Goal: Task Accomplishment & Management: Manage account settings

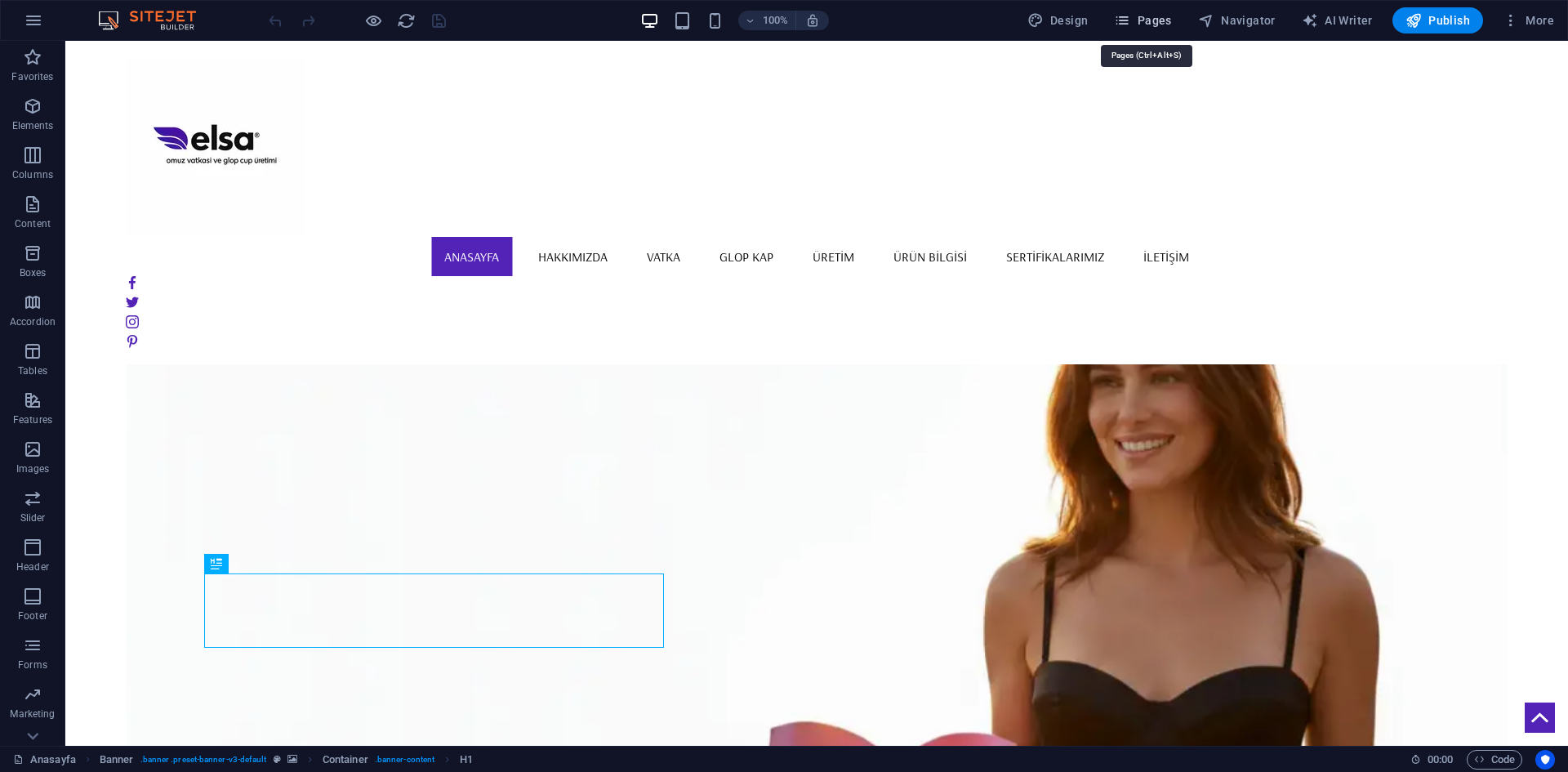
click at [1145, 30] on button "Pages" at bounding box center [1142, 20] width 70 height 26
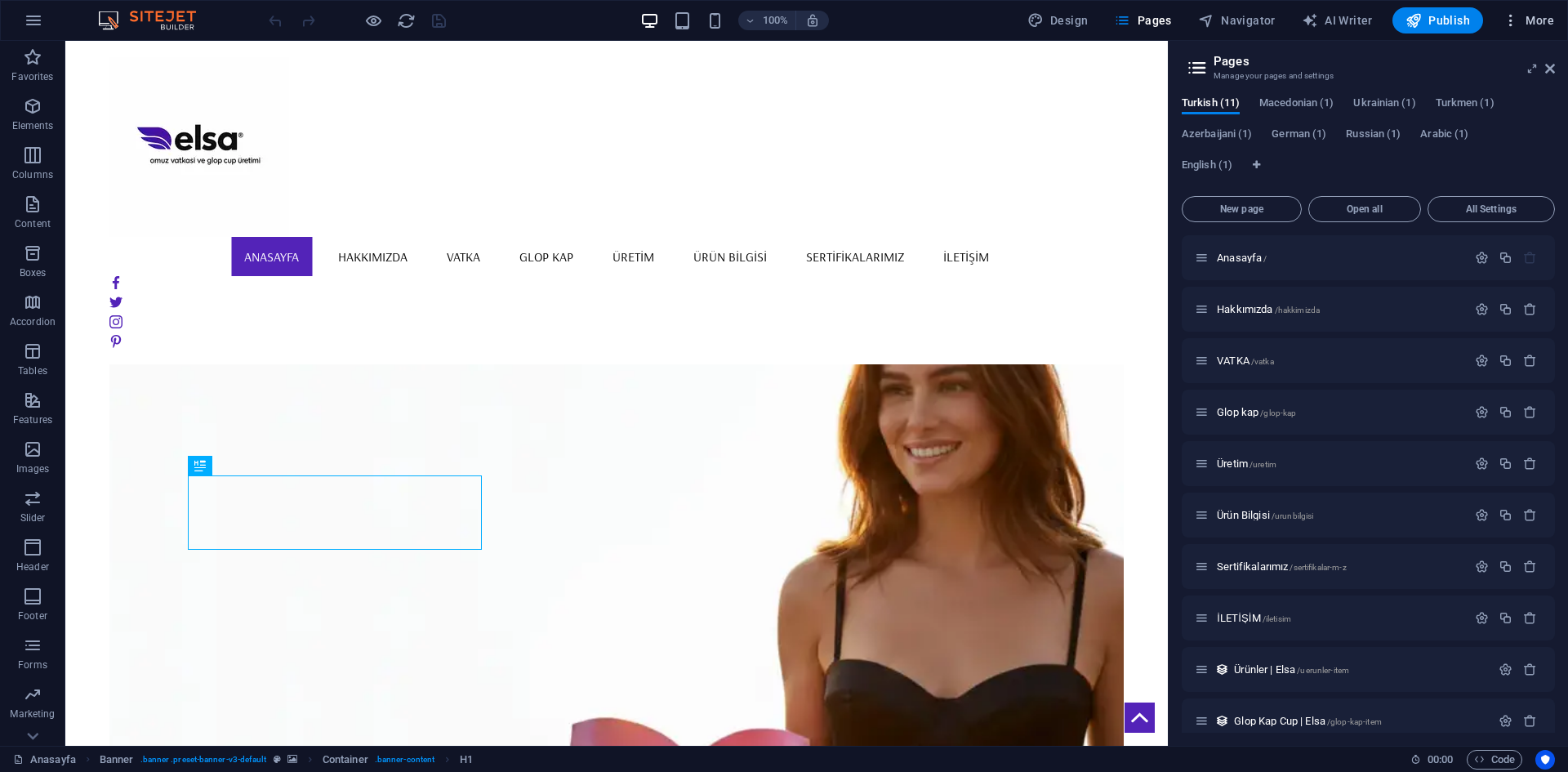
click at [1519, 27] on icon "button" at bounding box center [1511, 20] width 17 height 17
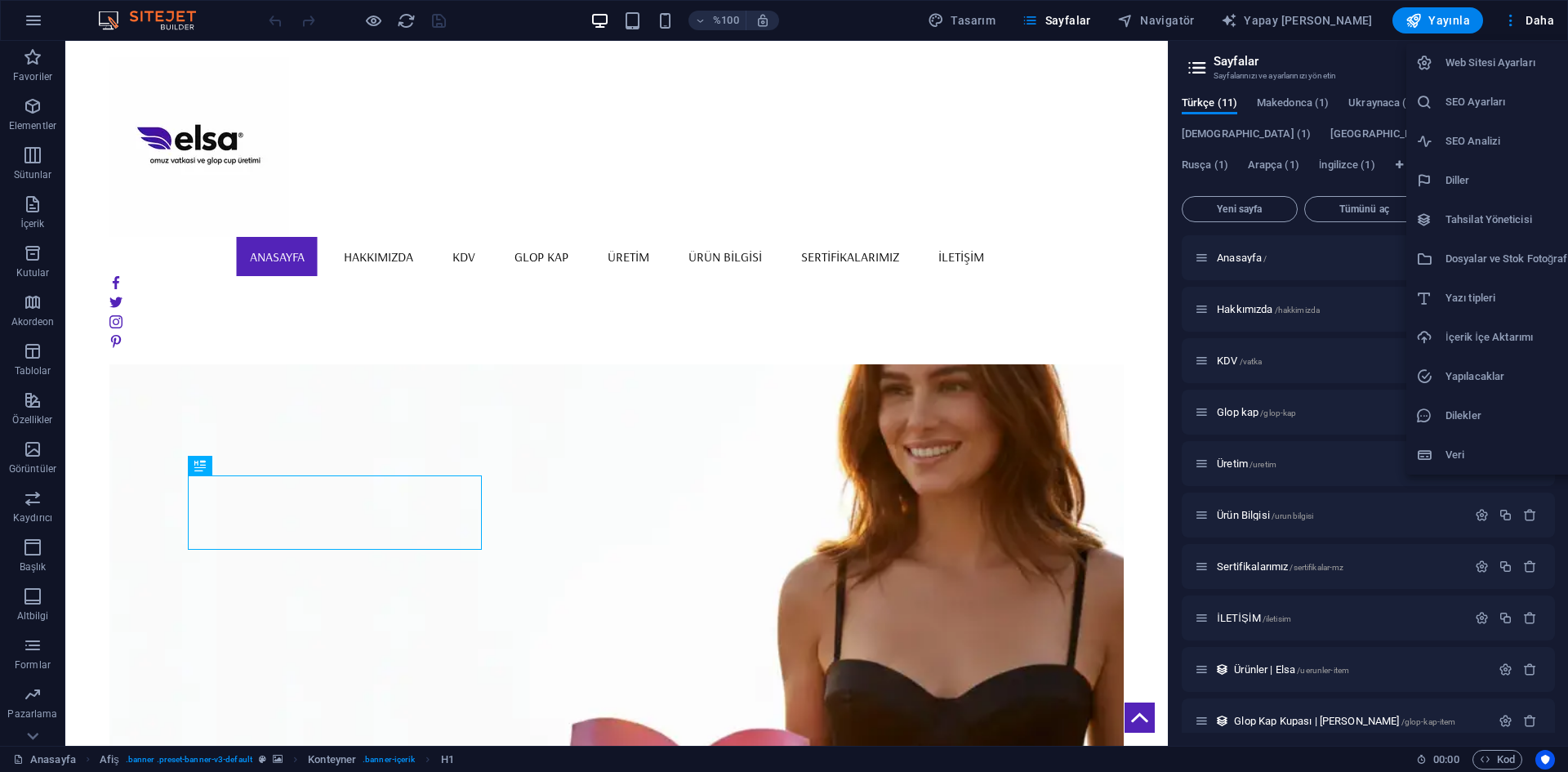
click at [1517, 299] on h6 "Yazı tipleri" at bounding box center [1513, 299] width 134 height 20
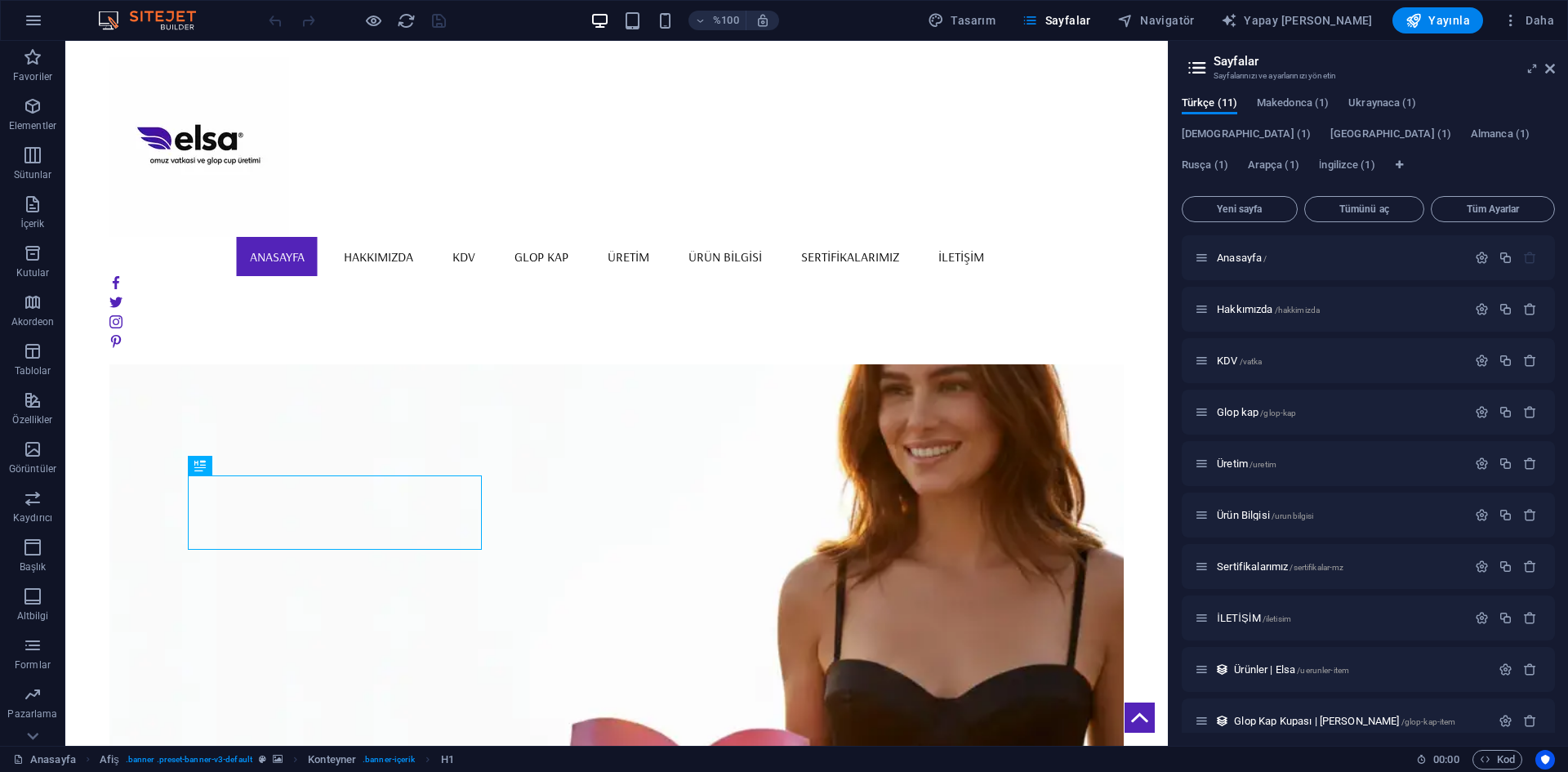
select select "popularity"
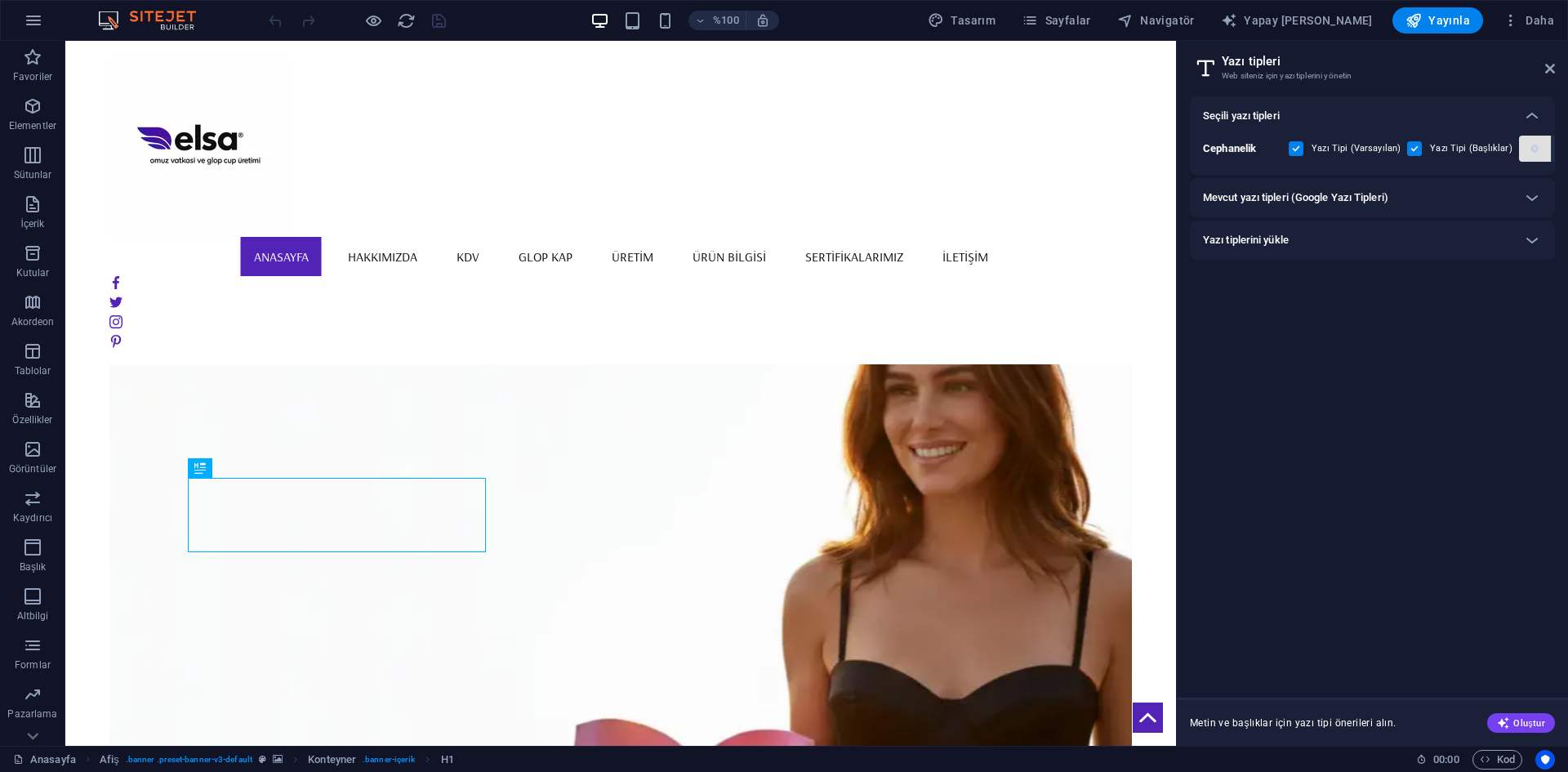
click at [1530, 152] on icon "button" at bounding box center [1534, 148] width 8 height 10
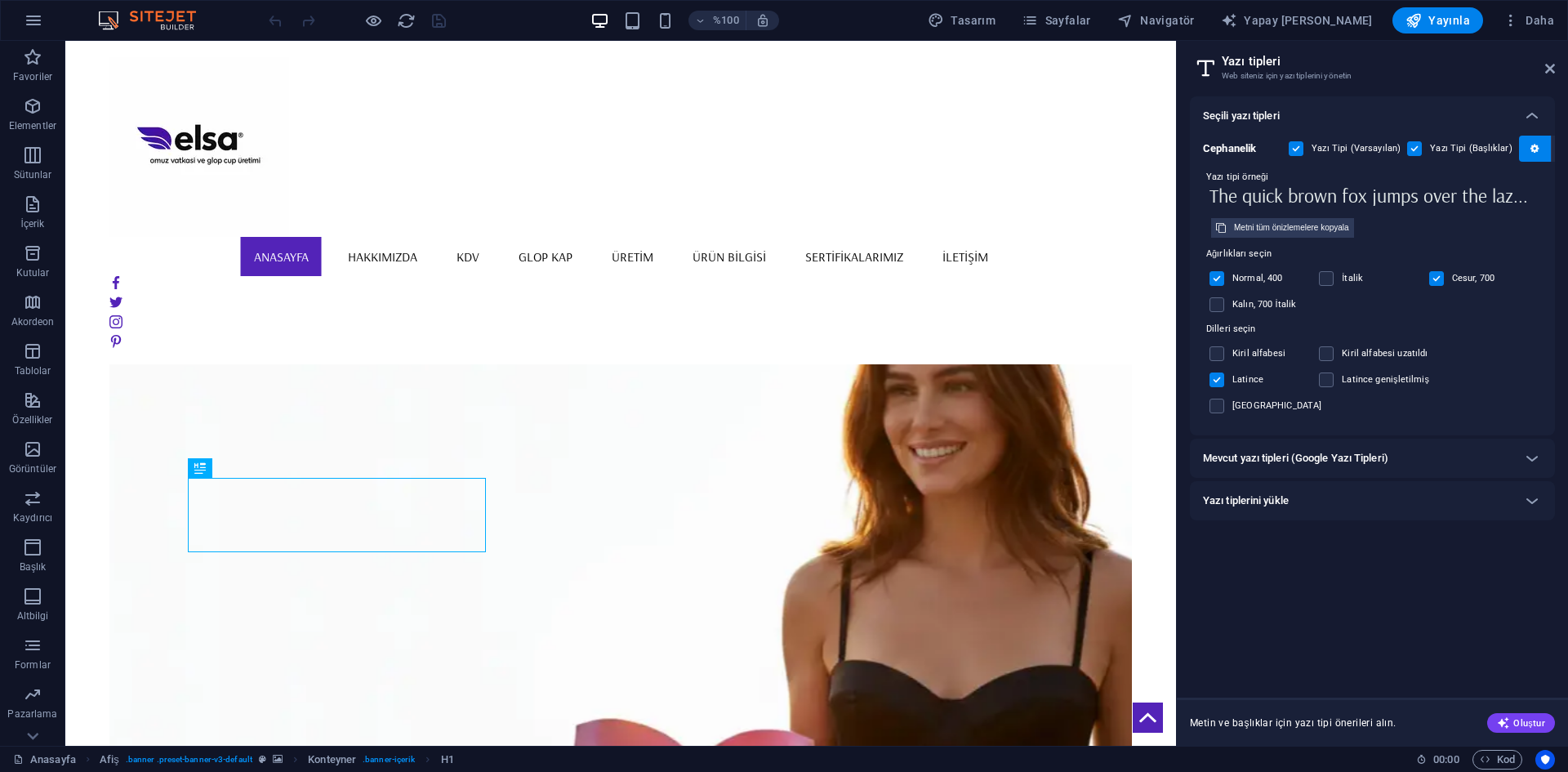
drag, startPoint x: 1517, startPoint y: 200, endPoint x: 1400, endPoint y: 194, distance: 117.2
click at [1400, 194] on input "The quick brown fox jumps over the lazy dog." at bounding box center [1372, 195] width 339 height 21
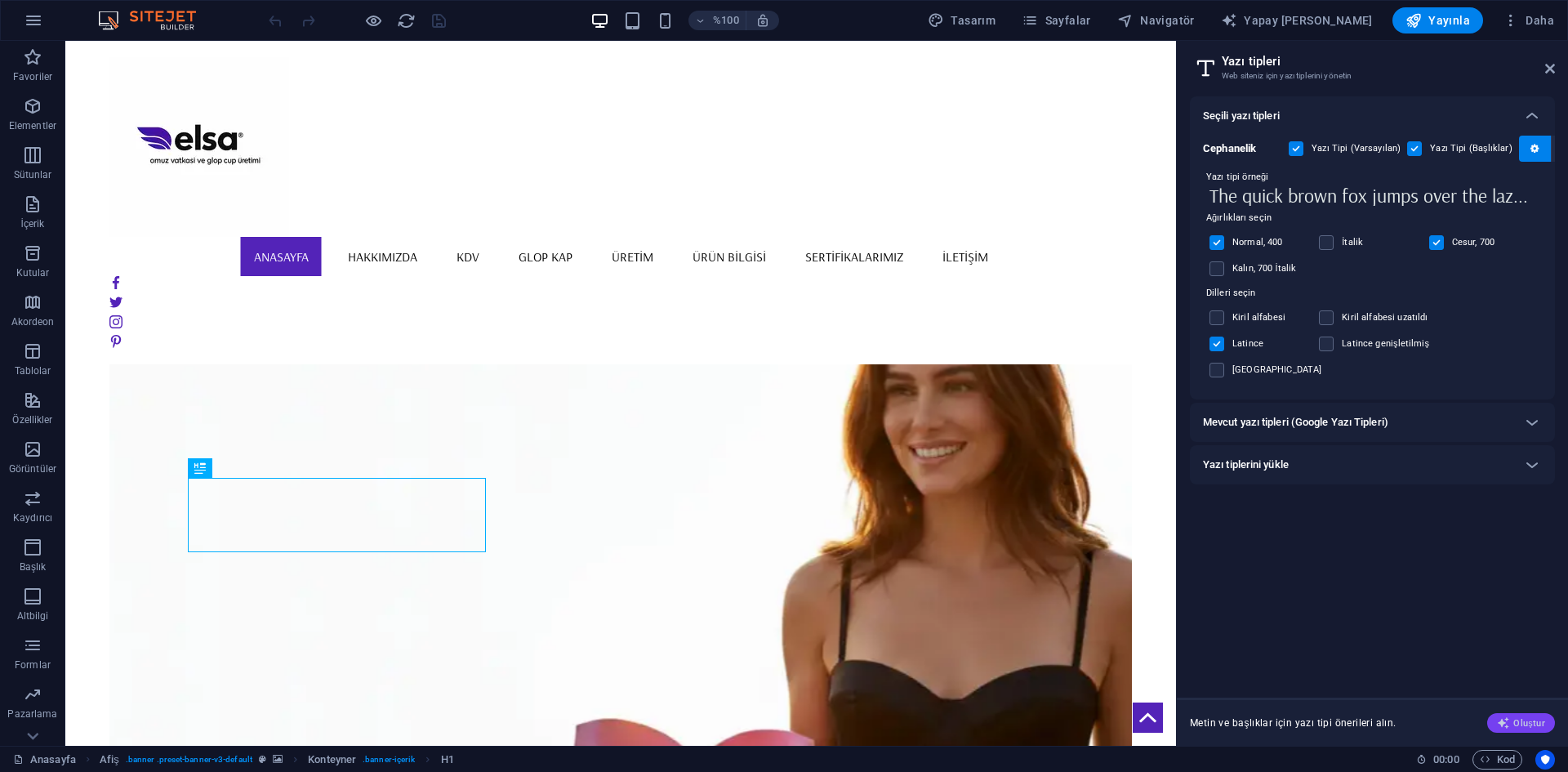
click at [1517, 720] on font "Oluştur" at bounding box center [1529, 723] width 32 height 11
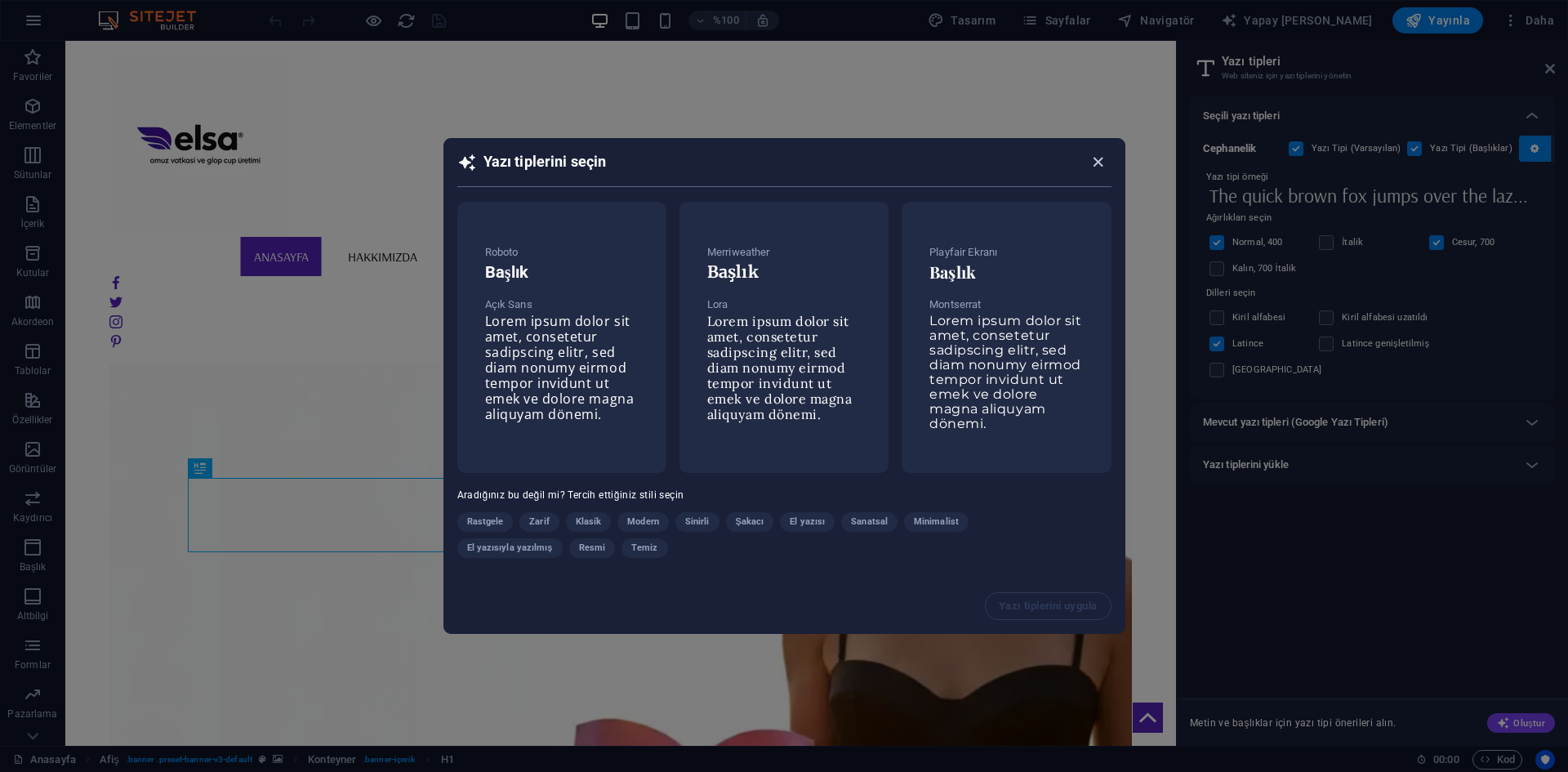
click at [1110, 162] on span "button" at bounding box center [1101, 161] width 20 height 19
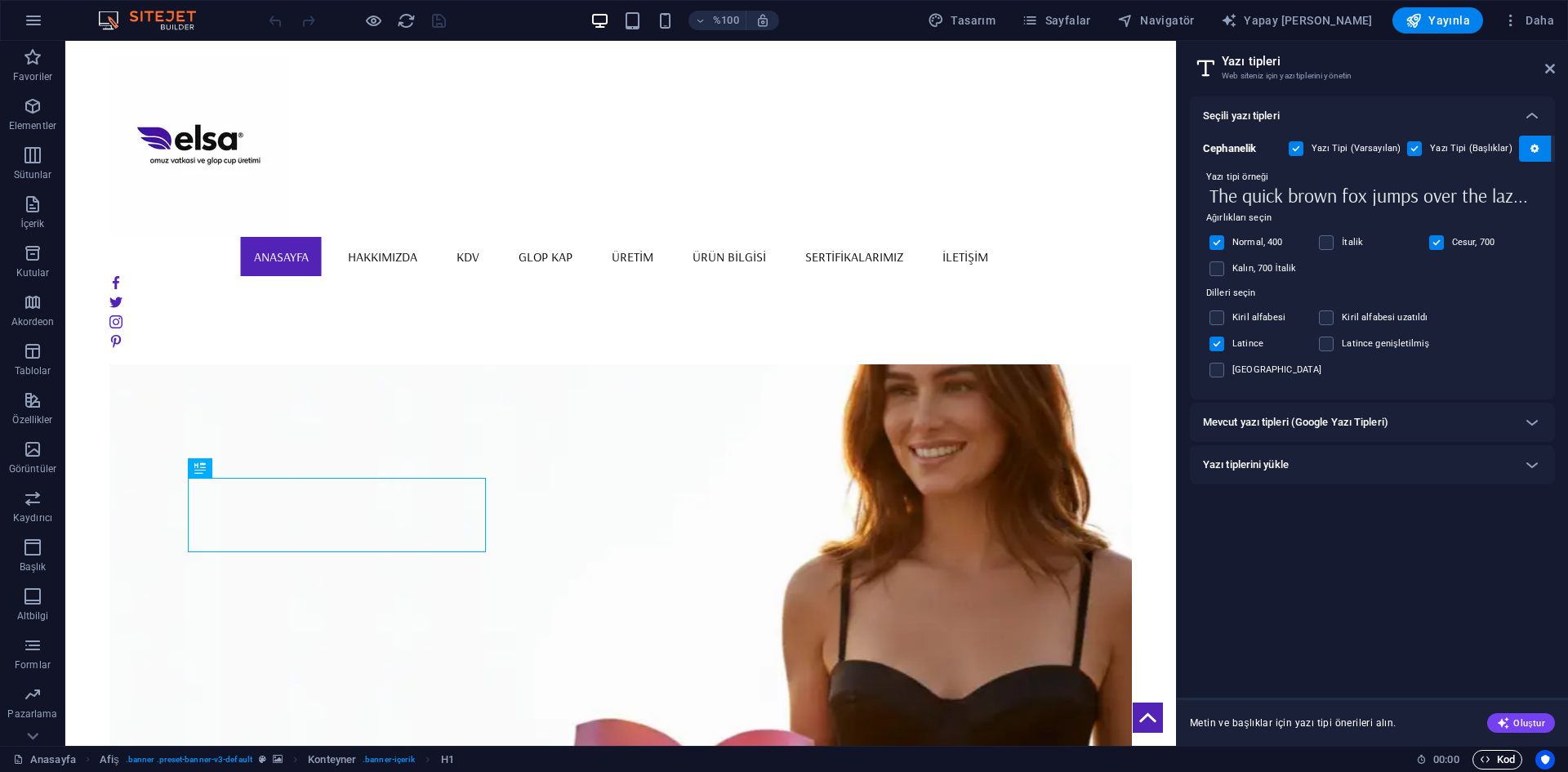
click at [1497, 765] on font "Kod" at bounding box center [1506, 759] width 18 height 20
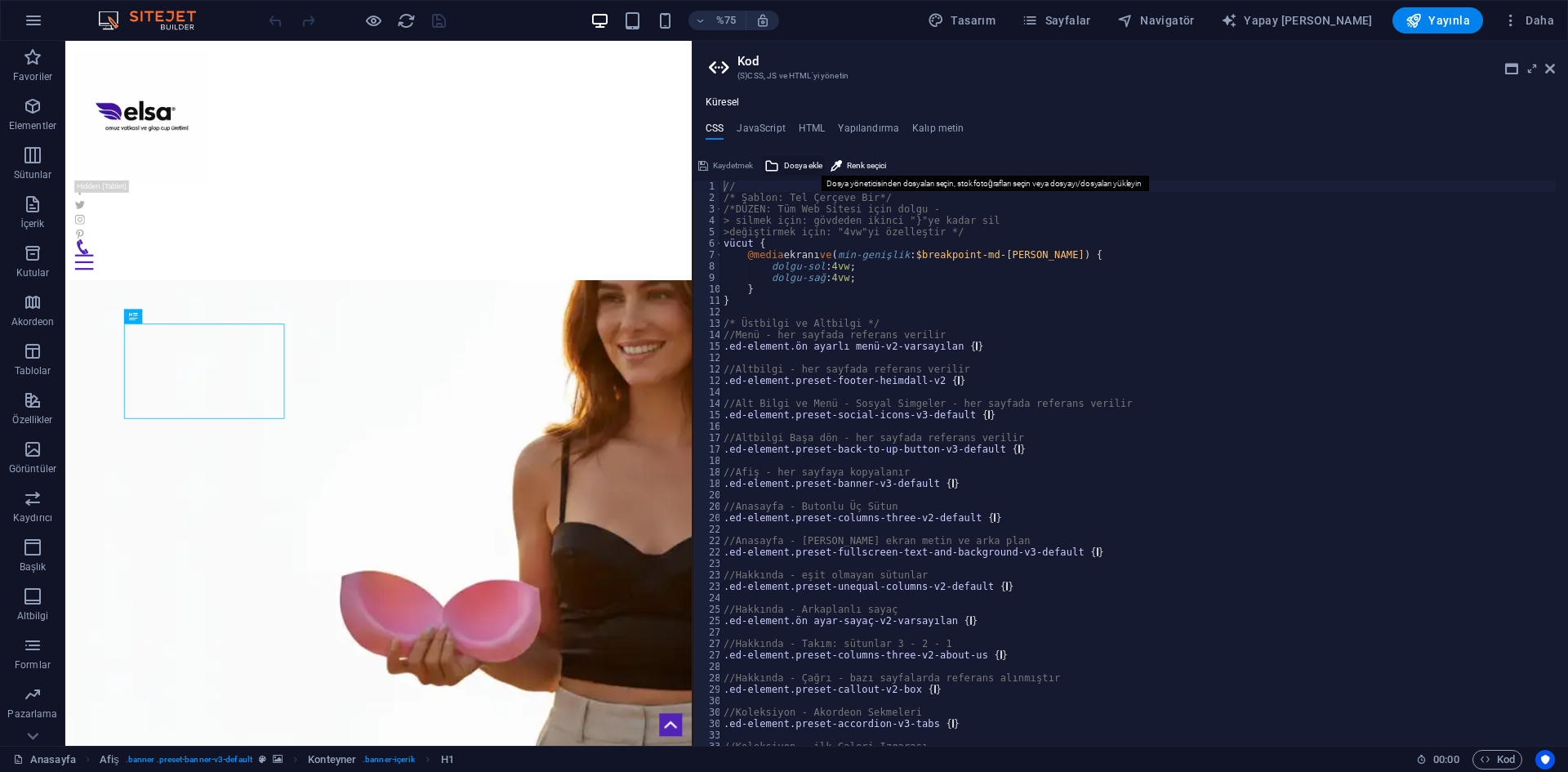
click at [805, 165] on font "Dosya ekle" at bounding box center [803, 165] width 39 height 9
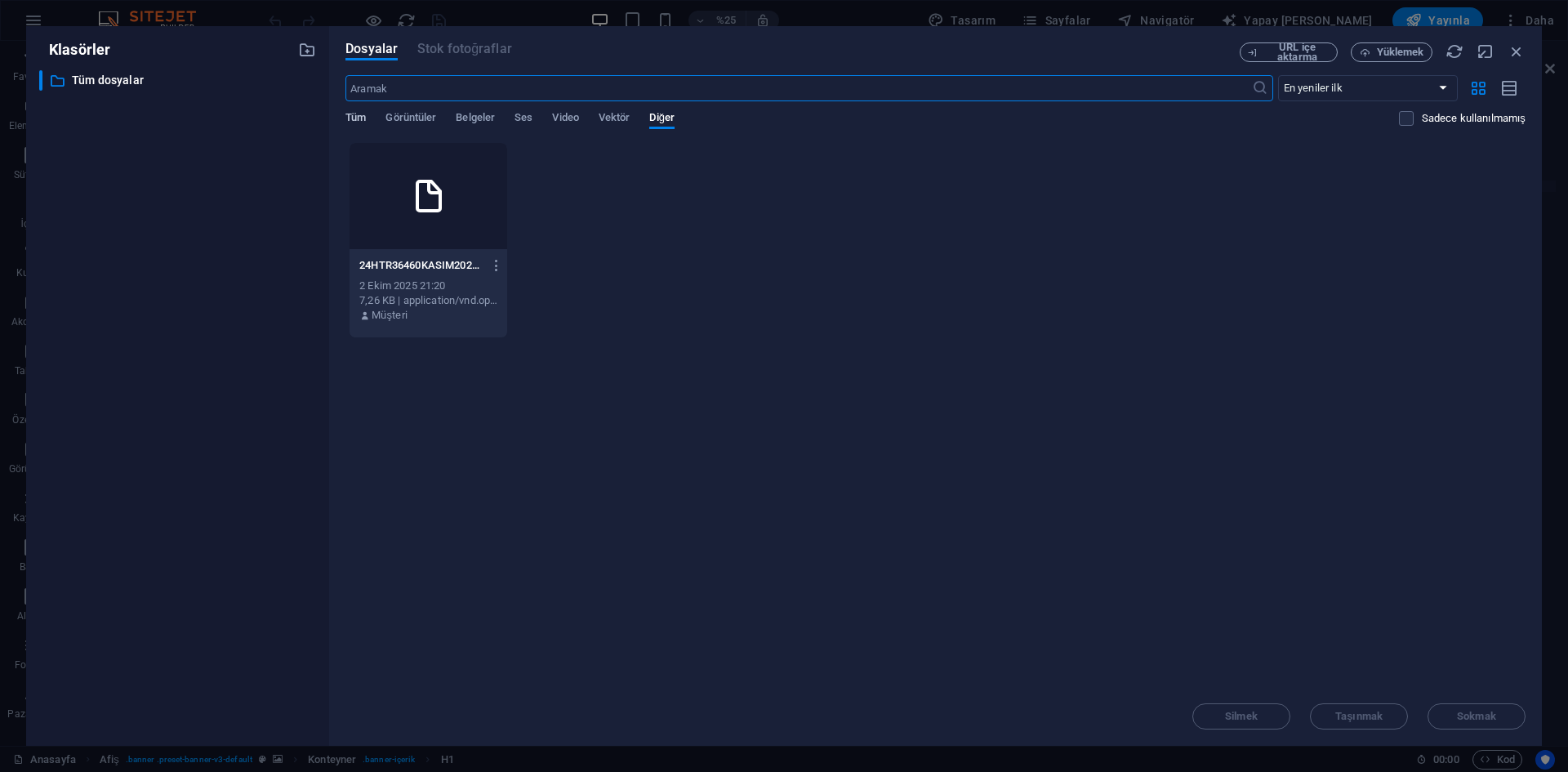
click at [361, 116] on font "Tüm" at bounding box center [355, 117] width 21 height 12
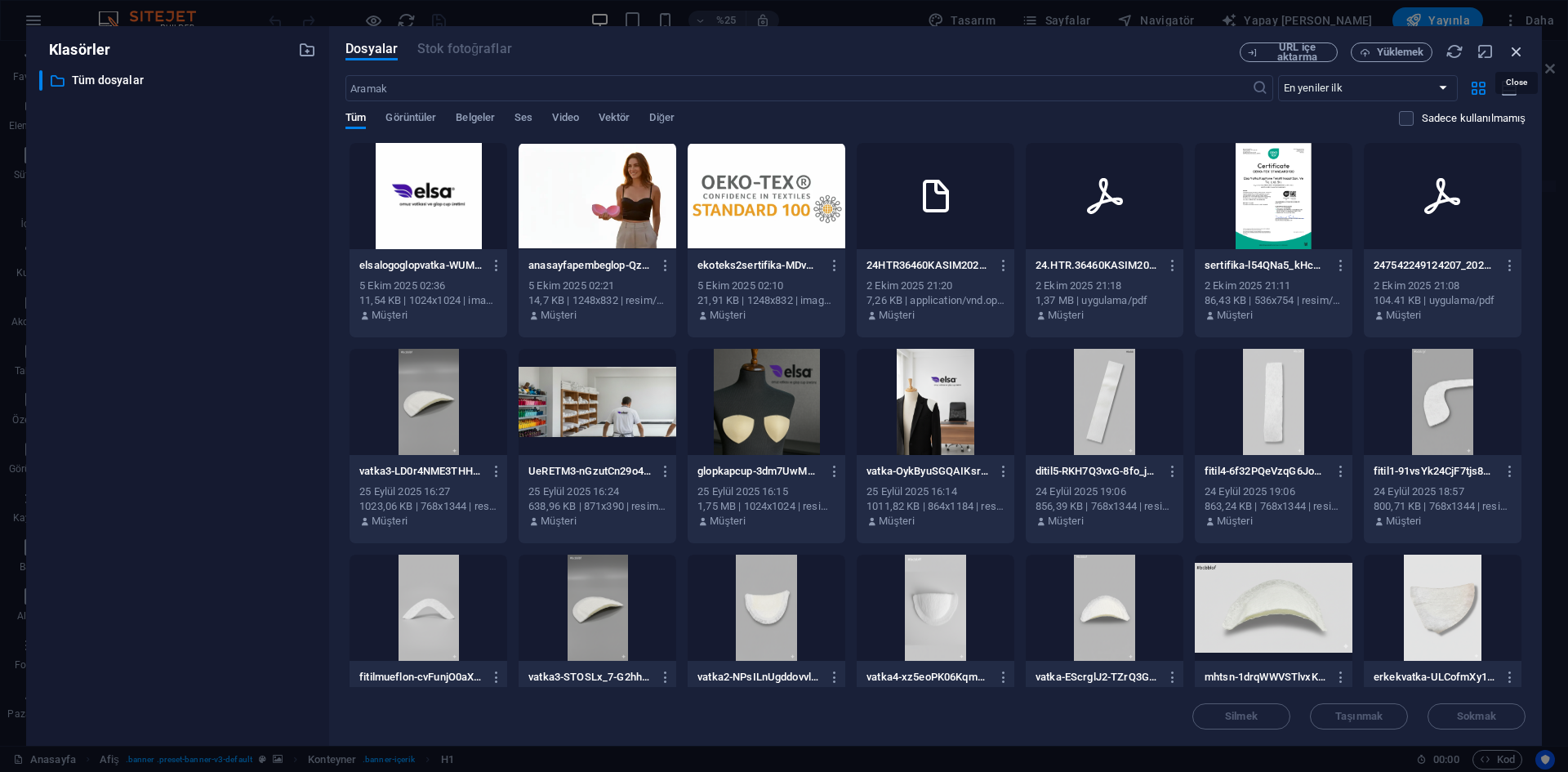
click at [1519, 46] on icon "button" at bounding box center [1517, 51] width 18 height 18
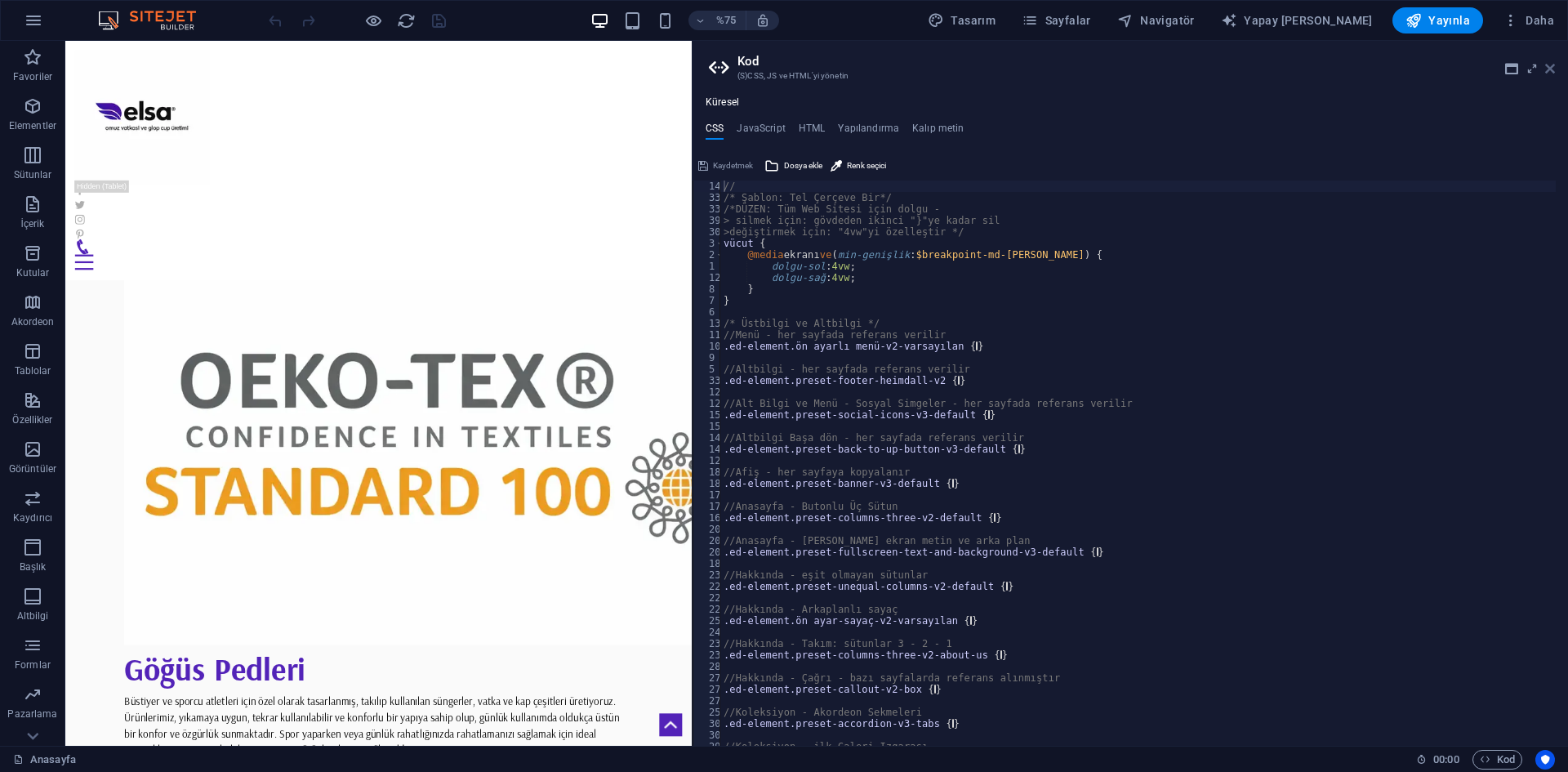
drag, startPoint x: 1546, startPoint y: 68, endPoint x: 1476, endPoint y: 32, distance: 78.7
click at [1546, 68] on icon at bounding box center [1550, 68] width 10 height 13
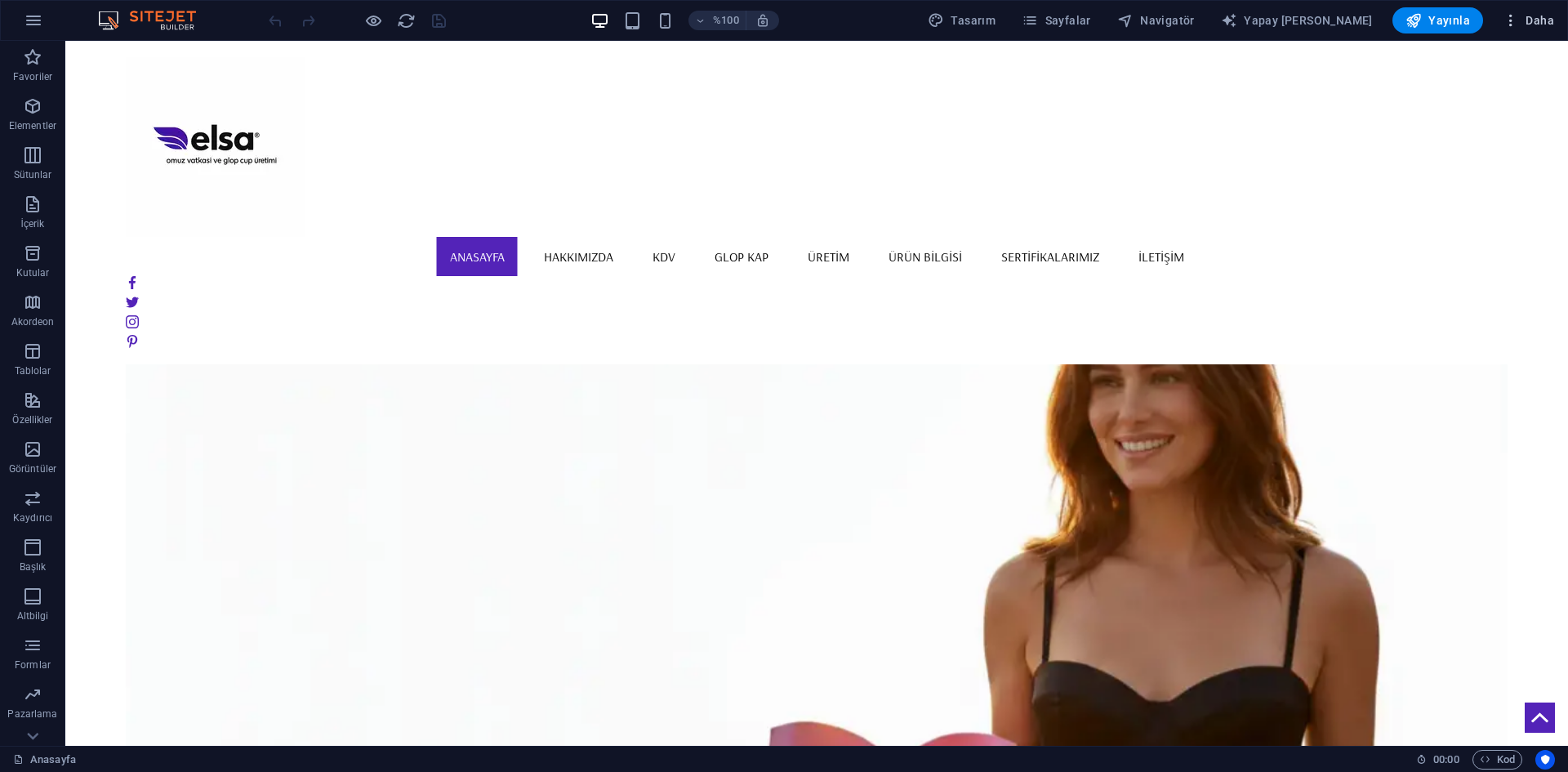
click at [1517, 15] on icon "button" at bounding box center [1511, 20] width 17 height 17
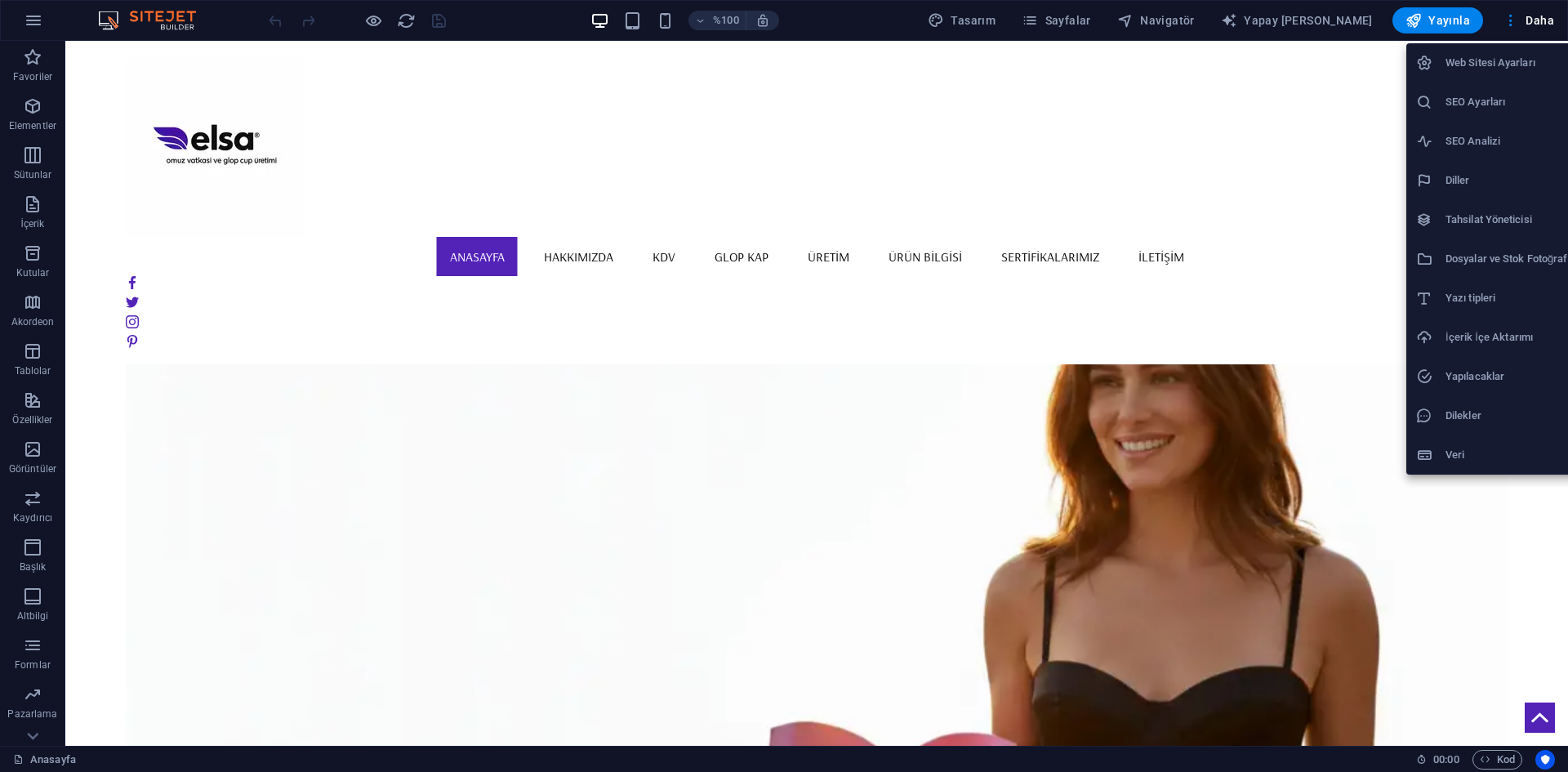
click at [1466, 214] on font "Tahsilat Yöneticisi" at bounding box center [1489, 219] width 87 height 12
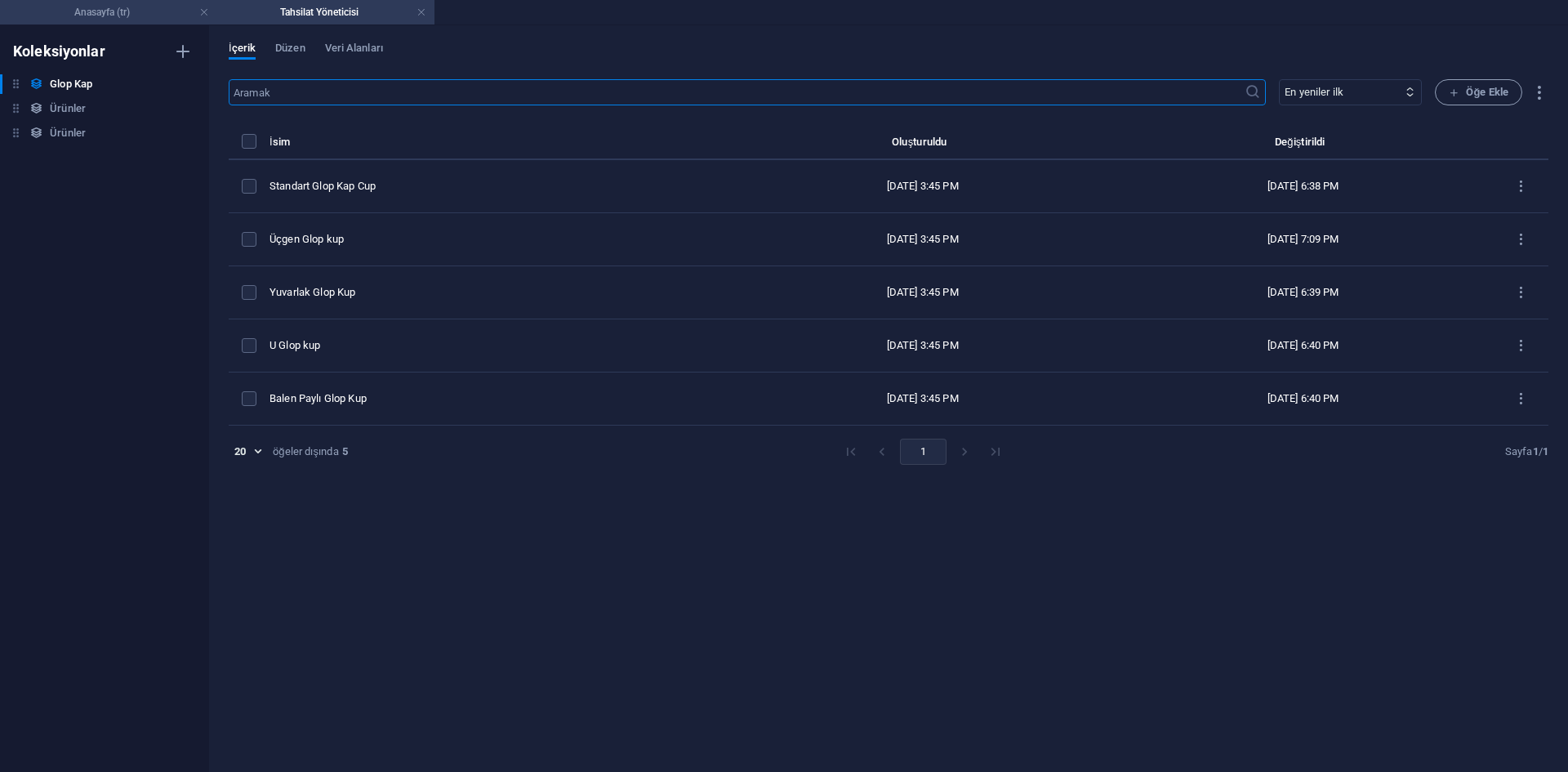
click at [164, 18] on h4 "Anasayfa (tr)" at bounding box center [109, 12] width 218 height 18
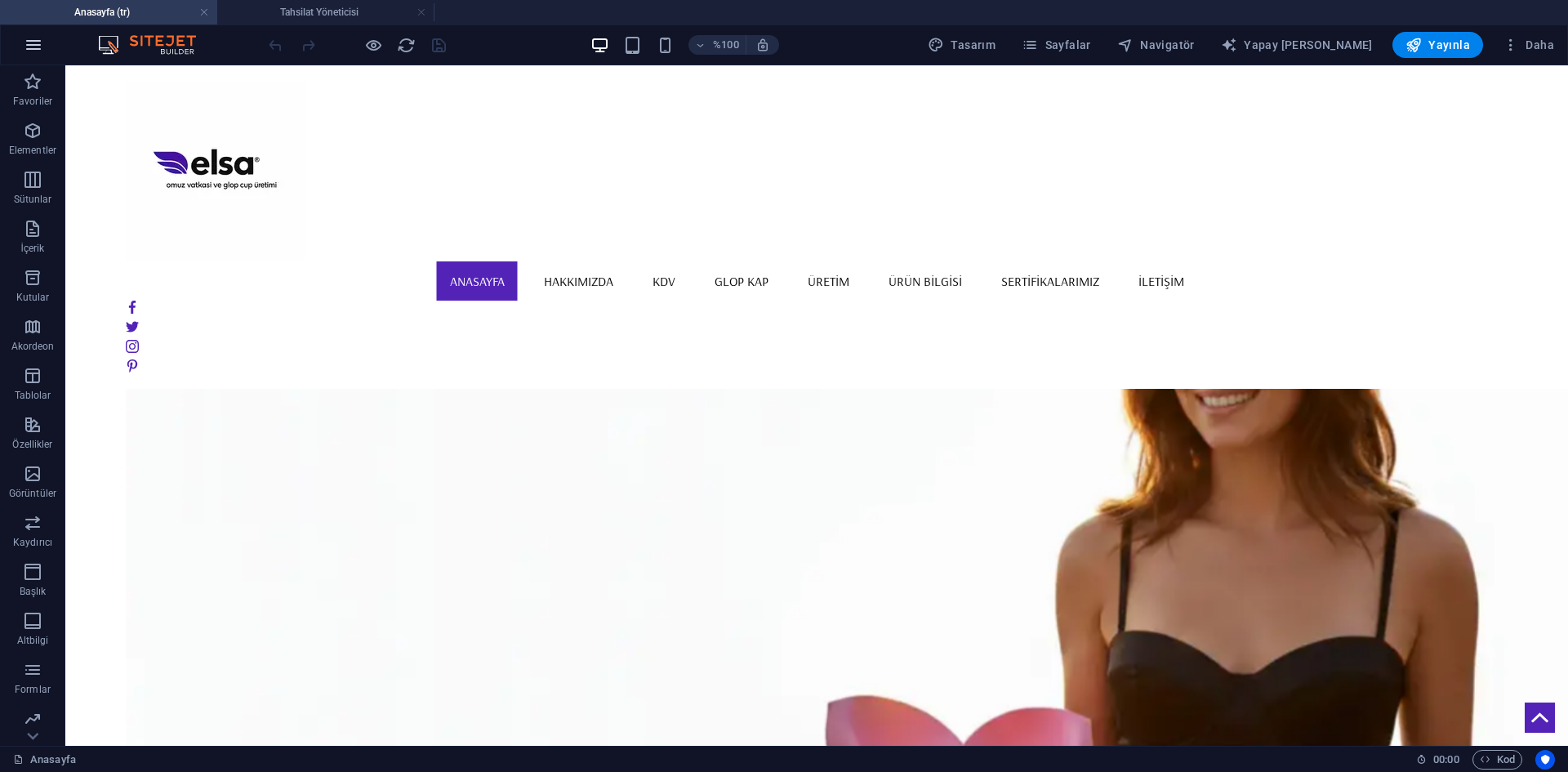
click at [49, 41] on button "button" at bounding box center [34, 45] width 40 height 40
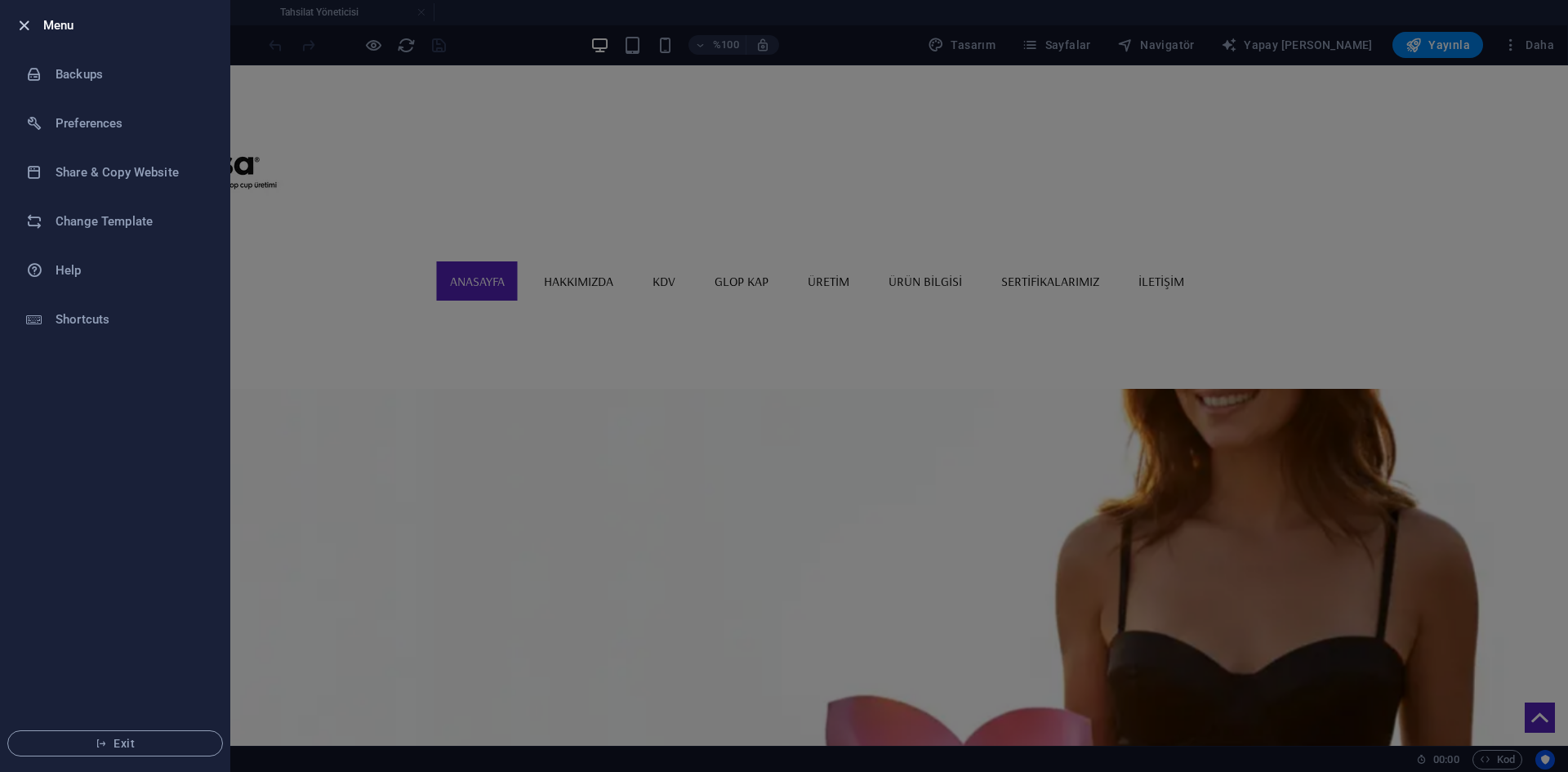
click at [22, 21] on icon "button" at bounding box center [24, 26] width 19 height 19
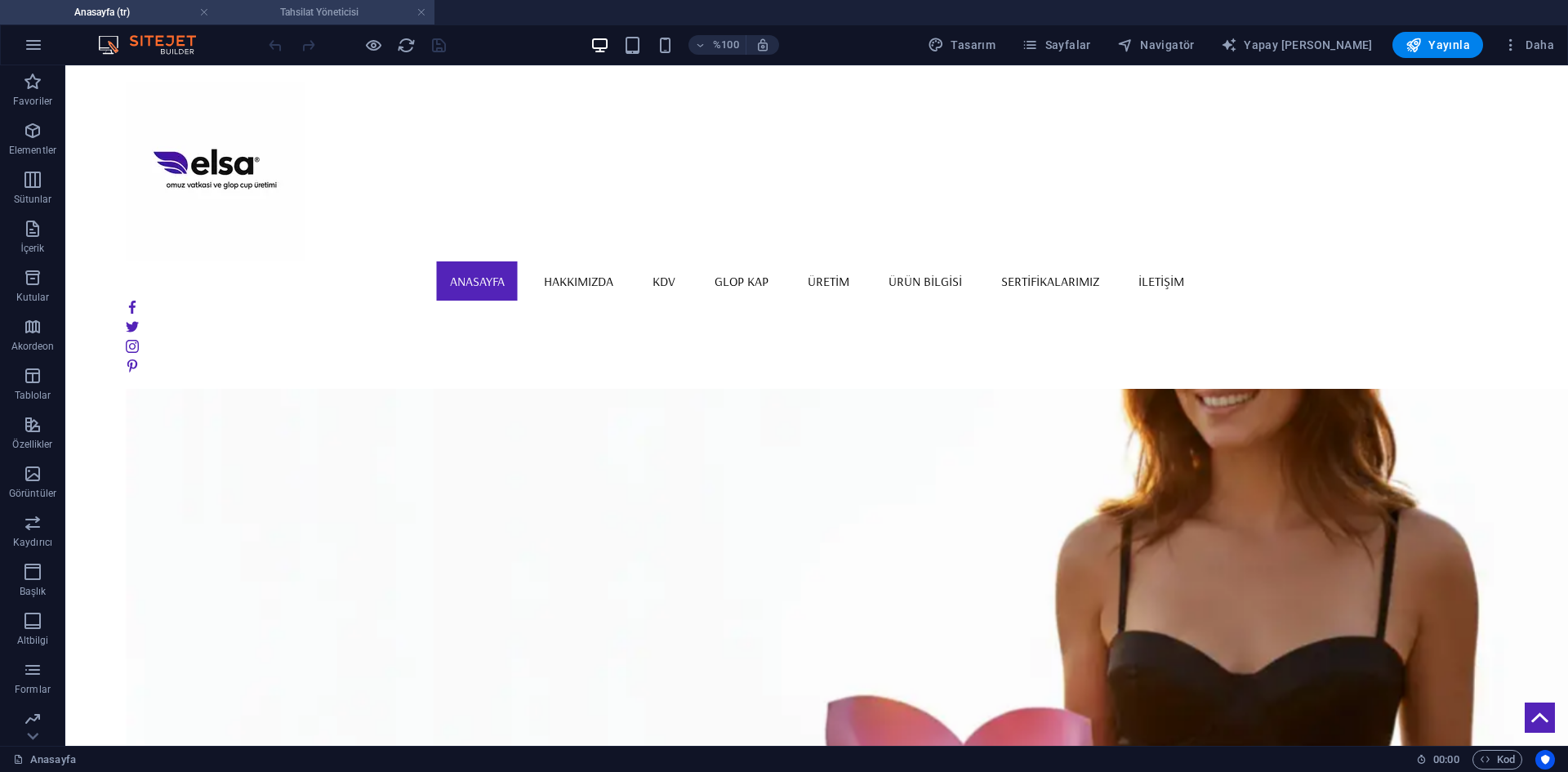
click at [342, 23] on li "Tahsilat Yöneticisi" at bounding box center [326, 12] width 218 height 25
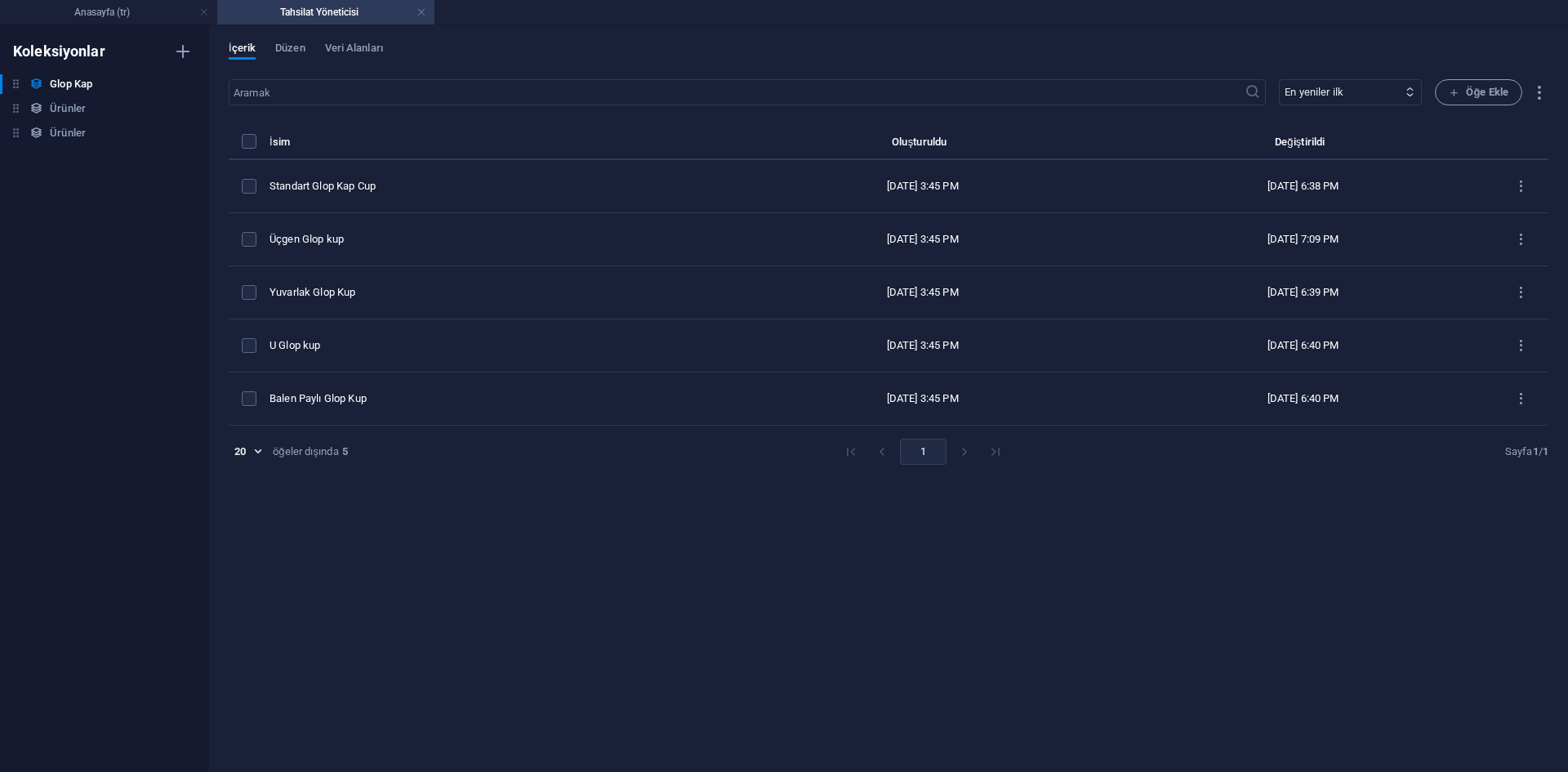
click at [384, 41] on div "İçerik Düzen Veri Alanları ​ En yeniler ilk En eskiden başlayarak Son değiştiri…" at bounding box center [888, 398] width 1359 height 746
click at [373, 46] on font "Veri Alanları" at bounding box center [354, 47] width 58 height 12
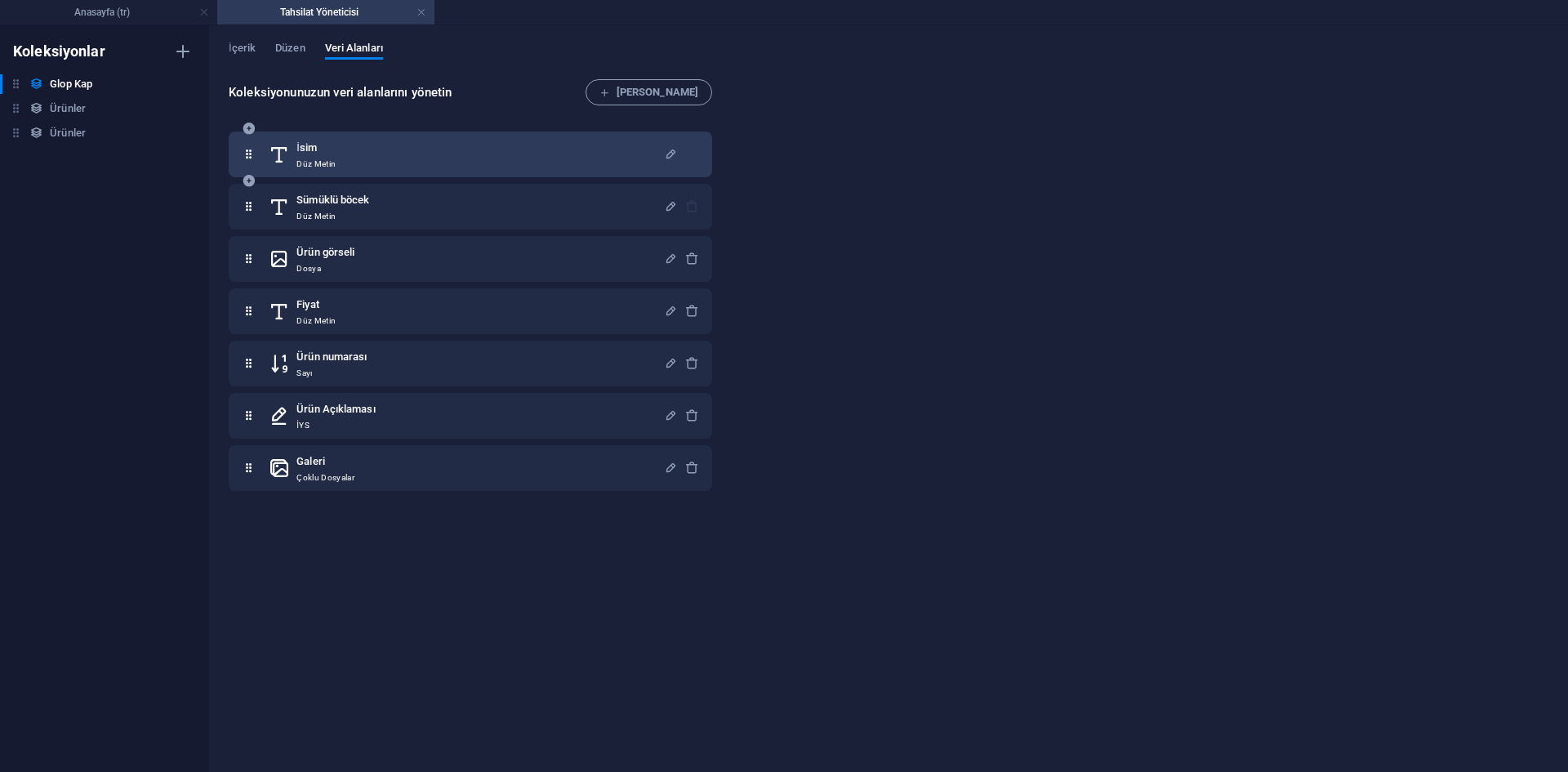
click at [450, 162] on div "[PERSON_NAME]" at bounding box center [467, 154] width 395 height 33
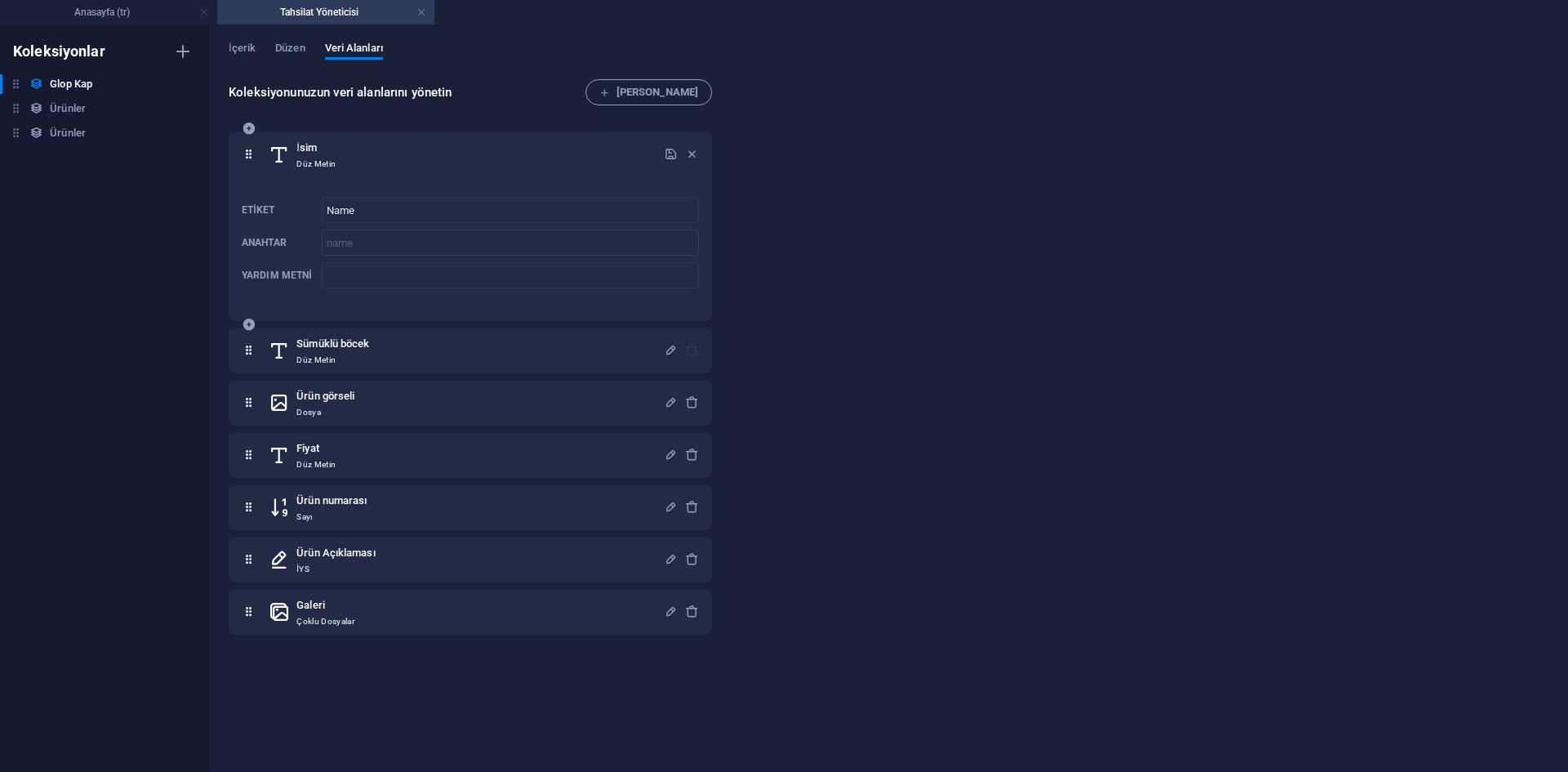
click at [535, 158] on div "[PERSON_NAME]" at bounding box center [467, 154] width 395 height 33
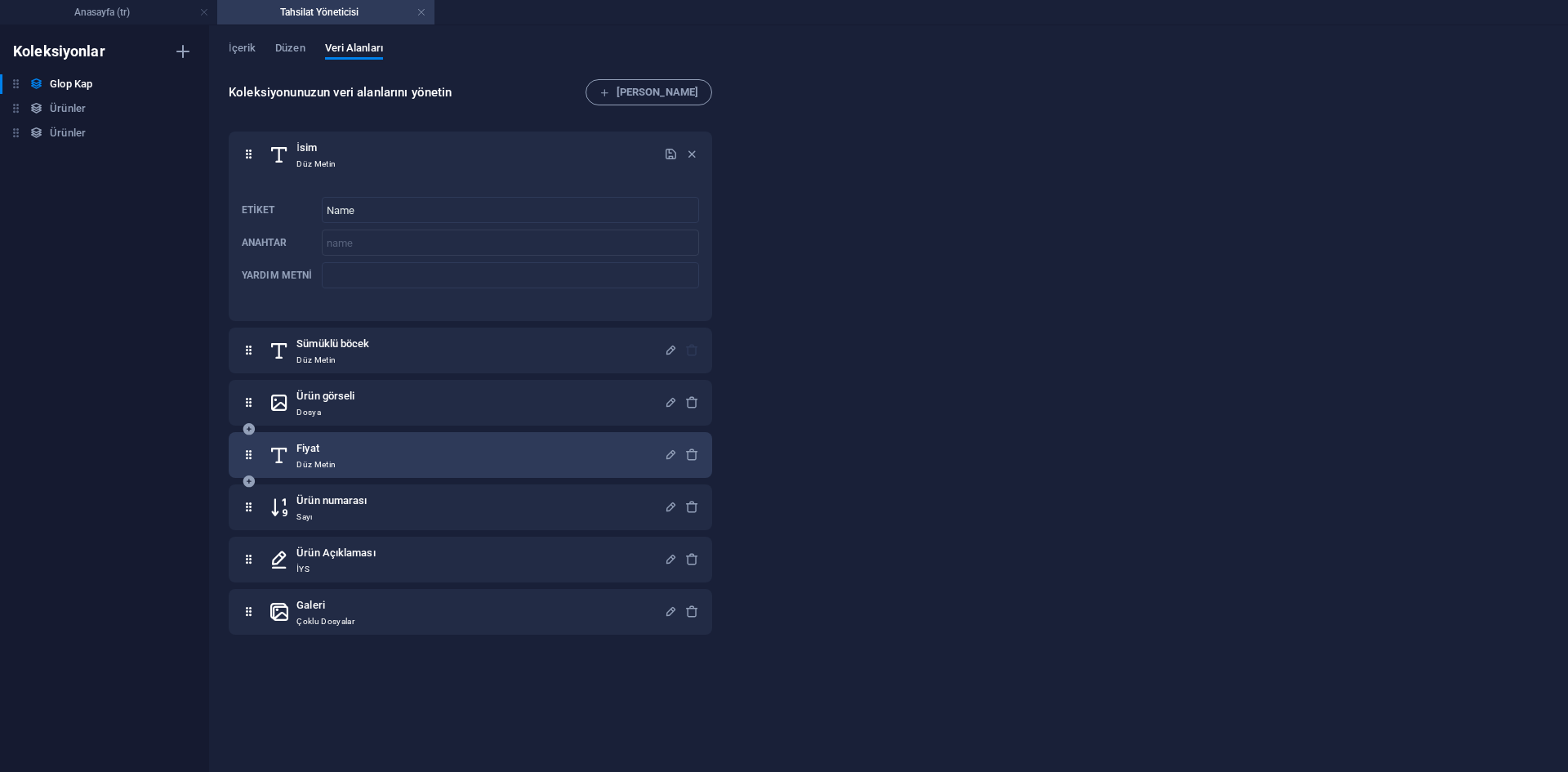
click at [359, 456] on div "Fiyat Düz Metin" at bounding box center [467, 455] width 395 height 33
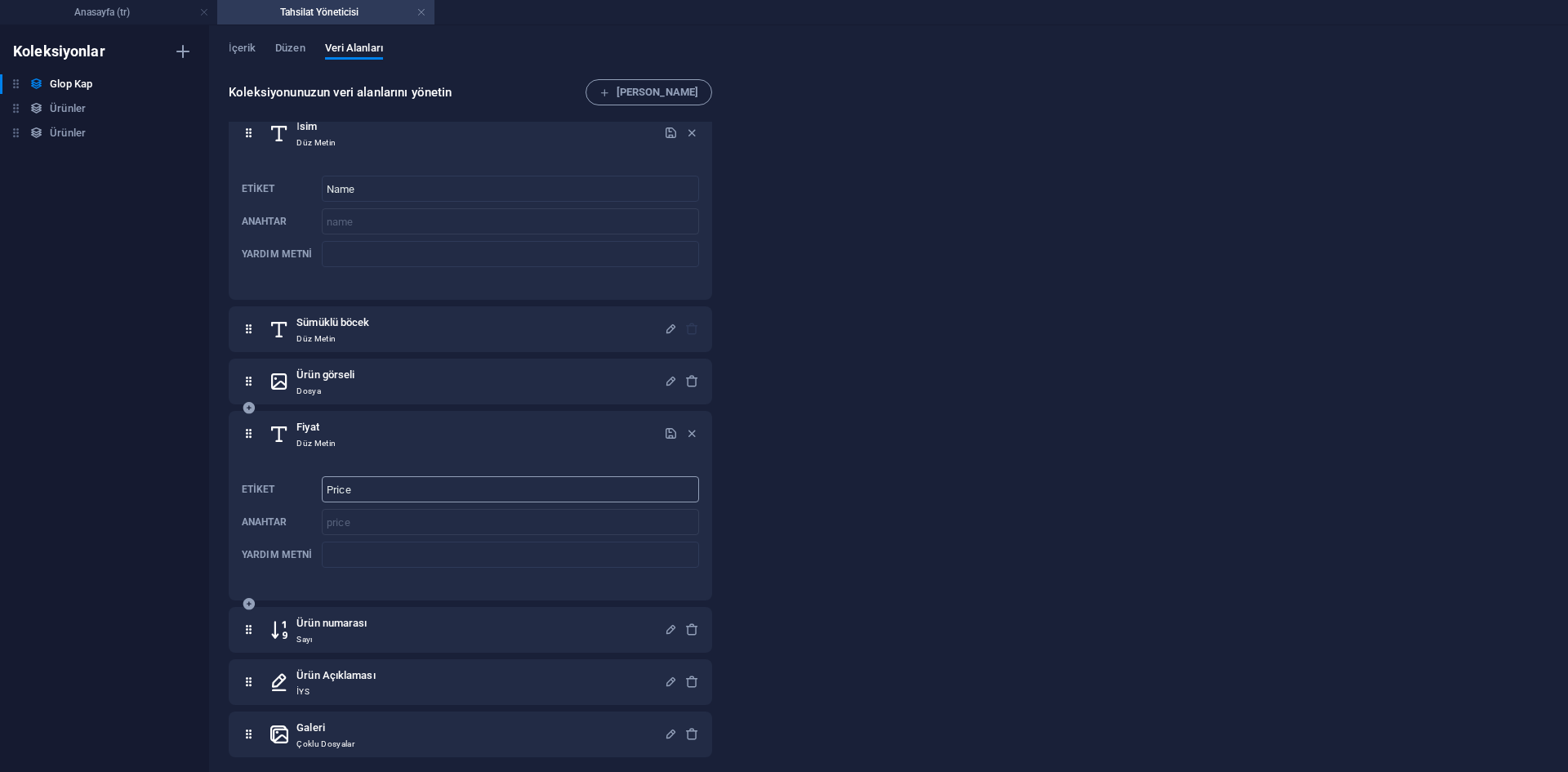
scroll to position [27, 0]
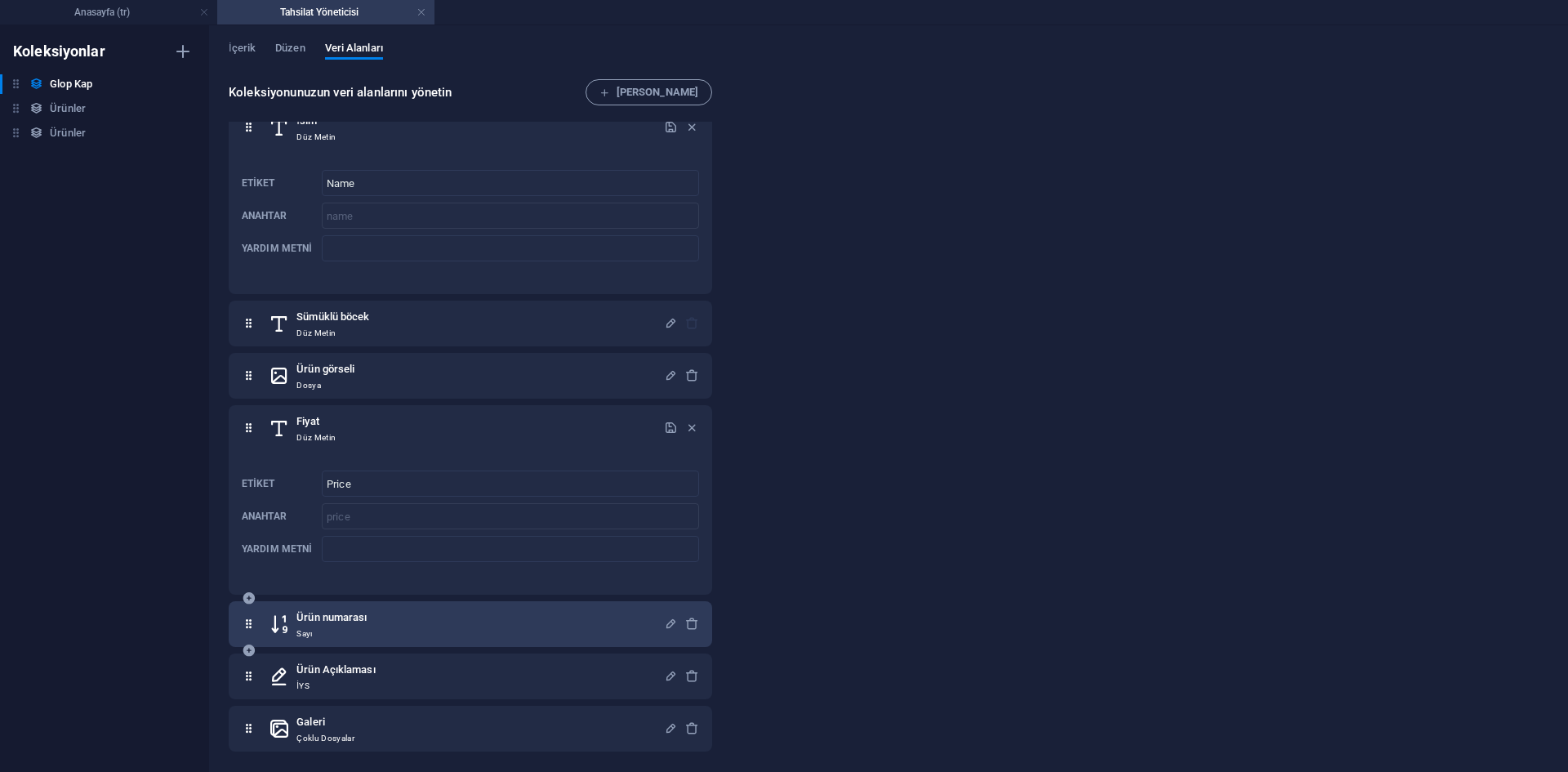
click at [375, 628] on div "Ürün numarası Sayı" at bounding box center [467, 624] width 395 height 33
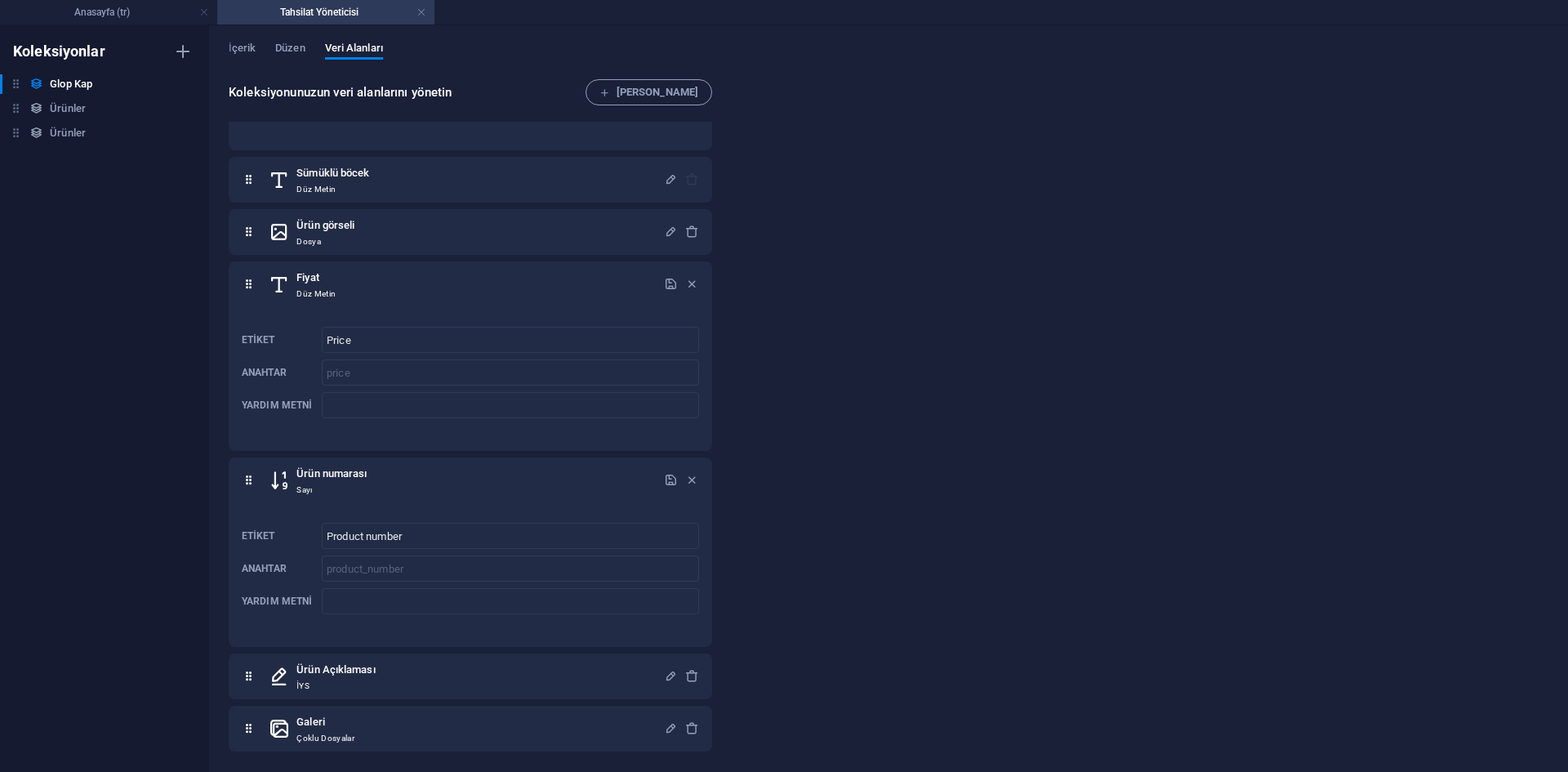
scroll to position [0, 0]
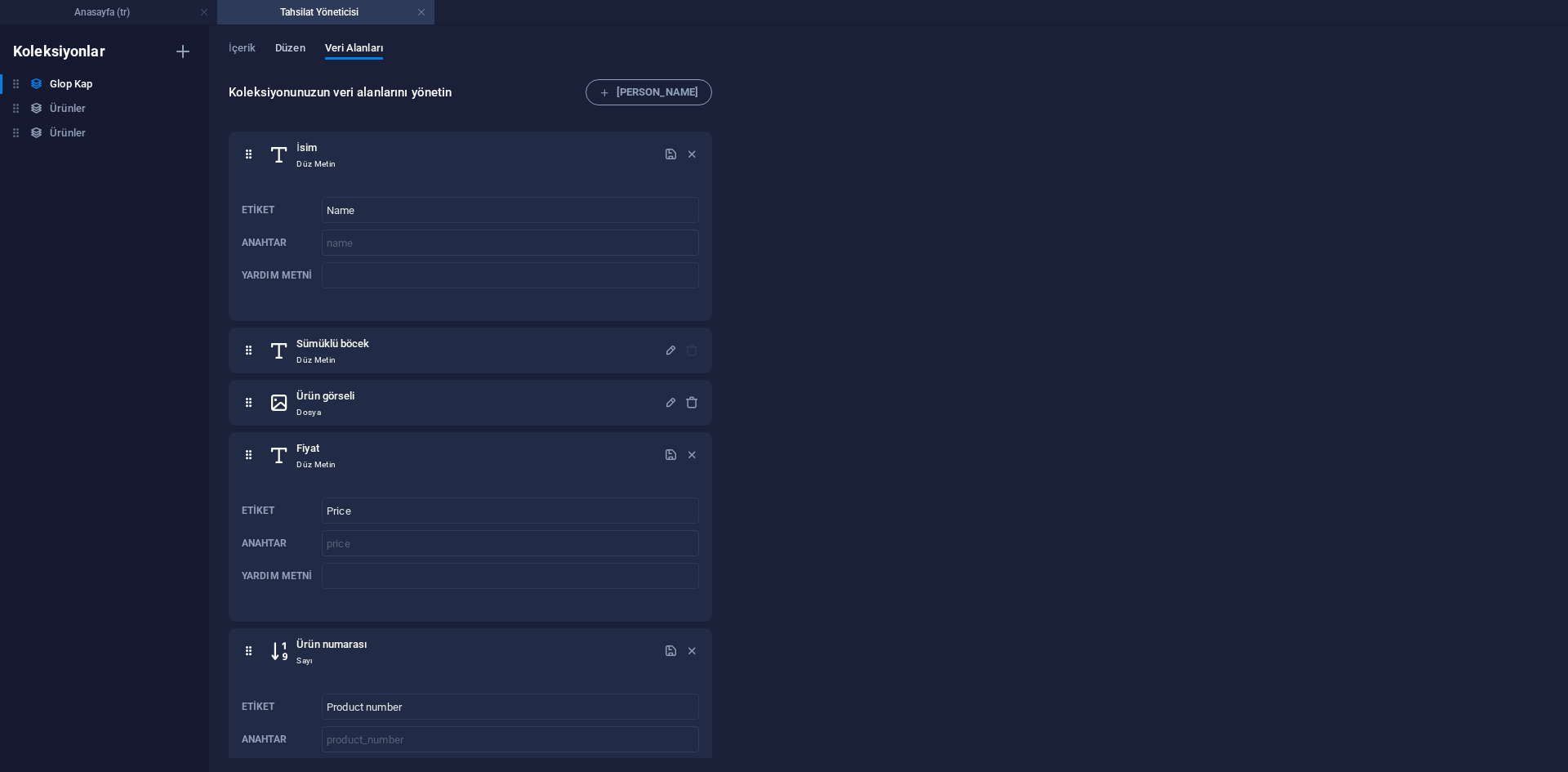
click at [285, 44] on font "Düzen" at bounding box center [290, 47] width 30 height 12
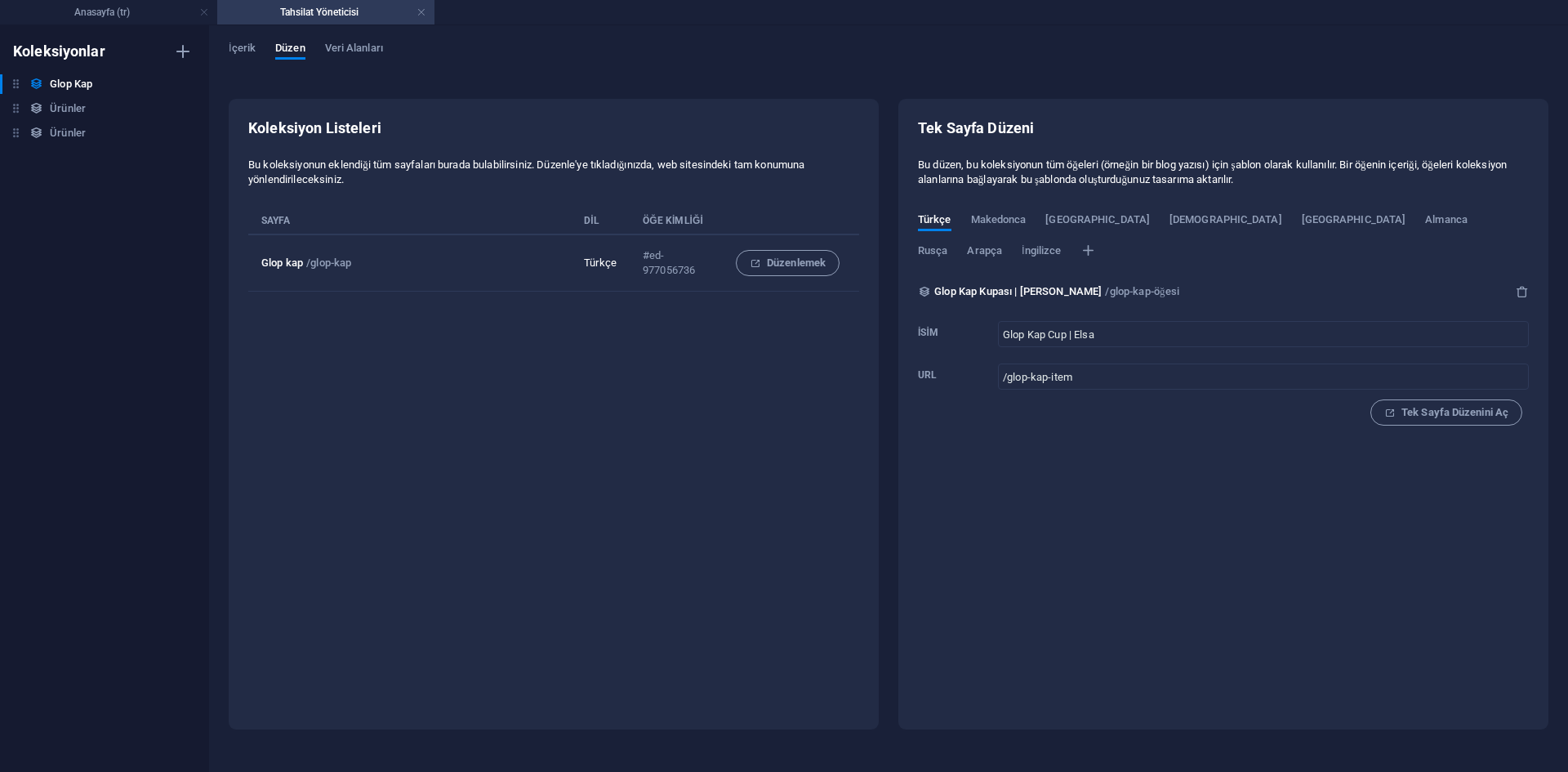
drag, startPoint x: 255, startPoint y: 162, endPoint x: 747, endPoint y: 218, distance: 495.2
click at [707, 223] on div "Koleksiyon Listeleri Bu koleksiyonun eklendiği tüm sayfaları burada bulabilirsi…" at bounding box center [554, 226] width 611 height 215
click at [810, 204] on div "Koleksiyon Listeleri Bu koleksiyonun eklendiği tüm sayfaları burada bulabilirsi…" at bounding box center [554, 226] width 611 height 215
click at [415, 7] on h4 "Tahsilat Yöneticisi" at bounding box center [326, 12] width 218 height 18
click at [416, 12] on link at bounding box center [421, 13] width 10 height 16
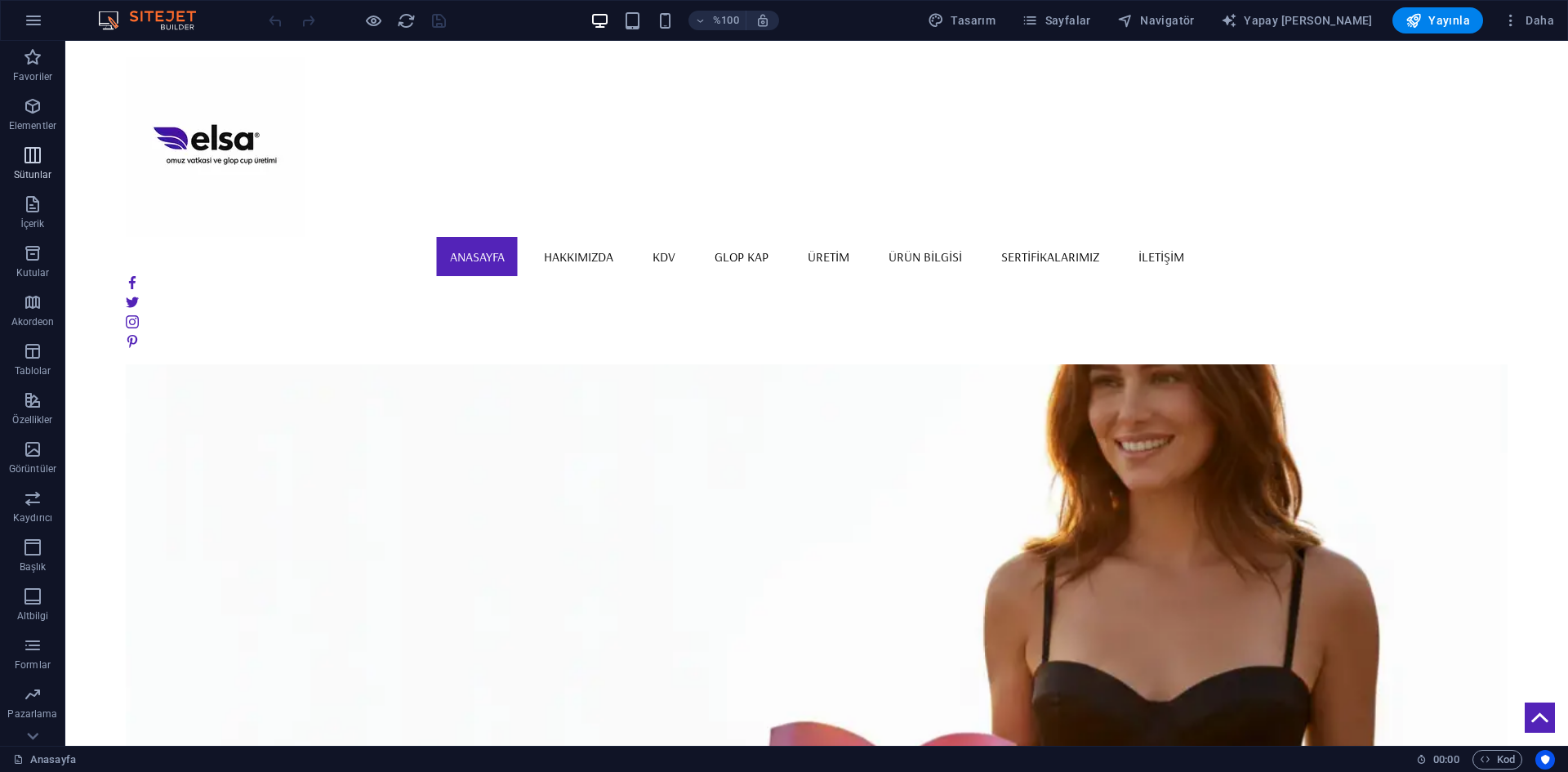
click at [24, 176] on font "Sütunlar" at bounding box center [33, 175] width 39 height 12
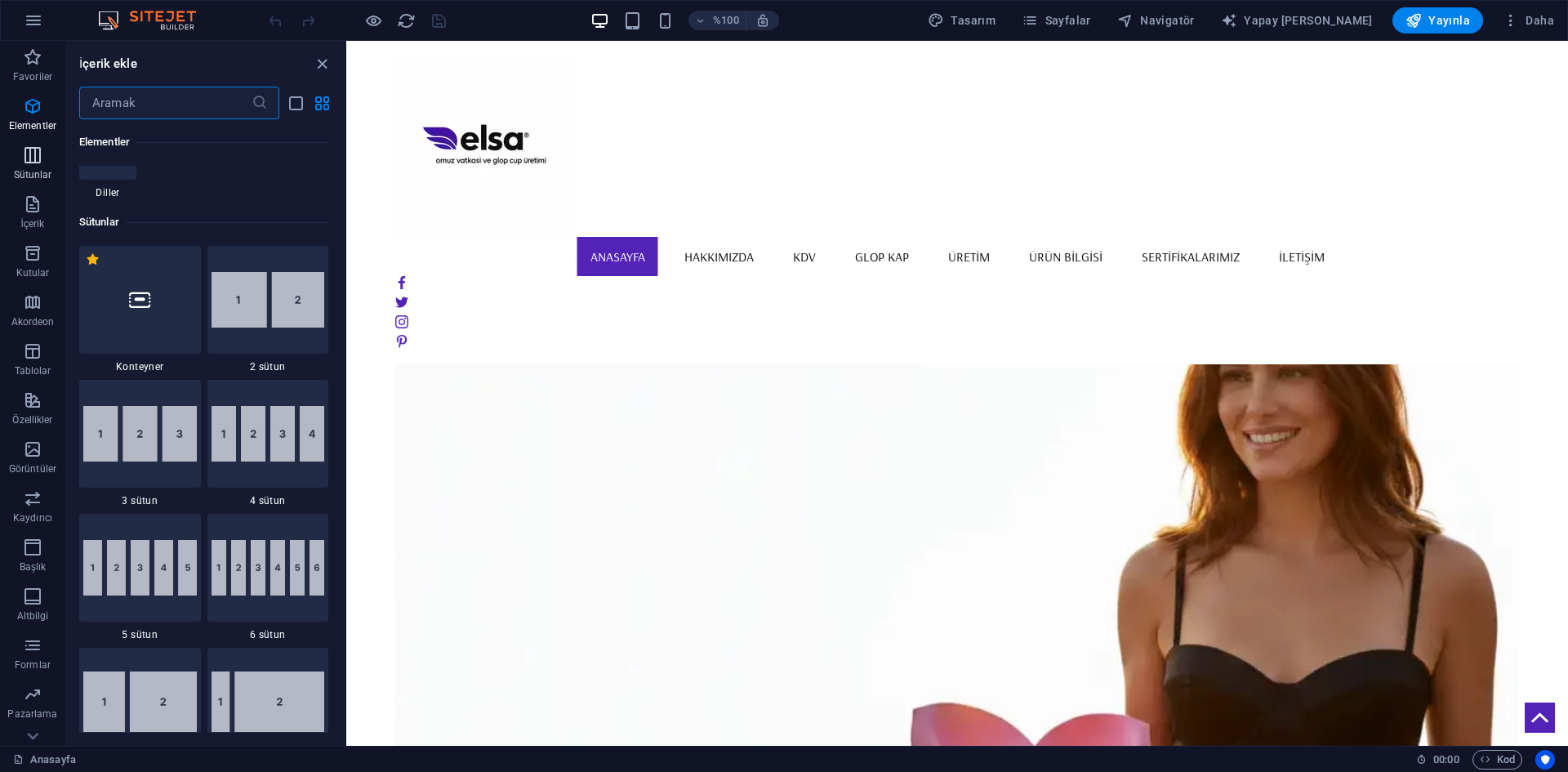
scroll to position [809, 0]
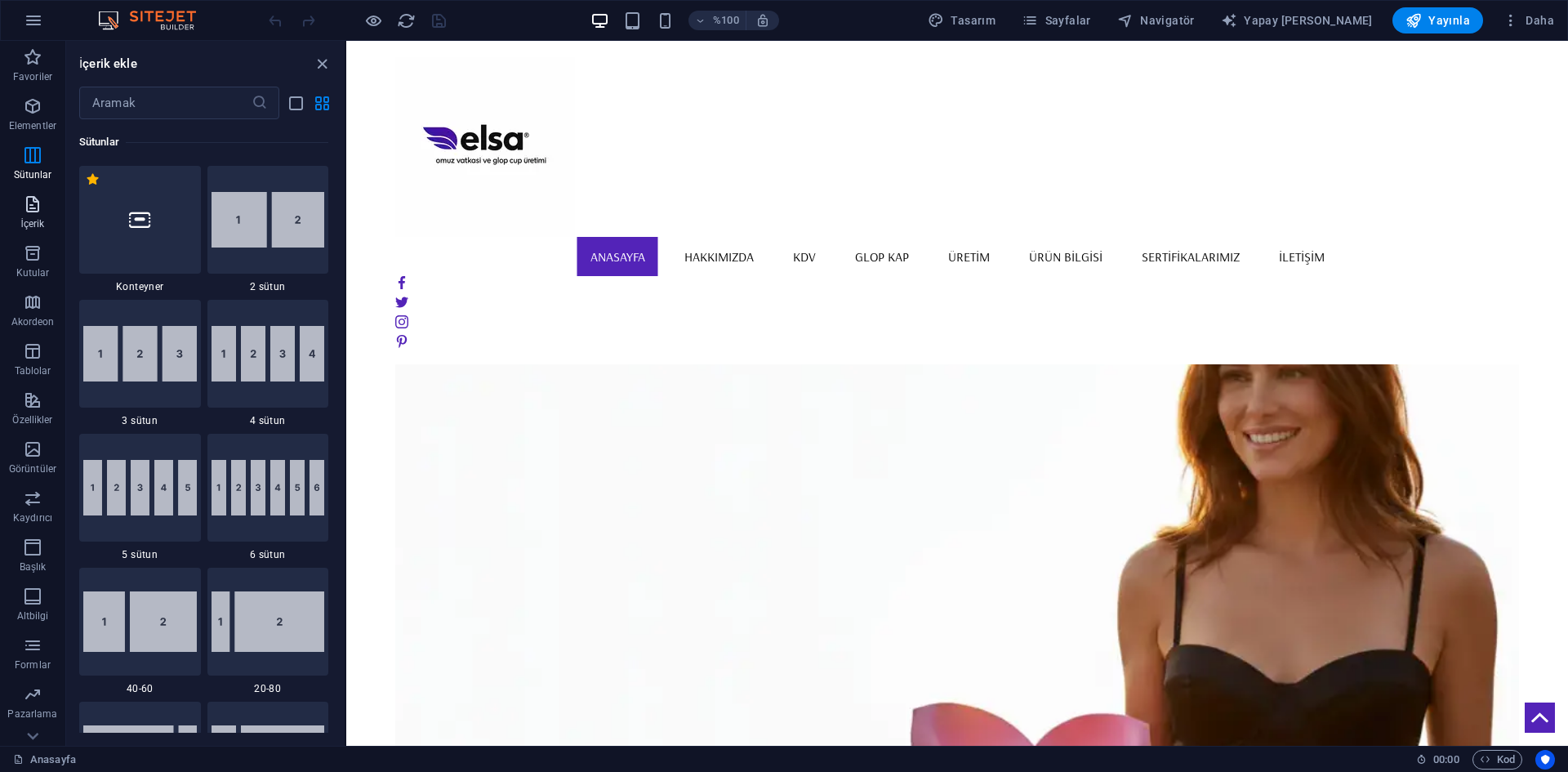
click at [38, 232] on span "İçerik" at bounding box center [33, 214] width 65 height 40
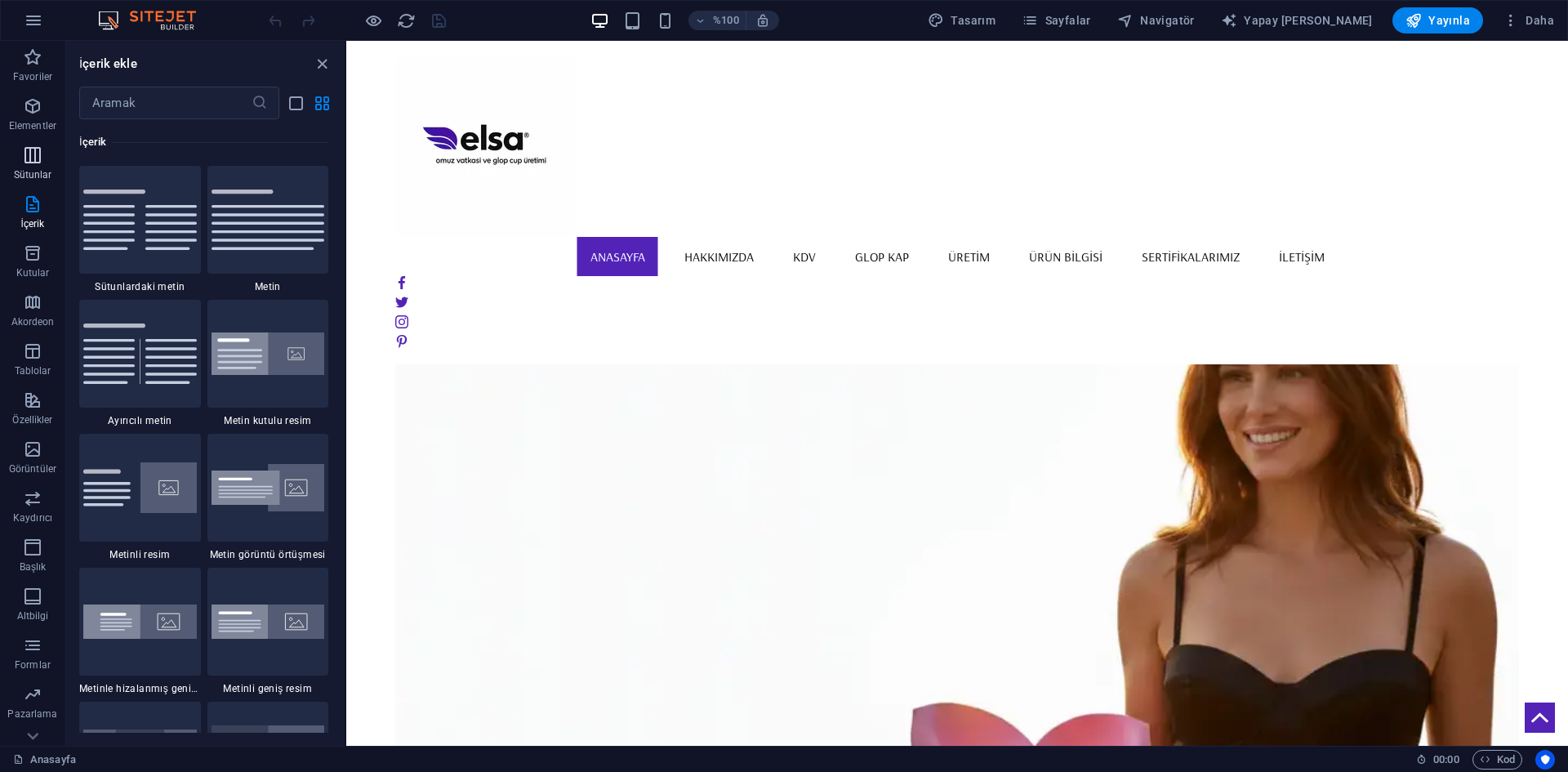
click at [23, 167] on span "Sütunlar" at bounding box center [33, 165] width 65 height 40
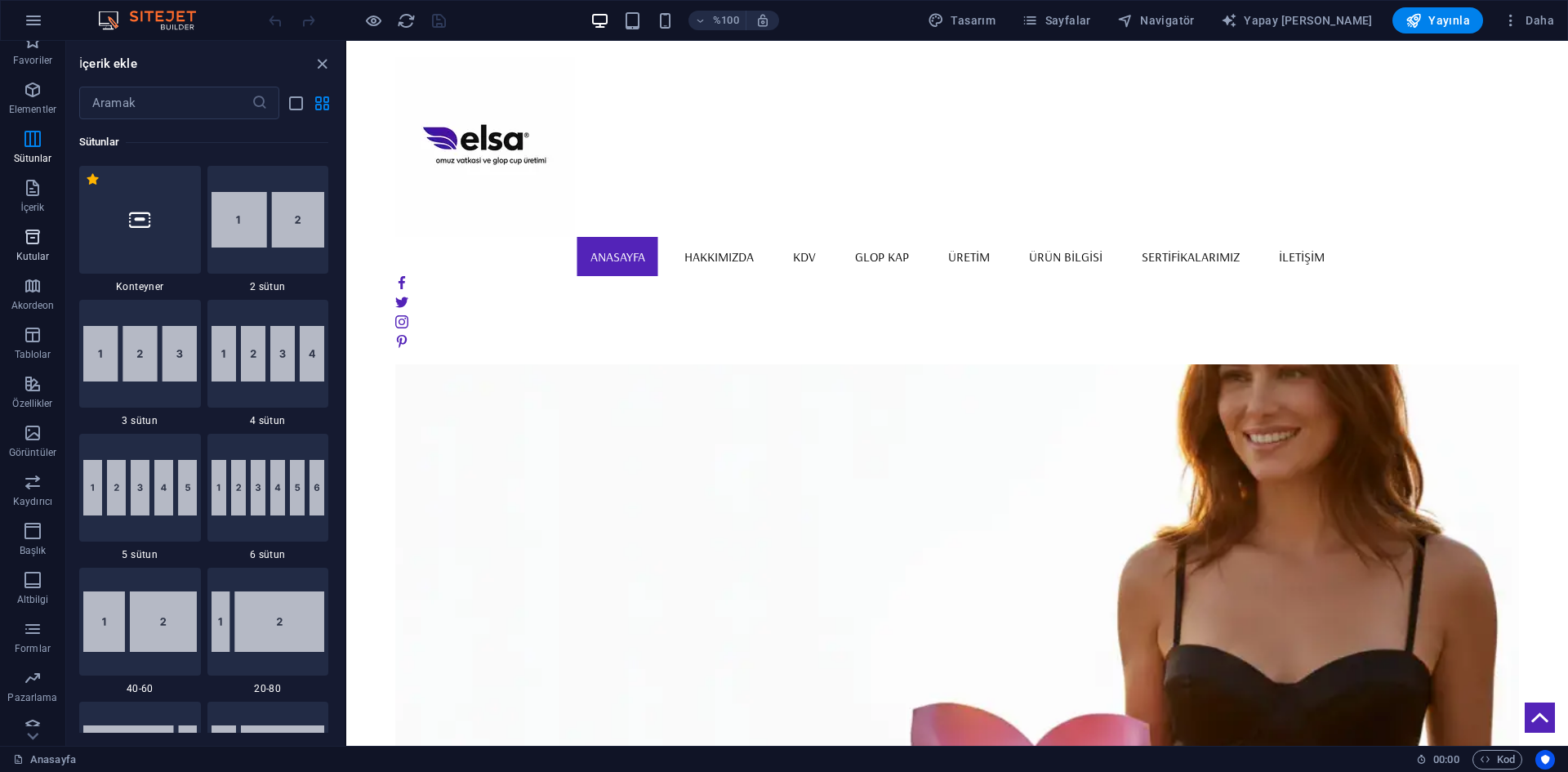
scroll to position [31, 0]
click at [26, 721] on icon "button" at bounding box center [33, 713] width 20 height 20
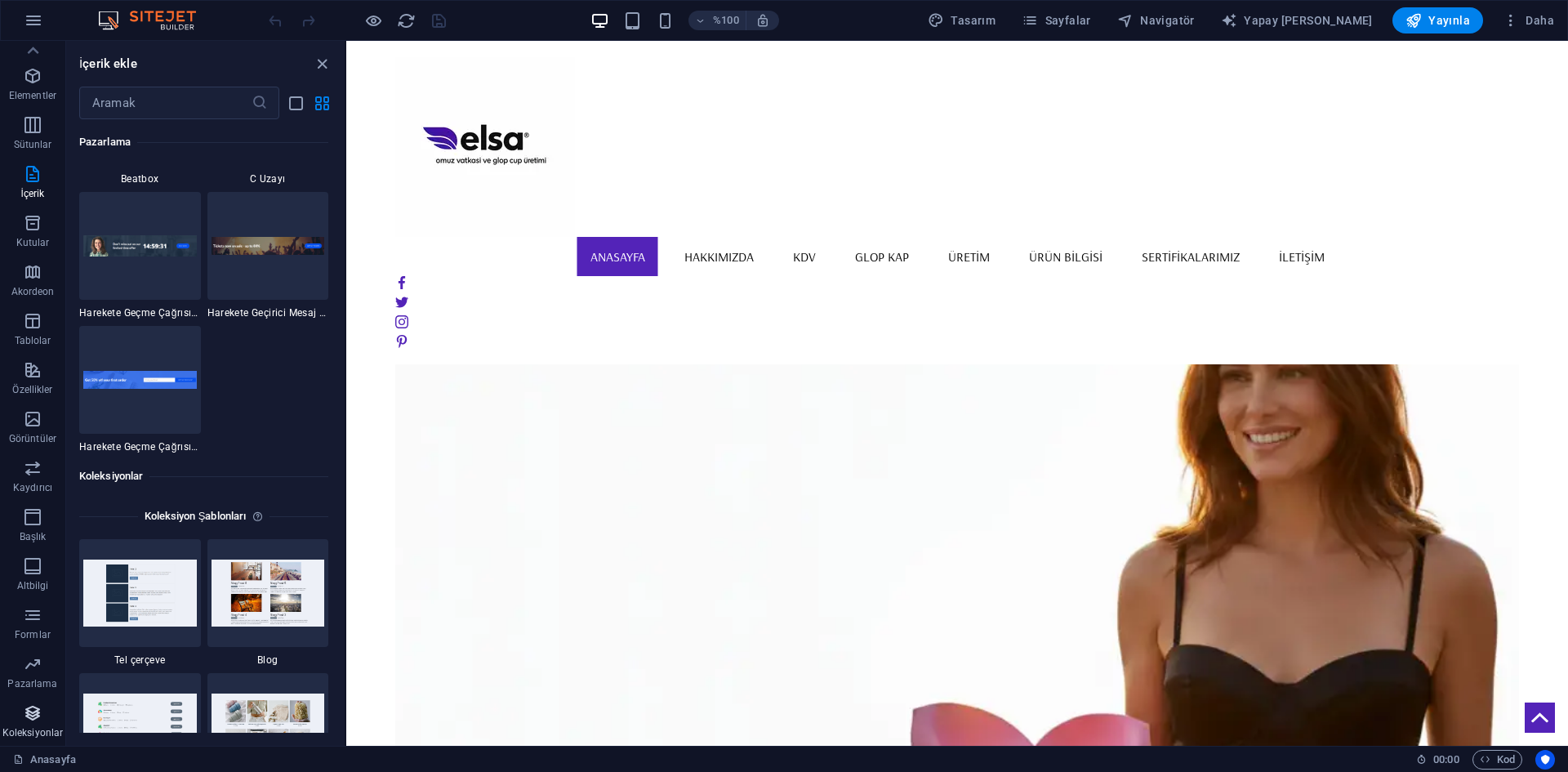
scroll to position [14947, 0]
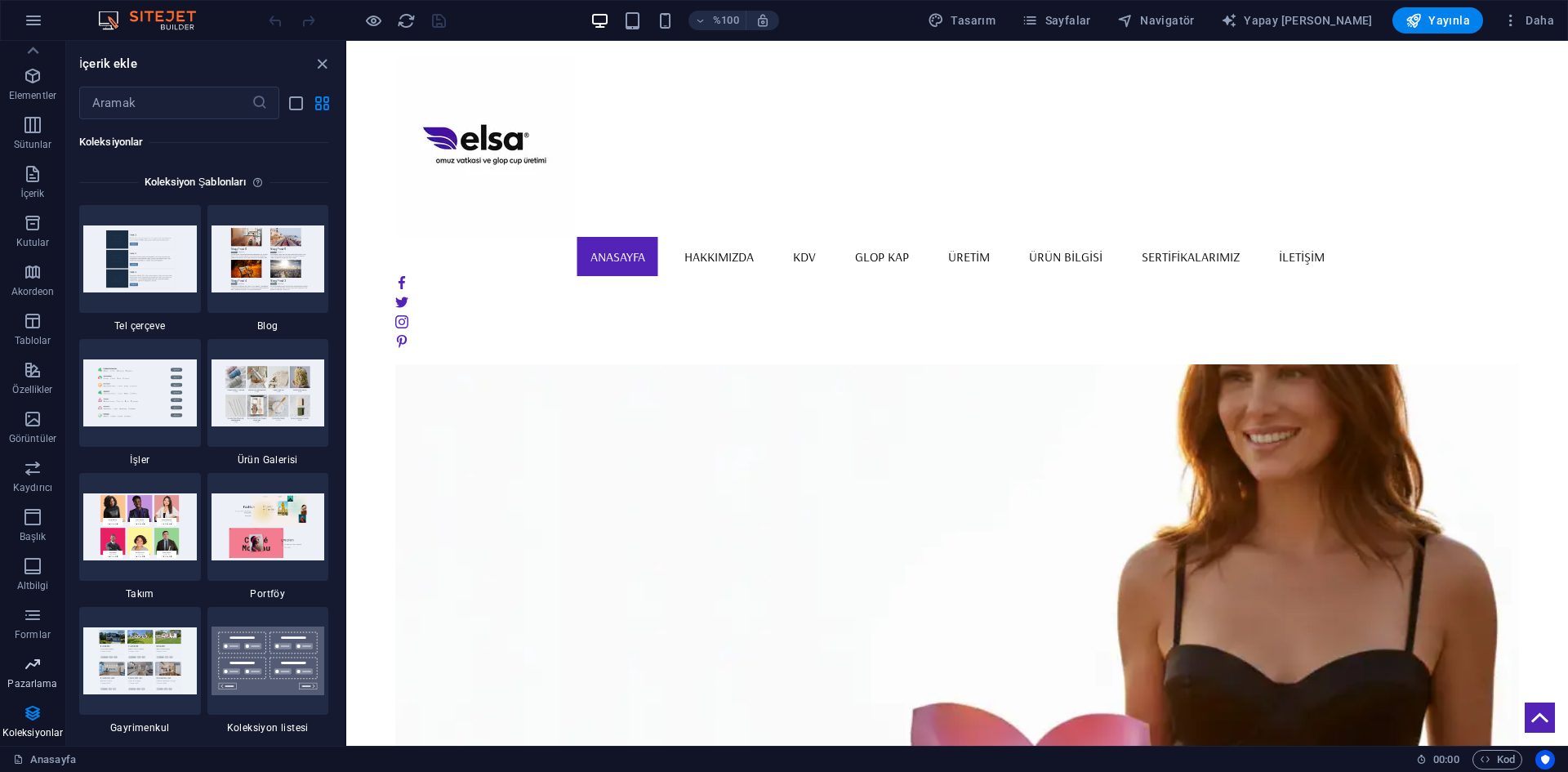
drag, startPoint x: 45, startPoint y: 657, endPoint x: 33, endPoint y: 666, distance: 15.0
click at [36, 664] on span "Pazarlama" at bounding box center [33, 674] width 65 height 40
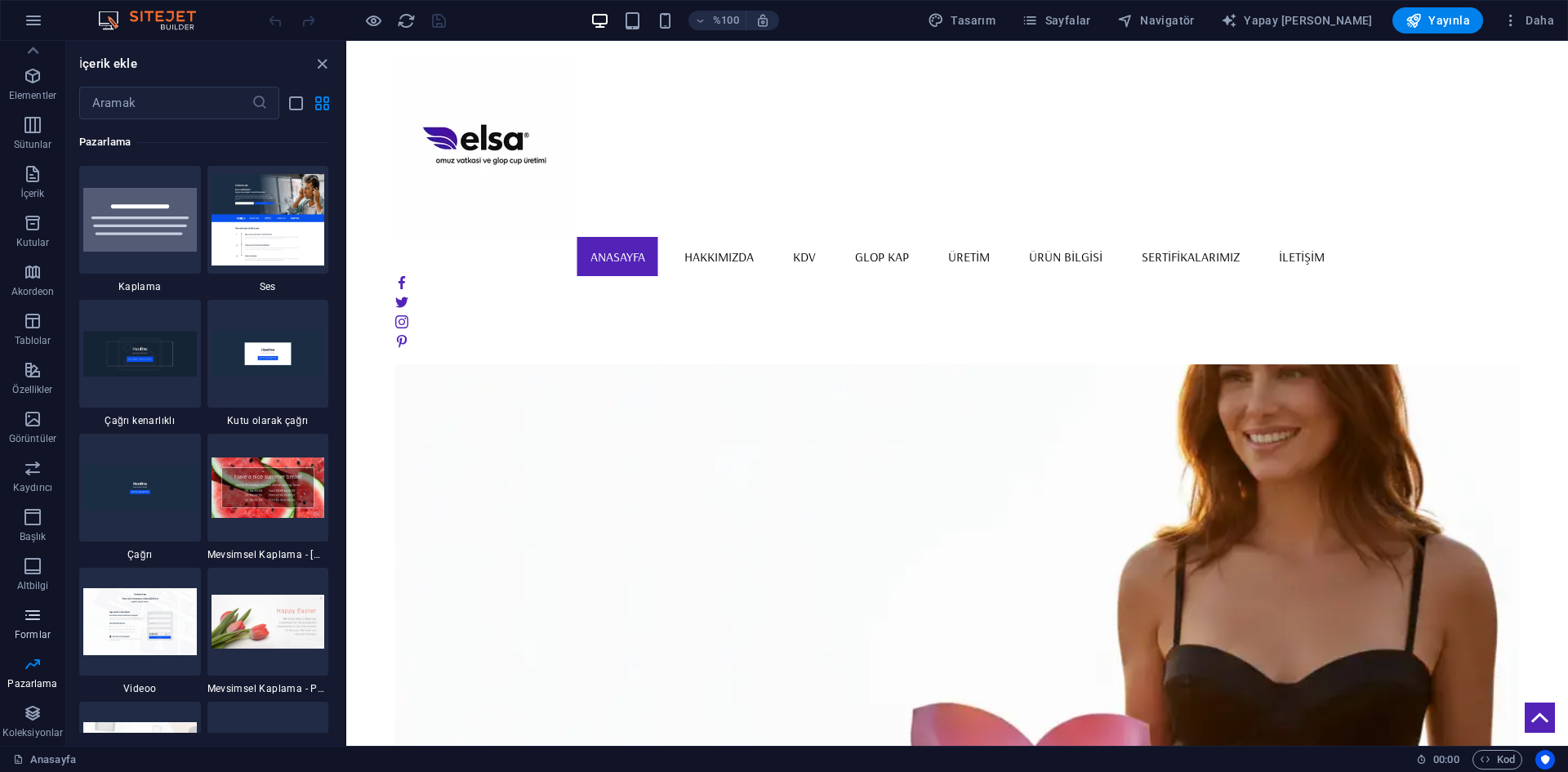
click at [14, 623] on span "Formlar" at bounding box center [33, 625] width 65 height 40
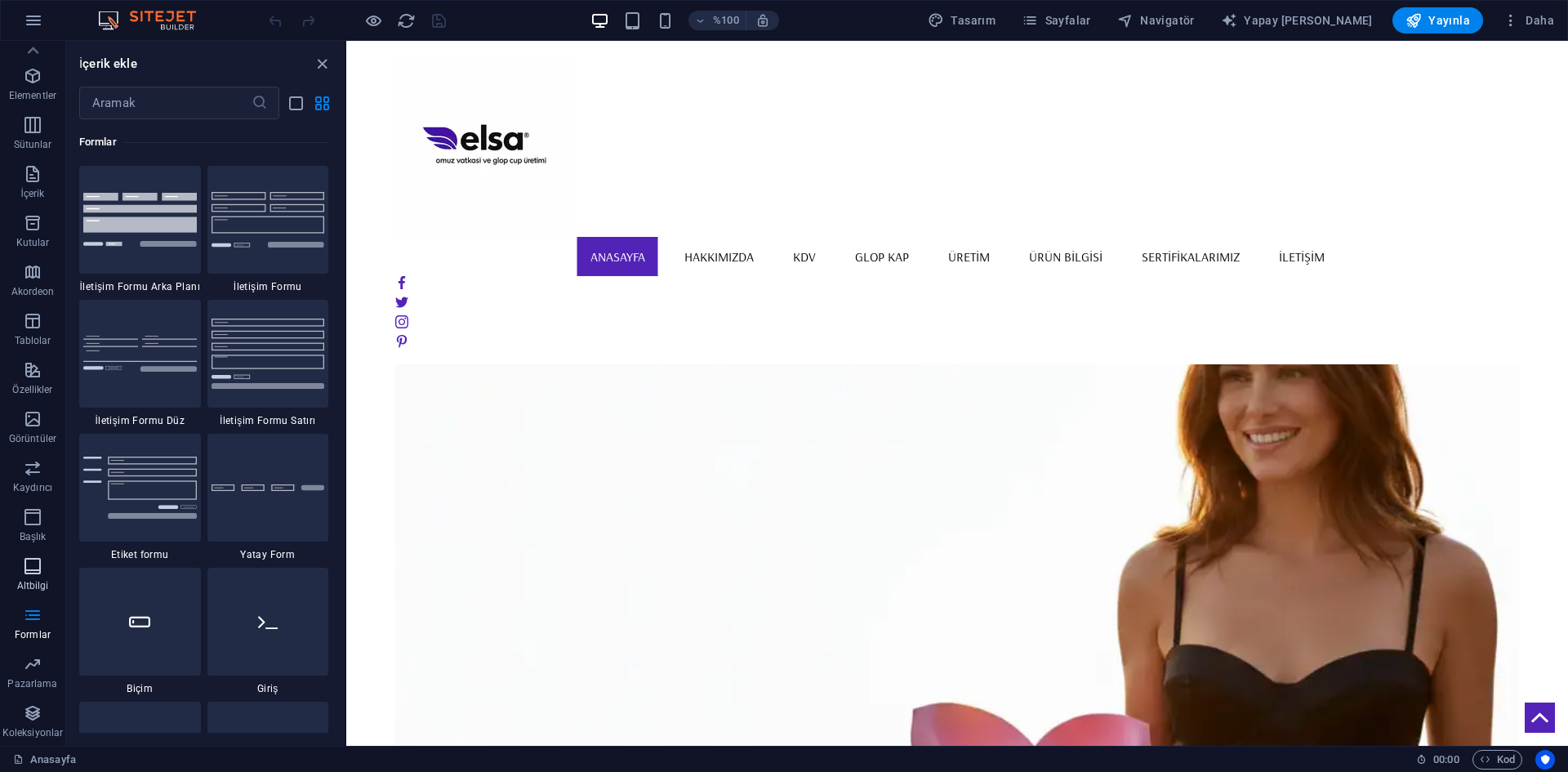
click at [29, 574] on icon "button" at bounding box center [33, 566] width 20 height 20
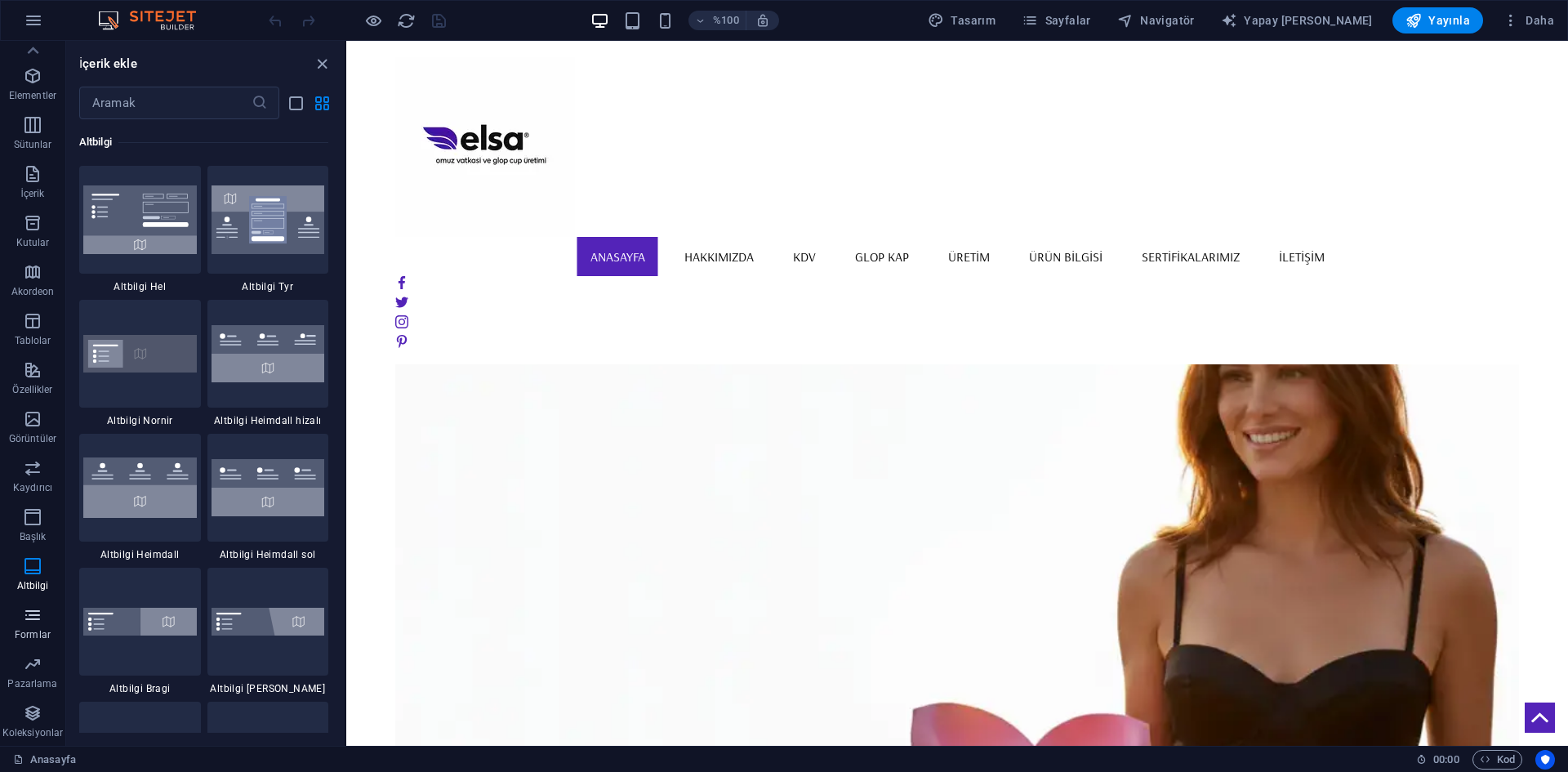
click at [28, 645] on button "Formlar" at bounding box center [33, 623] width 65 height 49
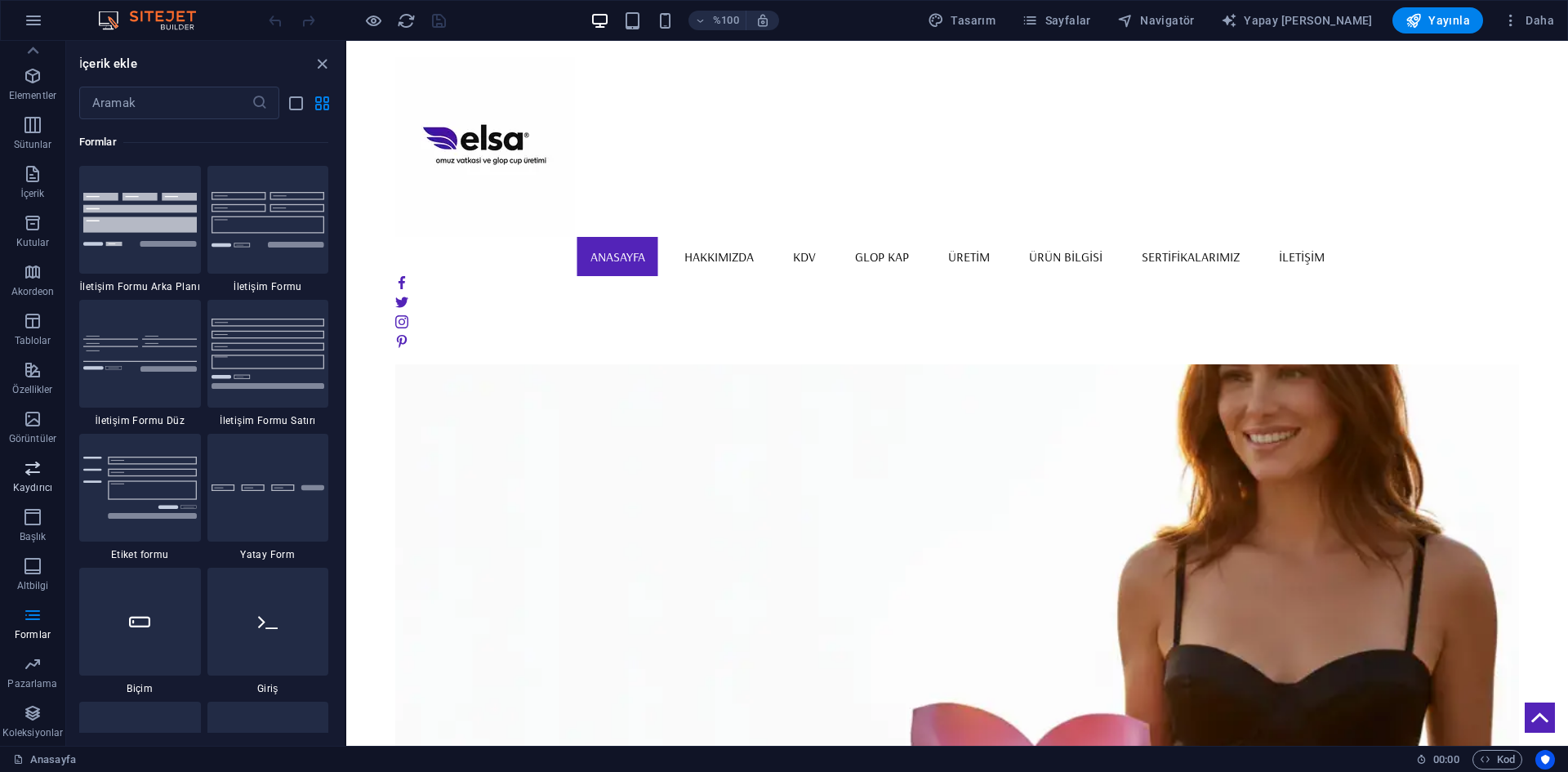
click at [31, 489] on font "Kaydırıcı" at bounding box center [33, 487] width 40 height 12
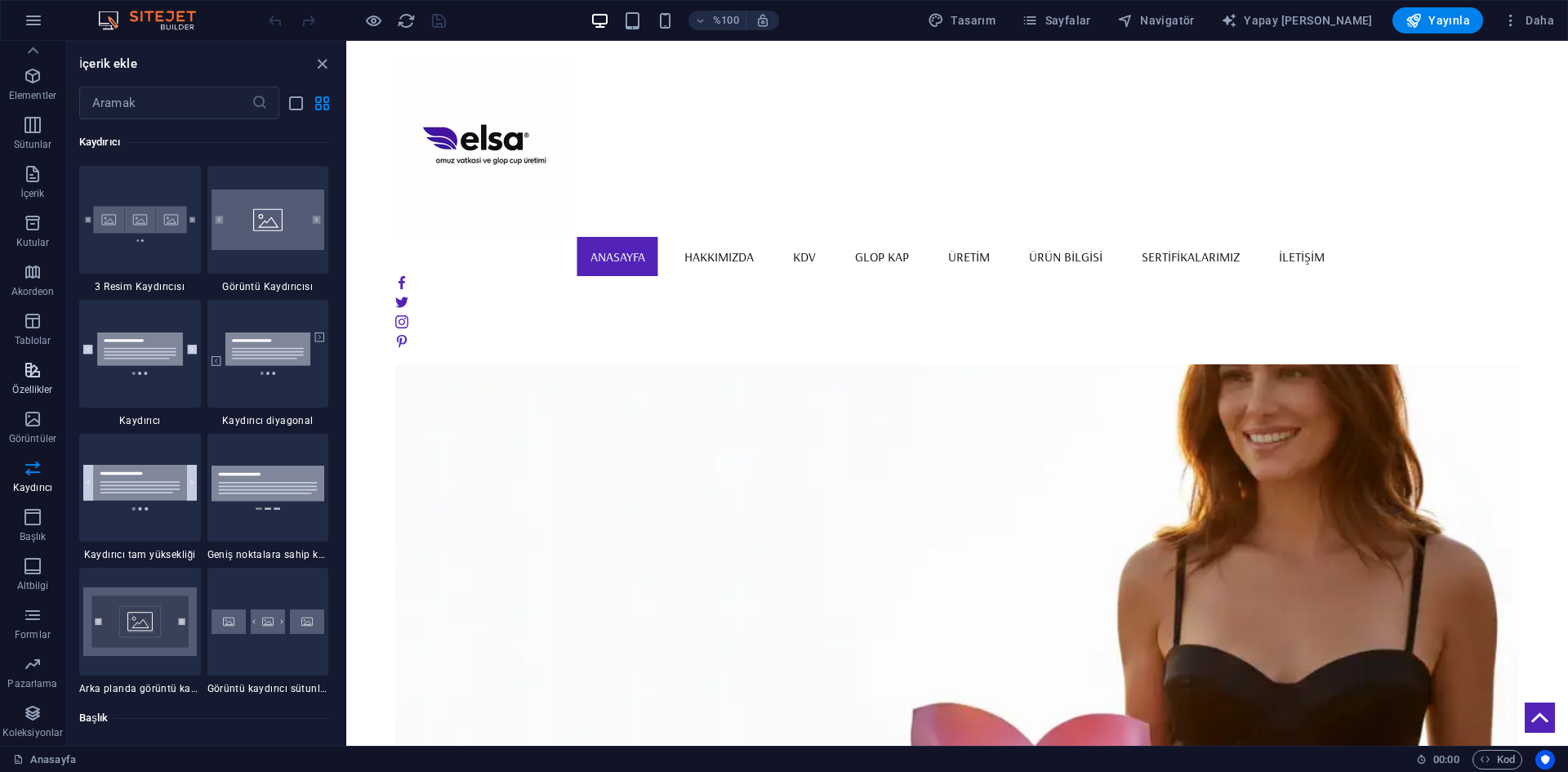
click at [33, 356] on button "Özellikler" at bounding box center [33, 379] width 65 height 49
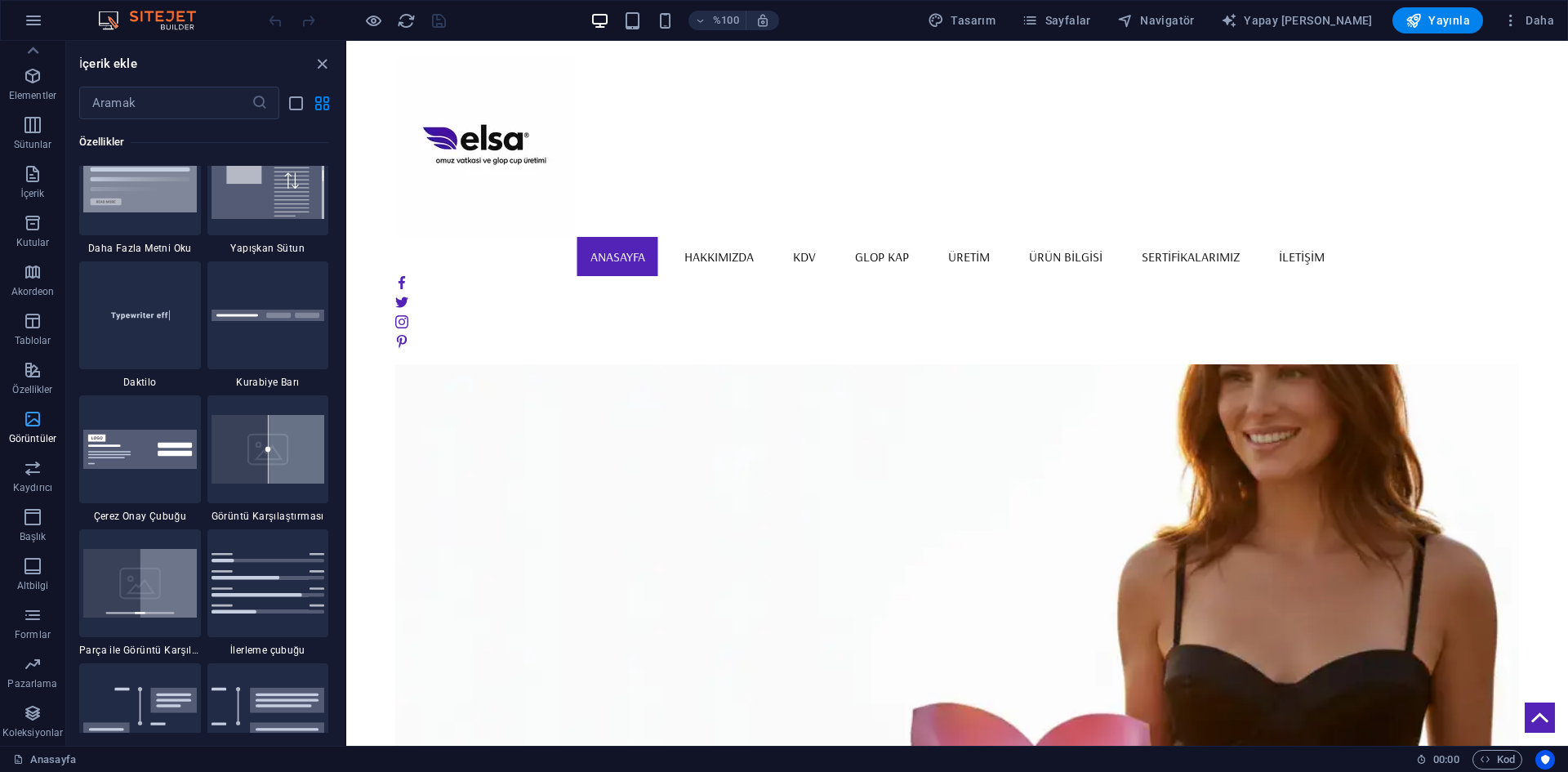
scroll to position [6365, 0]
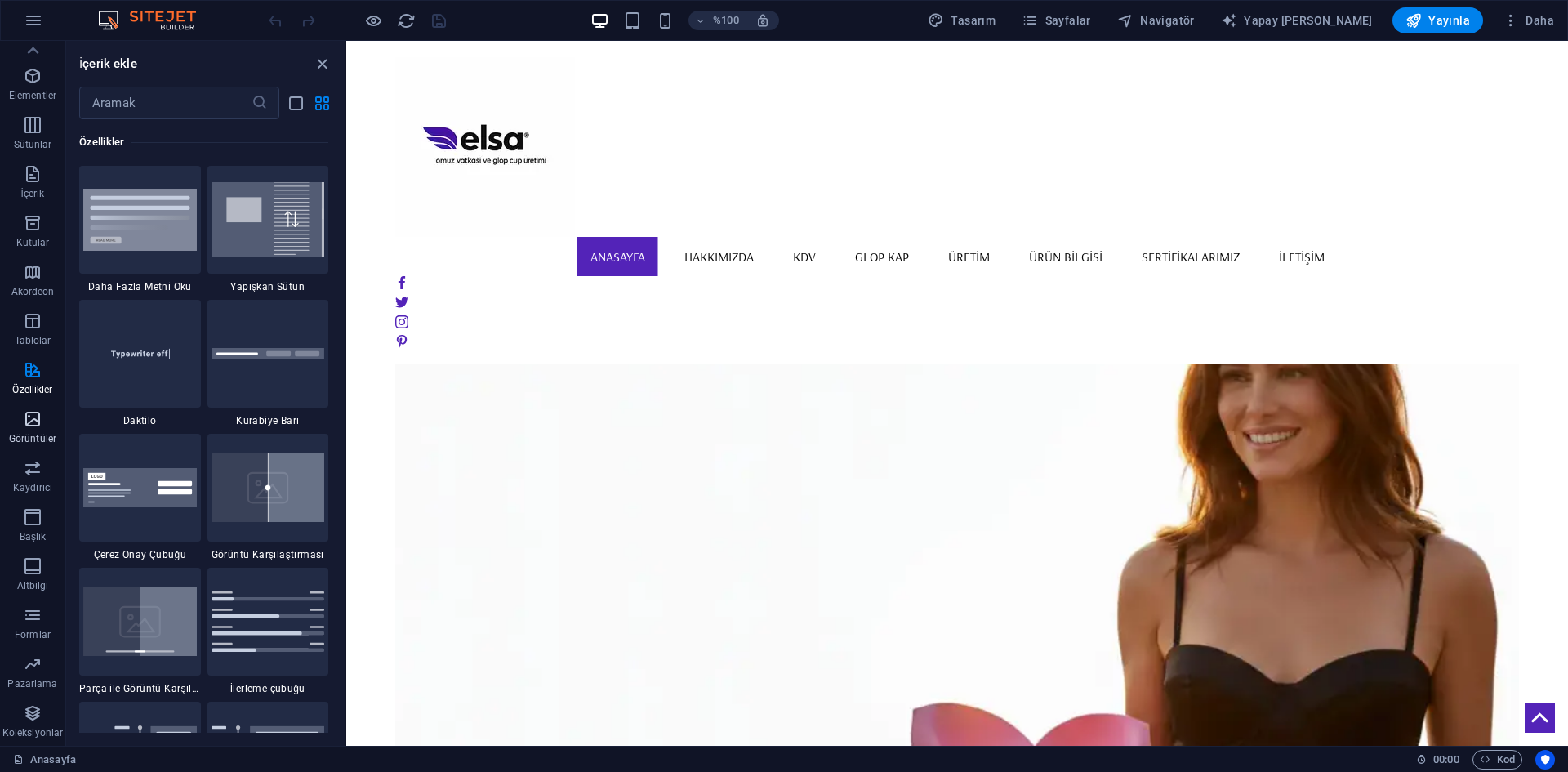
click at [37, 420] on icon "button" at bounding box center [33, 419] width 20 height 20
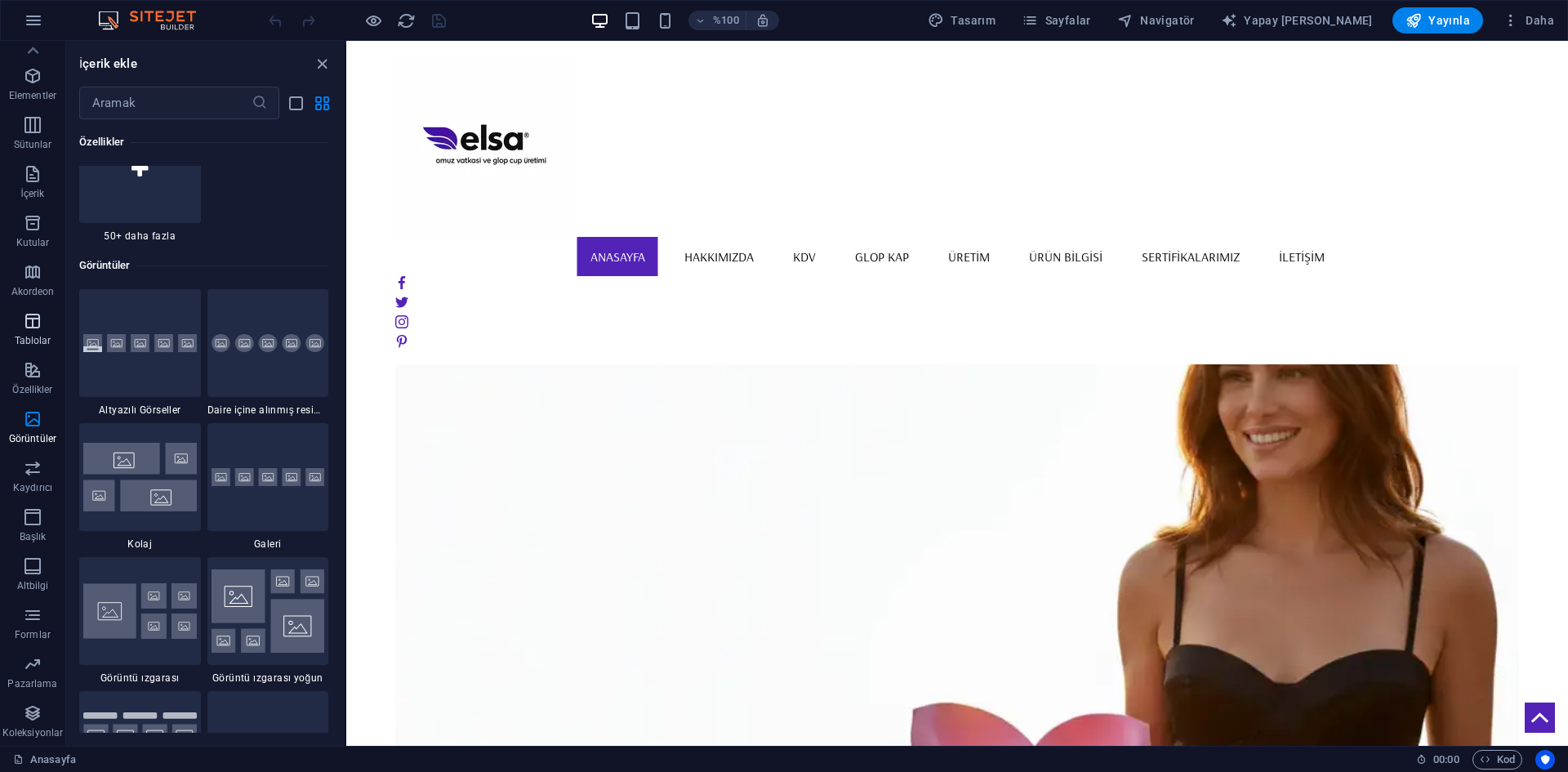
scroll to position [8279, 0]
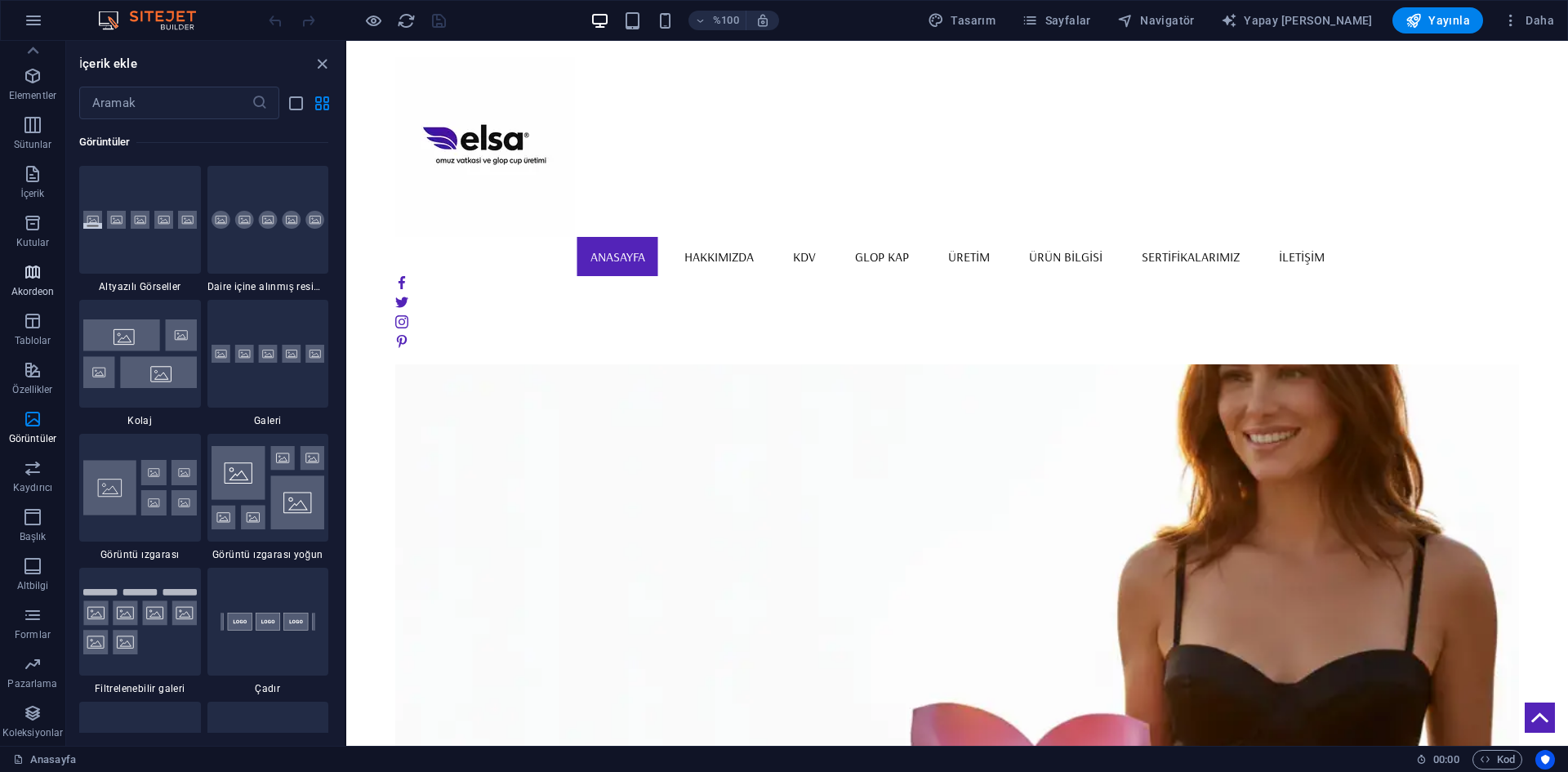
click at [29, 264] on icon "button" at bounding box center [33, 272] width 20 height 20
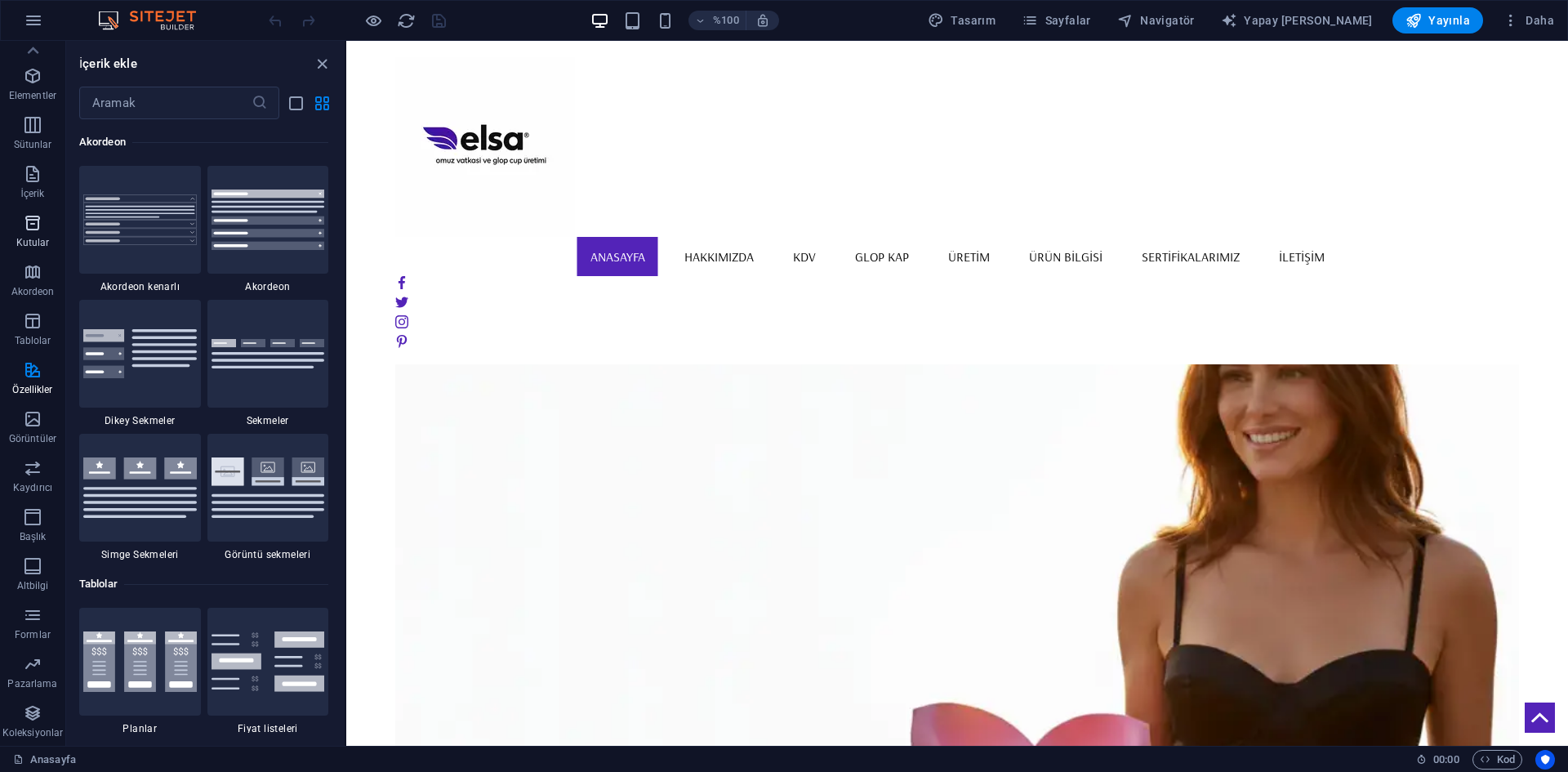
click at [25, 214] on button "Kutular" at bounding box center [33, 231] width 65 height 49
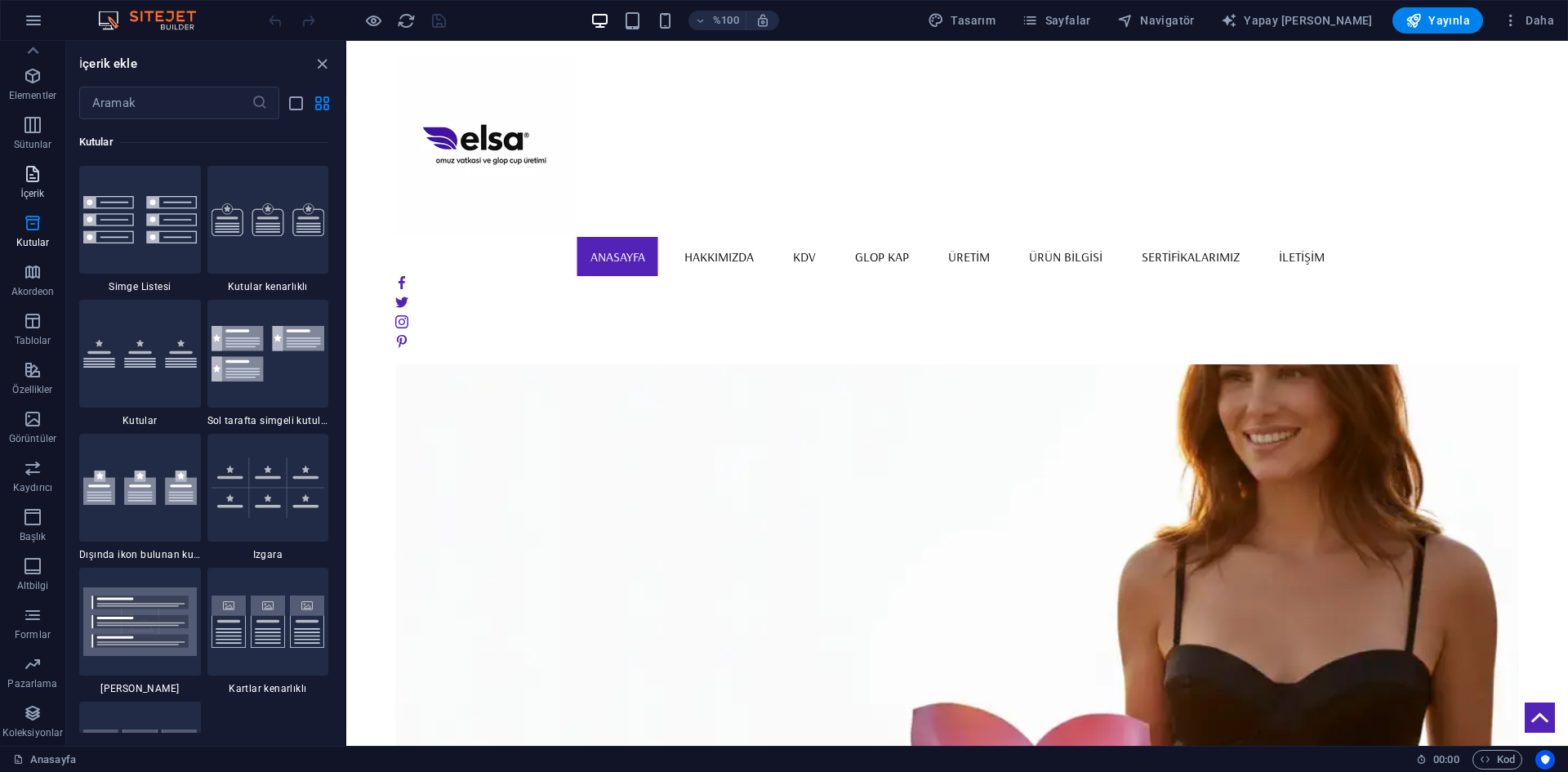
click at [36, 184] on span "İçerik" at bounding box center [33, 184] width 65 height 40
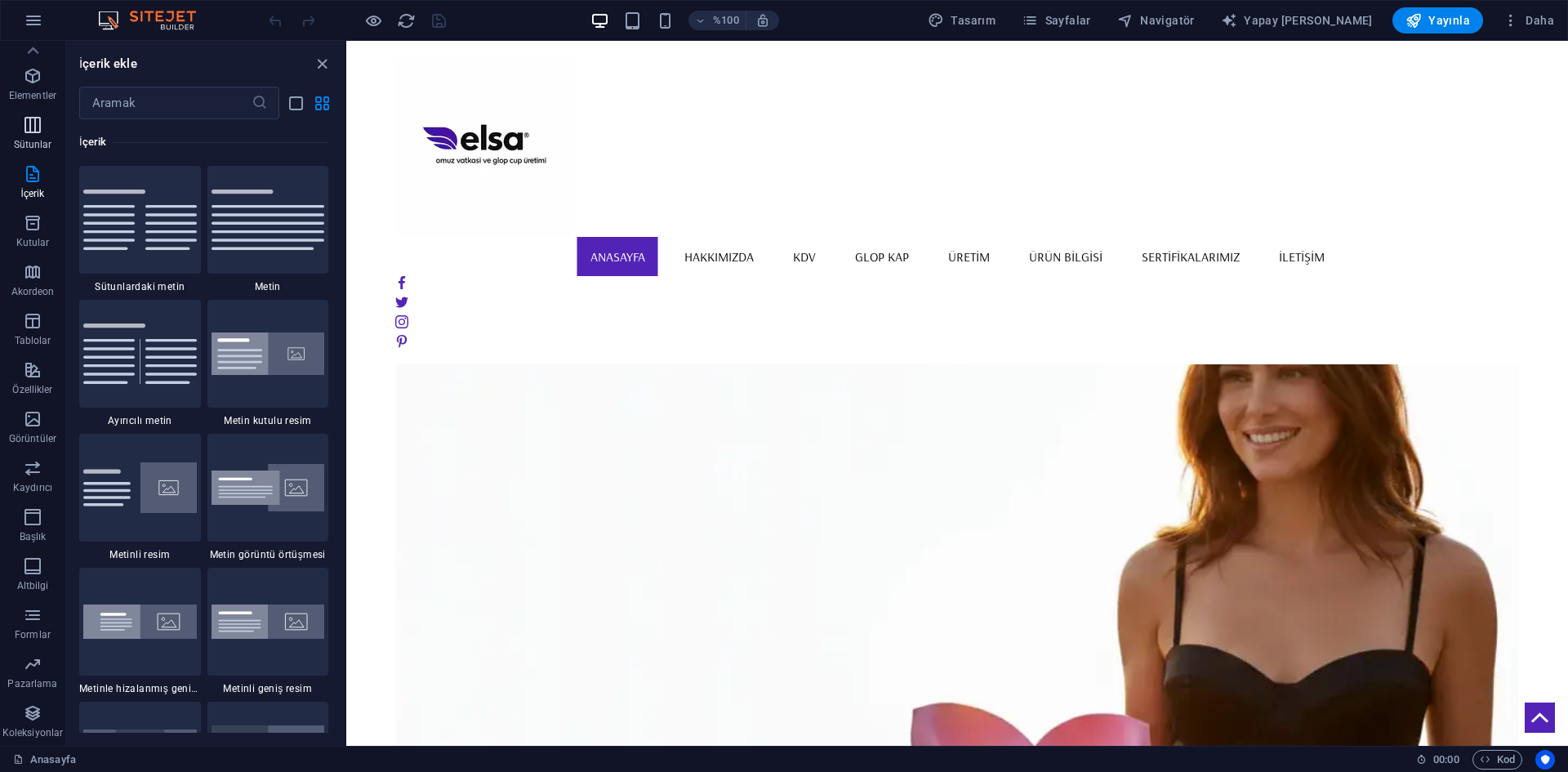
click at [31, 142] on font "Sütunlar" at bounding box center [33, 144] width 39 height 12
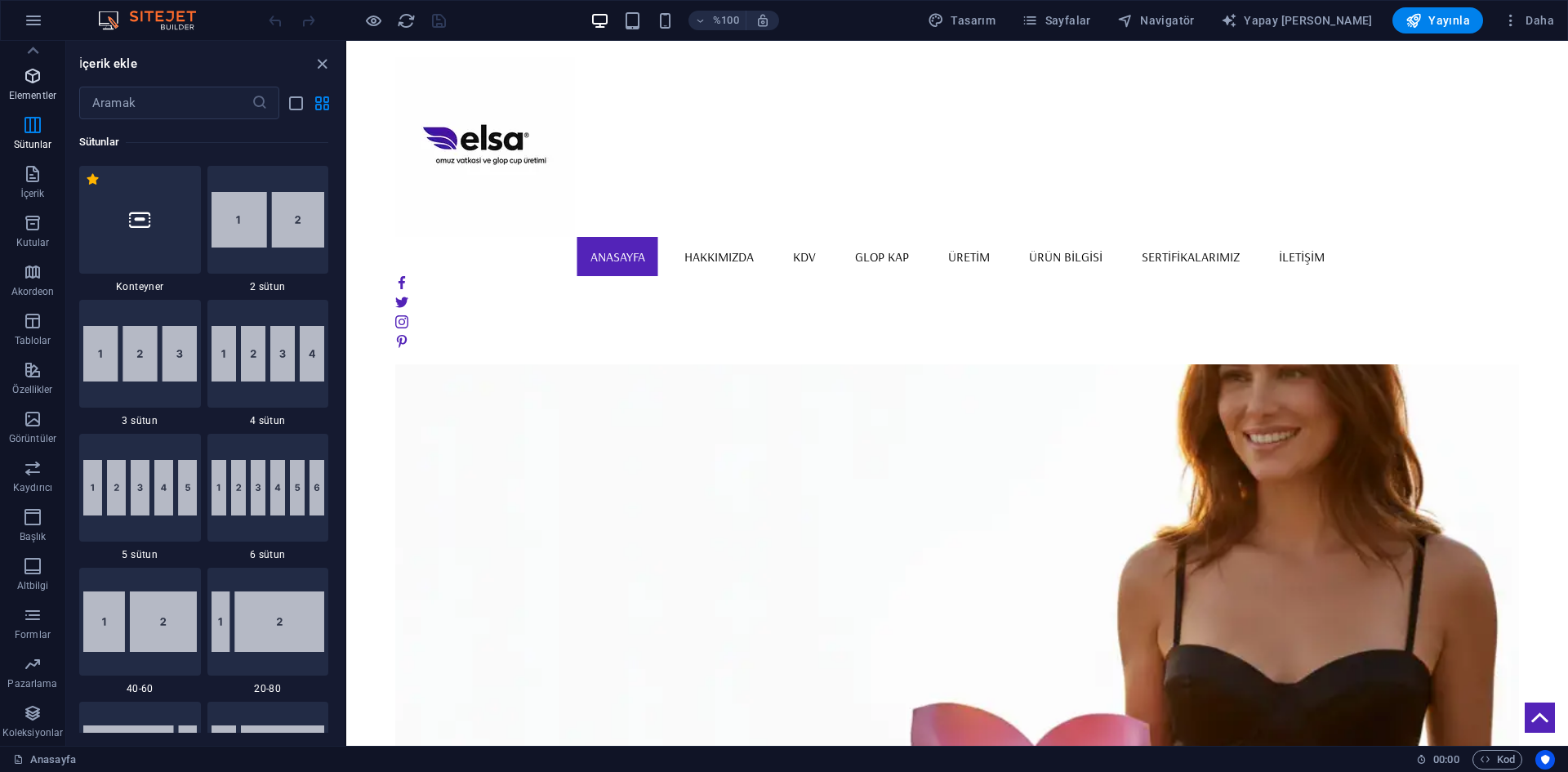
click at [36, 91] on font "Elementler" at bounding box center [33, 96] width 47 height 12
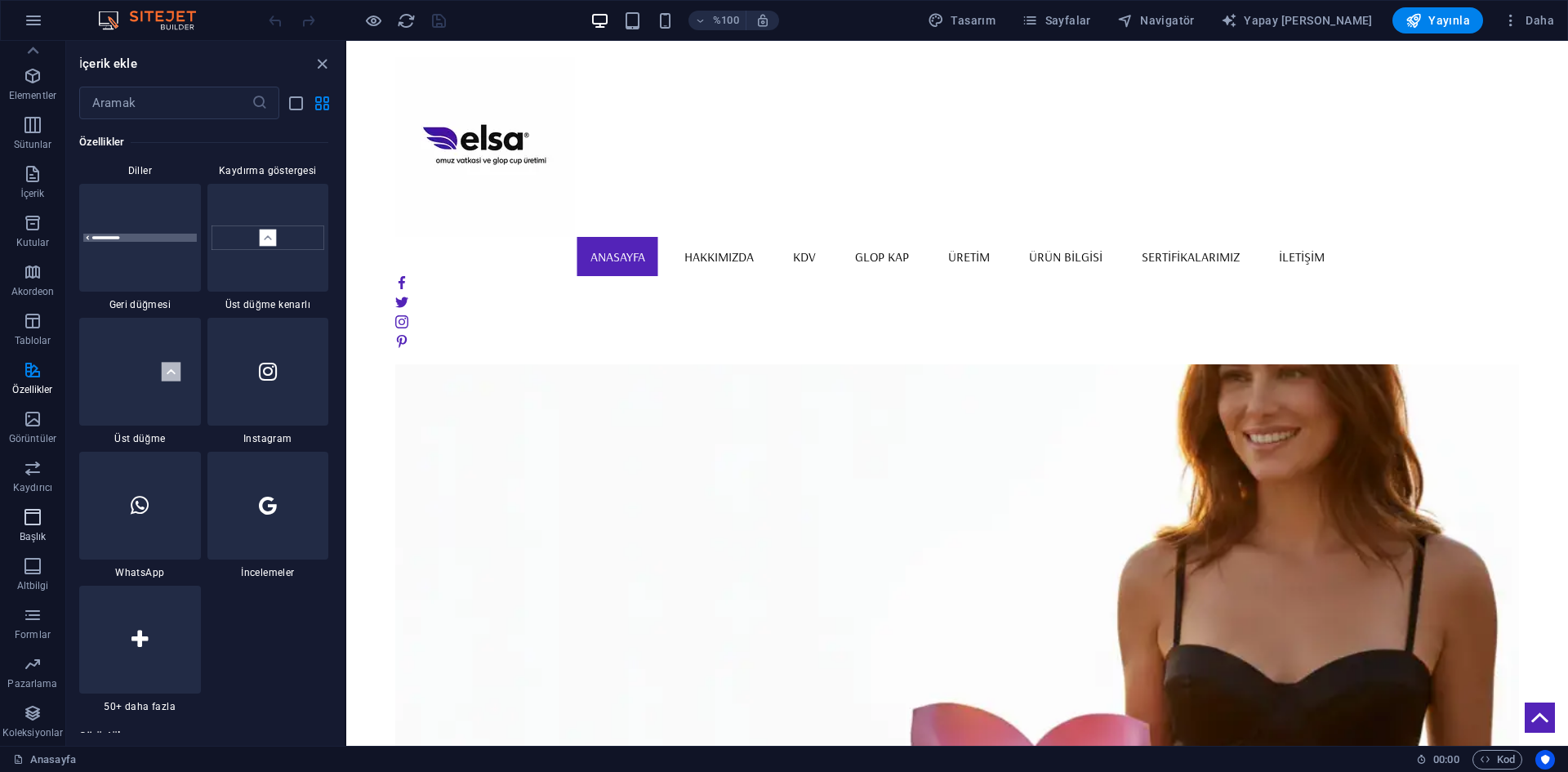
scroll to position [8176, 0]
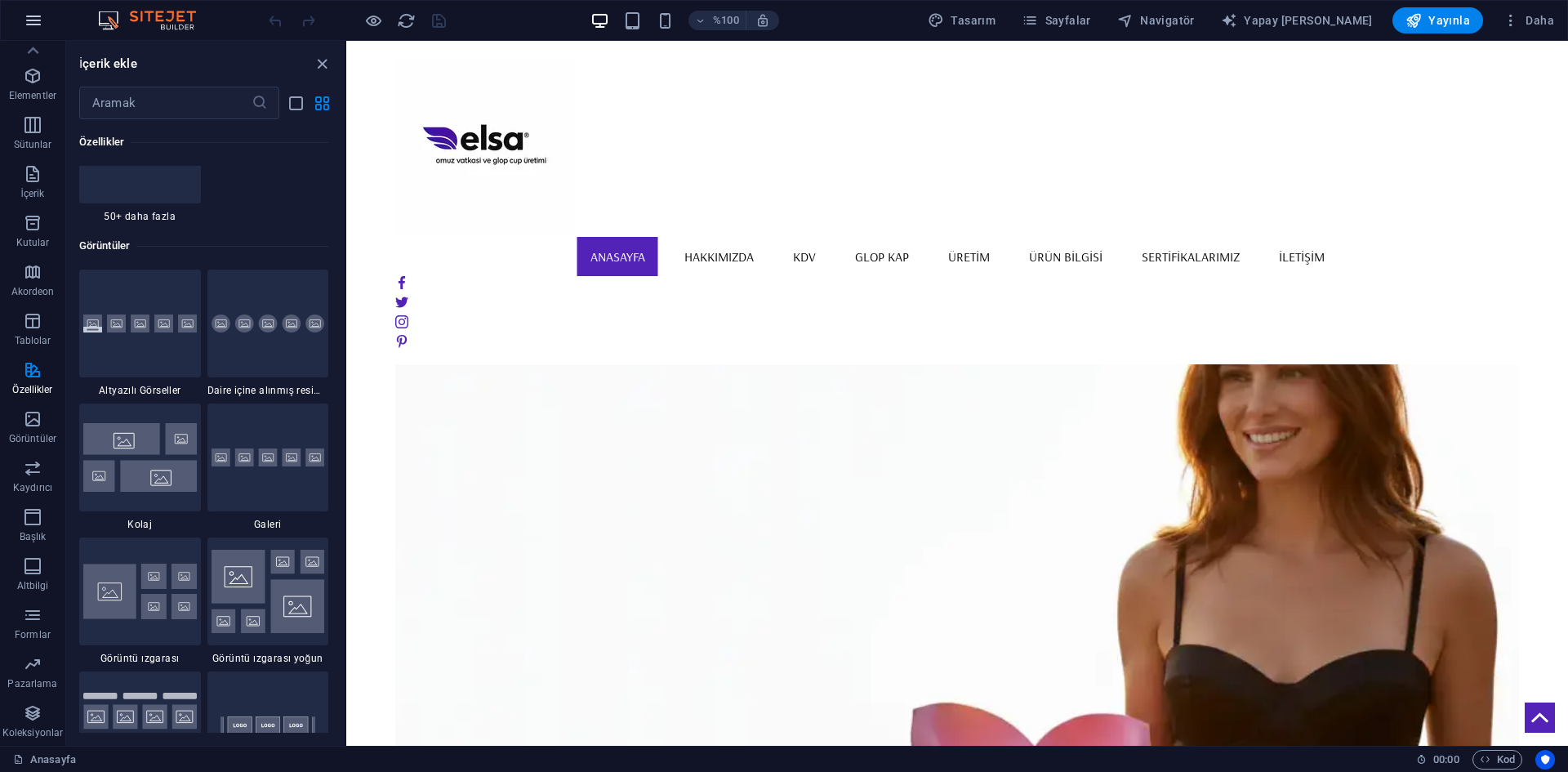
click at [36, 27] on icon "button" at bounding box center [34, 21] width 20 height 20
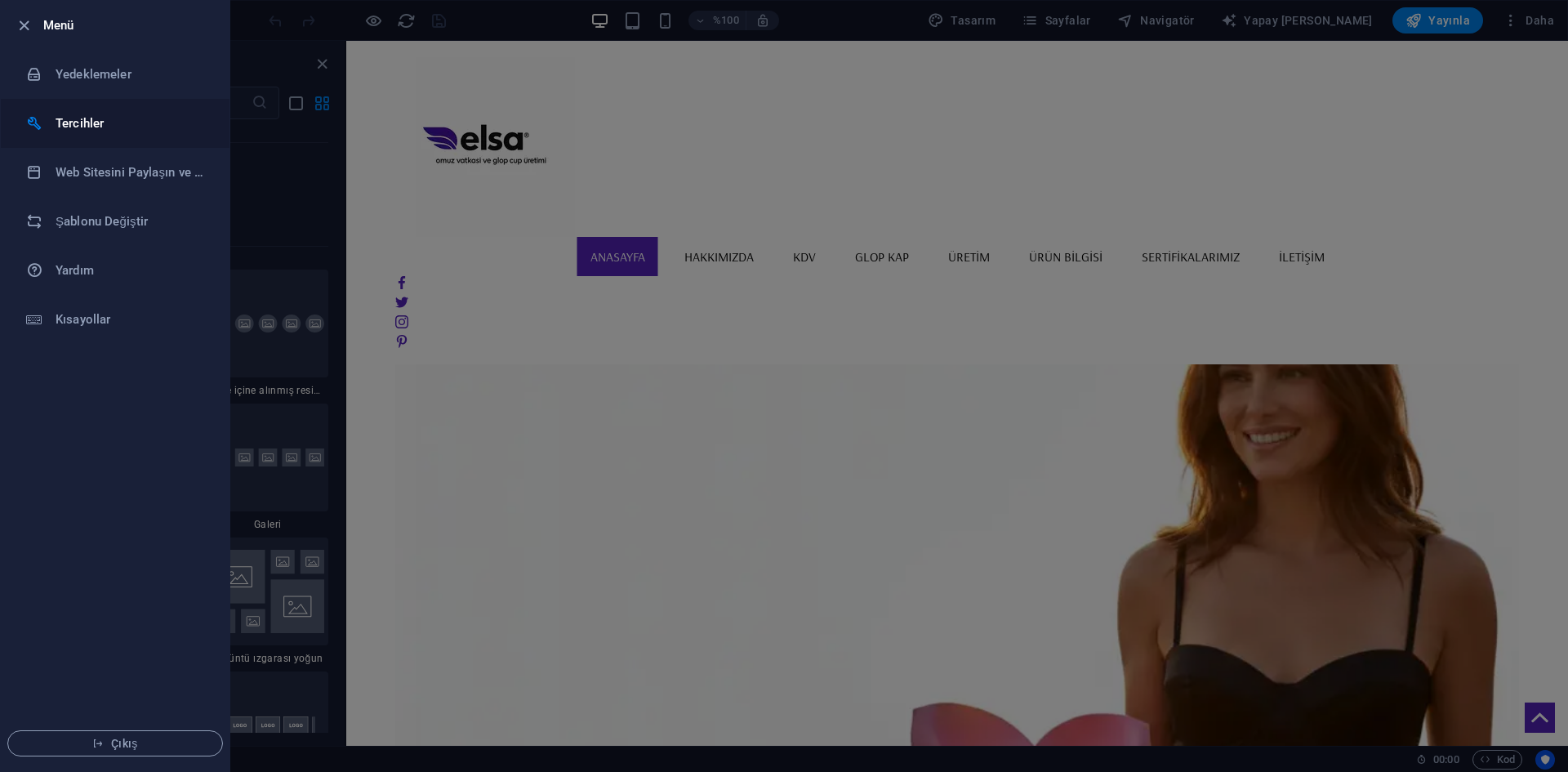
click at [90, 129] on font "Tercihler" at bounding box center [79, 123] width 48 height 15
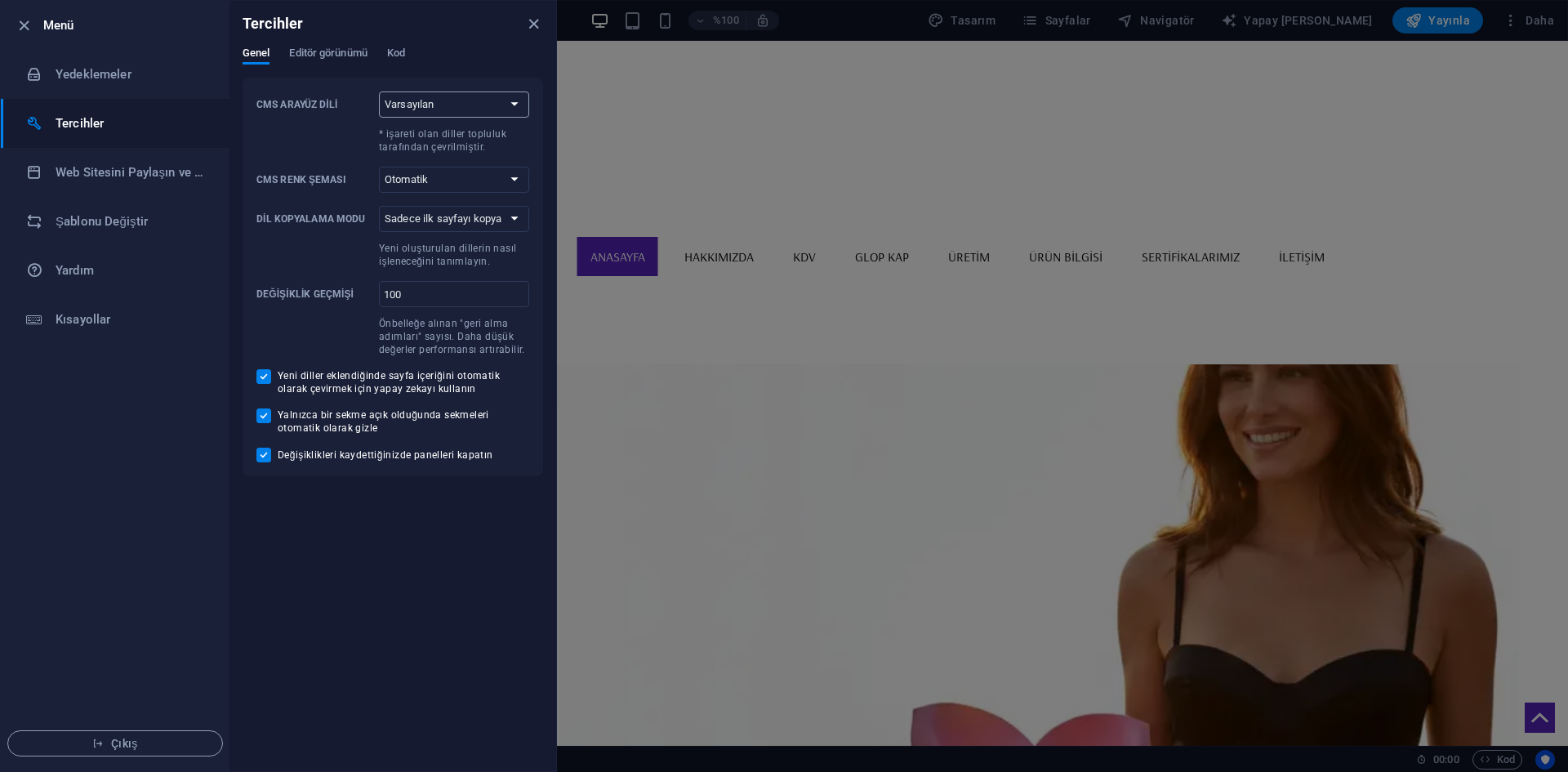
click at [458, 105] on select "Varsayılan Almanca İngilizce İspanyolca Suomi* Fransızca Macar İtalyanca Hollan…" at bounding box center [454, 105] width 150 height 26
click at [495, 59] on div "Genel Editör görünümü Kod" at bounding box center [392, 61] width 301 height 31
click at [439, 176] on select "Otomatik Karanlık Işık" at bounding box center [454, 180] width 150 height 26
click at [481, 146] on font "* işareti olan diller topluluk tarafından çevrilmiştir." at bounding box center [442, 140] width 128 height 25
click at [481, 118] on select "Varsayılan Almanca İngilizce İspanyolca Suomi* Fransızca Macar İtalyanca Hollan…" at bounding box center [454, 105] width 150 height 26
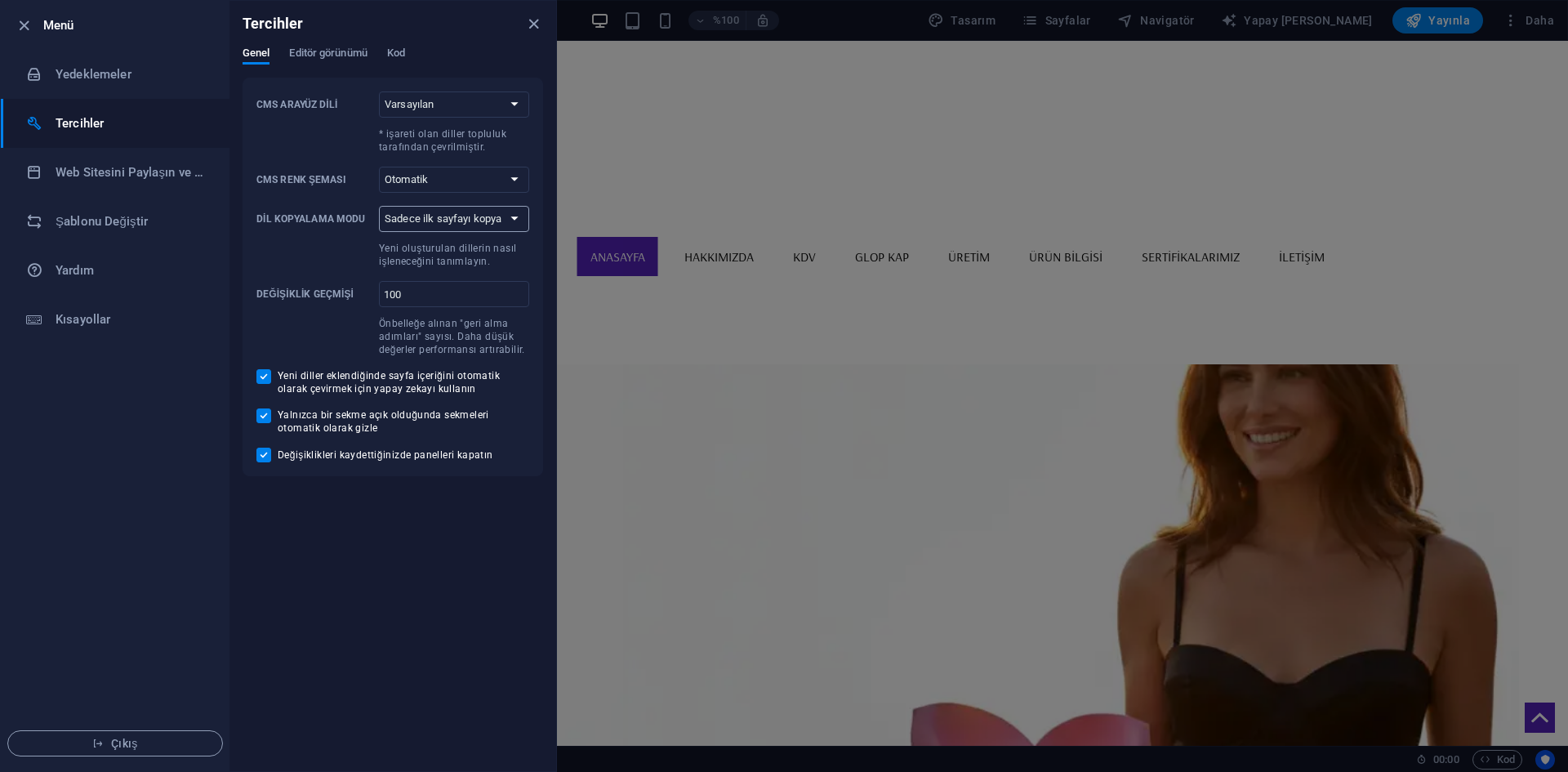
click at [439, 217] on select "Sadece ilk sayfayı kopyala Tüm sayfaları kopyala" at bounding box center [454, 218] width 150 height 26
click at [329, 161] on div "CMS Arayüz Dili Varsayılan Almanca İngilizce İspanyolca Suomi* Fransızca Macar …" at bounding box center [392, 277] width 273 height 371
click at [504, 222] on select "Sadece ilk sayfayı kopyala Tüm sayfaları kopyala" at bounding box center [454, 218] width 150 height 26
select select "all"
click at [379, 206] on select "Sadece ilk sayfayı kopyala Tüm sayfaları kopyala" at bounding box center [454, 218] width 150 height 26
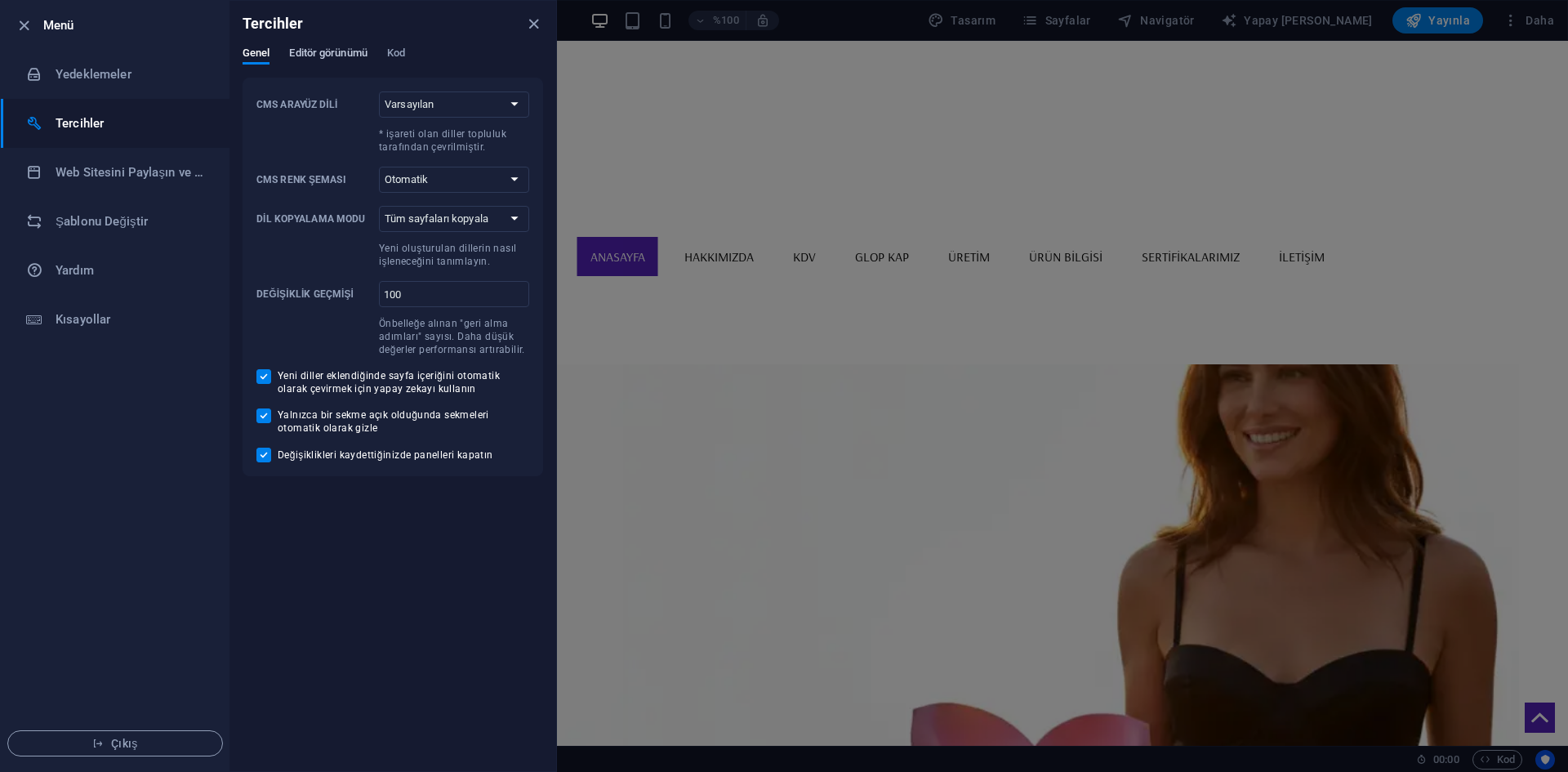
click at [317, 63] on button "Editör görünümü" at bounding box center [327, 55] width 77 height 18
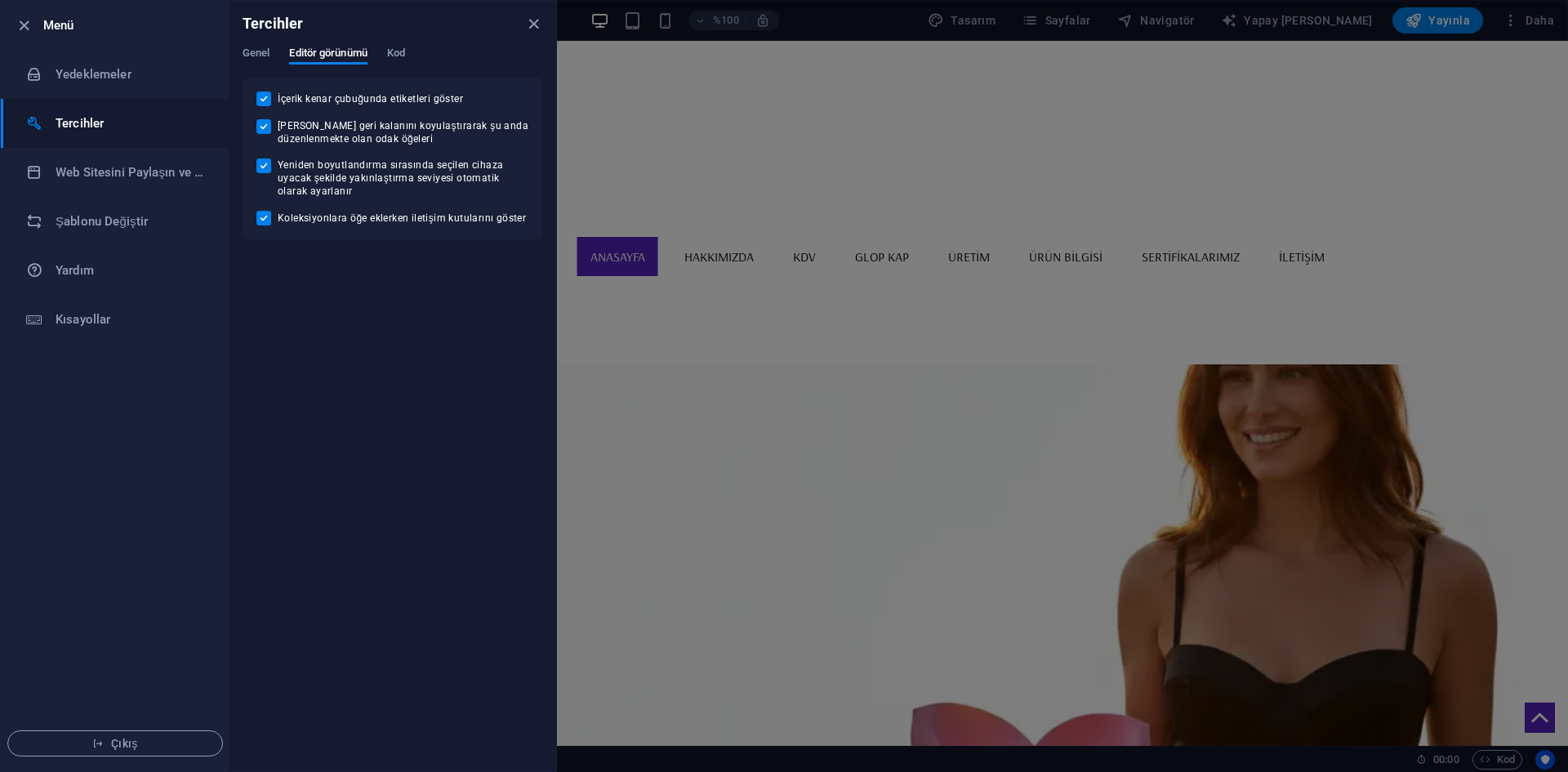
drag, startPoint x: 388, startPoint y: 48, endPoint x: 379, endPoint y: 53, distance: 10.3
click at [387, 48] on div "Genel Editör görünümü Kod" at bounding box center [392, 61] width 301 height 31
click at [397, 58] on font "Kod" at bounding box center [396, 53] width 18 height 20
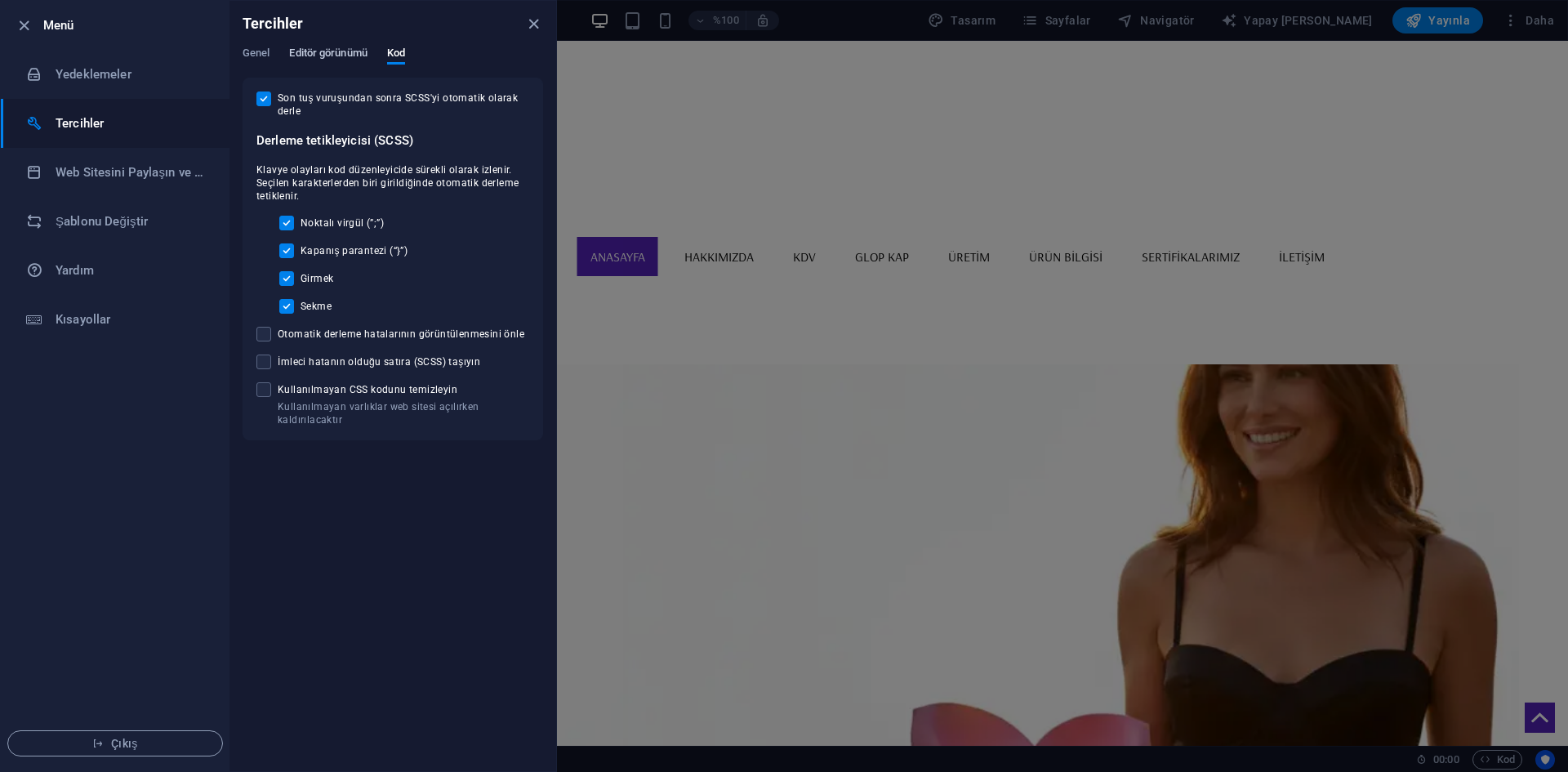
click at [345, 50] on font "Editör görünümü" at bounding box center [327, 52] width 77 height 12
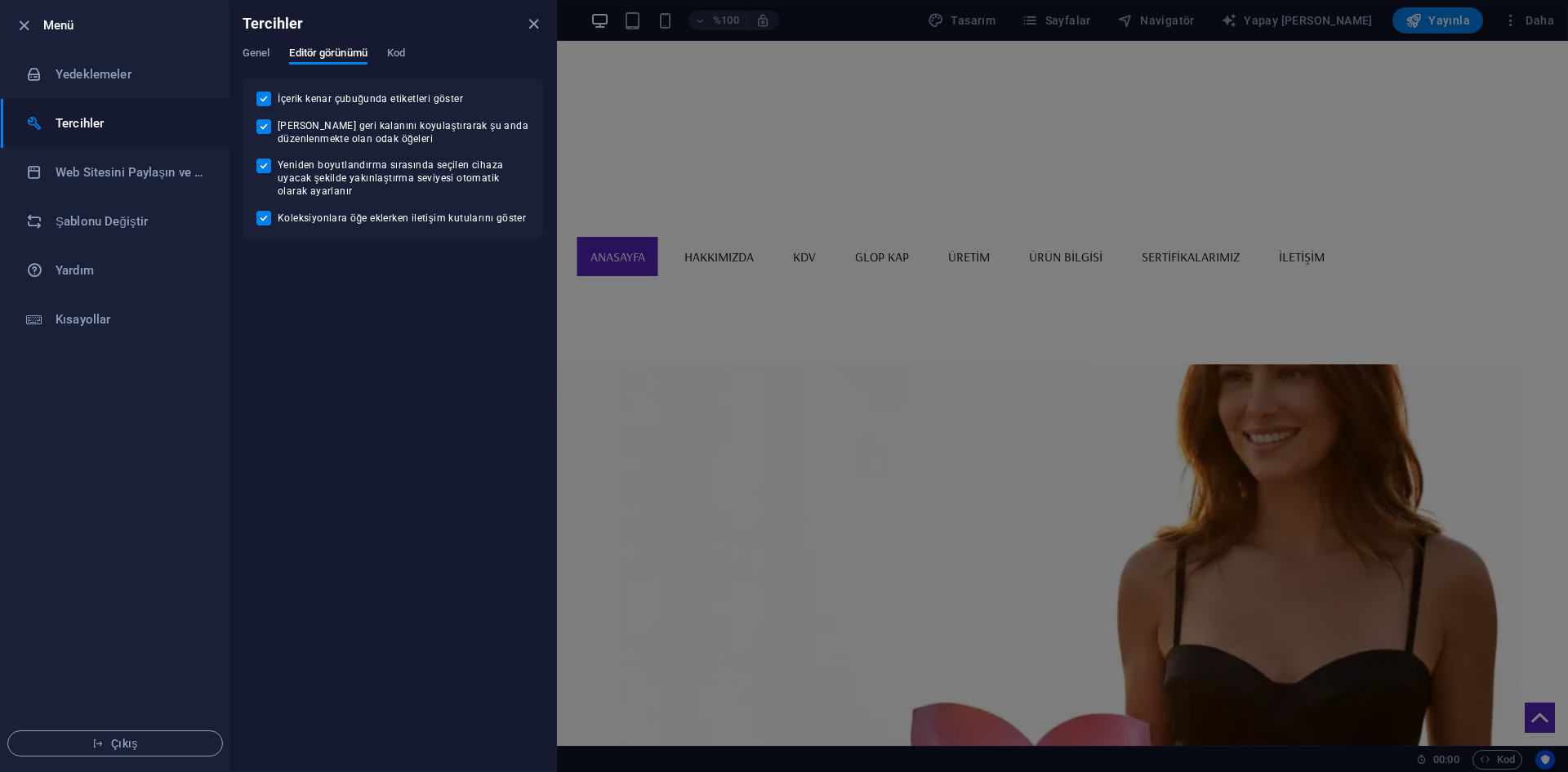
click at [257, 44] on div "Tercihler" at bounding box center [392, 24] width 326 height 45
click at [261, 58] on font "Genel" at bounding box center [255, 53] width 27 height 20
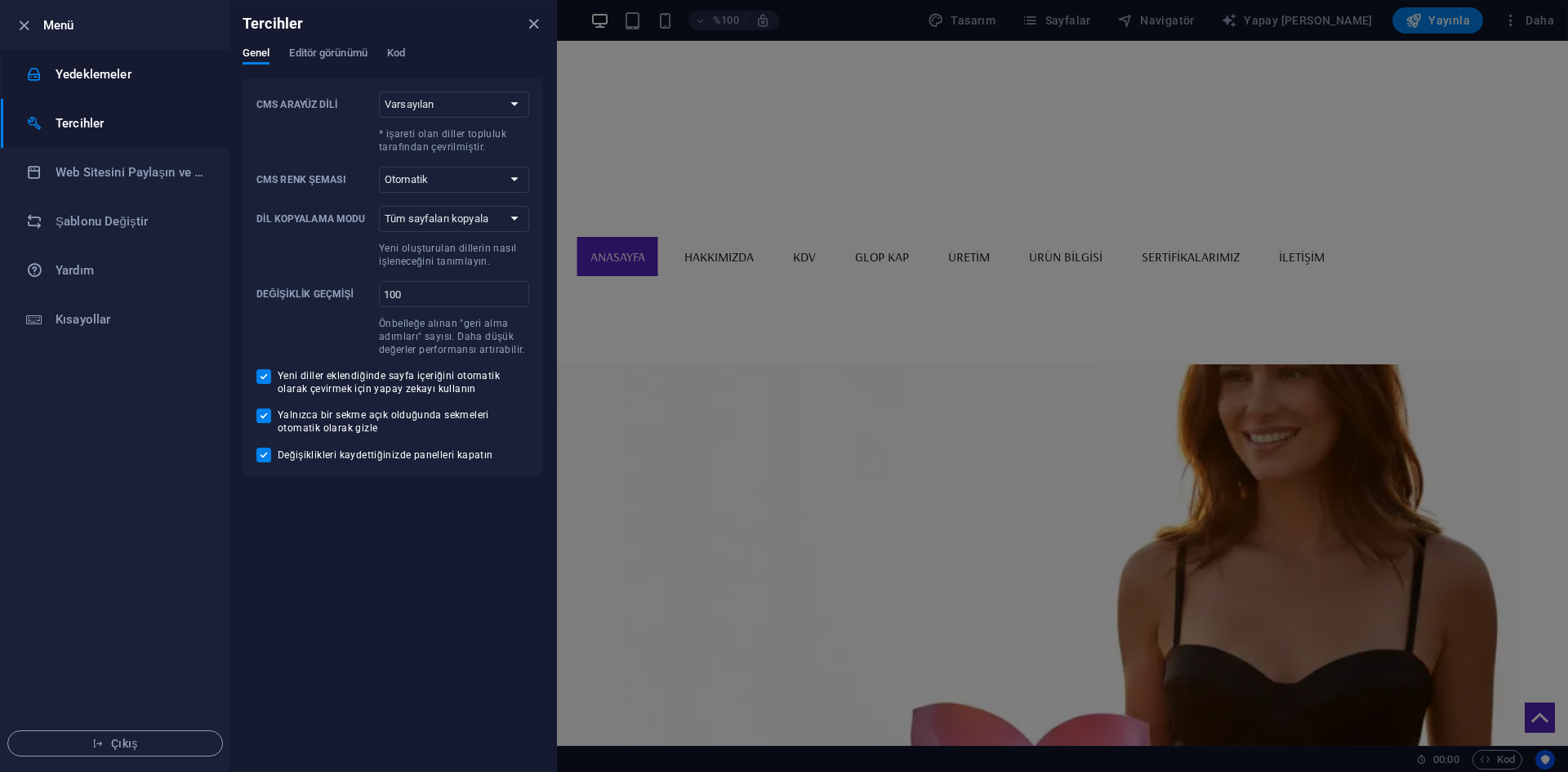
click at [143, 67] on h6 "Yedeklemeler" at bounding box center [131, 74] width 151 height 20
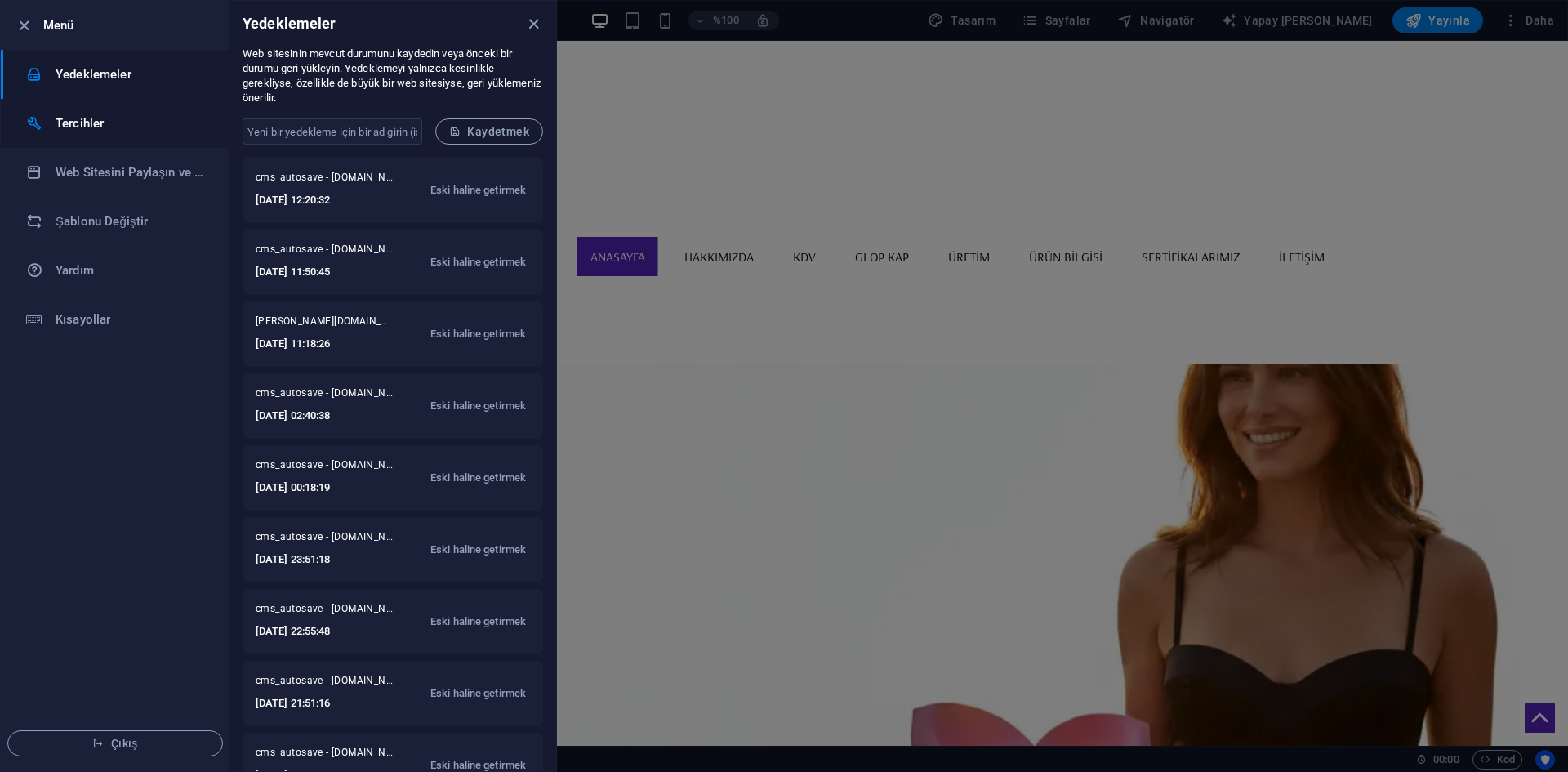
click at [95, 117] on font "Tercihler" at bounding box center [79, 123] width 48 height 15
select select "all"
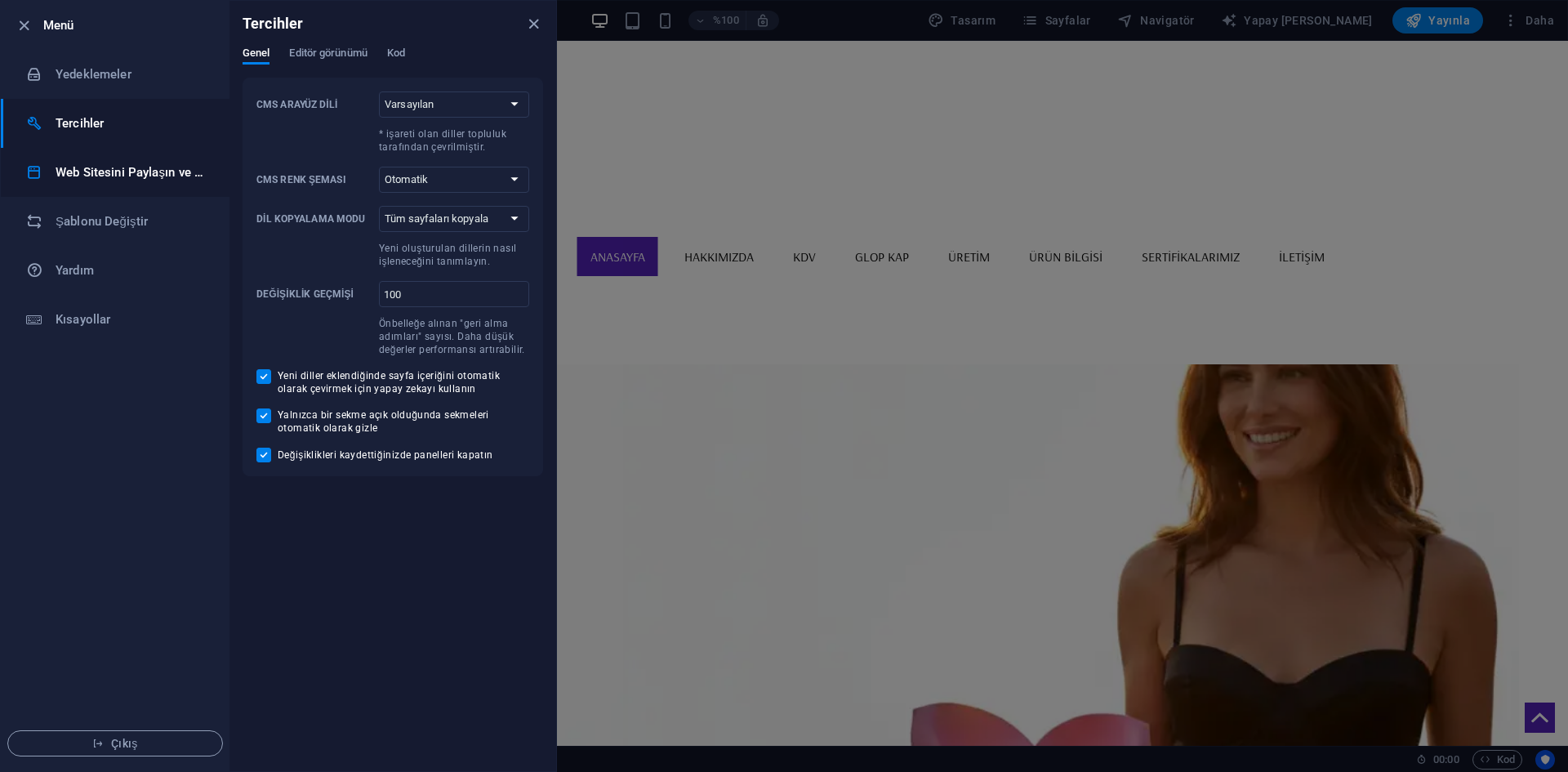
click at [71, 162] on h6 "Web Sitesini Paylaşın ve [GEOGRAPHIC_DATA]" at bounding box center [131, 172] width 151 height 20
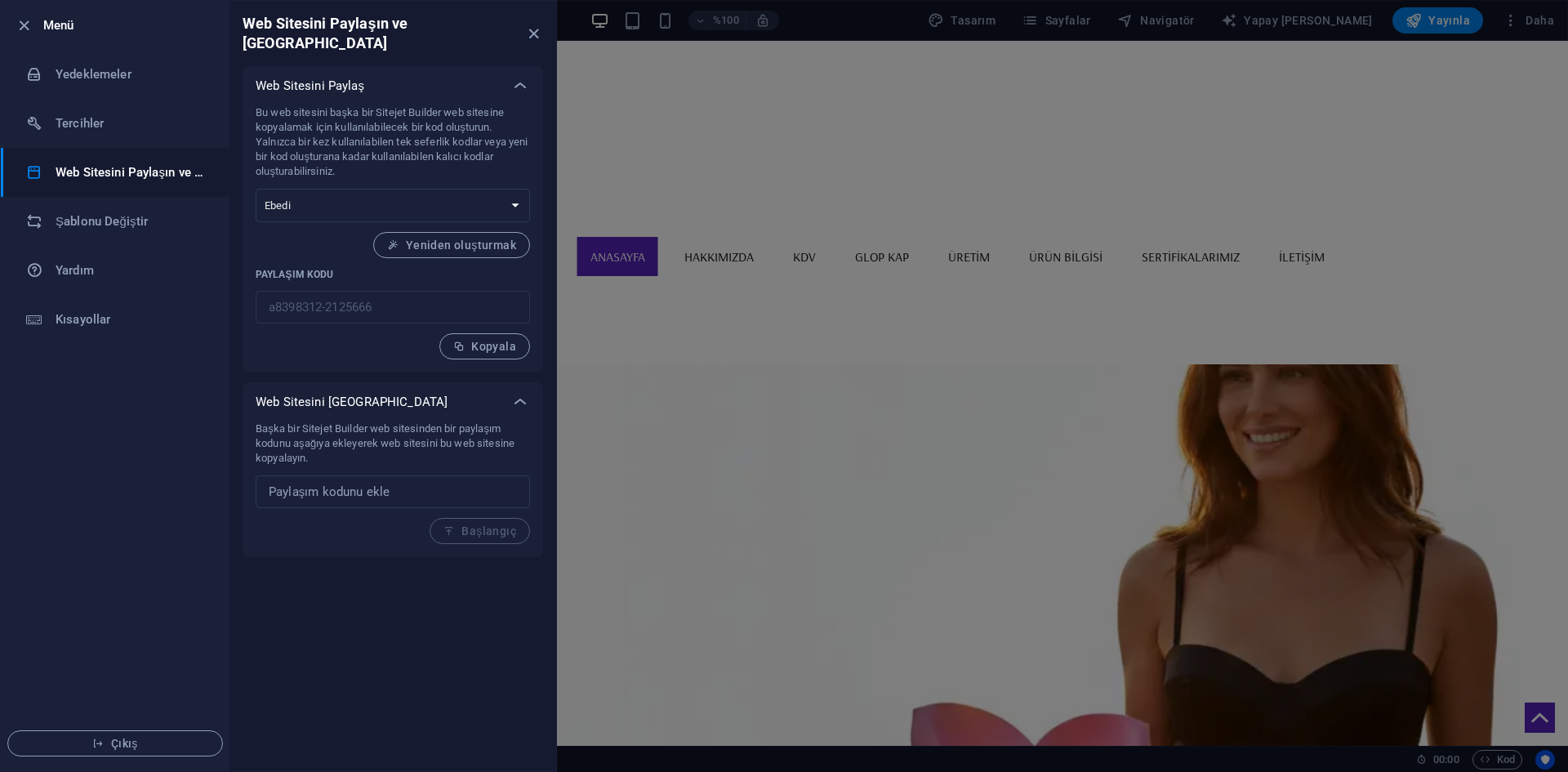
click at [251, 273] on div "Bu web sitesini başka bir Sitejet Builder web sitesine kopyalamak için kullanıl…" at bounding box center [392, 239] width 301 height 267
click at [104, 59] on li "Yedeklemeler" at bounding box center [115, 74] width 228 height 49
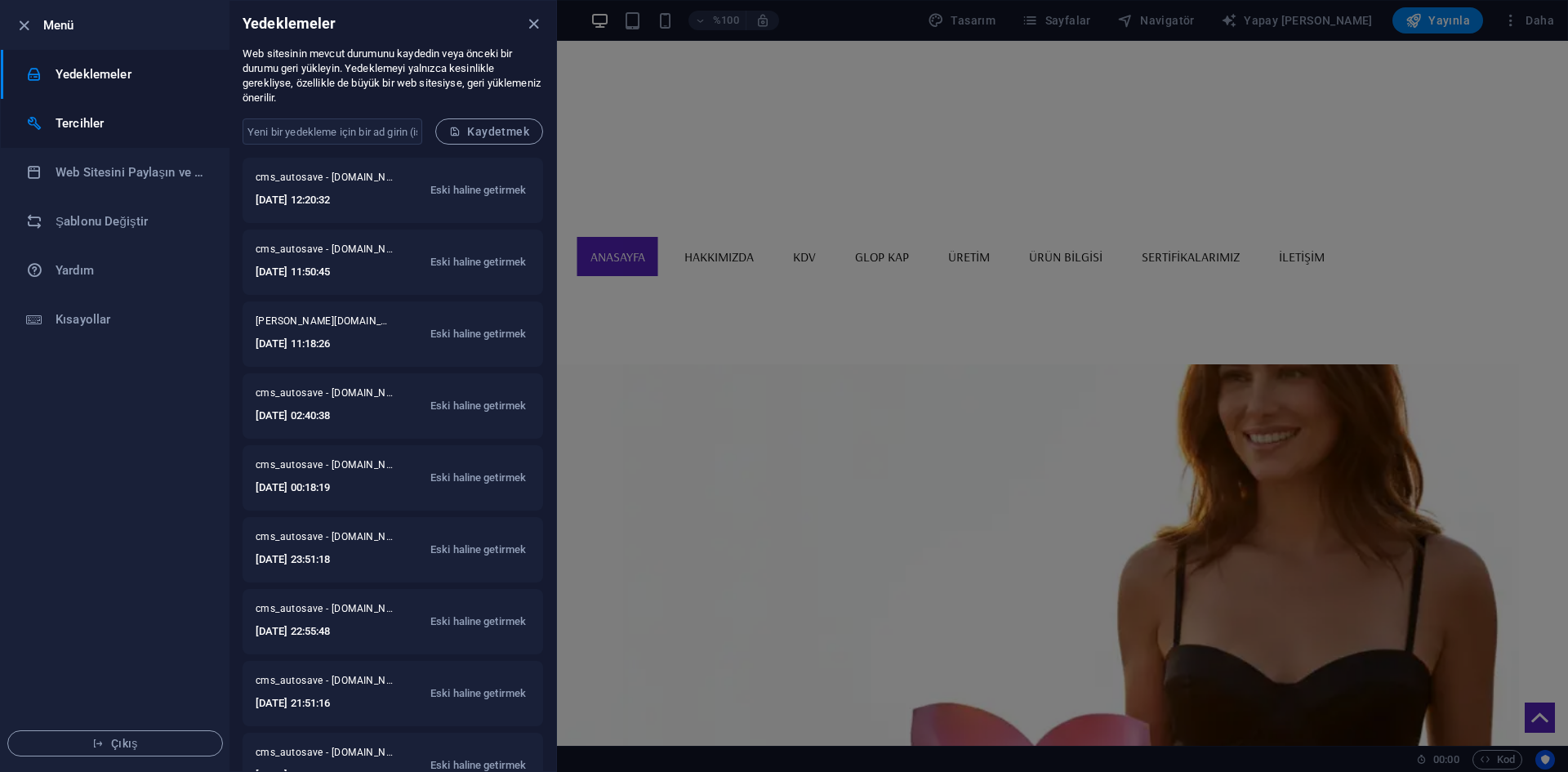
click at [141, 119] on h6 "Tercihler" at bounding box center [131, 124] width 151 height 20
select select "all"
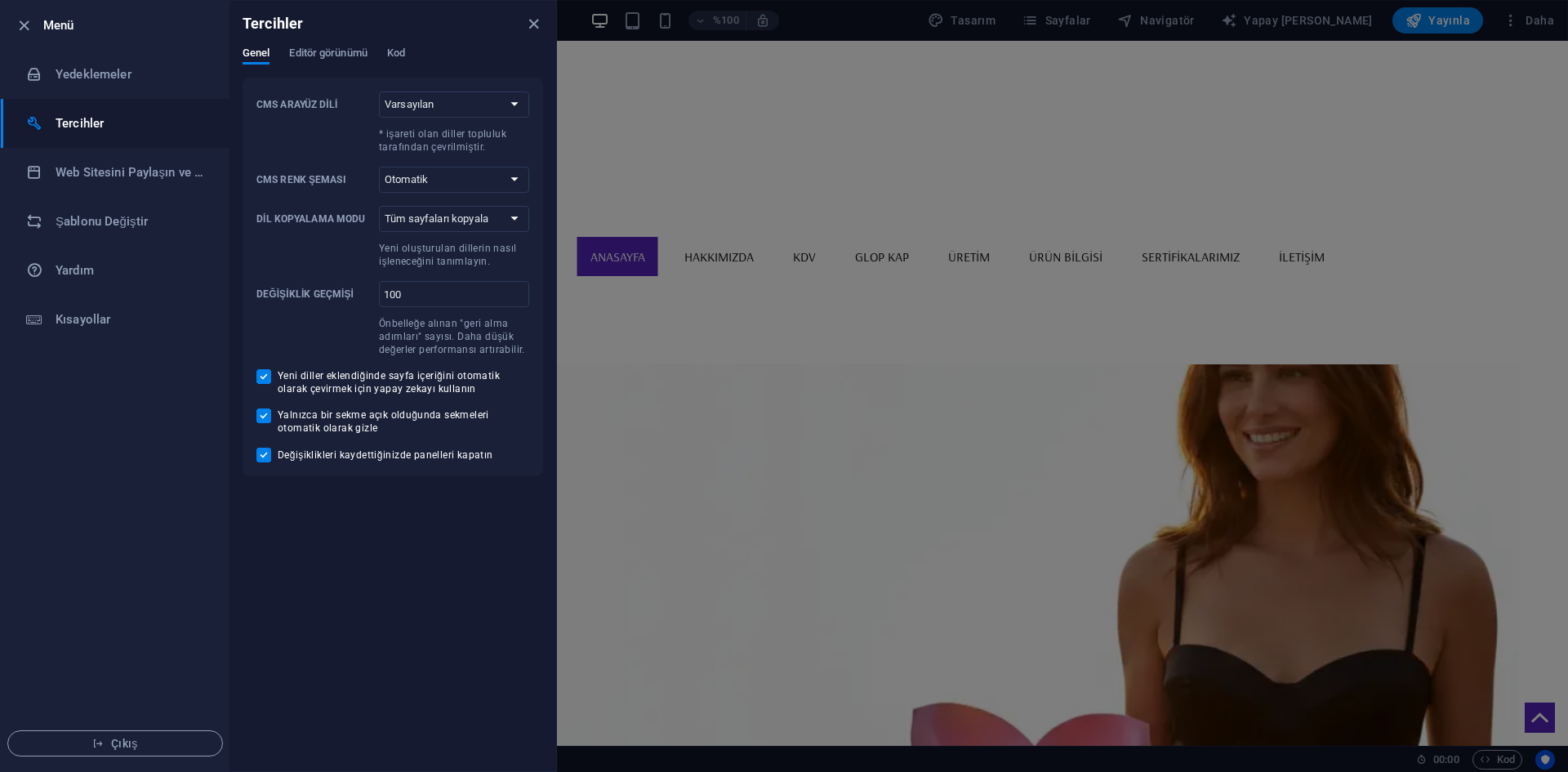
click at [1513, 13] on div at bounding box center [784, 386] width 1568 height 772
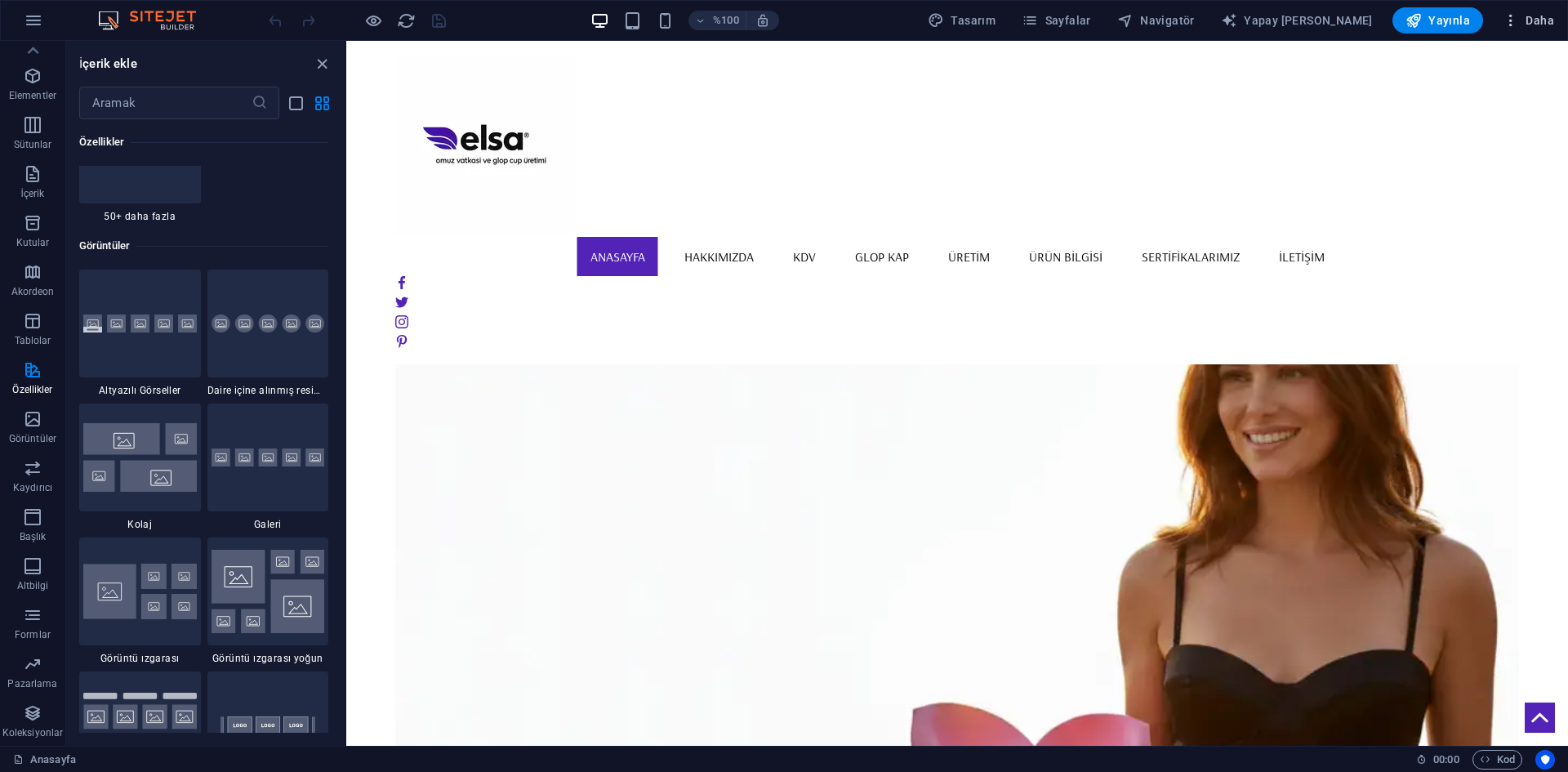
click at [1510, 15] on icon "button" at bounding box center [1511, 20] width 17 height 17
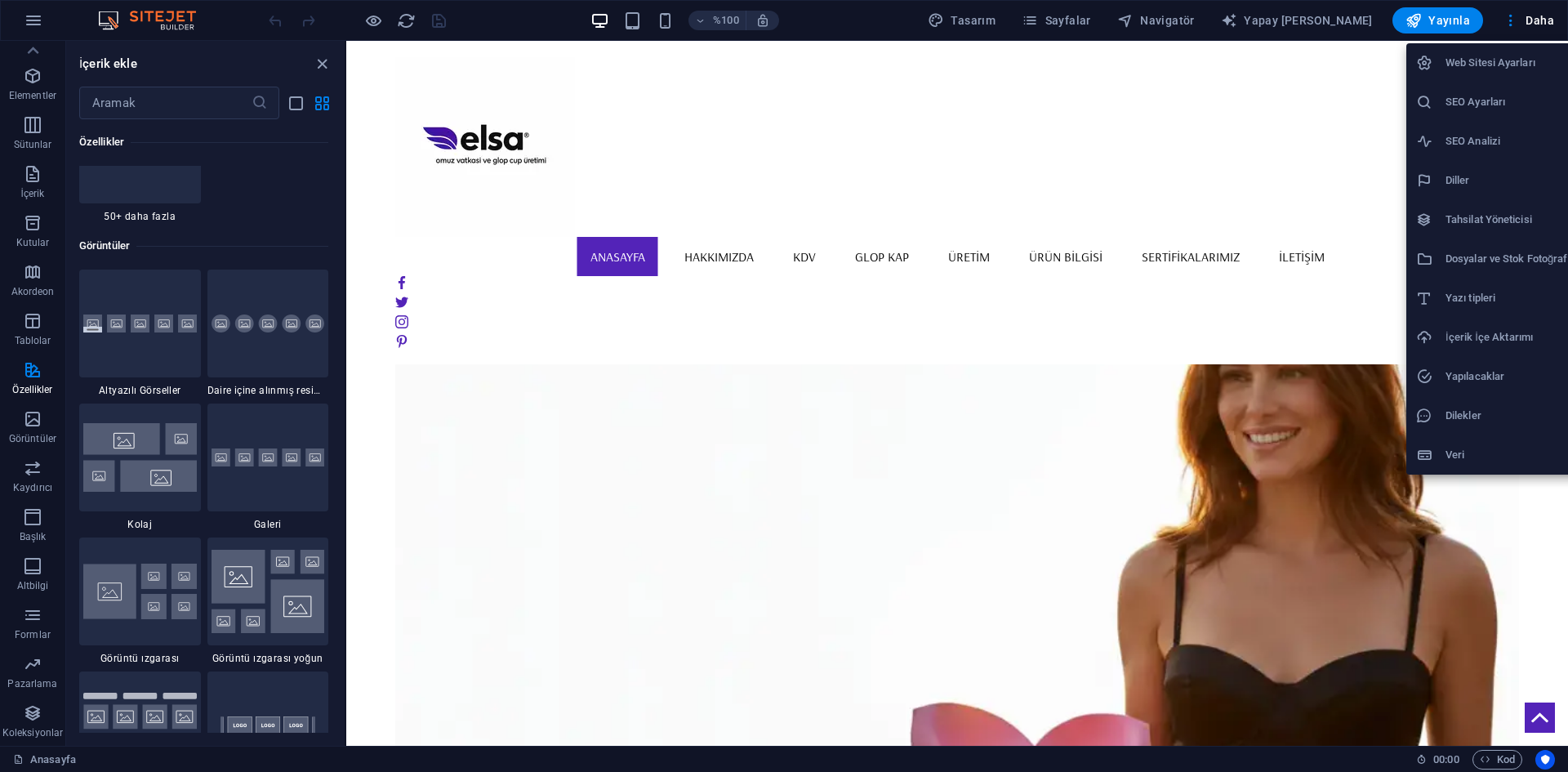
click at [1425, 172] on icon at bounding box center [1424, 180] width 17 height 17
select select "165"
select select "99"
select select "168"
select select "166"
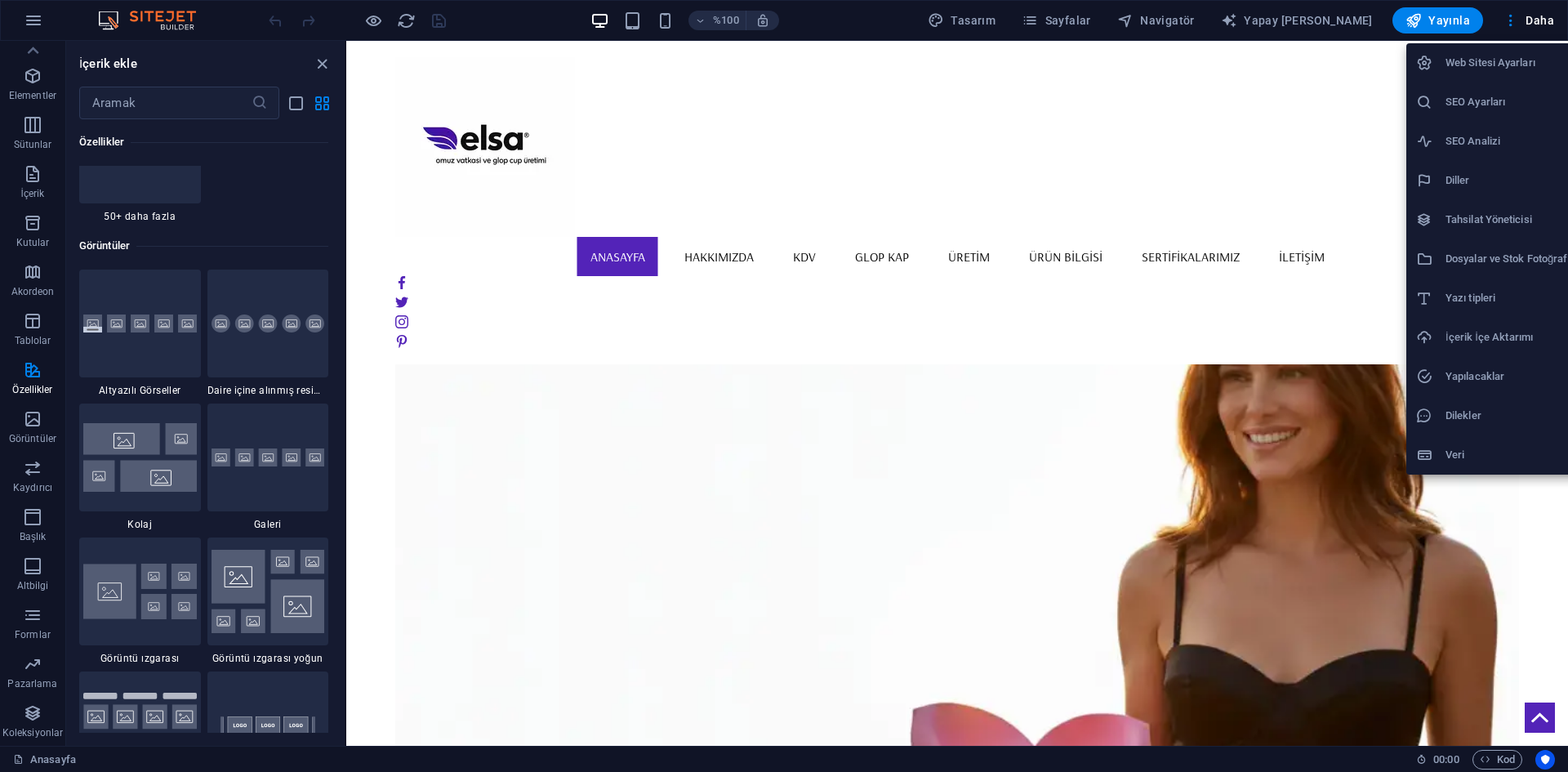
select select "13"
select select "55"
select select "134"
select select "6"
select select "41"
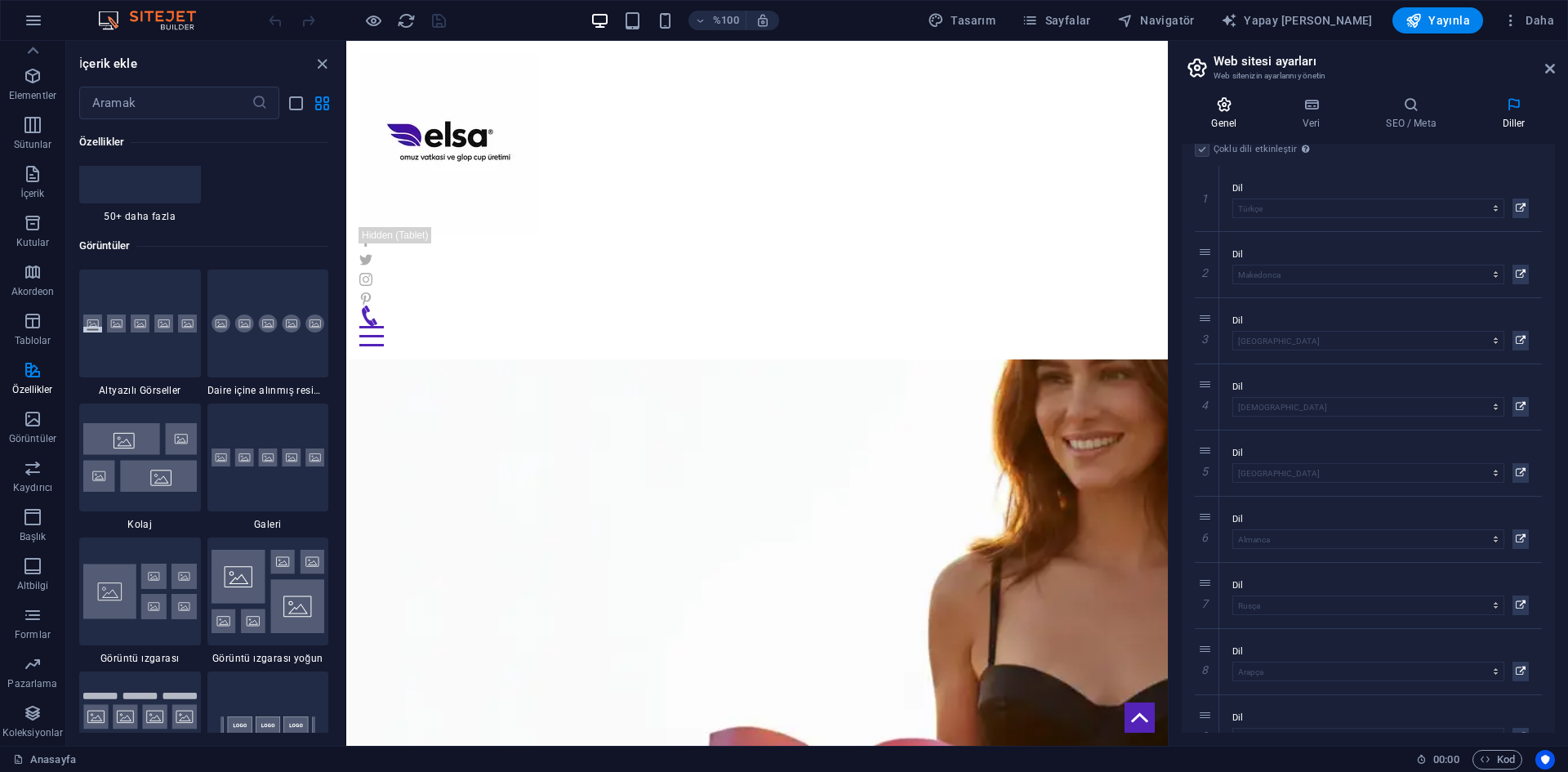
scroll to position [0, 0]
click at [1218, 119] on font "Genel" at bounding box center [1224, 124] width 26 height 12
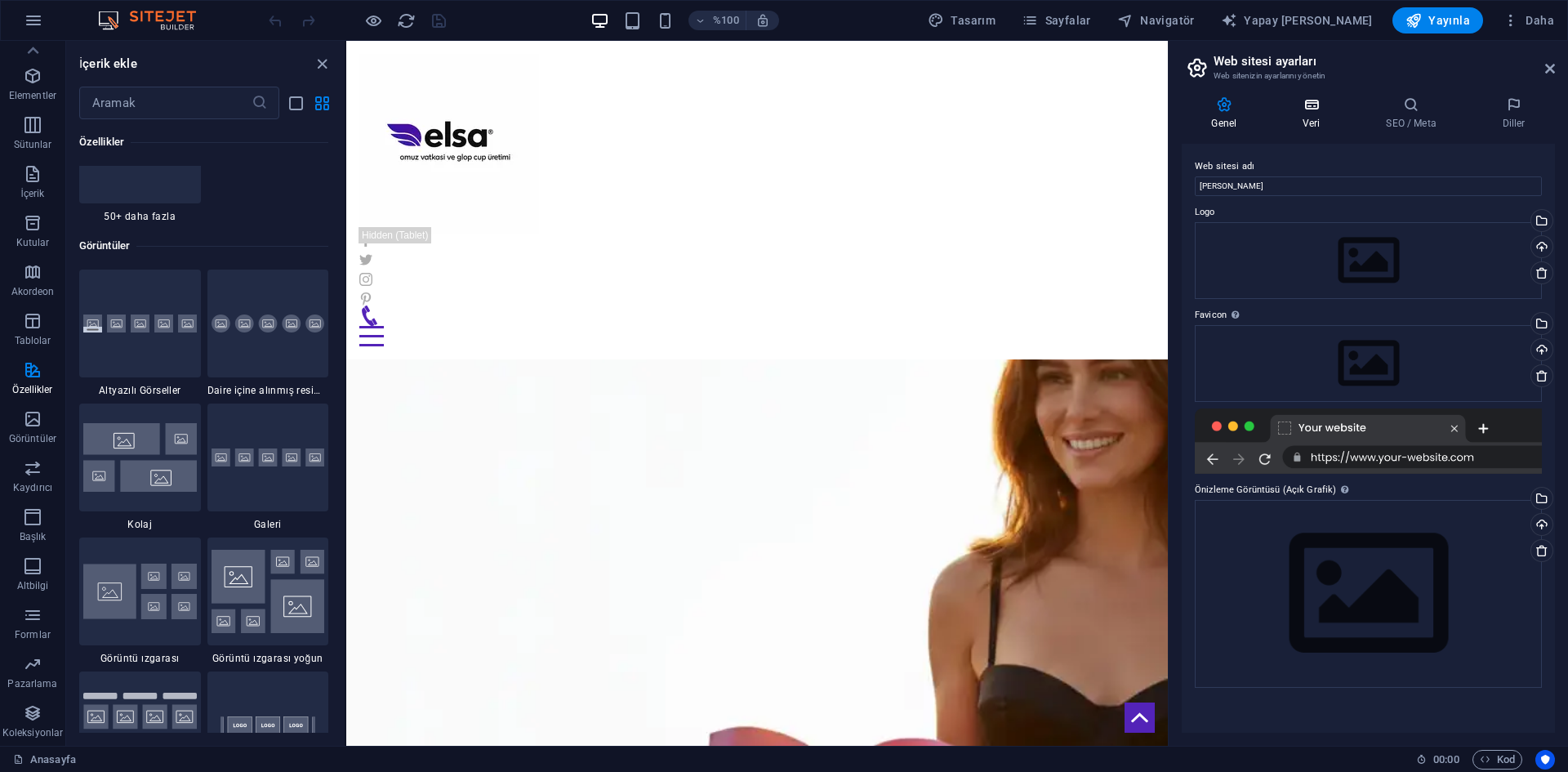
click at [1280, 98] on icon at bounding box center [1312, 104] width 77 height 17
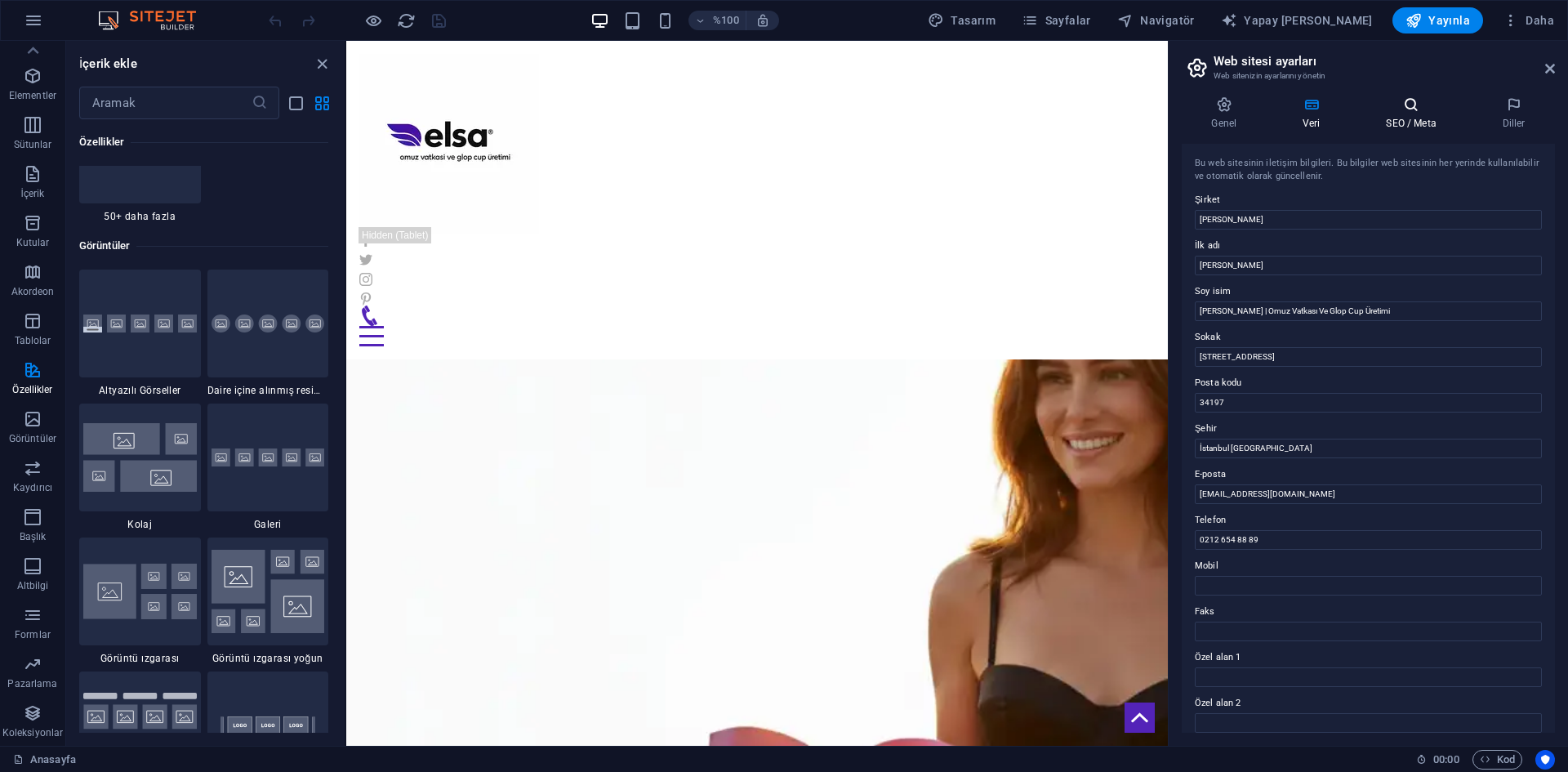
click at [1395, 109] on icon at bounding box center [1411, 104] width 110 height 17
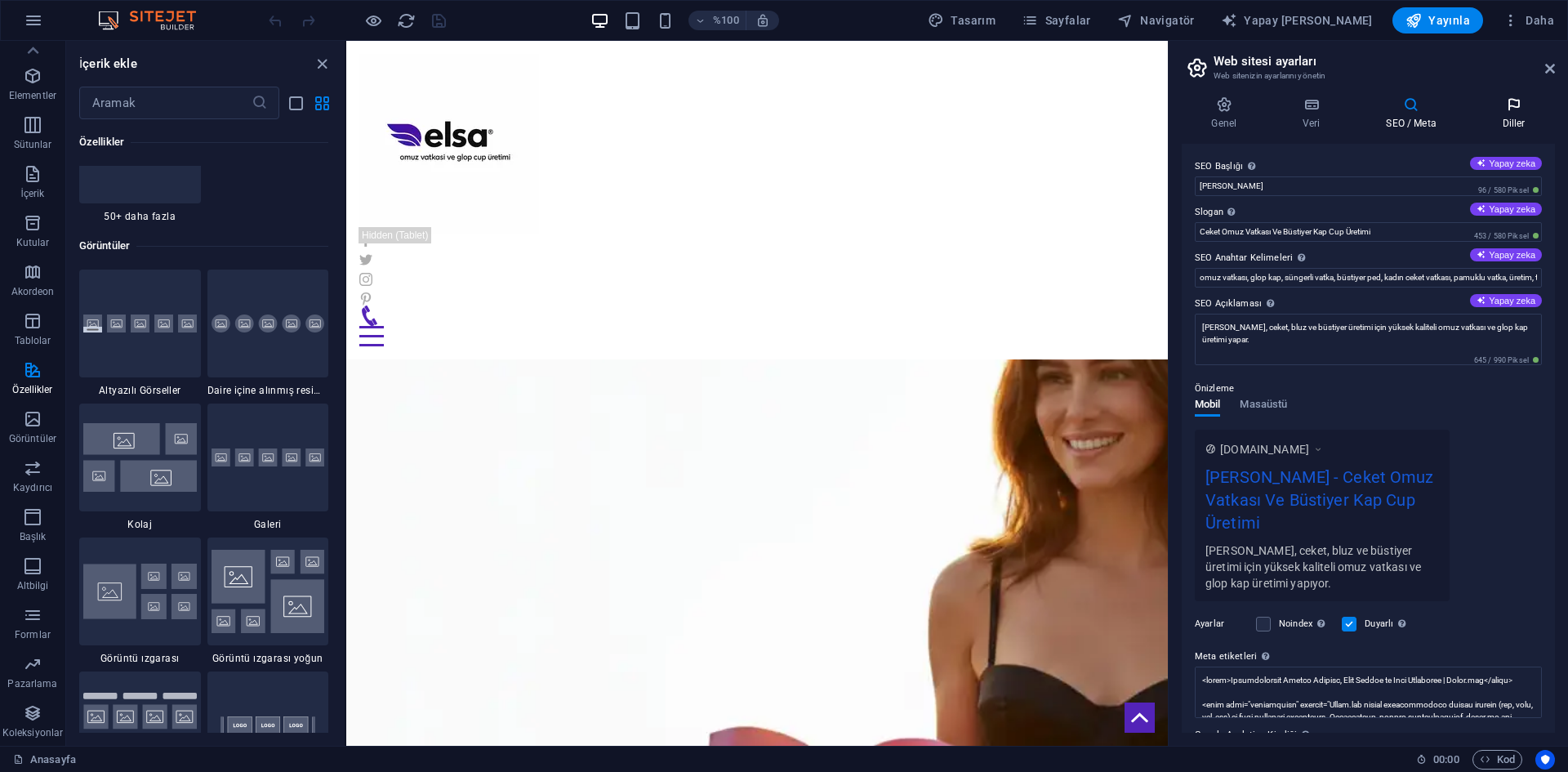
click at [1517, 115] on h4 "Diller" at bounding box center [1513, 113] width 82 height 35
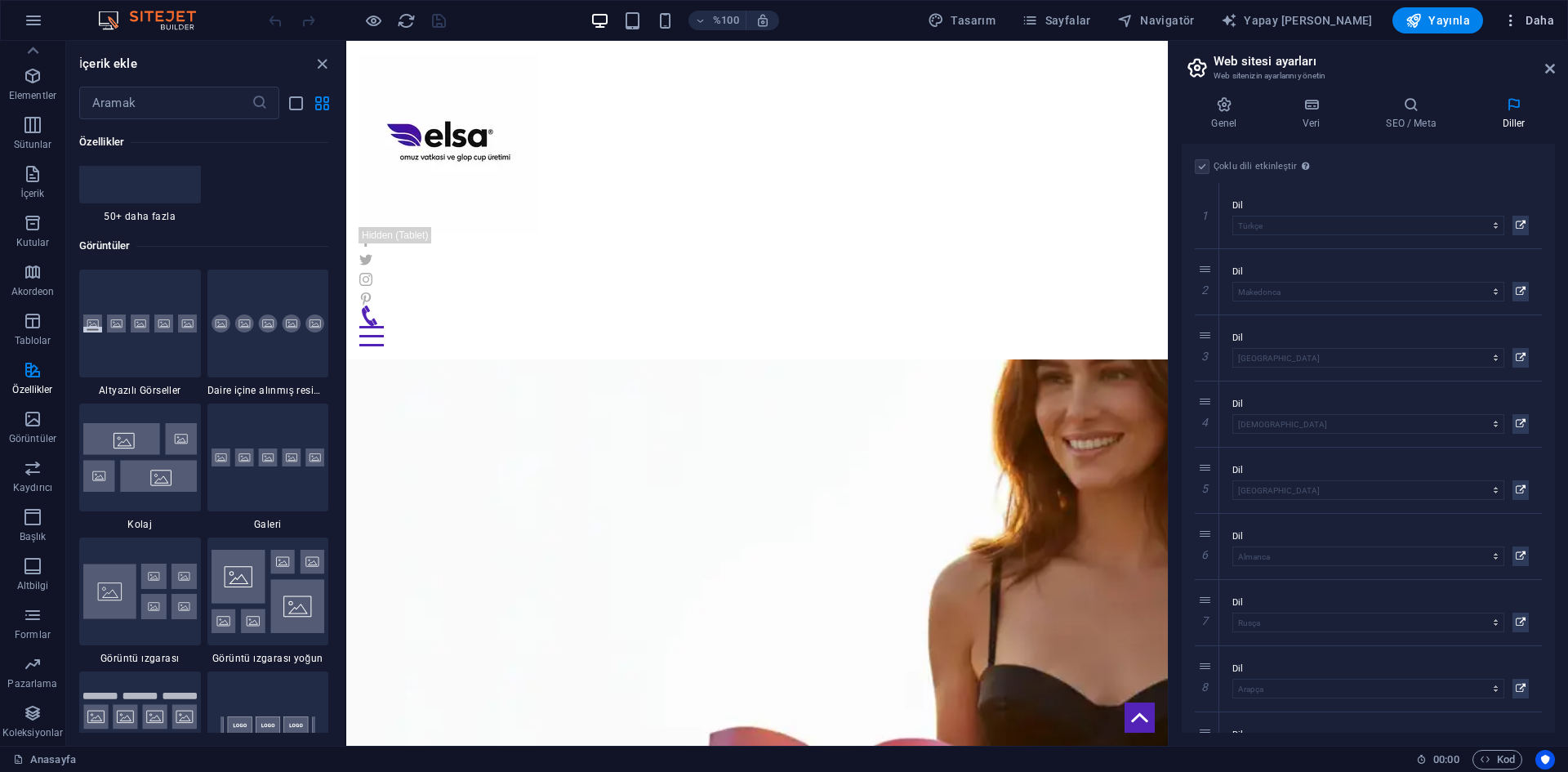
click at [1501, 15] on button "Daha" at bounding box center [1527, 20] width 64 height 26
click at [1455, 424] on h6 "Dilekler" at bounding box center [1513, 416] width 134 height 20
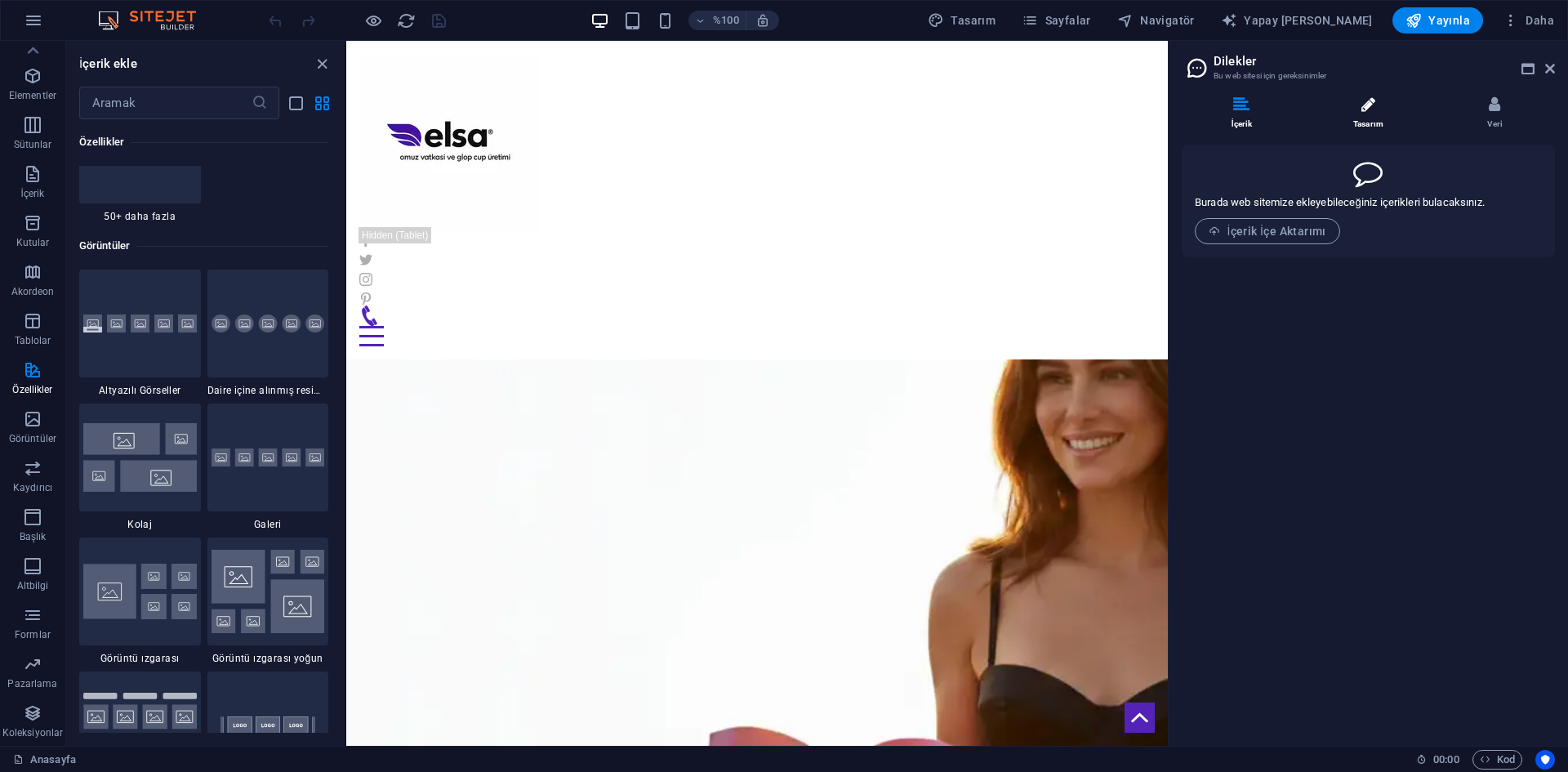
click at [1382, 115] on li "Tasarım" at bounding box center [1371, 114] width 127 height 36
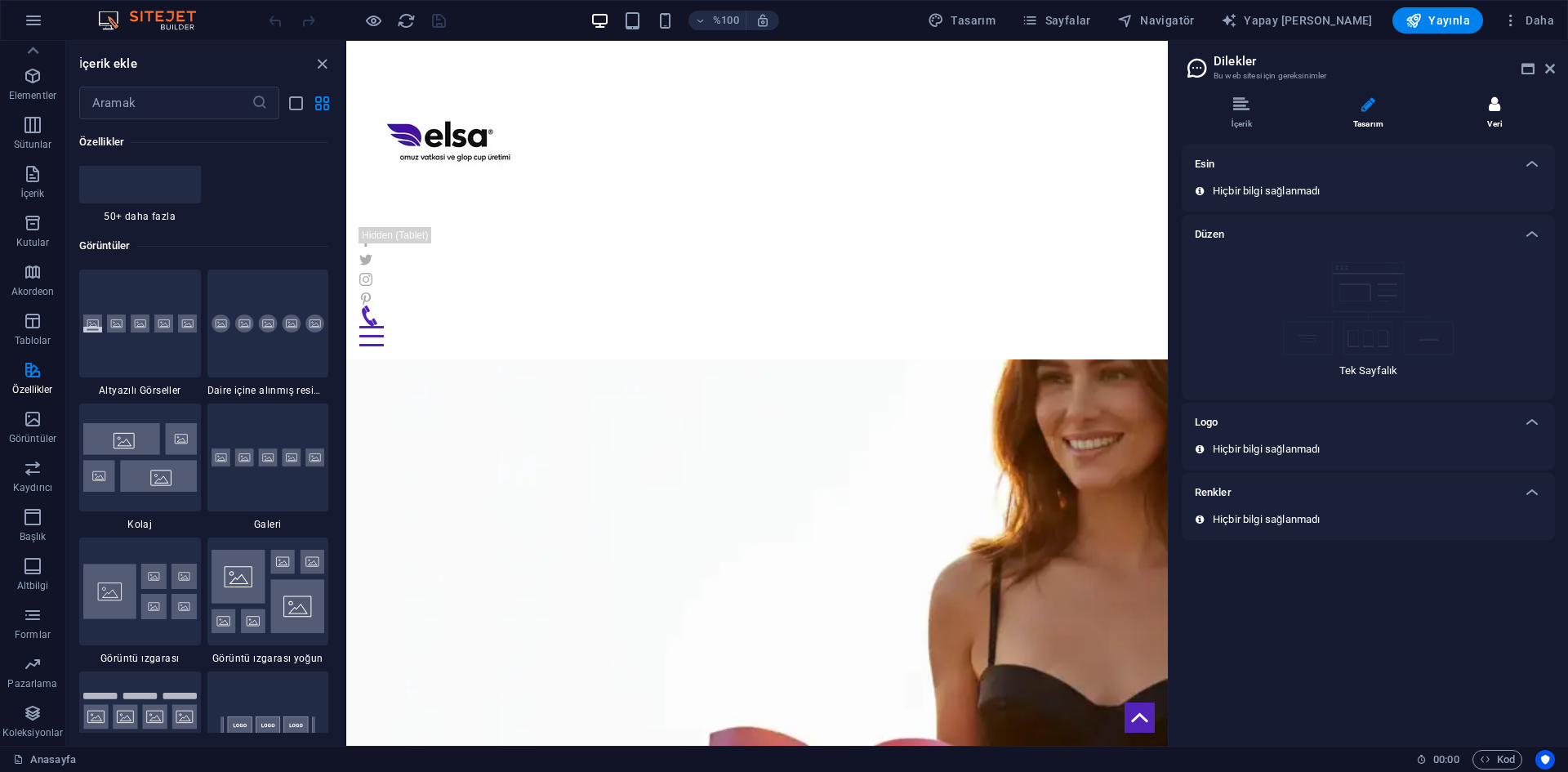
drag, startPoint x: 1491, startPoint y: 117, endPoint x: 1484, endPoint y: 123, distance: 9.2
click at [1489, 119] on li "Veri" at bounding box center [1494, 114] width 120 height 36
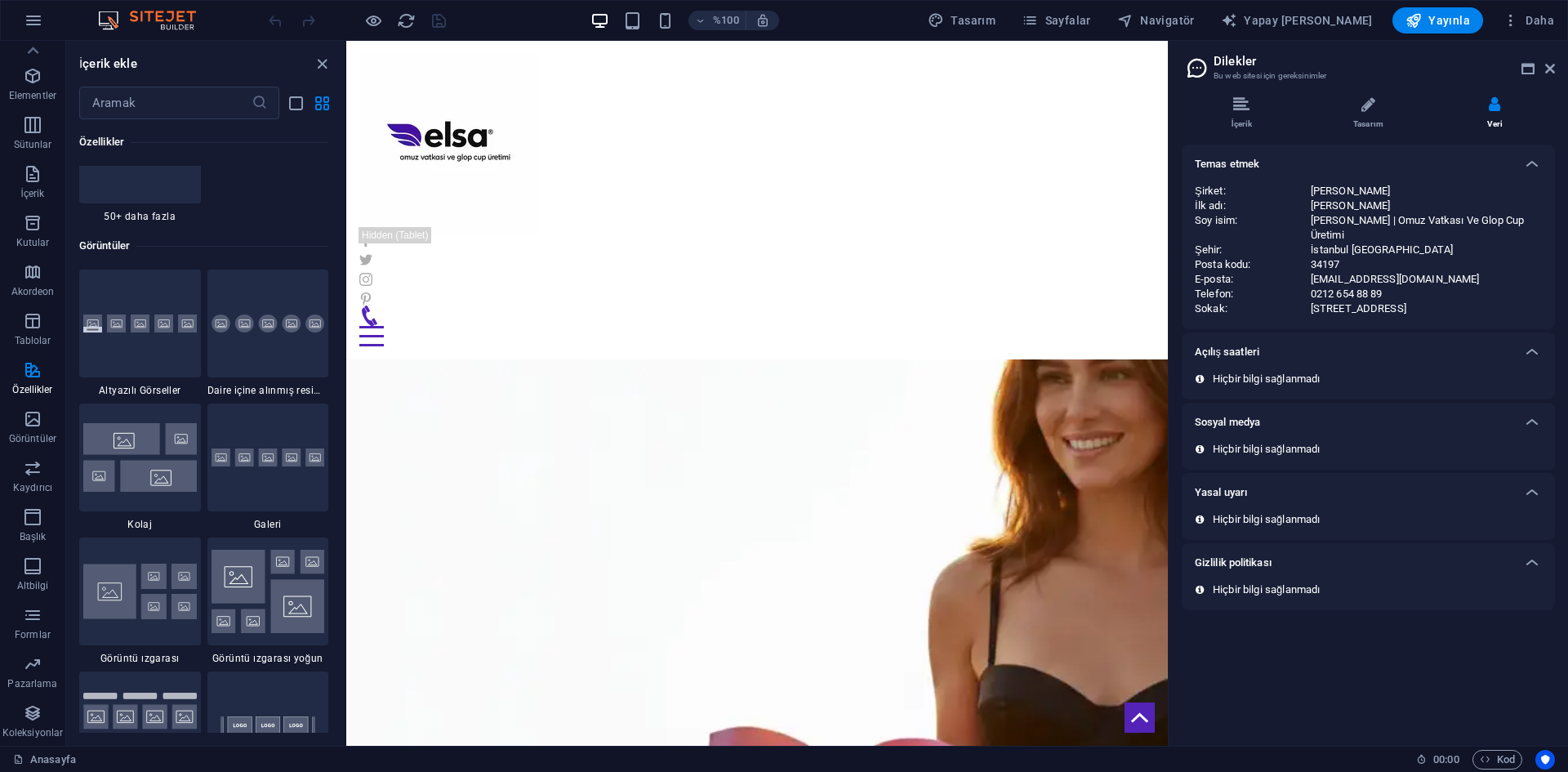
click at [1311, 214] on div "[PERSON_NAME] | Omuz Vatkası Ve Glop Cup Üretimi" at bounding box center [1427, 228] width 231 height 30
click at [1534, 346] on div at bounding box center [1532, 352] width 40 height 40
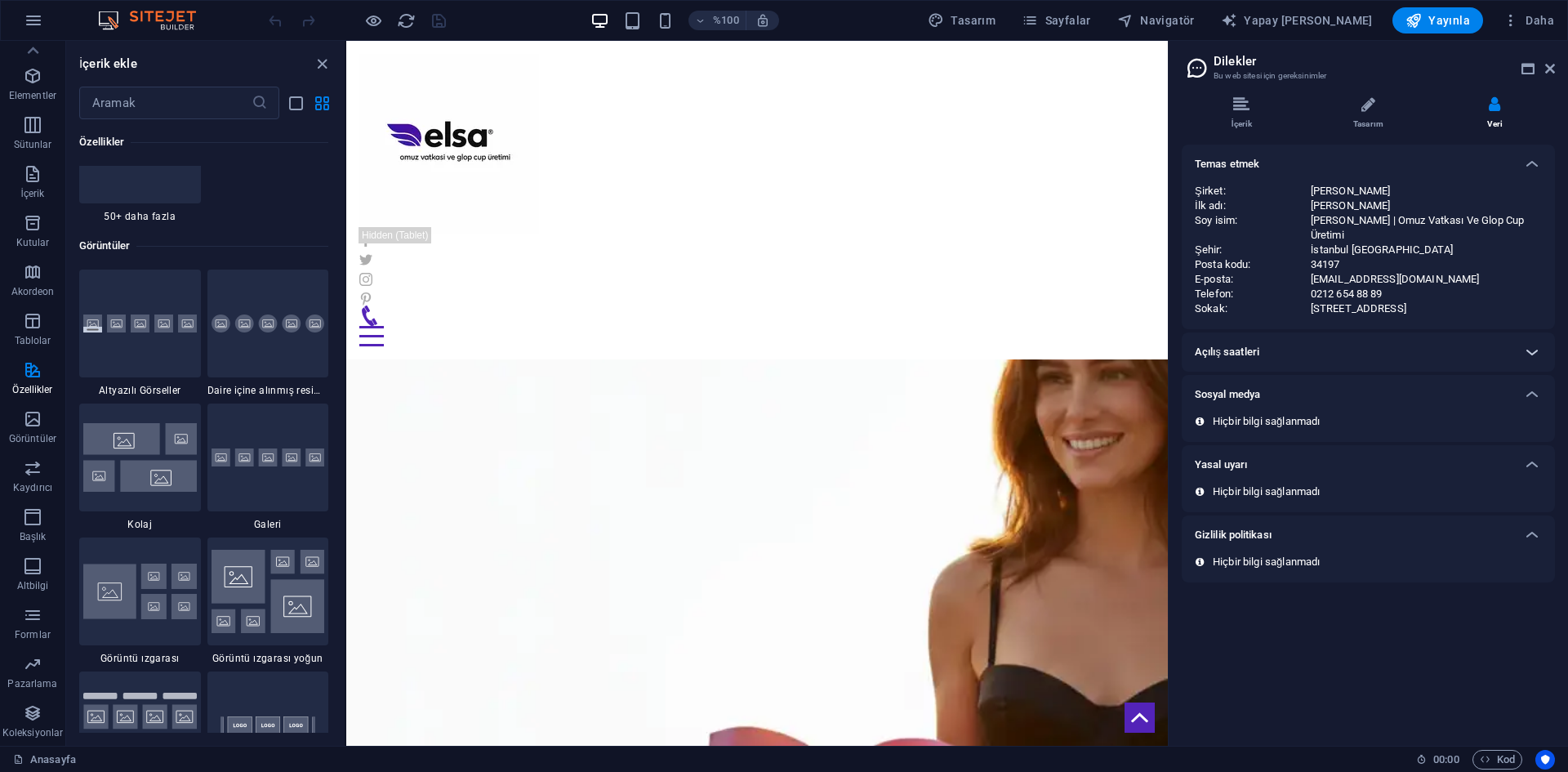
click at [1523, 342] on icon at bounding box center [1532, 352] width 20 height 20
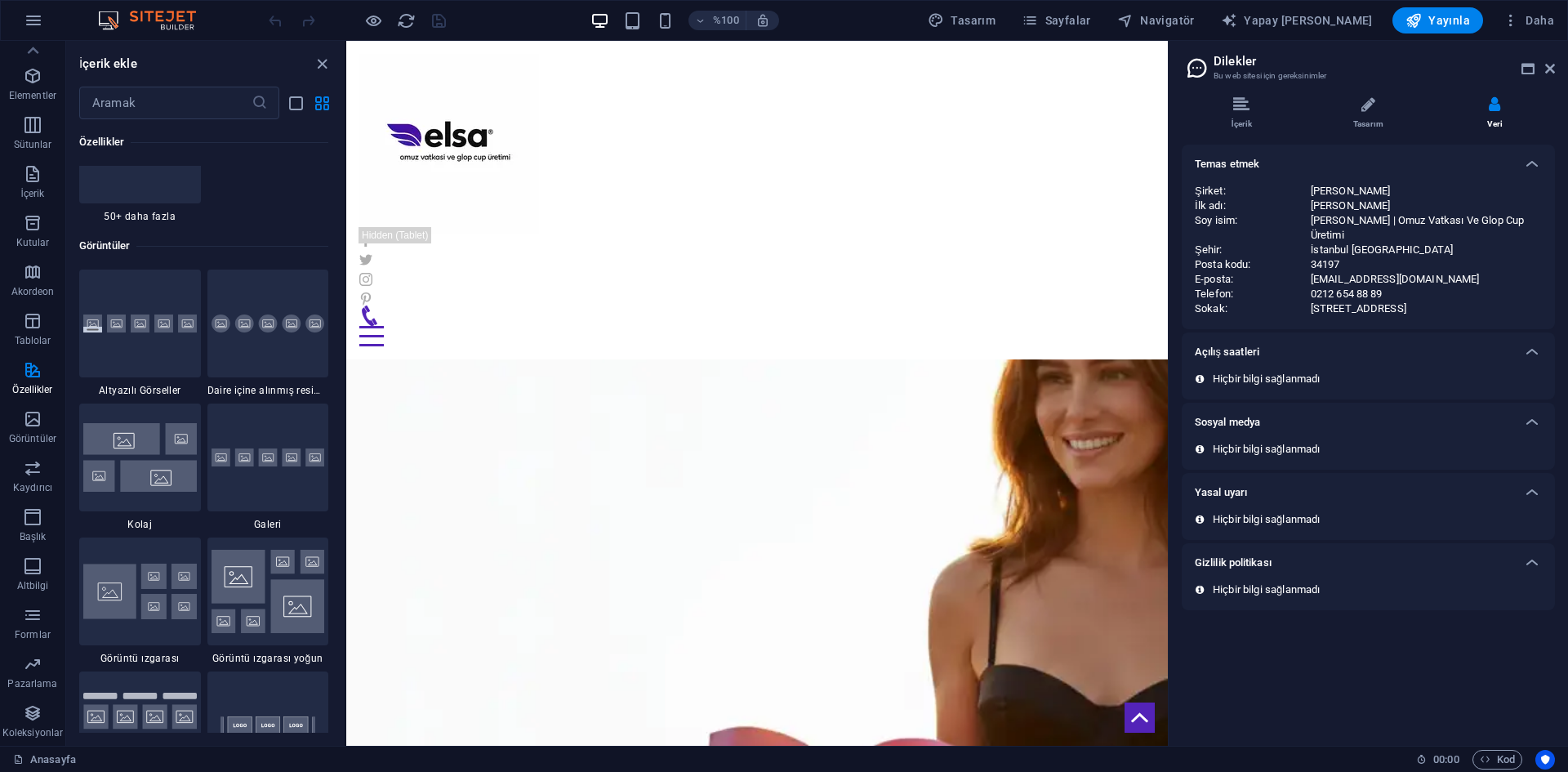
click at [1514, 423] on div "Sosyal medya" at bounding box center [1367, 422] width 373 height 40
click at [1517, 512] on div "Hiçbir bilgi sağlanmadı" at bounding box center [1367, 519] width 347 height 15
click at [1535, 486] on icon at bounding box center [1532, 492] width 20 height 20
click at [1513, 496] on div "Yasal uyarı" at bounding box center [1367, 492] width 373 height 40
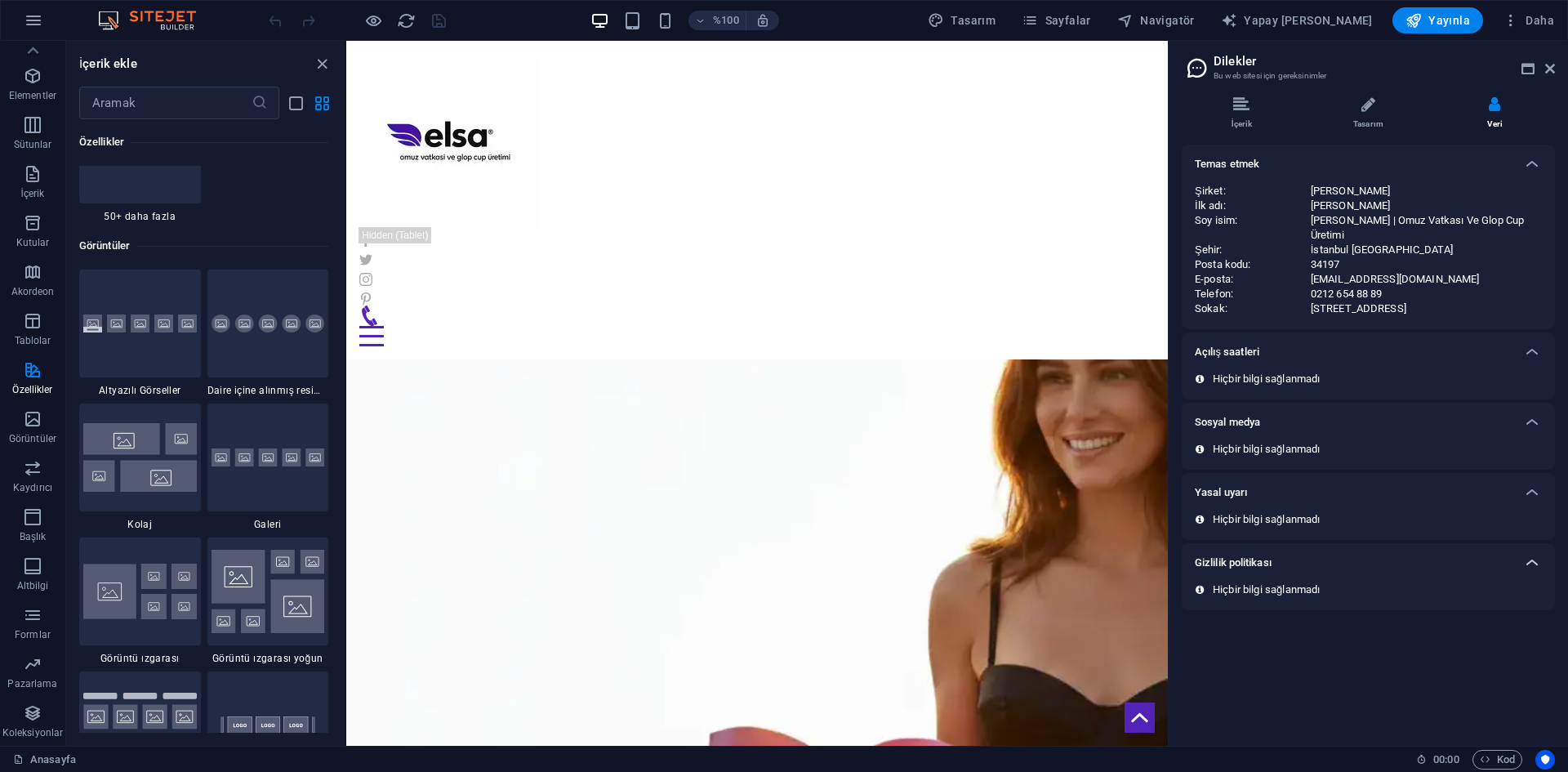
click at [1522, 555] on div at bounding box center [1532, 562] width 40 height 40
click at [1523, 554] on icon at bounding box center [1532, 562] width 20 height 20
click at [1256, 564] on div "Gizlilik politikası" at bounding box center [1367, 562] width 373 height 40
click at [1376, 553] on div "Gizlilik politikası" at bounding box center [1352, 562] width 317 height 20
drag, startPoint x: 1230, startPoint y: 500, endPoint x: 1244, endPoint y: 493, distance: 15.7
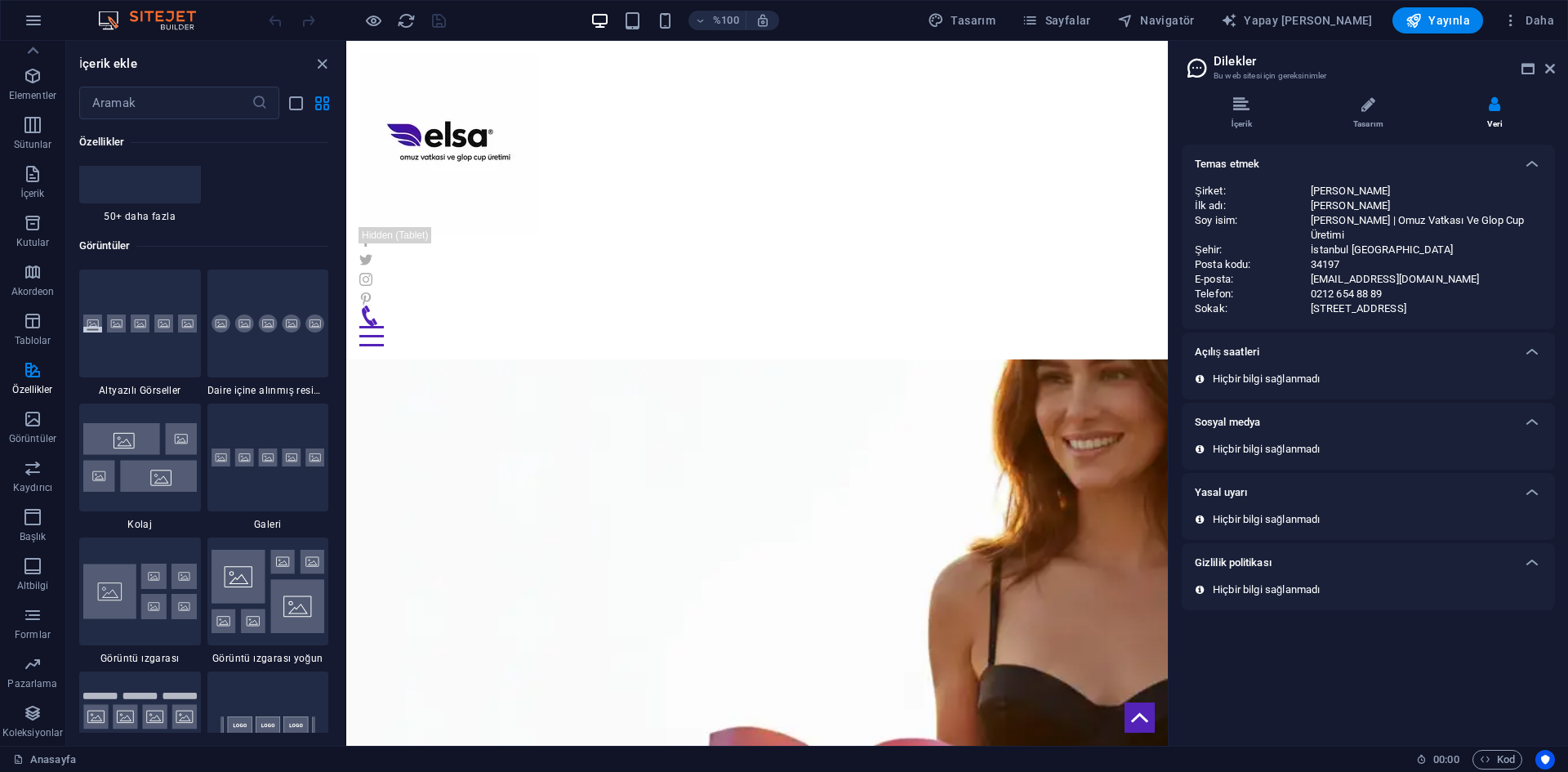
click at [1232, 513] on font "Hiçbir bilgi sağlanmadı" at bounding box center [1266, 519] width 107 height 12
click at [1256, 443] on font "Hiçbir bilgi sağlanmadı" at bounding box center [1266, 449] width 107 height 12
click at [1240, 356] on div "Açılış saatleri" at bounding box center [1367, 352] width 373 height 40
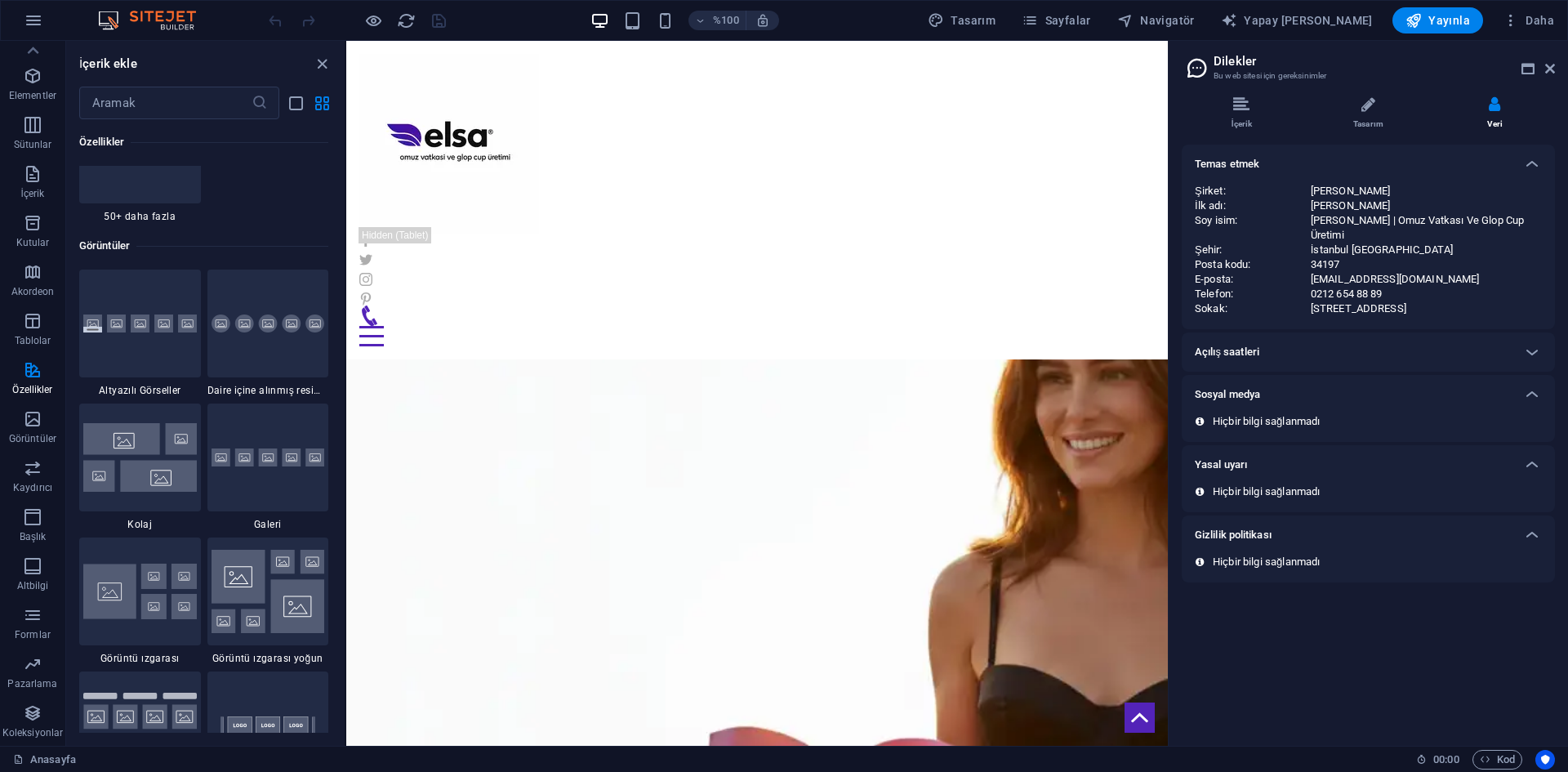
click at [1251, 272] on div "E-posta :" at bounding box center [1252, 279] width 116 height 15
click at [1339, 120] on li "Tasarım" at bounding box center [1371, 114] width 127 height 36
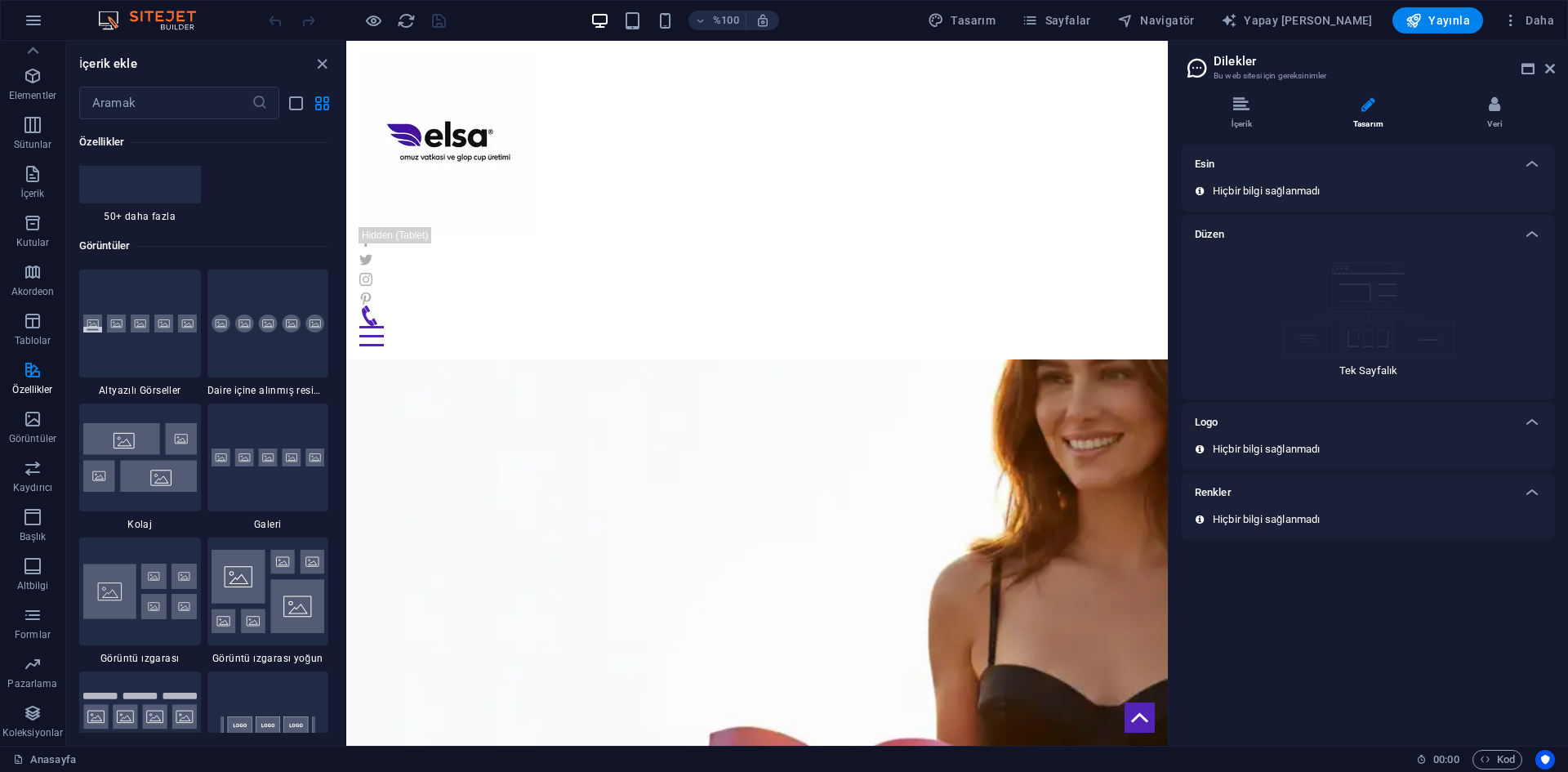
click at [1505, 452] on div "Hiçbir bilgi sağlanmadı" at bounding box center [1367, 449] width 347 height 15
click at [1225, 451] on font "Hiçbir bilgi sağlanmadı" at bounding box center [1266, 449] width 107 height 12
click at [1251, 532] on div "Hiçbir bilgi sağlanmadı" at bounding box center [1367, 526] width 373 height 28
click at [1288, 530] on div "Hiçbir bilgi sağlanmadı" at bounding box center [1367, 526] width 373 height 28
click at [1207, 491] on font "Renkler" at bounding box center [1212, 491] width 37 height 12
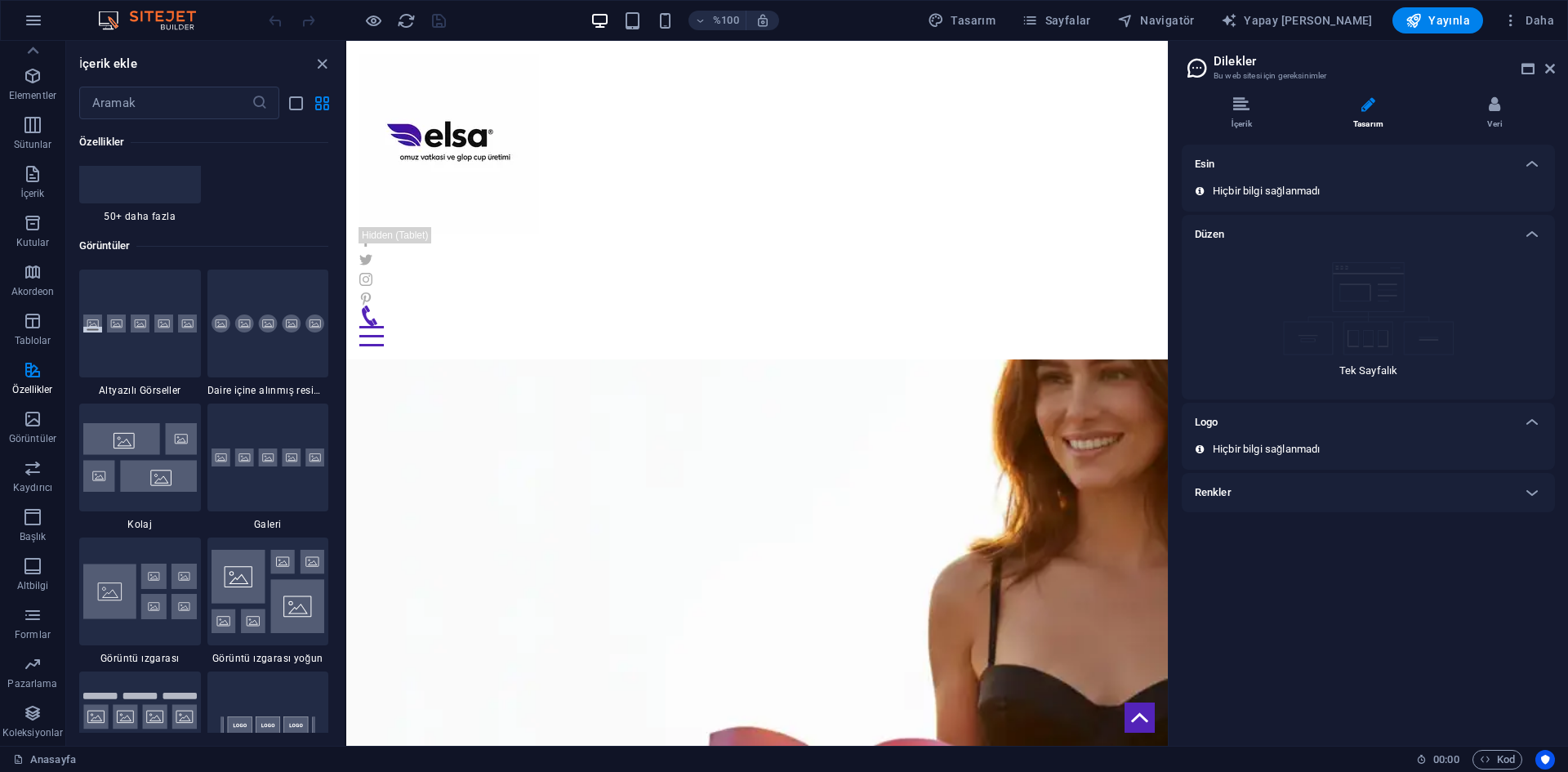
click at [1212, 497] on font "Renkler" at bounding box center [1212, 491] width 37 height 12
click at [1199, 514] on icon at bounding box center [1199, 519] width 8 height 10
click at [1199, 446] on icon at bounding box center [1199, 449] width 8 height 10
click at [1232, 448] on font "Hiçbir bilgi sağlanmadı" at bounding box center [1266, 449] width 107 height 12
click at [1230, 129] on li "İçerik" at bounding box center [1245, 114] width 127 height 36
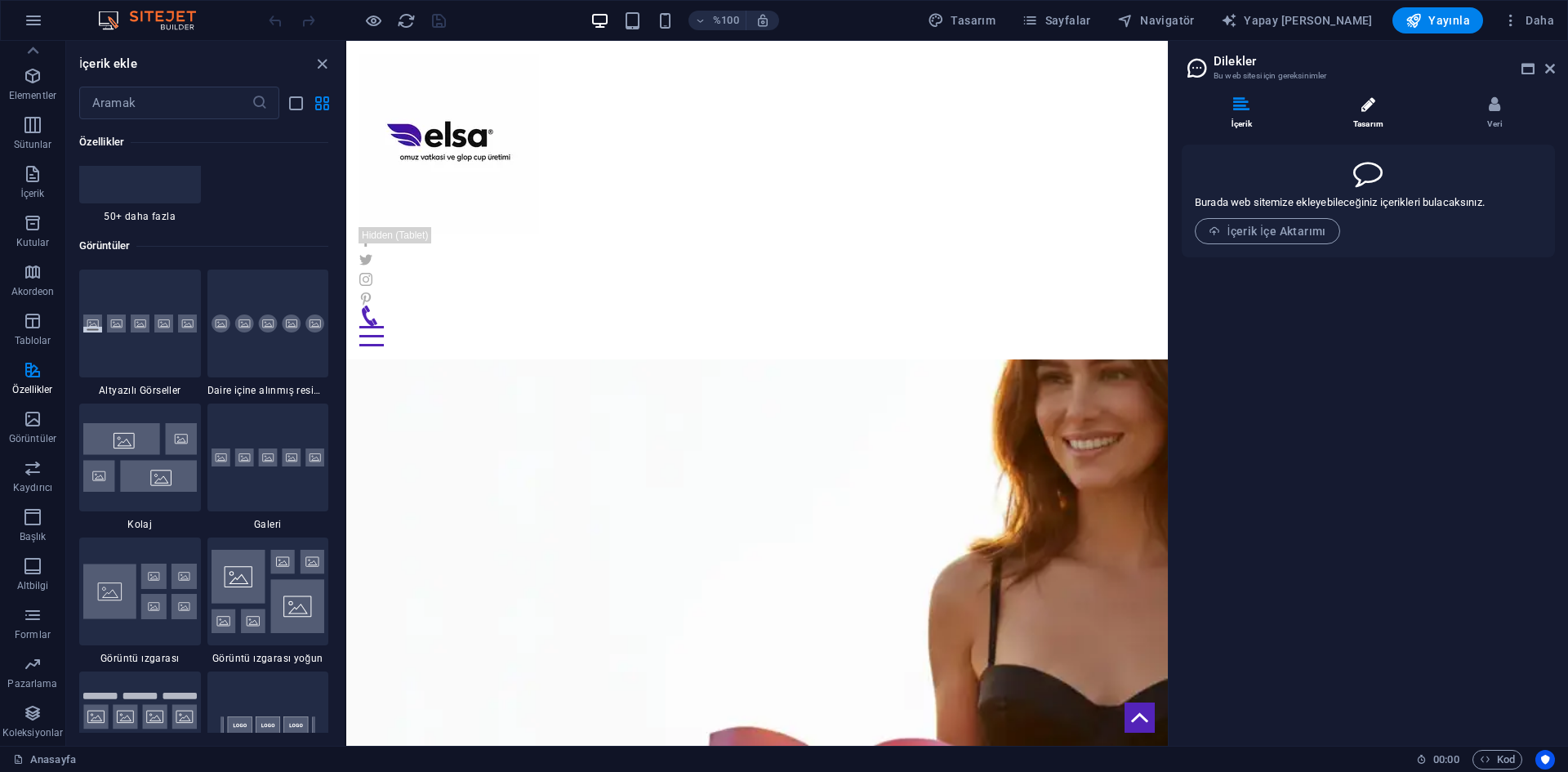
click at [1388, 120] on li "Tasarım" at bounding box center [1371, 114] width 127 height 36
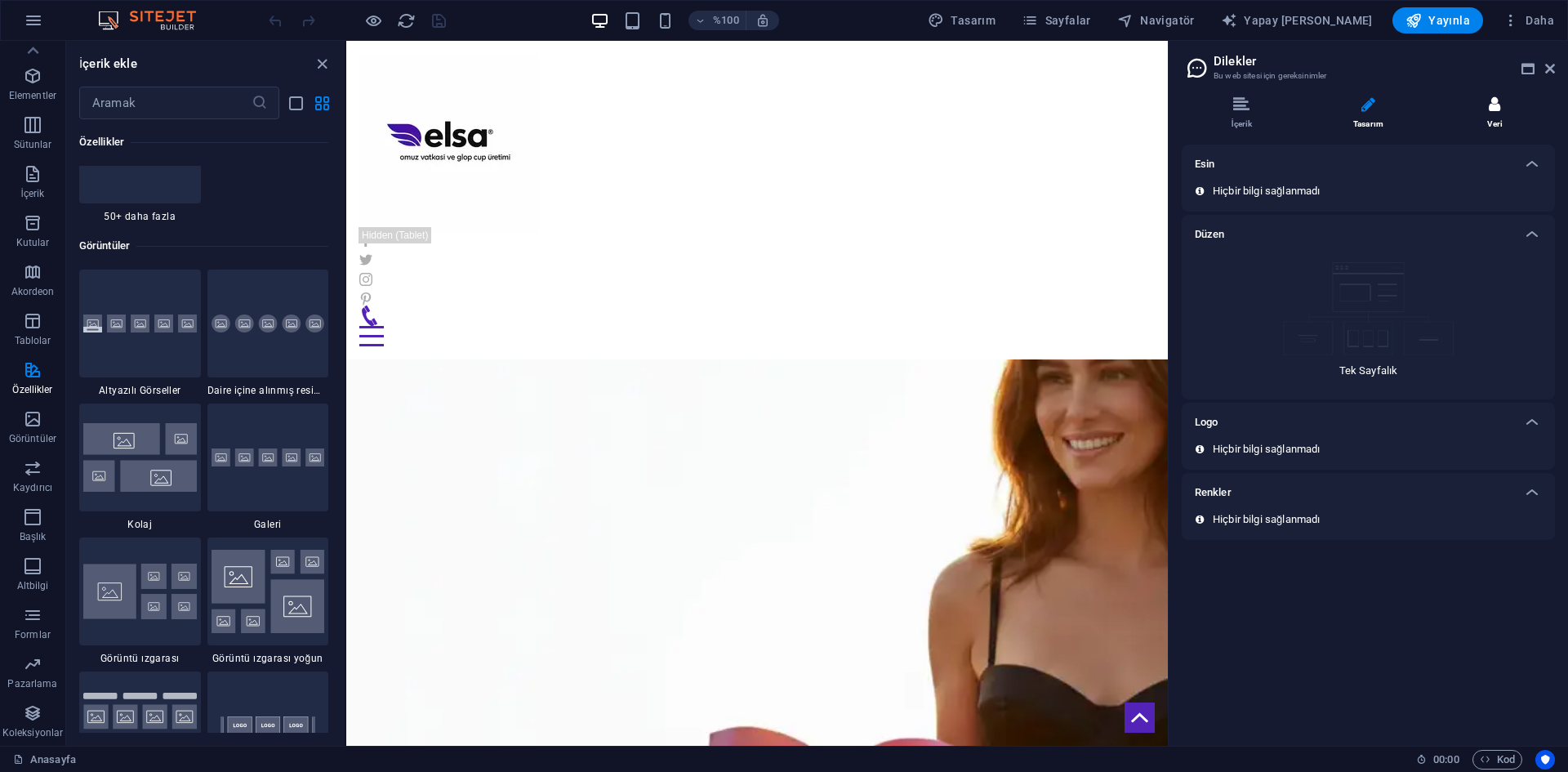
click at [1480, 107] on li "Veri" at bounding box center [1494, 114] width 120 height 36
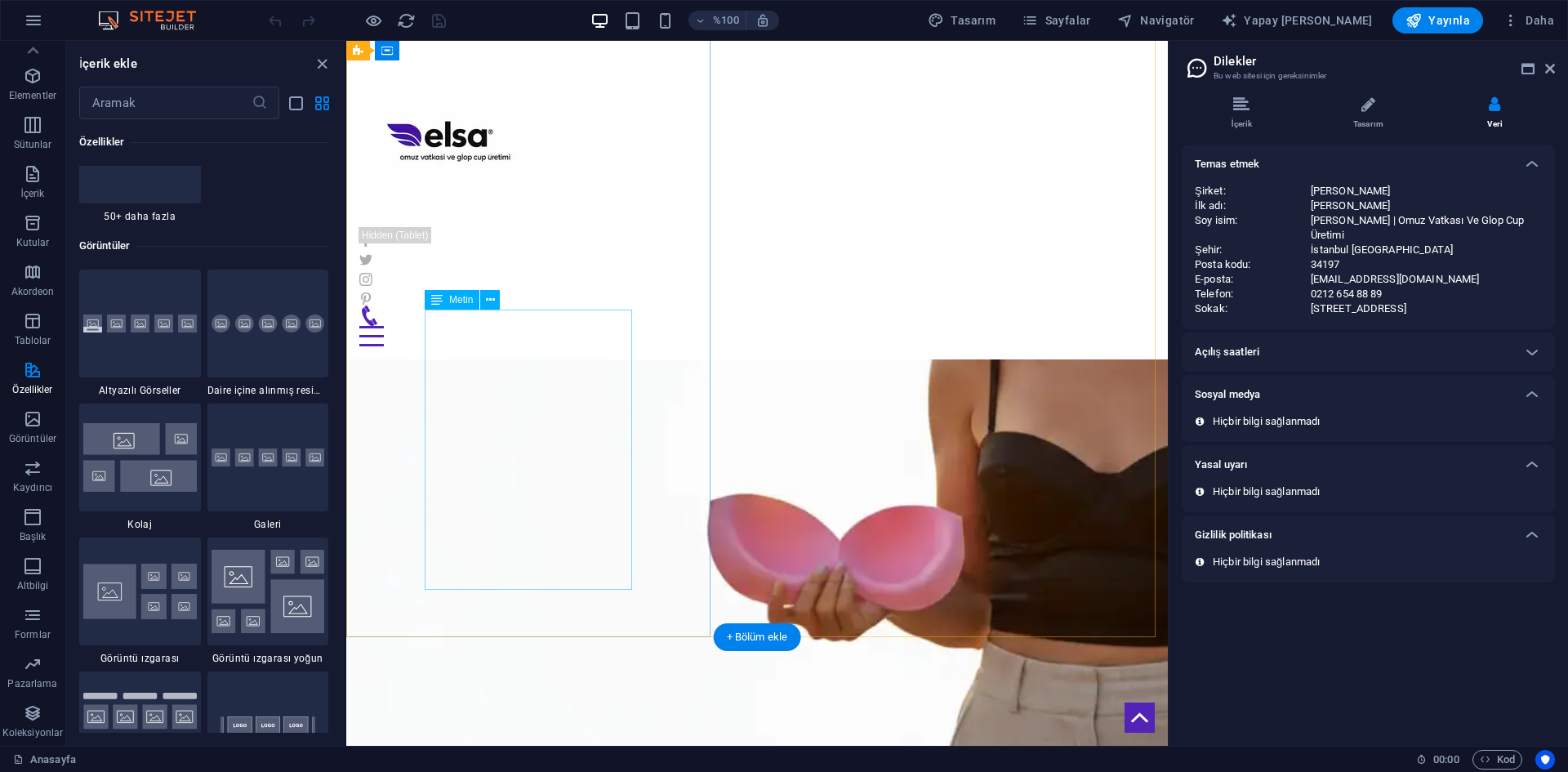
scroll to position [214, 0]
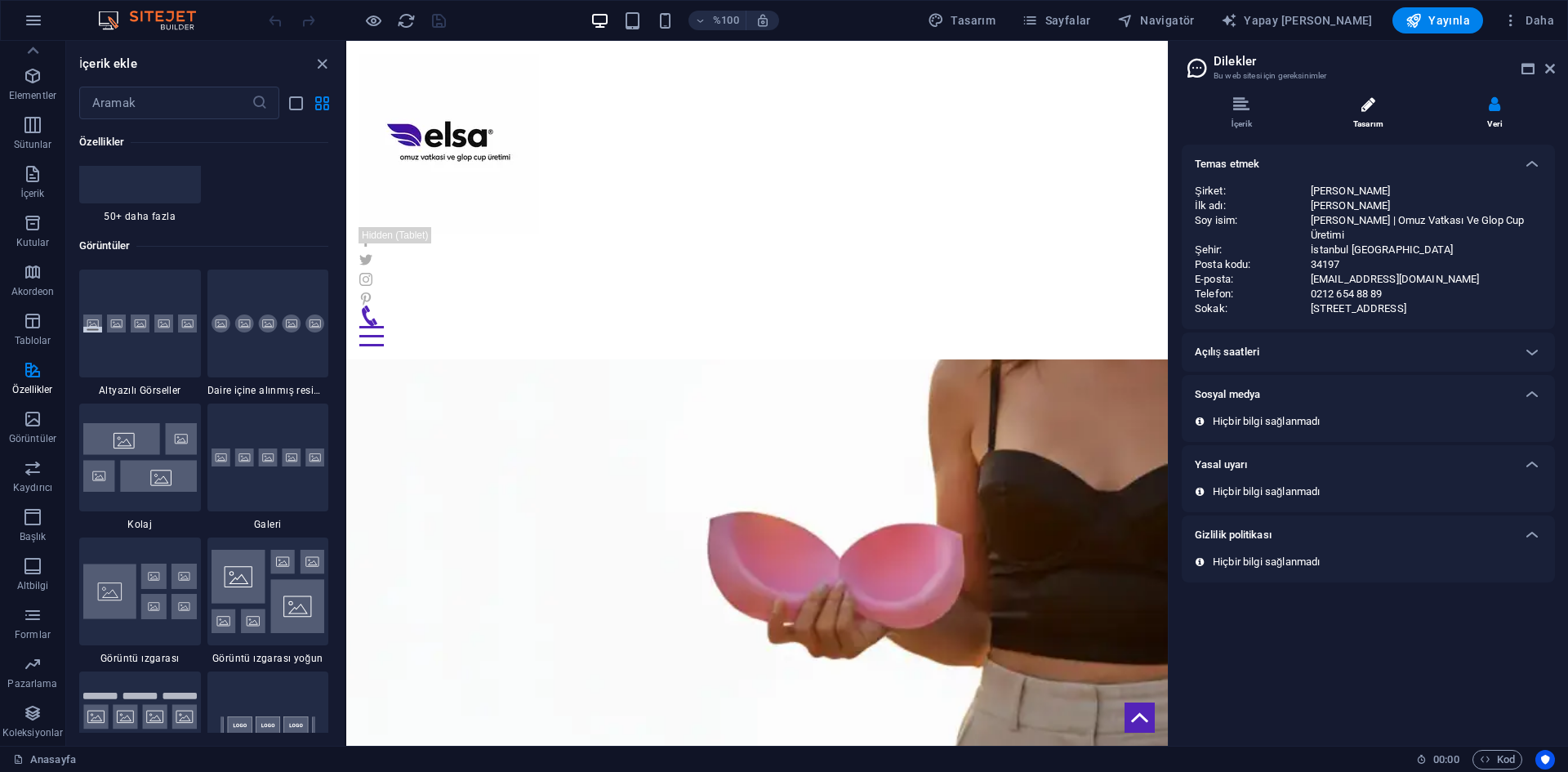
click at [1368, 109] on icon at bounding box center [1368, 104] width 14 height 17
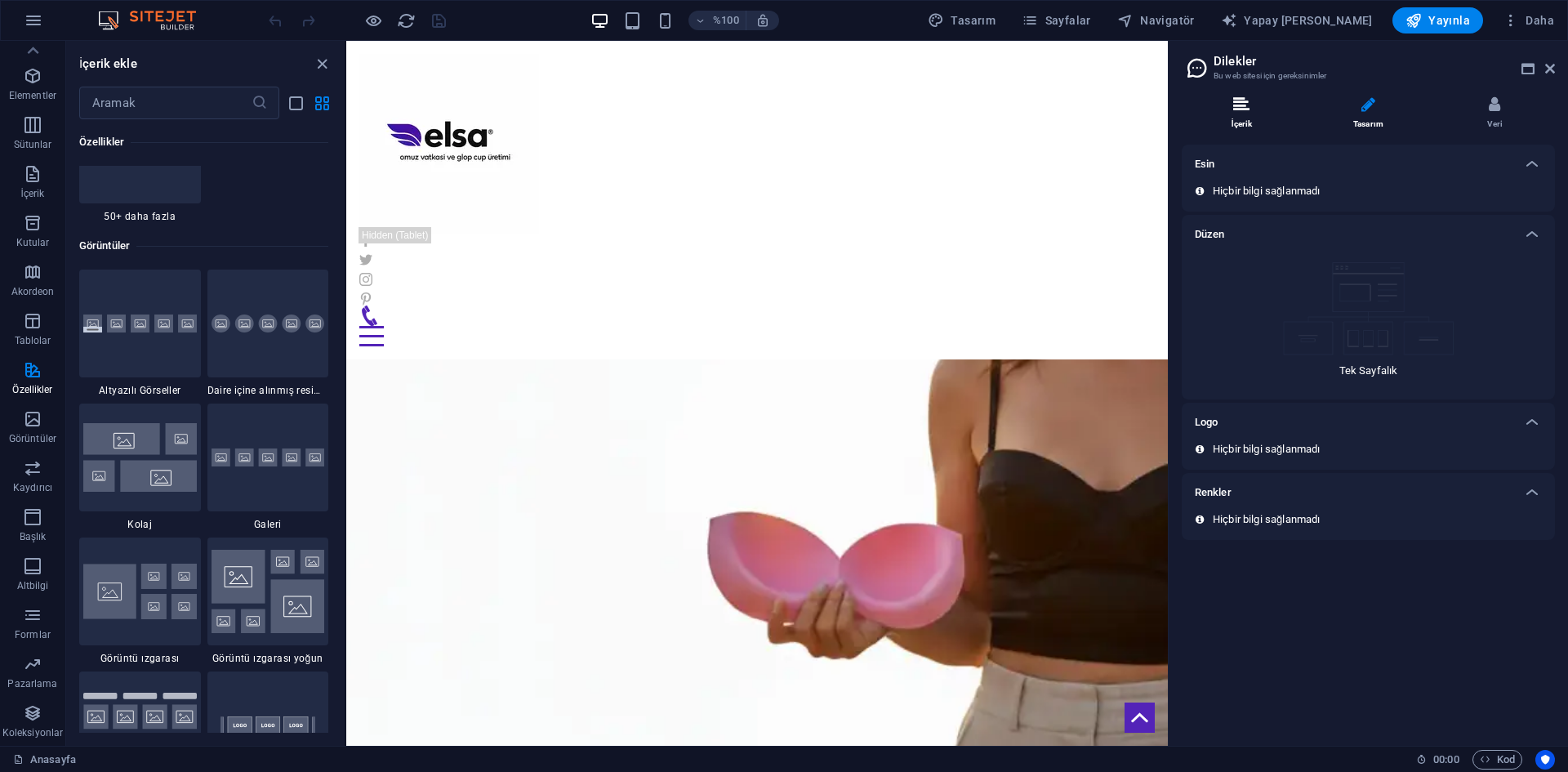
click at [1230, 105] on li "İçerik" at bounding box center [1245, 114] width 127 height 36
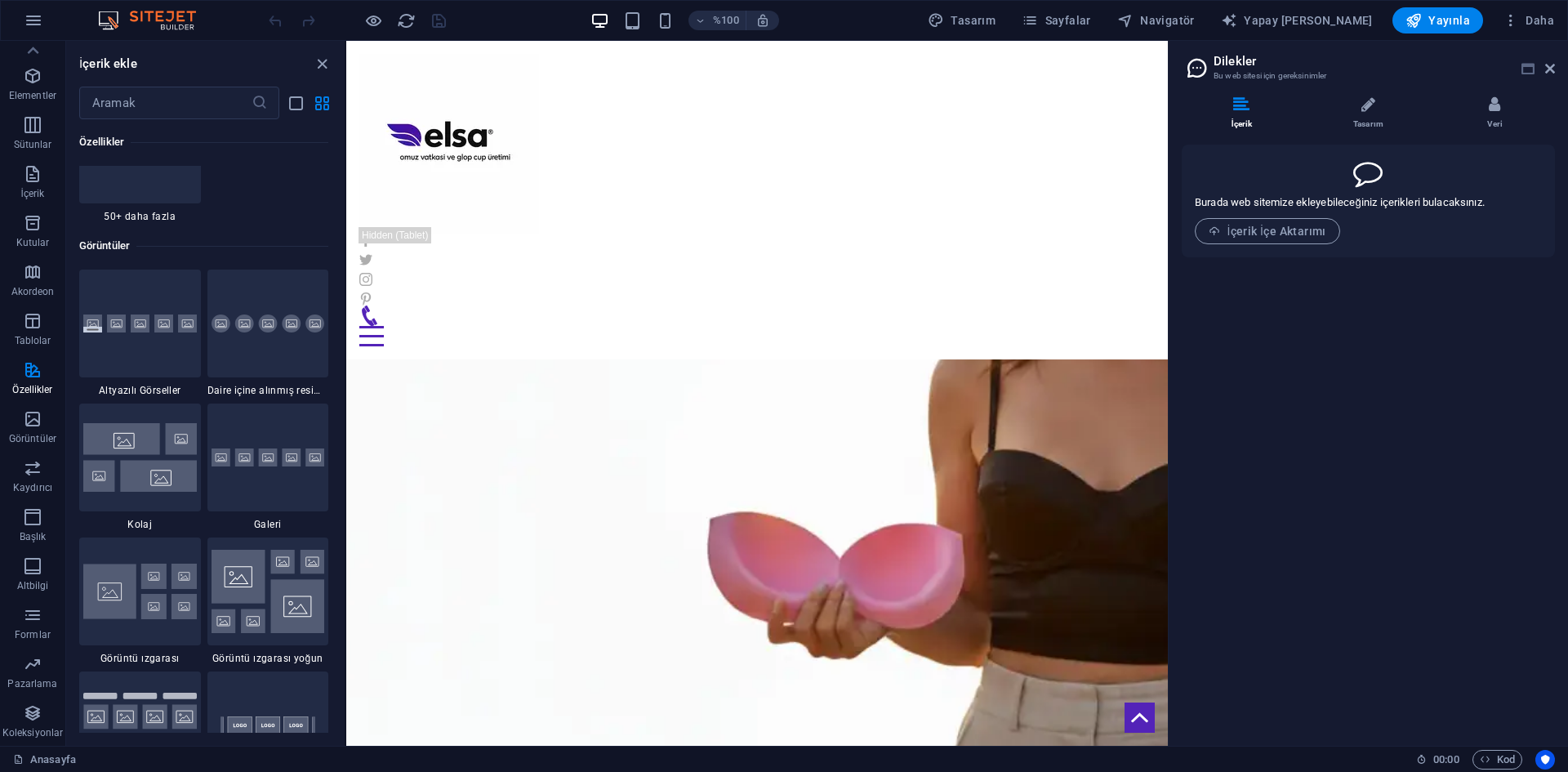
click at [1527, 70] on icon at bounding box center [1527, 68] width 13 height 13
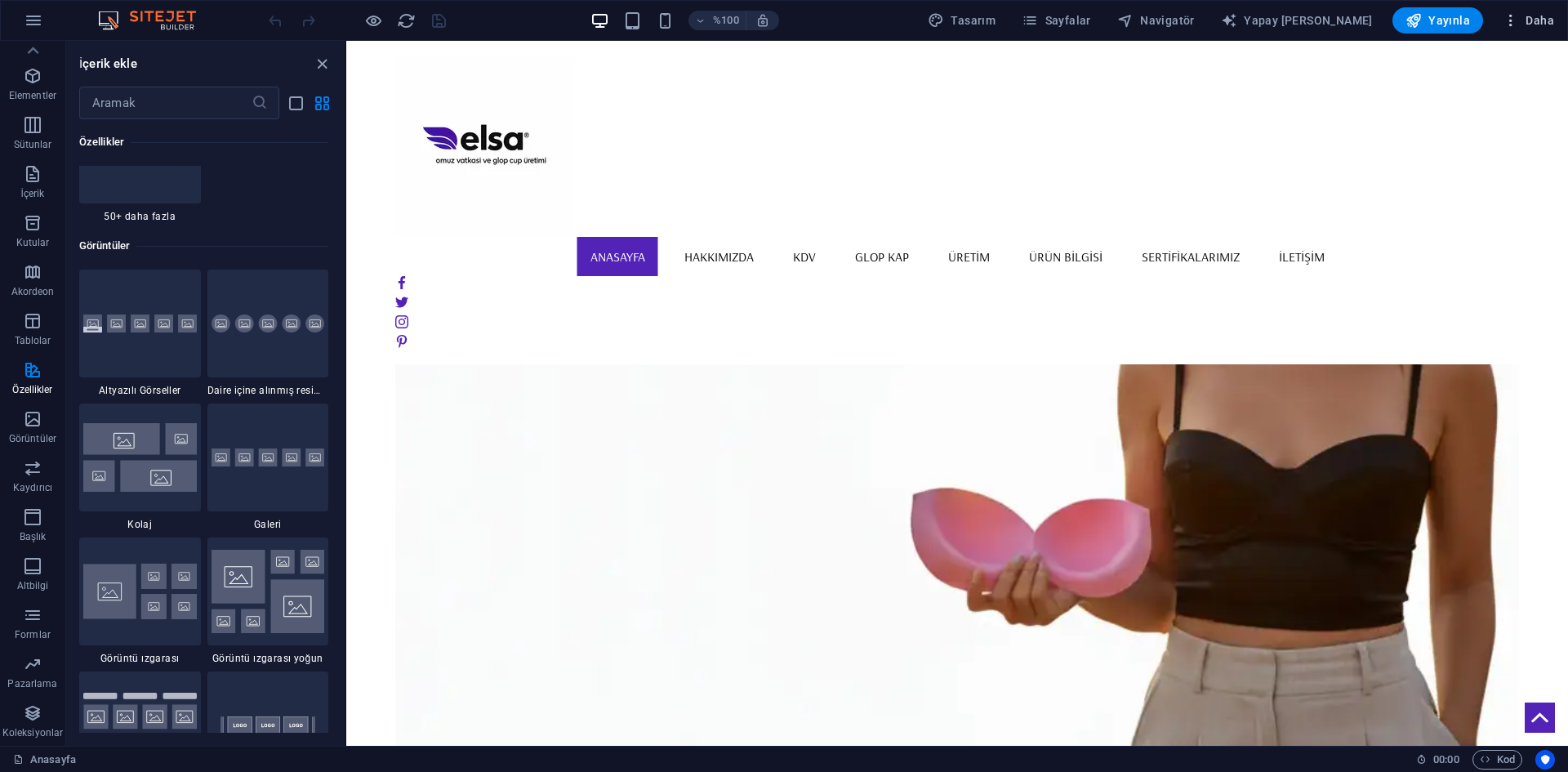
click at [1519, 11] on button "Daha" at bounding box center [1527, 20] width 64 height 26
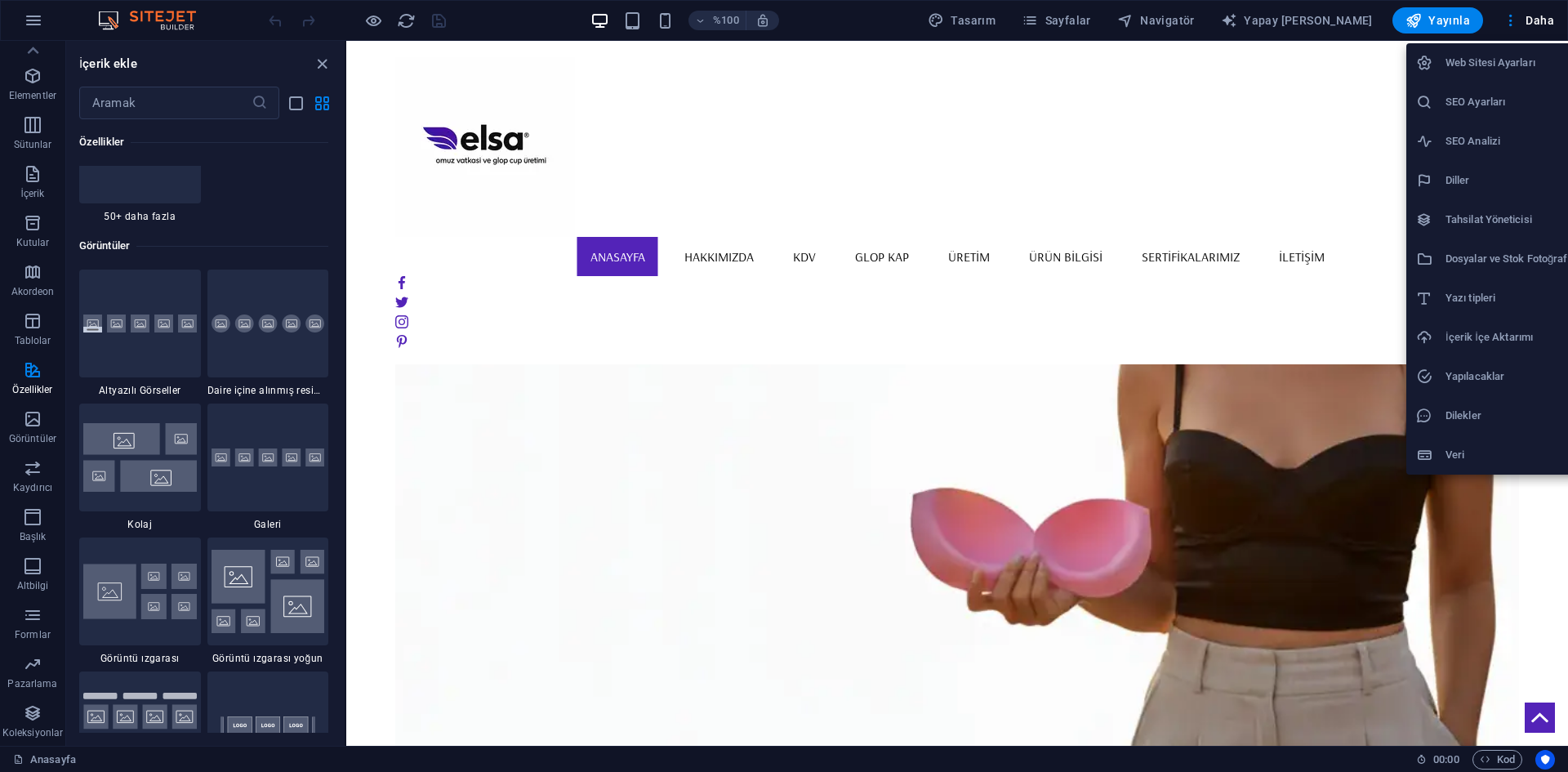
click at [1474, 288] on li "Yazı tipleri" at bounding box center [1498, 299] width 184 height 40
select select "popularity"
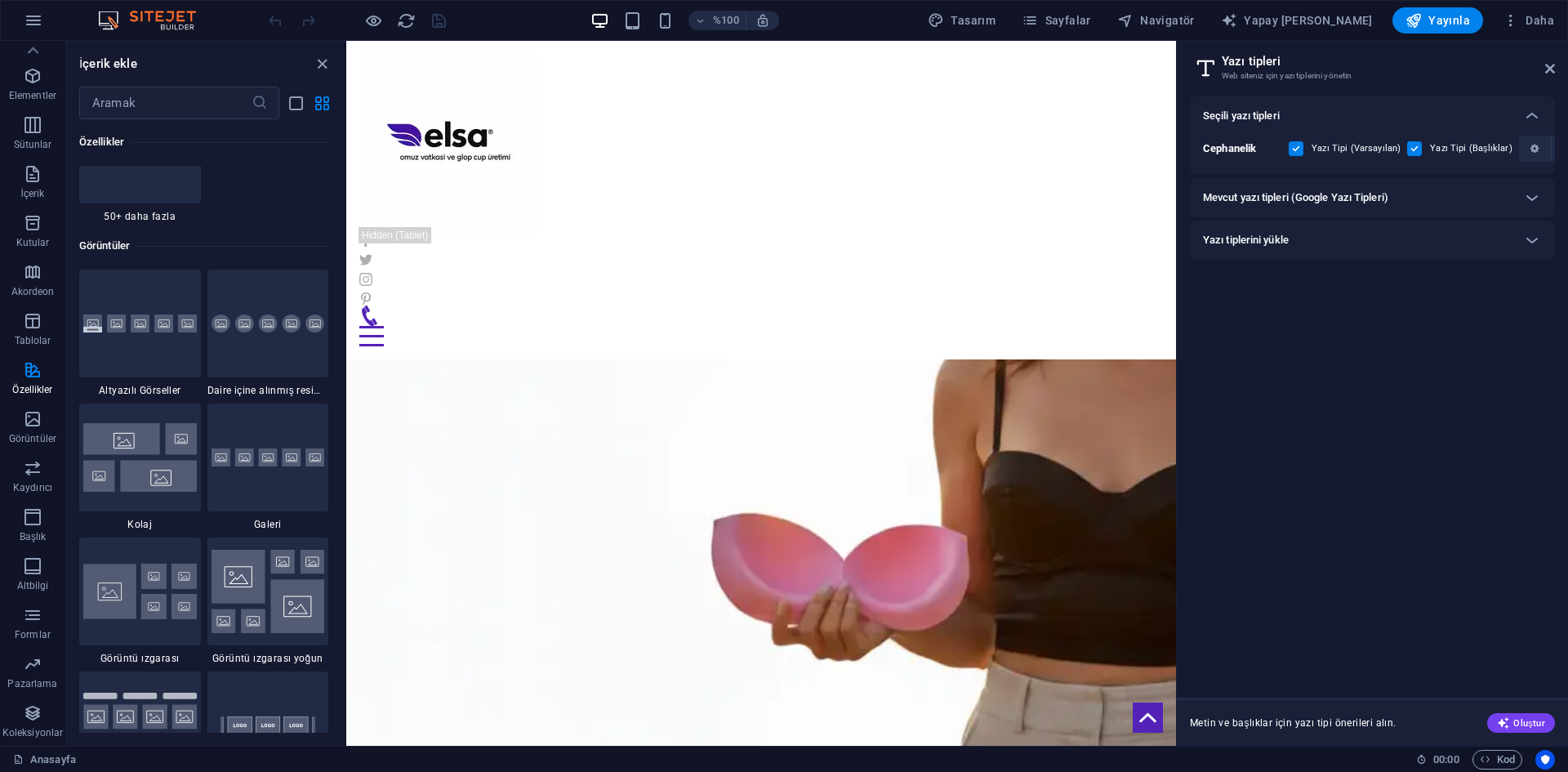
click at [1217, 115] on font "Seçili yazı tipleri" at bounding box center [1242, 116] width 77 height 12
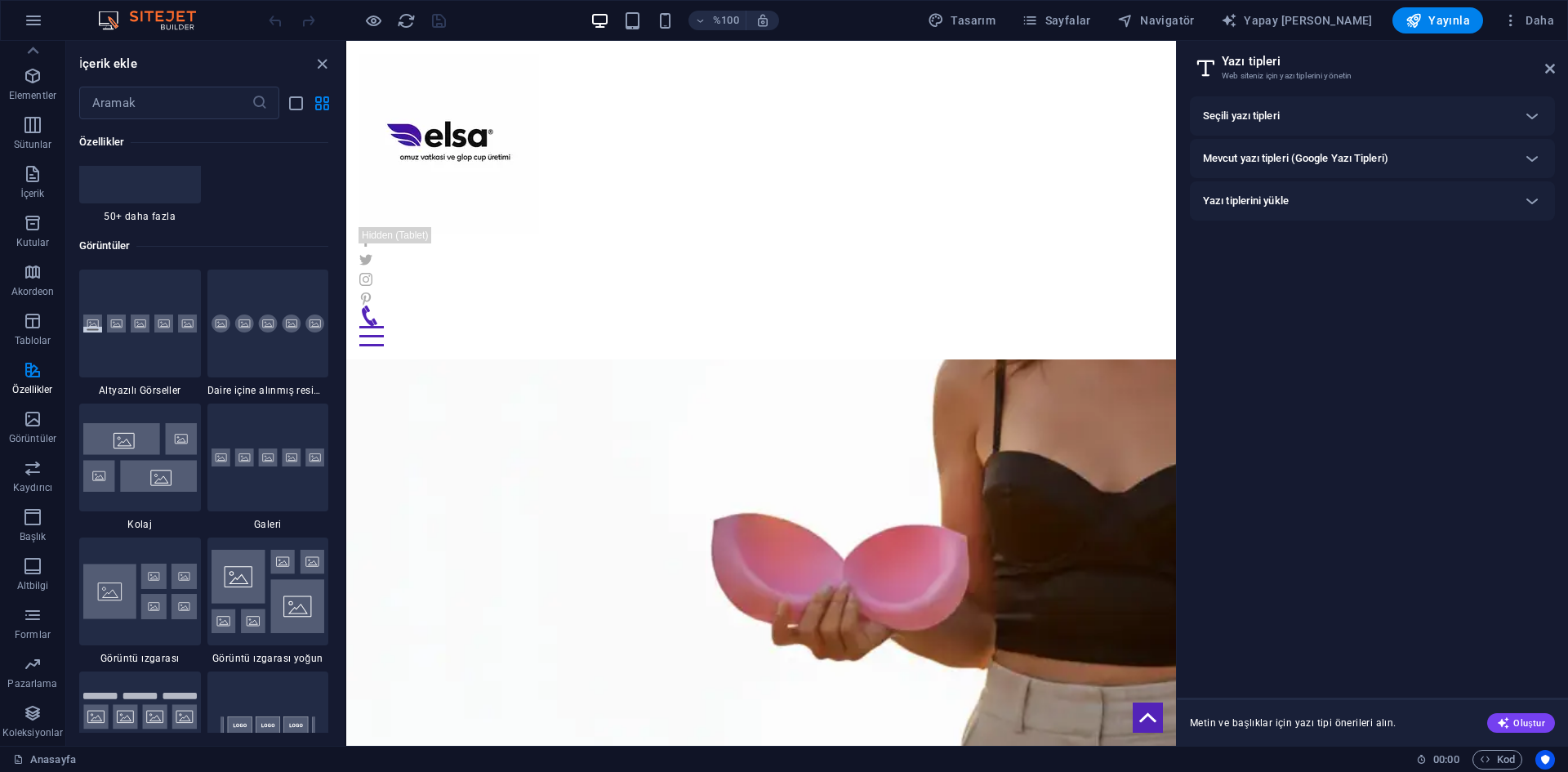
click at [1214, 115] on font "Seçili yazı tipleri" at bounding box center [1242, 116] width 77 height 12
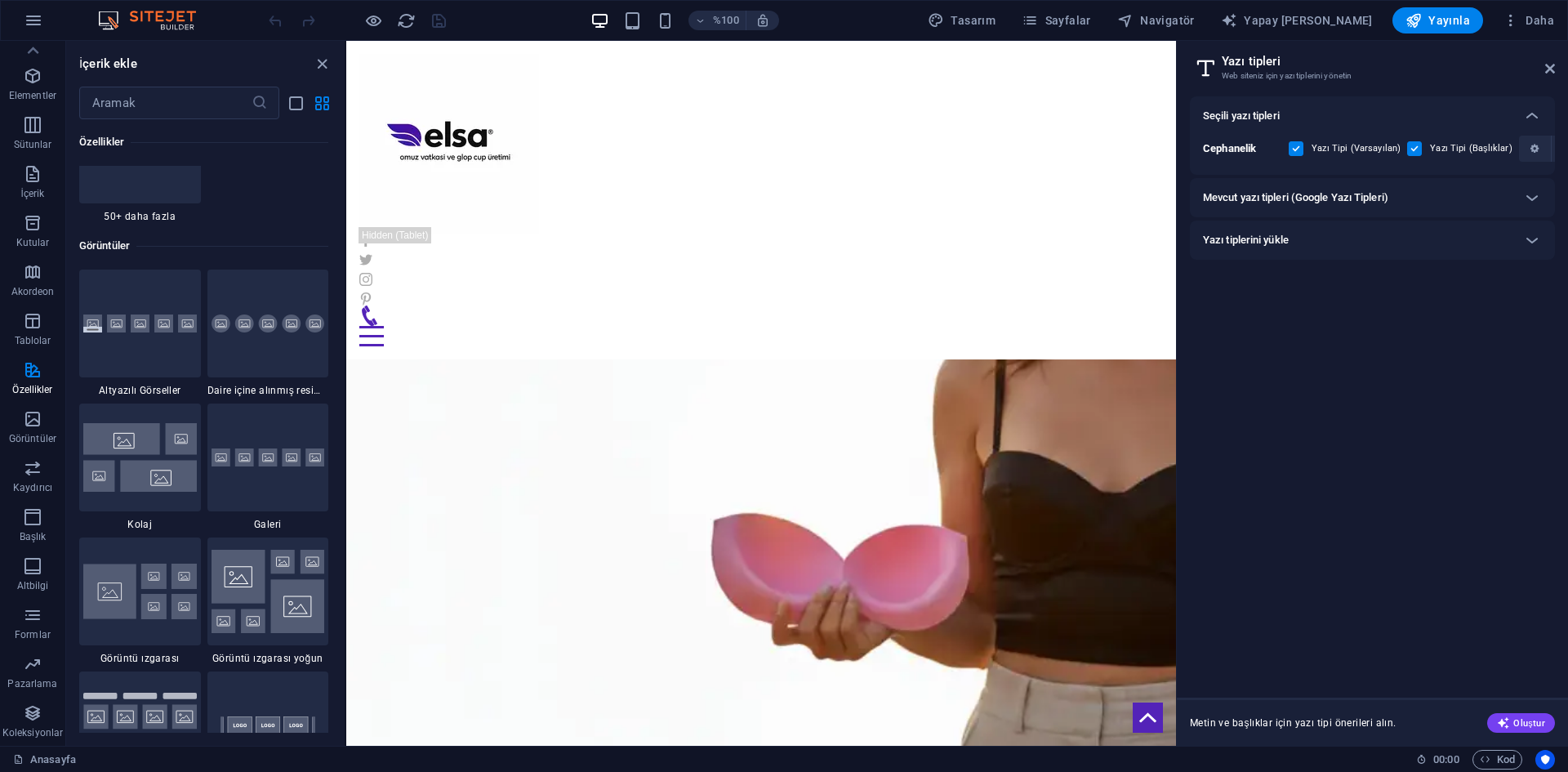
click at [1298, 63] on h2 "Yazı tipleri" at bounding box center [1388, 61] width 333 height 15
drag, startPoint x: 1486, startPoint y: 761, endPoint x: 1457, endPoint y: 758, distance: 29.2
click at [1486, 760] on icon "button" at bounding box center [1485, 758] width 11 height 11
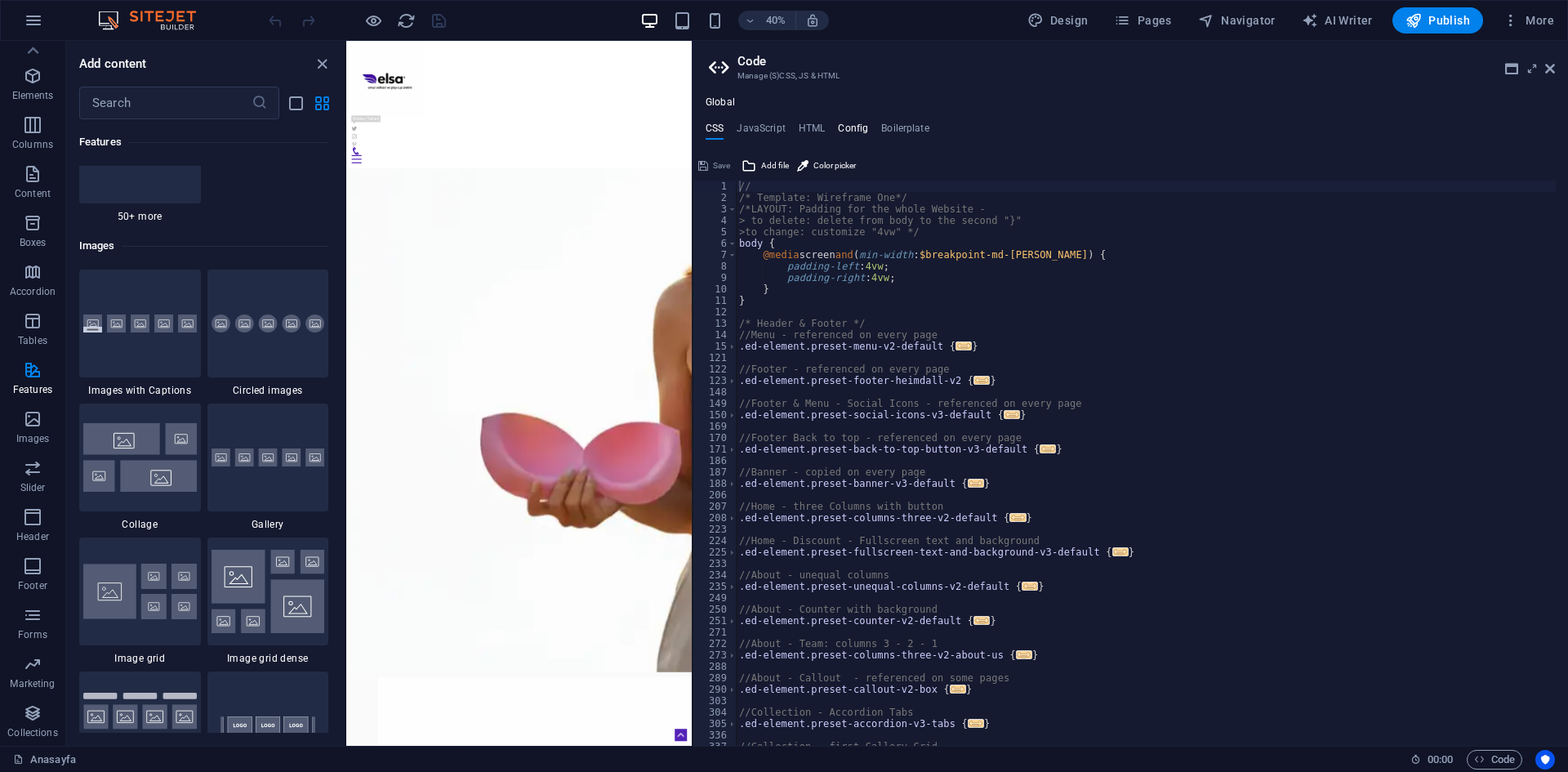
click at [850, 130] on h4 "Config" at bounding box center [853, 131] width 31 height 18
type textarea "$color-background: #ffffff;"
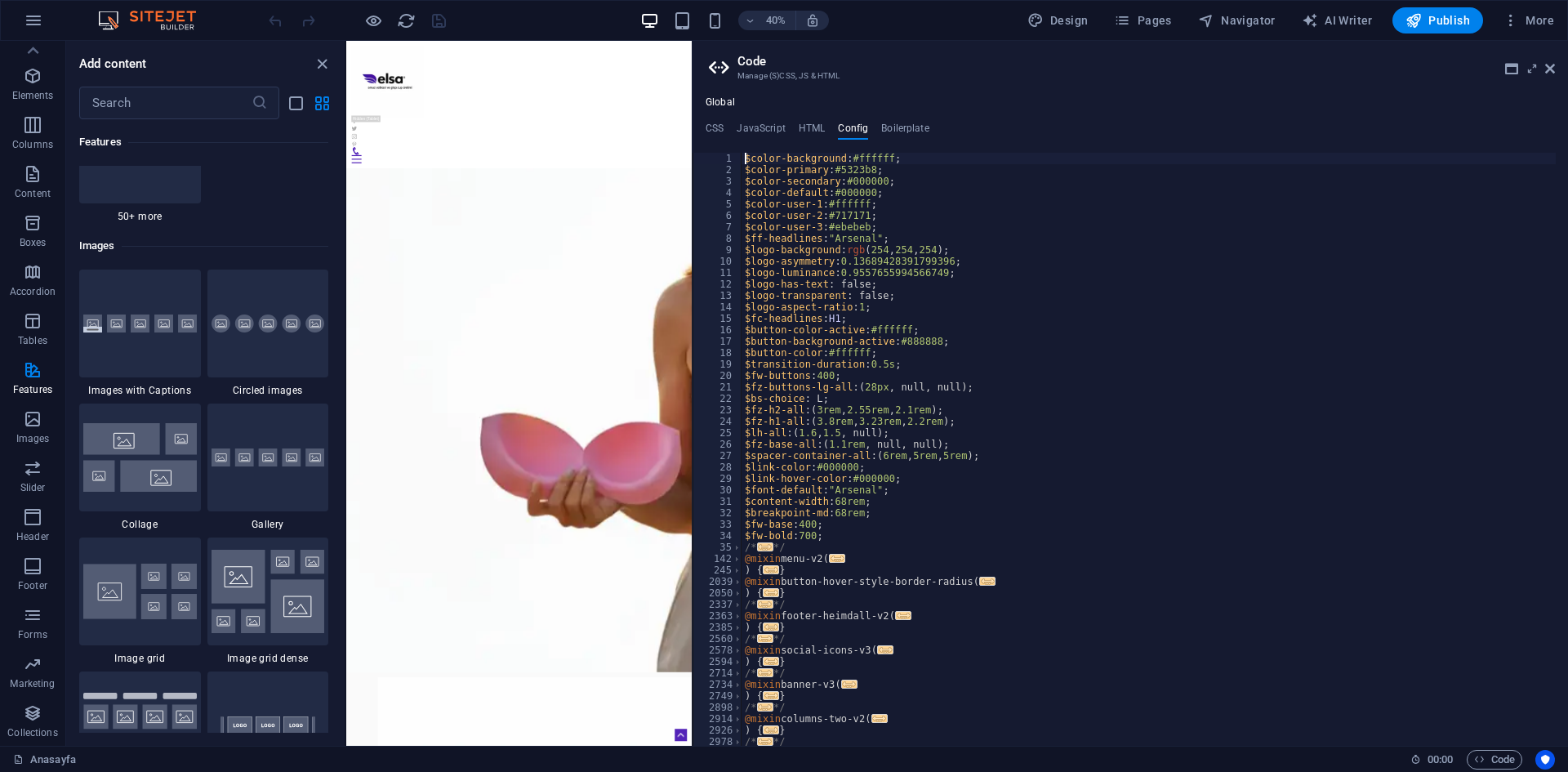
scroll to position [0, 0]
click at [710, 131] on h4 "CSS" at bounding box center [715, 131] width 18 height 18
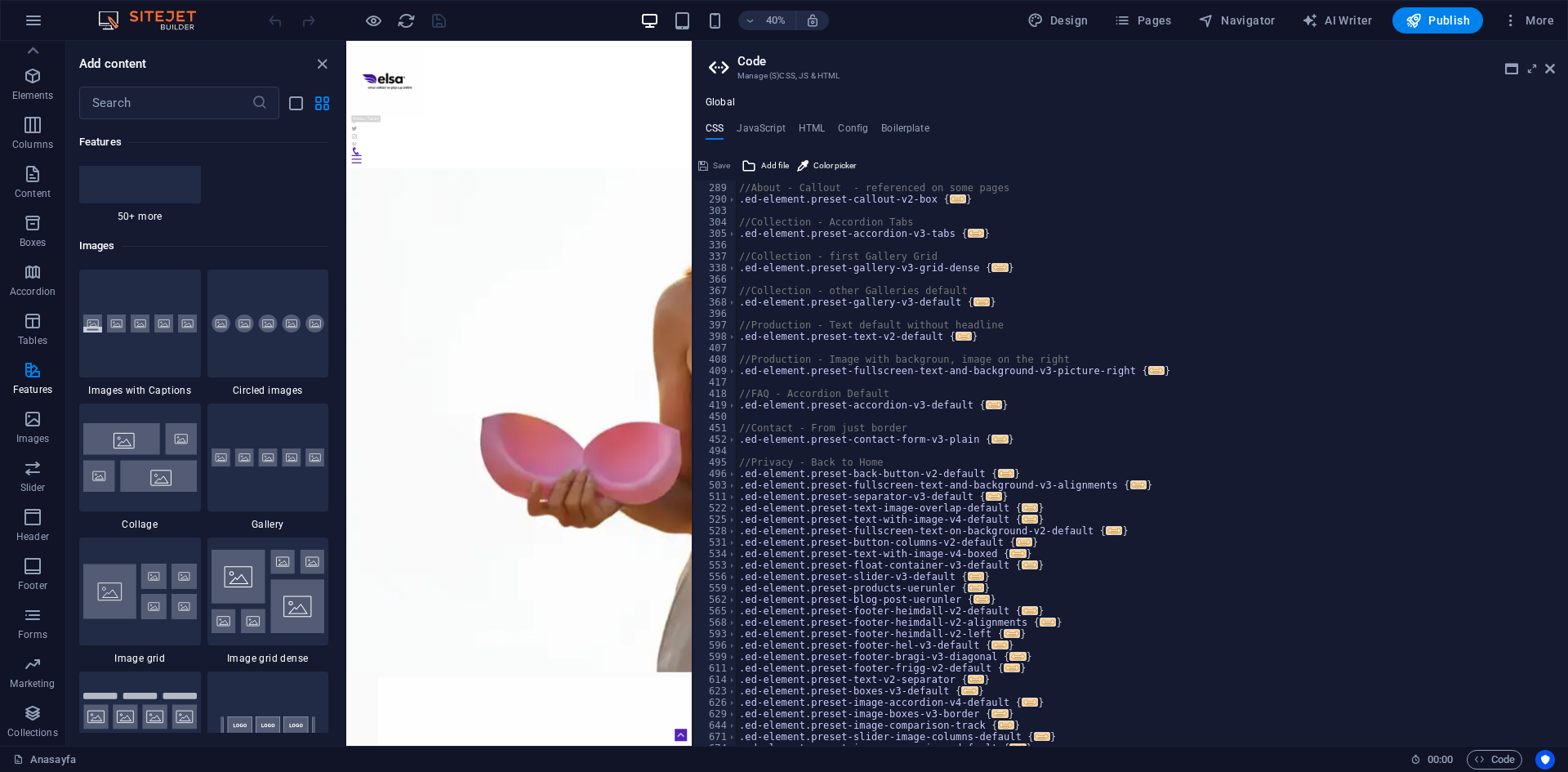
scroll to position [646, 0]
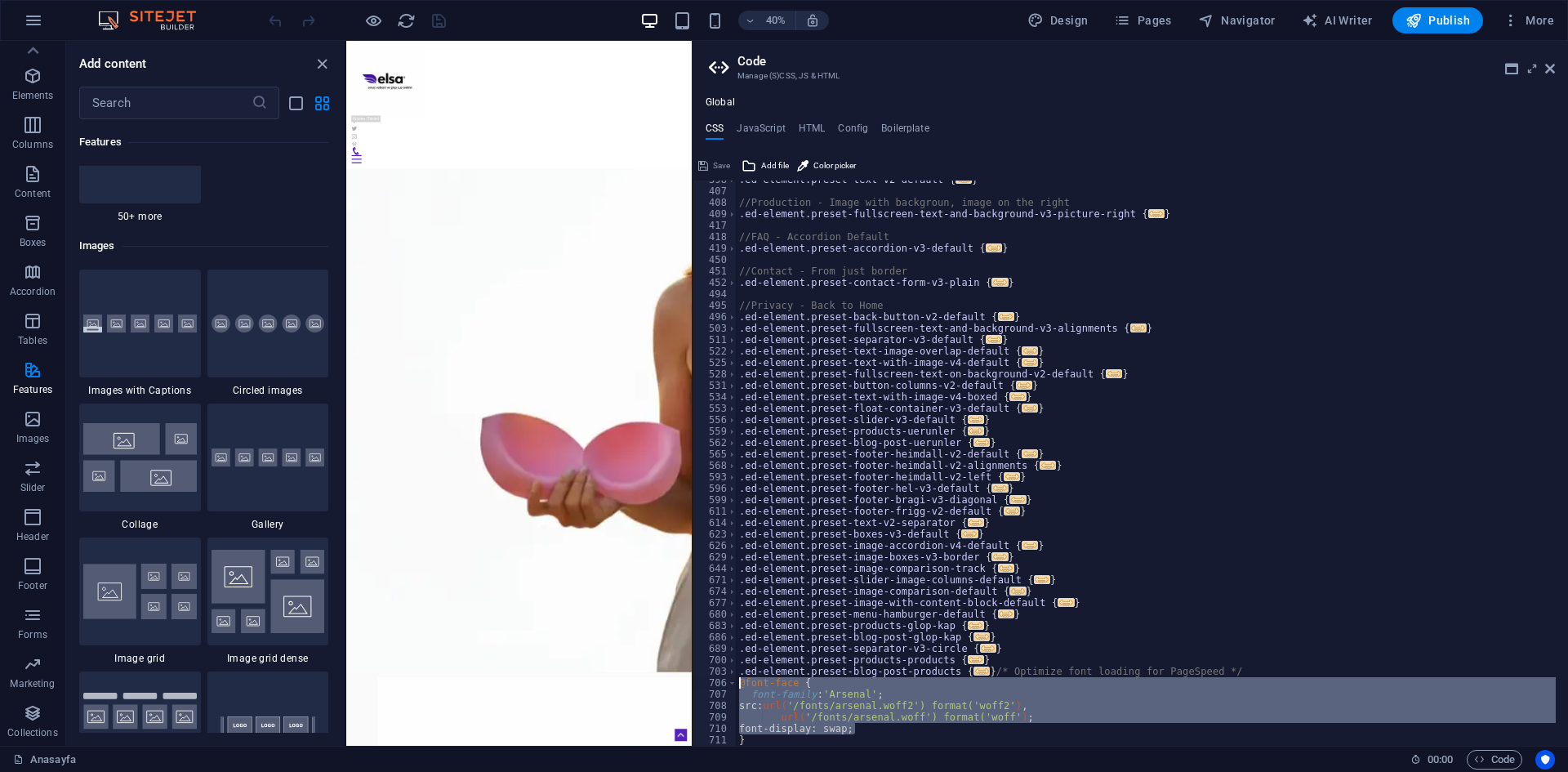
drag, startPoint x: 1062, startPoint y: 726, endPoint x: 719, endPoint y: 683, distance: 345.7
click at [719, 683] on div "// 398 407 408 409 417 418 419 450 451 452 494 495 496 503 511 522 525 528 531 …" at bounding box center [1130, 464] width 876 height 565
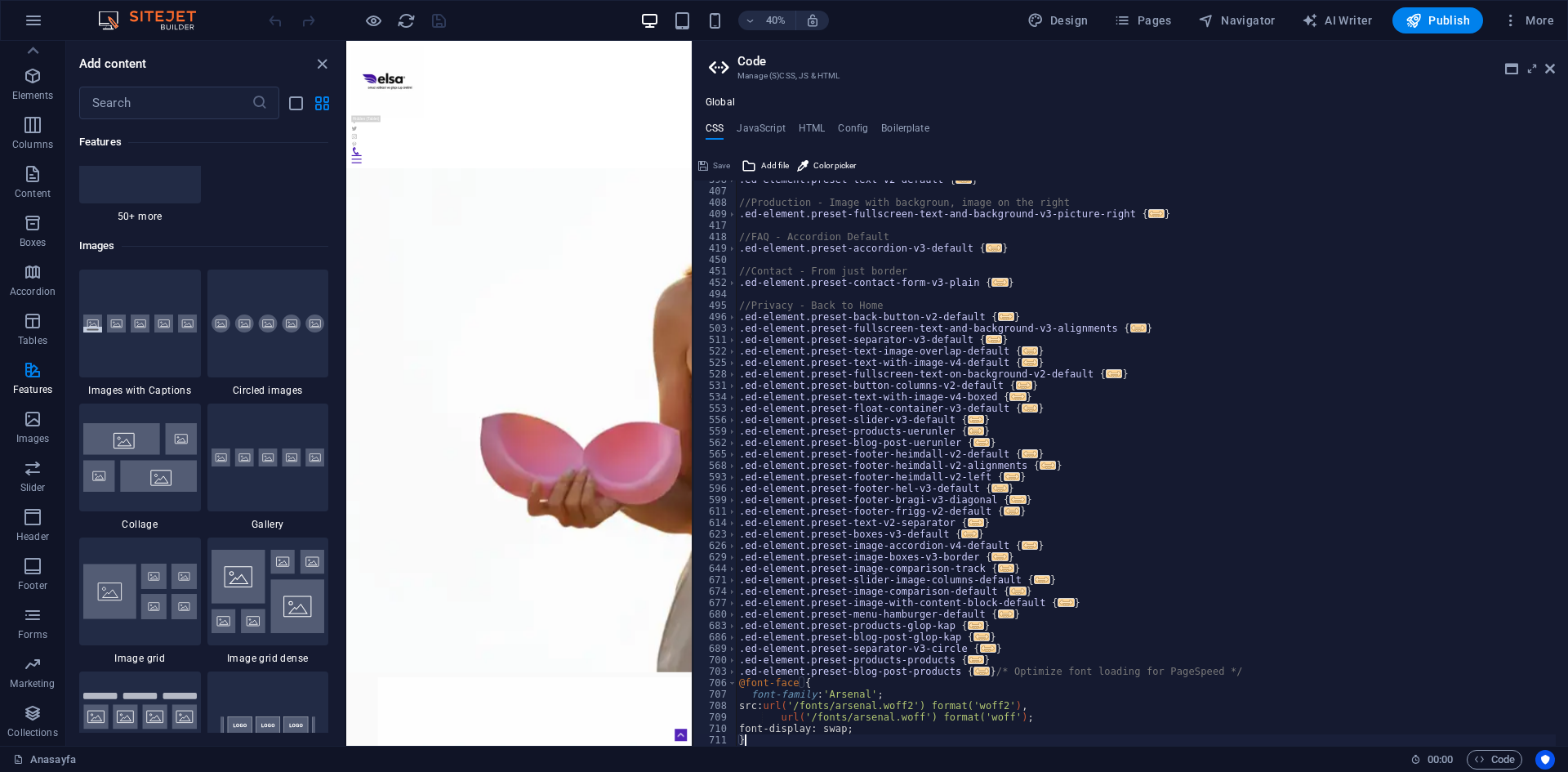
click at [882, 734] on div ".ed-element.preset-text-v2-default { ... } //Production - Image with backgroun,…" at bounding box center [1145, 468] width 820 height 588
type textarea "}"
drag, startPoint x: 818, startPoint y: 733, endPoint x: 782, endPoint y: 739, distance: 36.5
paste textarea
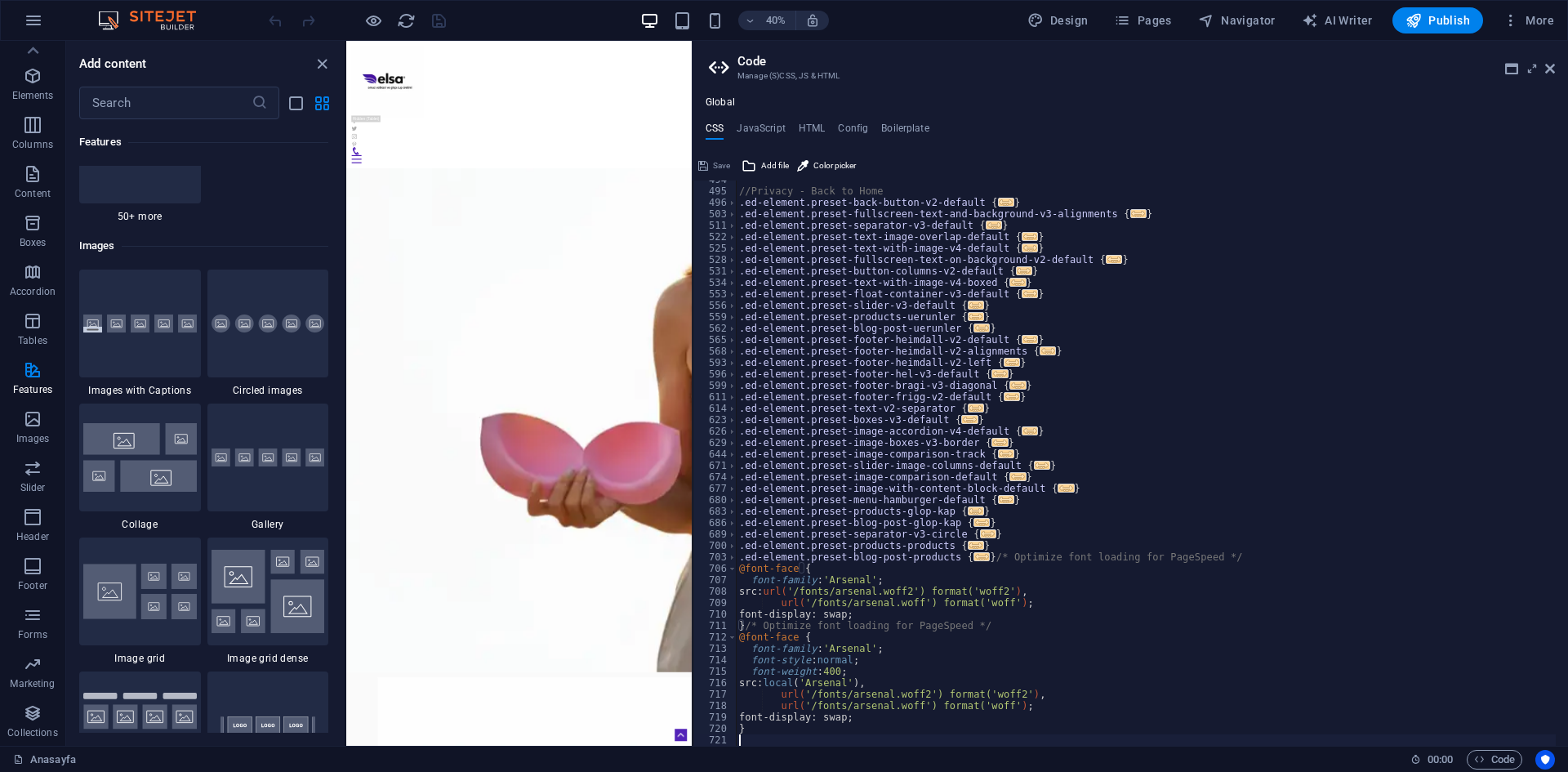
scroll to position [761, 0]
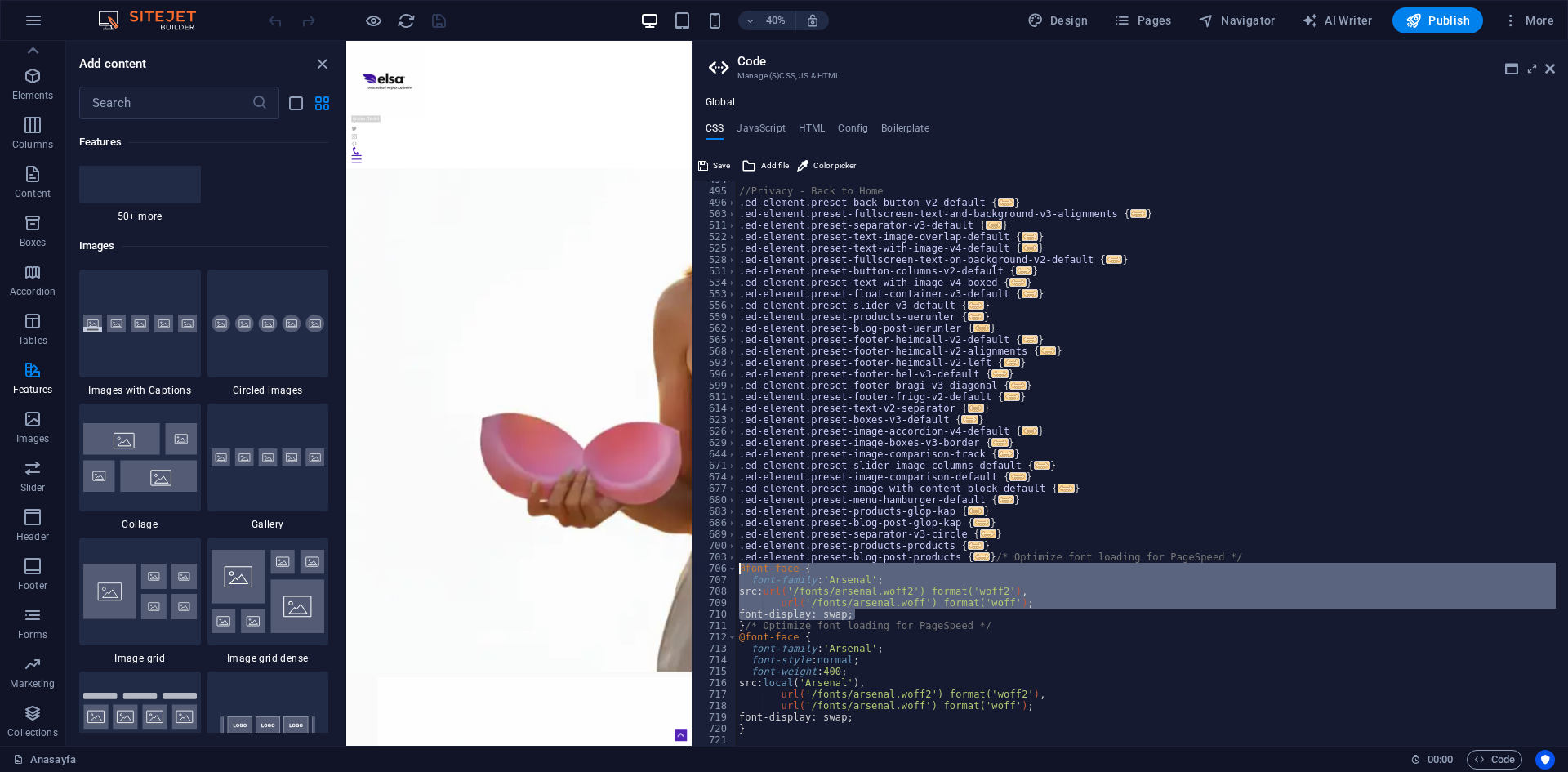
drag, startPoint x: 992, startPoint y: 620, endPoint x: 722, endPoint y: 565, distance: 275.5
click at [722, 565] on div "494 495 496 503 511 522 525 528 531 534 553 556 559 562 565 568 593 596 599 611…" at bounding box center [1130, 464] width 876 height 565
type textarea "@font-face { font-family: 'Arsenal';"
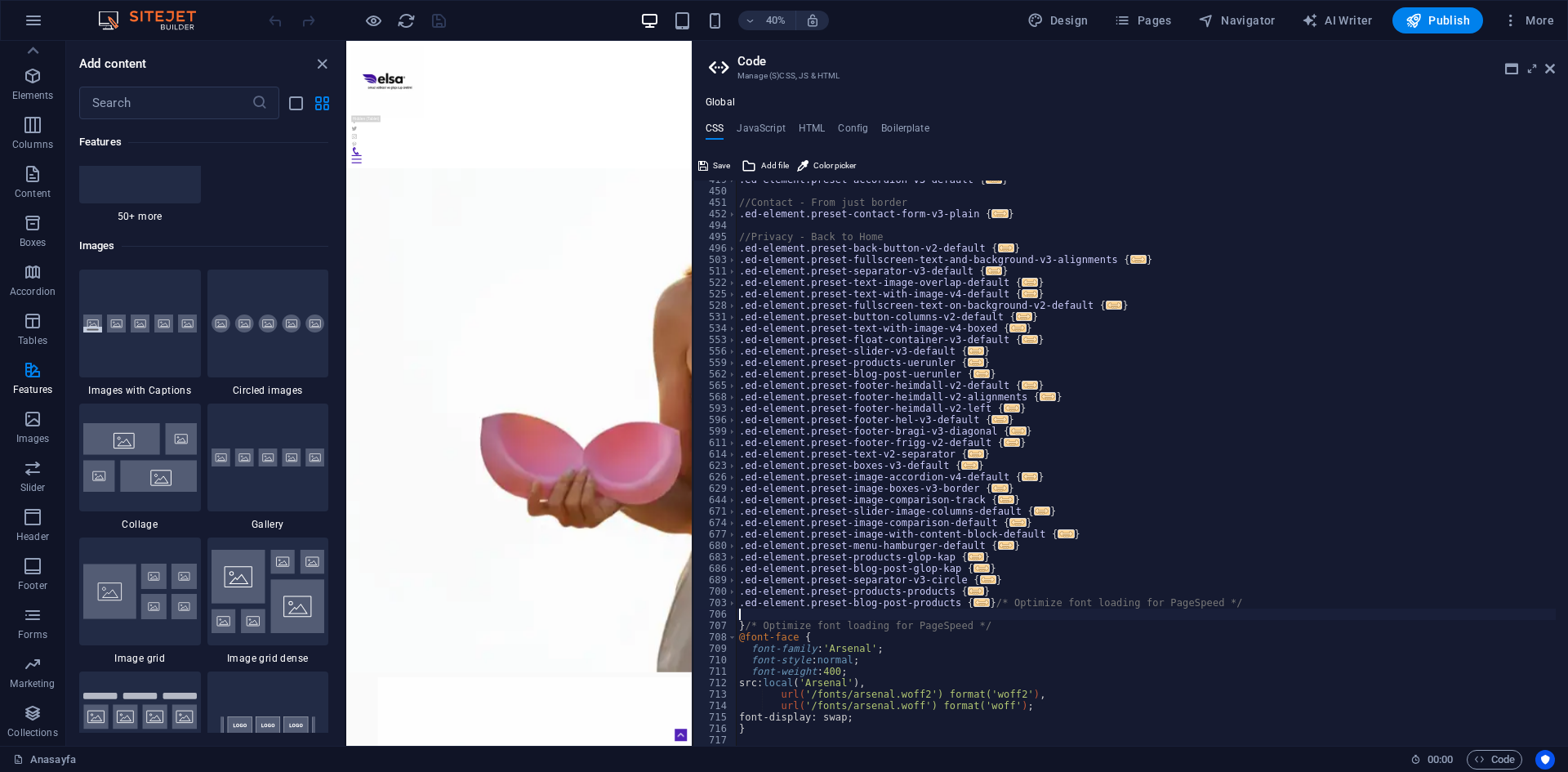
scroll to position [716, 0]
click at [742, 620] on div ".ed-element.preset-accordion-v3-default { ... } //Contact - From just border .e…" at bounding box center [1145, 468] width 820 height 588
click at [740, 621] on div ".ed-element.preset-accordion-v3-default { ... } //Contact - From just border .e…" at bounding box center [1145, 464] width 820 height 565
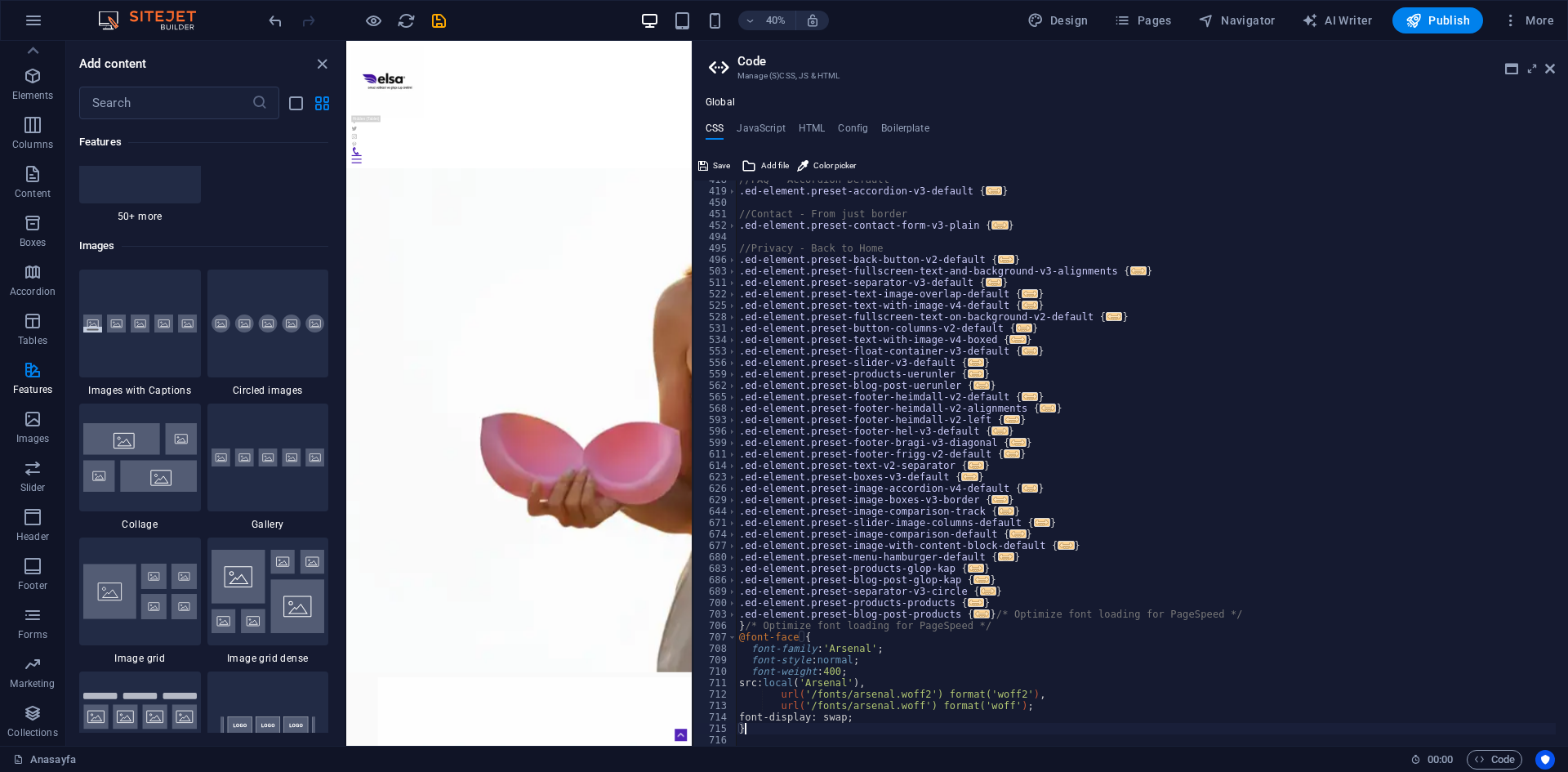
click at [998, 726] on div "//FAQ - Accordion Default .ed-element.preset-accordion-v3-default { ... } //Con…" at bounding box center [1145, 468] width 820 height 588
type textarea "}"
click at [273, 19] on icon "undo" at bounding box center [275, 21] width 19 height 19
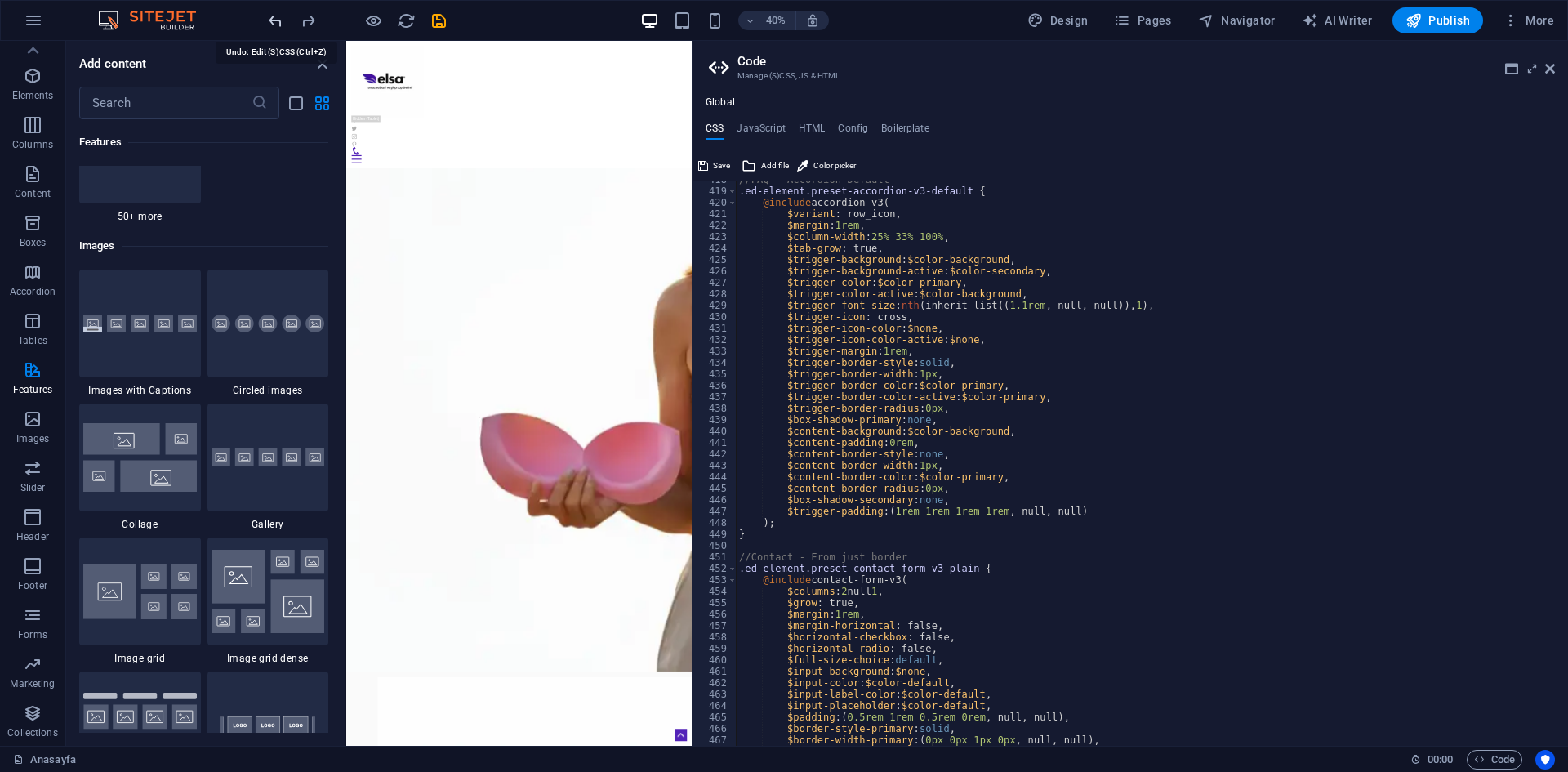
scroll to position [4773, 0]
click at [308, 20] on icon "redo" at bounding box center [307, 21] width 19 height 19
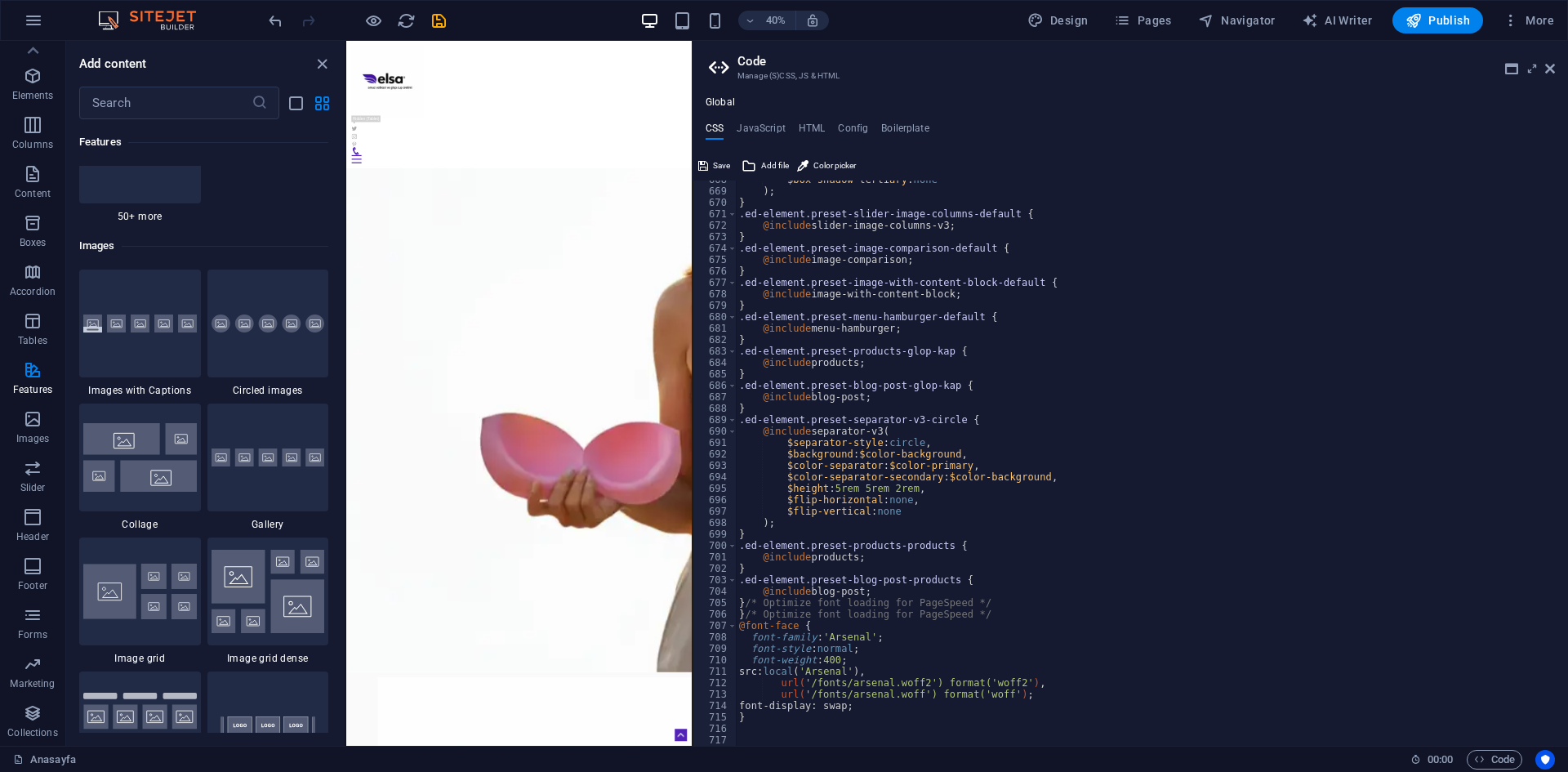
scroll to position [7631, 0]
click at [1162, 597] on div "$box-shadow-tertiary : none ) ; } .ed-element.preset-slider-image-columns-defau…" at bounding box center [1145, 468] width 820 height 588
click at [1202, 711] on div "$box-shadow-tertiary : none ) ; } .ed-element.preset-slider-image-columns-defau…" at bounding box center [1145, 468] width 820 height 588
type textarea "font-display: swap;"
click at [1439, 26] on span "Publish" at bounding box center [1437, 20] width 64 height 17
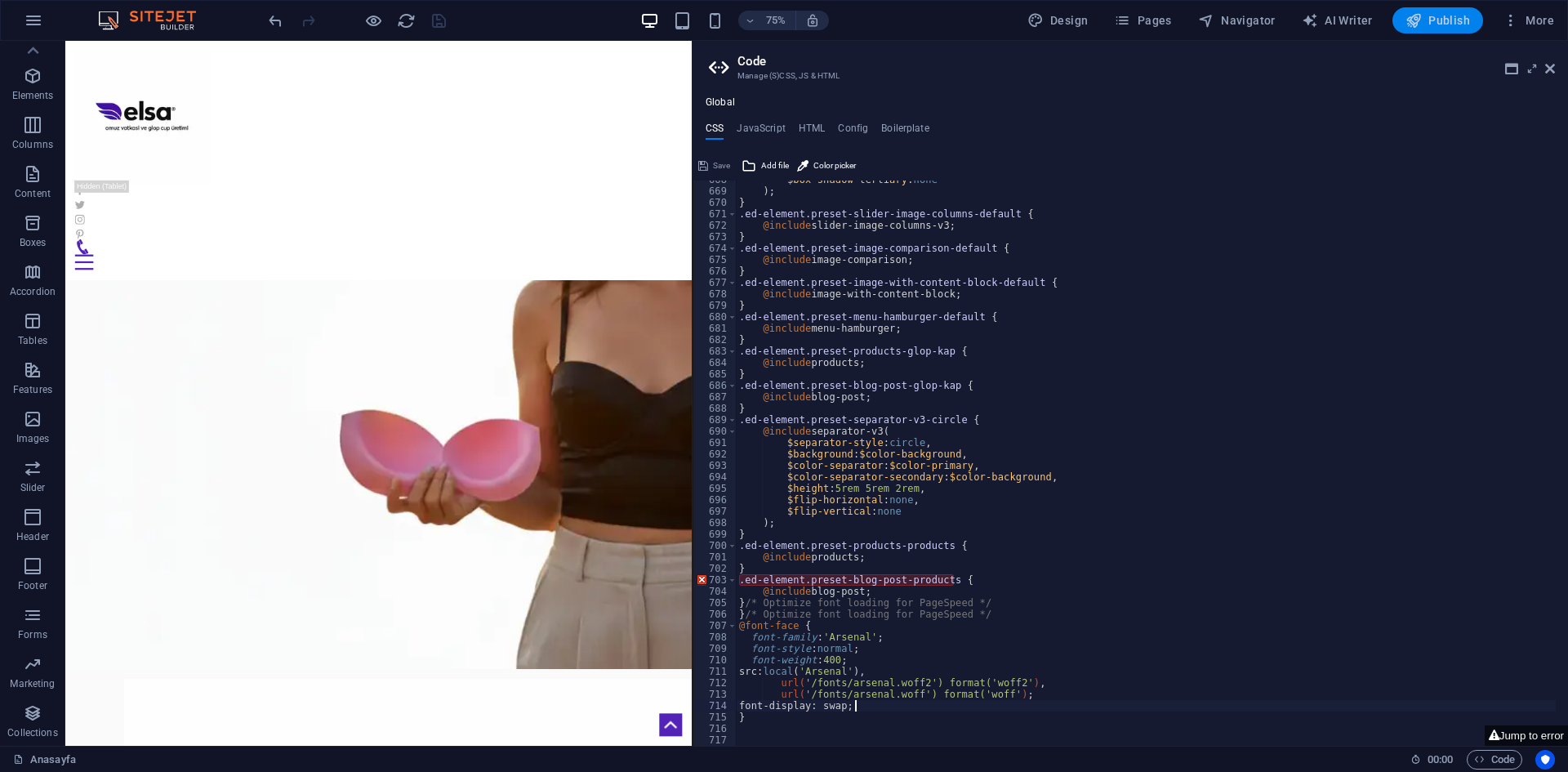
click at [1437, 18] on span "Publish" at bounding box center [1437, 20] width 64 height 17
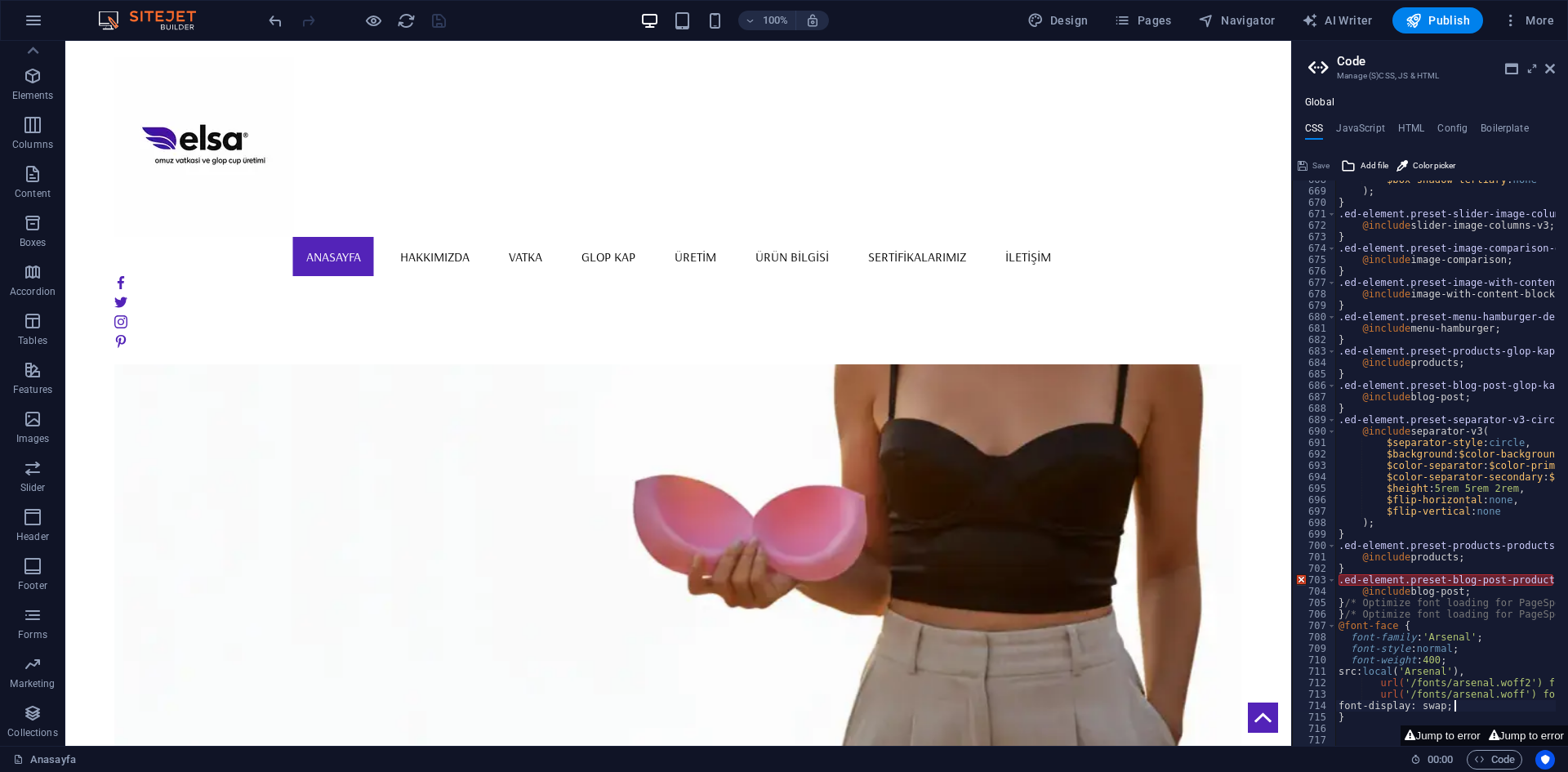
drag, startPoint x: 693, startPoint y: 100, endPoint x: 1219, endPoint y: 107, distance: 526.0
click at [1288, 147] on div "Anasayfa (tr) Favorites Elements Columns Content Boxes Accordion Tables Feature…" at bounding box center [784, 392] width 1568 height 705
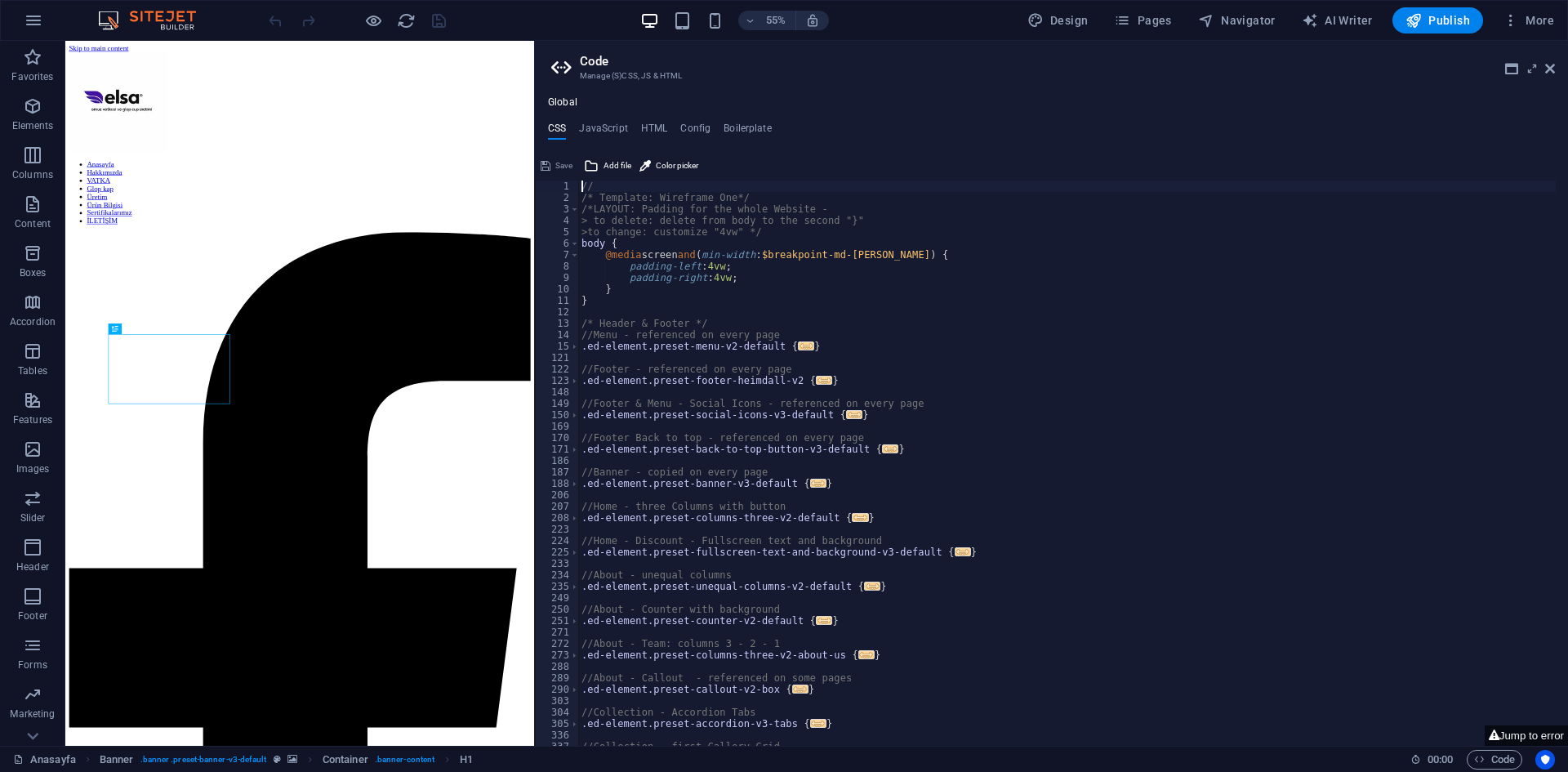
drag, startPoint x: 1292, startPoint y: 46, endPoint x: 531, endPoint y: 17, distance: 761.6
click at [531, 41] on div "Anasayfa (tr) Favorites Elements Columns Content Boxes Accordion Tables Feature…" at bounding box center [784, 392] width 1568 height 705
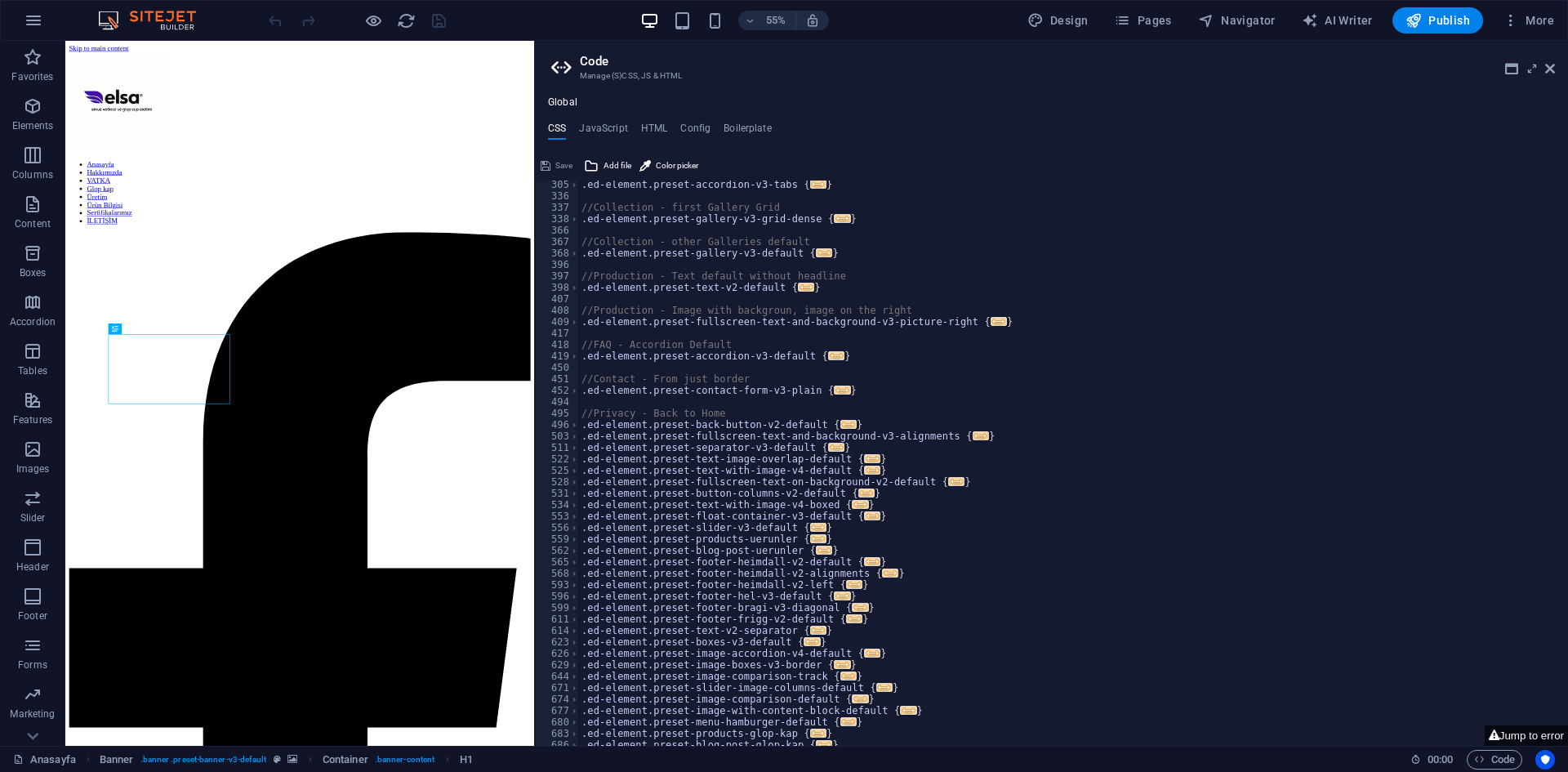
scroll to position [705, 0]
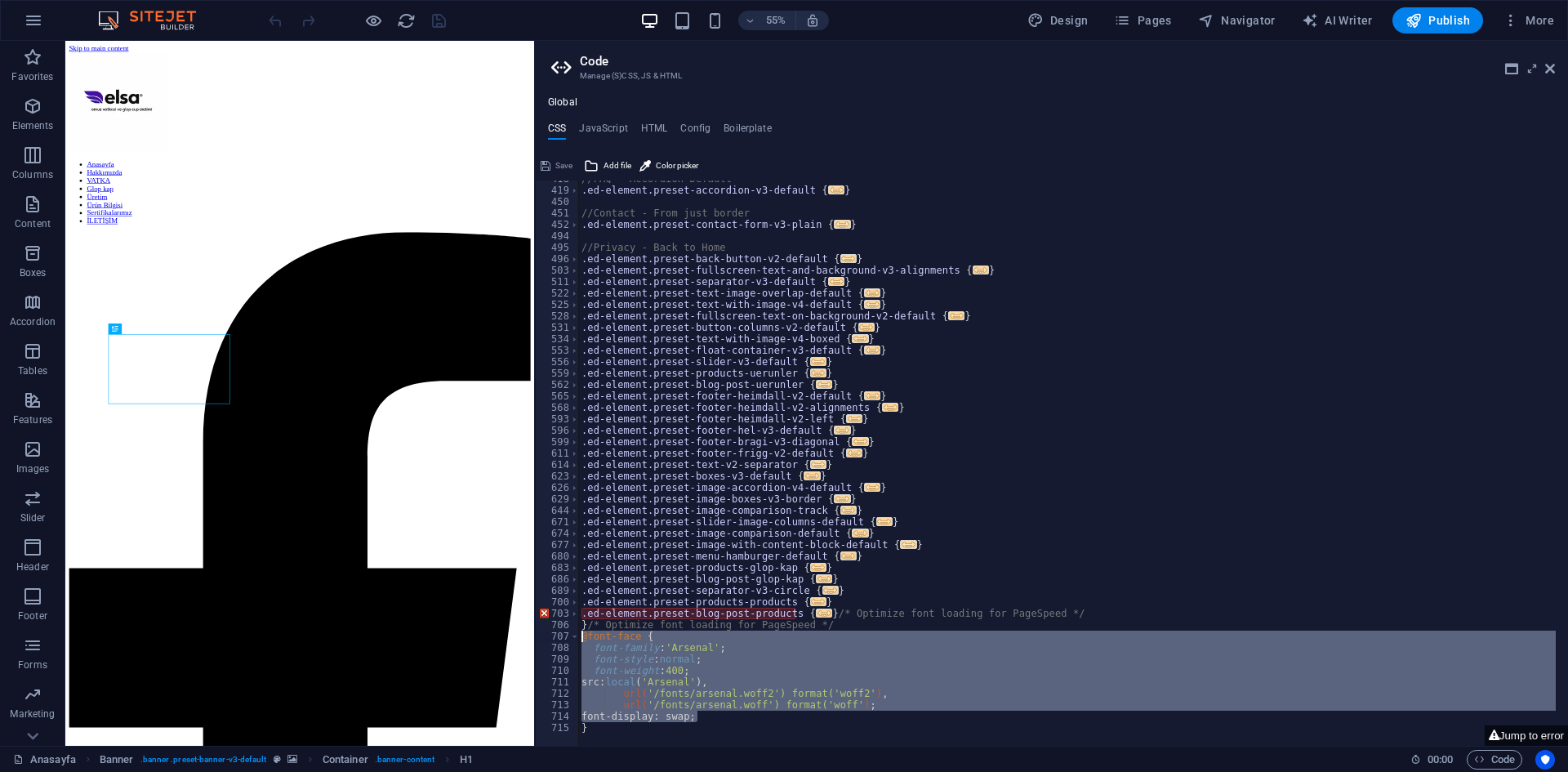
drag, startPoint x: 727, startPoint y: 713, endPoint x: 566, endPoint y: 632, distance: 180.2
click at [566, 632] on div "// 418 419 450 451 452 494 495 496 503 511 522 525 528 531 534 553 556 559 562 …" at bounding box center [1051, 464] width 1033 height 565
click at [965, 761] on div "Anasayfa Banner . banner .preset-banner-v3-default Container . banner-content H1" at bounding box center [705, 759] width 1384 height 20
click at [990, 622] on div "//FAQ - Accordion Default .ed-element.preset-accordion-v3-default { ... } //Con…" at bounding box center [1067, 461] width 978 height 575
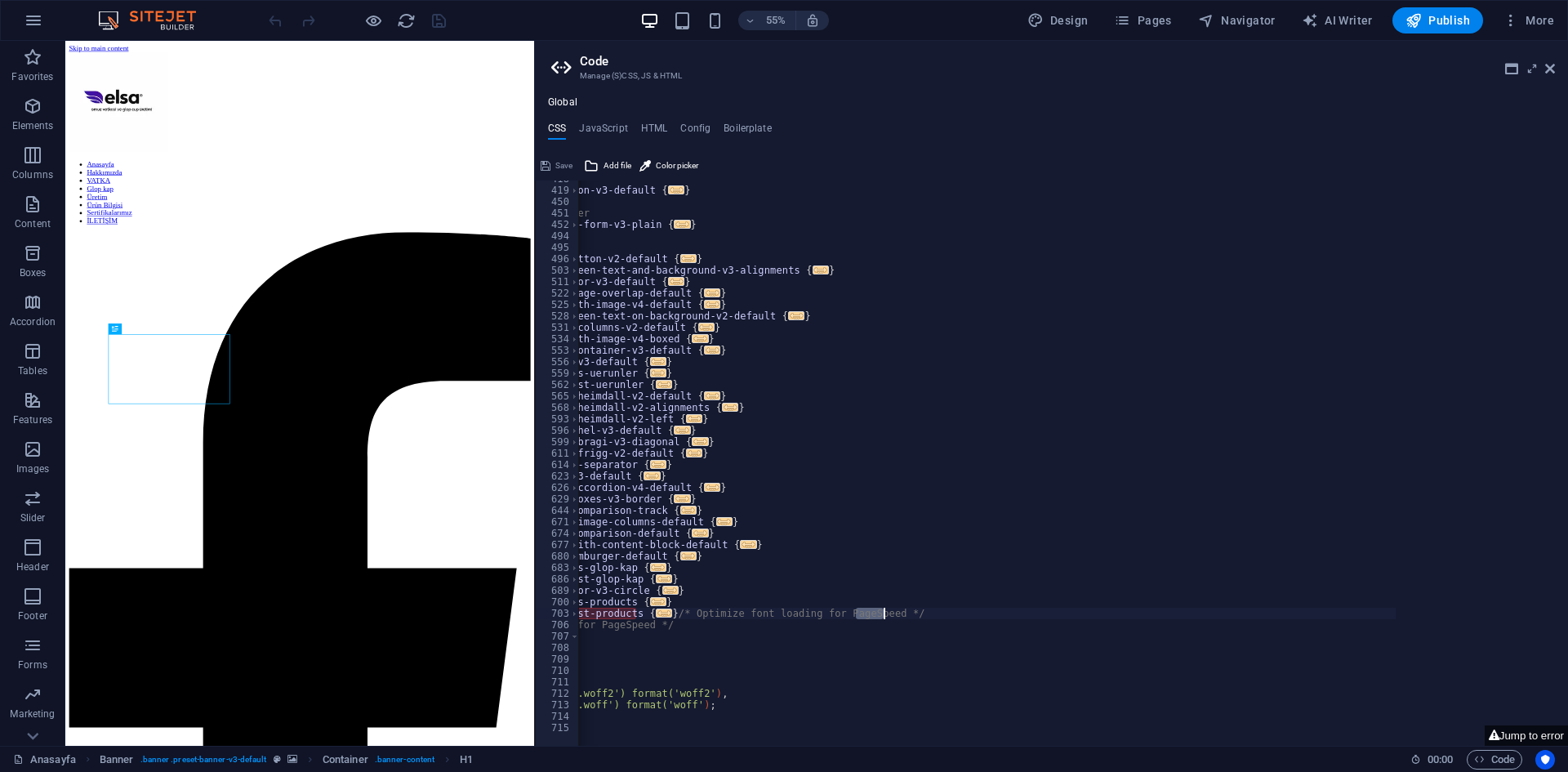
click at [999, 610] on div "//FAQ - Accordion Default .ed-element.preset-accordion-v3-default { ... } //Con…" at bounding box center [907, 461] width 978 height 575
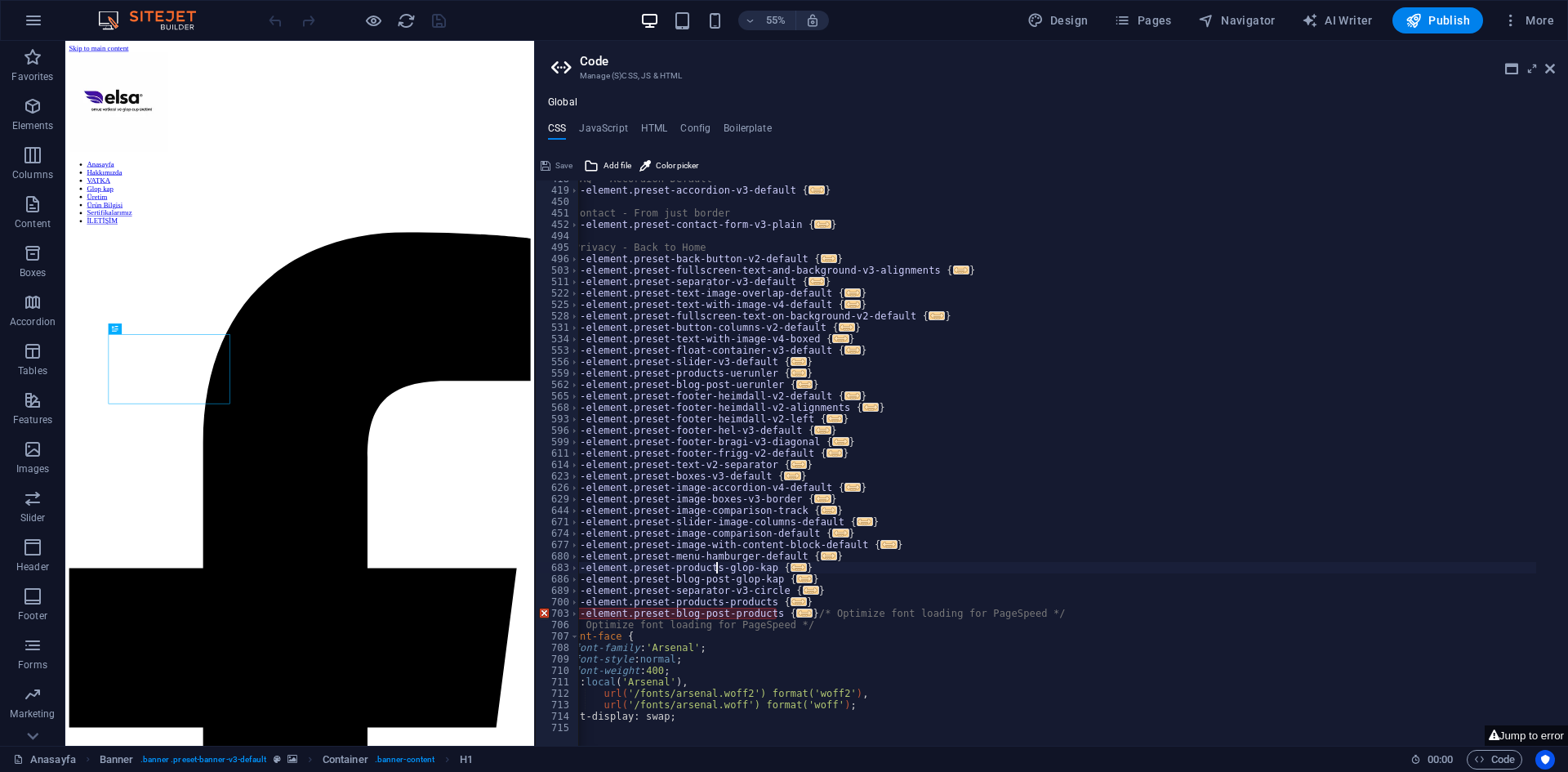
click at [1024, 619] on div "//FAQ - Accordion Default .ed-element.preset-accordion-v3-default { ... } //Con…" at bounding box center [1047, 461] width 978 height 575
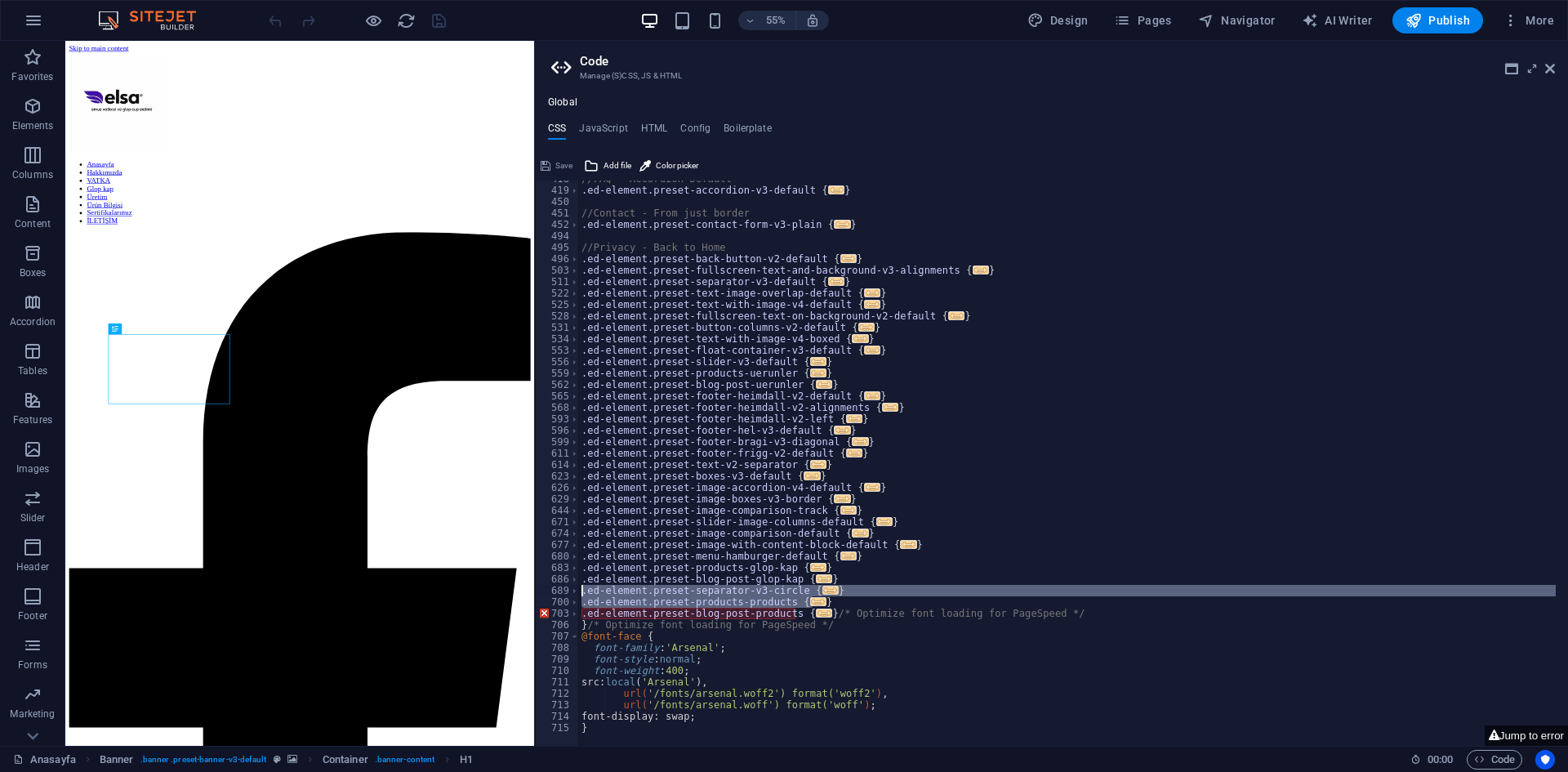
drag, startPoint x: 749, startPoint y: 645, endPoint x: 742, endPoint y: 1035, distance: 390.1
click at [810, 654] on div "//FAQ - Accordion Default .ed-element.preset-accordion-v3-default { ... } //Con…" at bounding box center [1067, 461] width 978 height 575
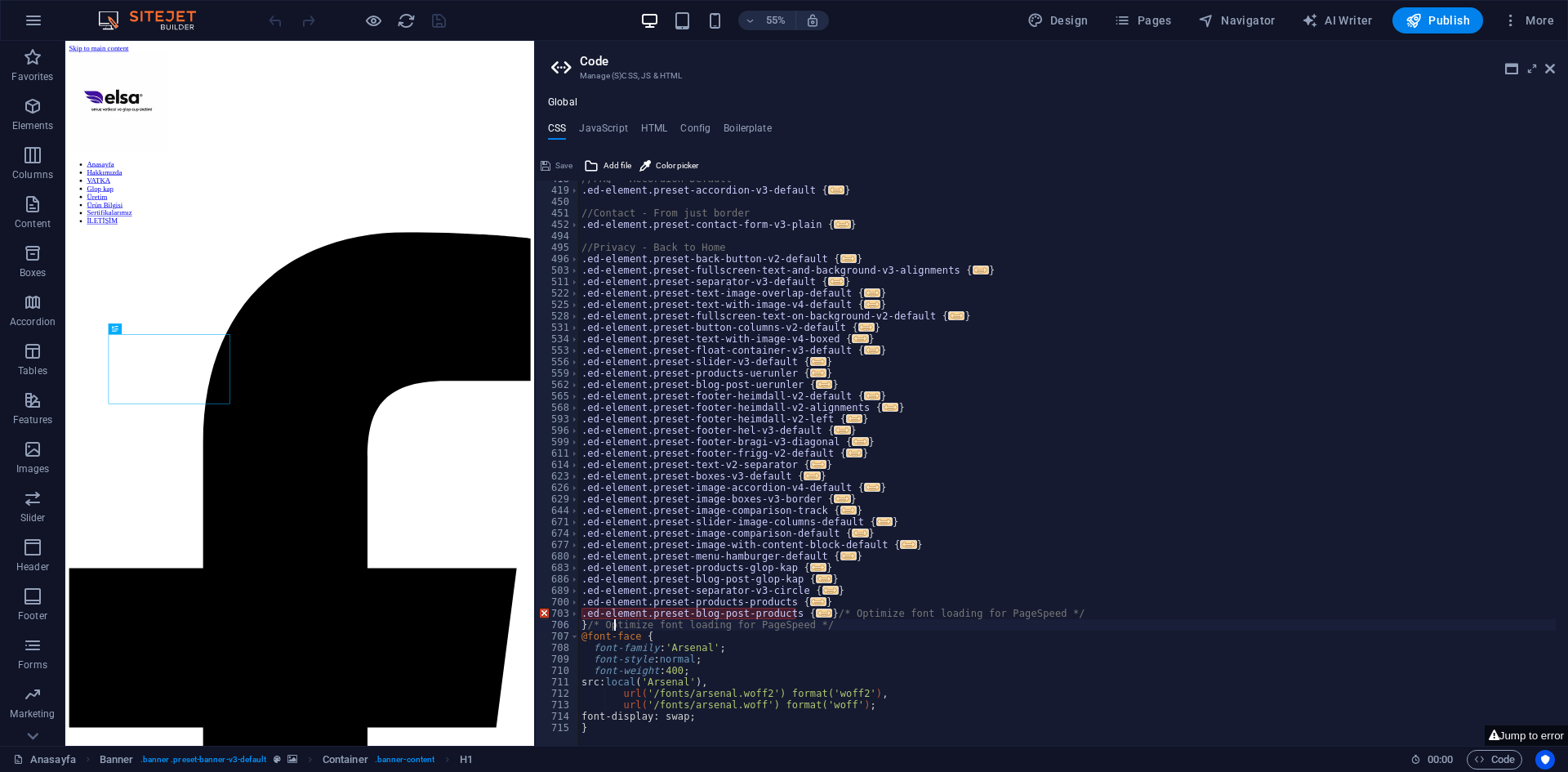
click at [615, 625] on div "//FAQ - Accordion Default .ed-element.preset-accordion-v3-default { ... } //Con…" at bounding box center [1067, 461] width 978 height 575
click at [596, 625] on div "//FAQ - Accordion Default .ed-element.preset-accordion-v3-default { ... } //Con…" at bounding box center [1067, 461] width 978 height 575
click at [591, 622] on div "//FAQ - Accordion Default .ed-element.preset-accordion-v3-default { ... } //Con…" at bounding box center [1067, 461] width 978 height 575
click at [597, 729] on div at bounding box center [768, 737] width 381 height 17
type textarea "}"
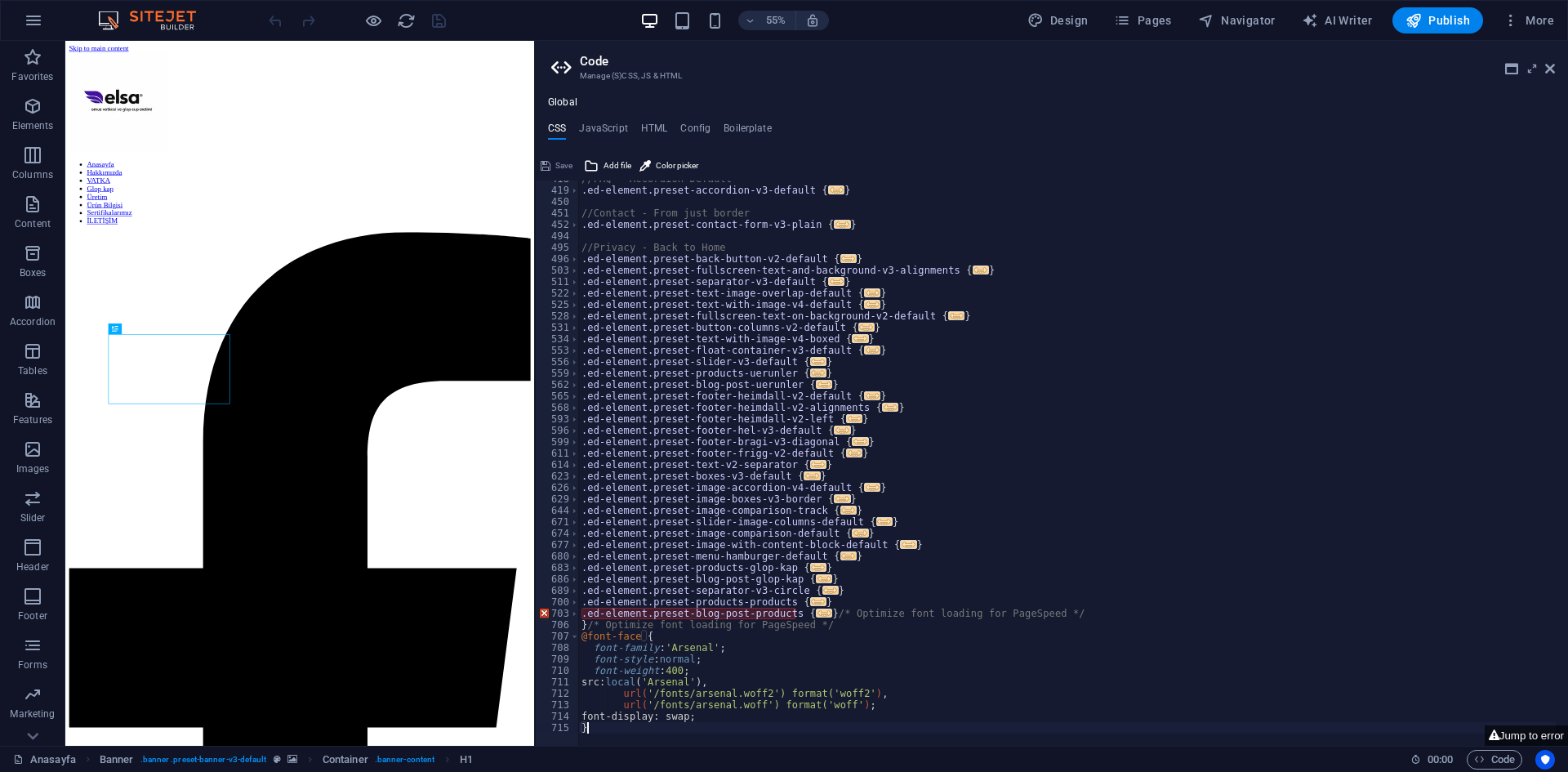
paste textarea
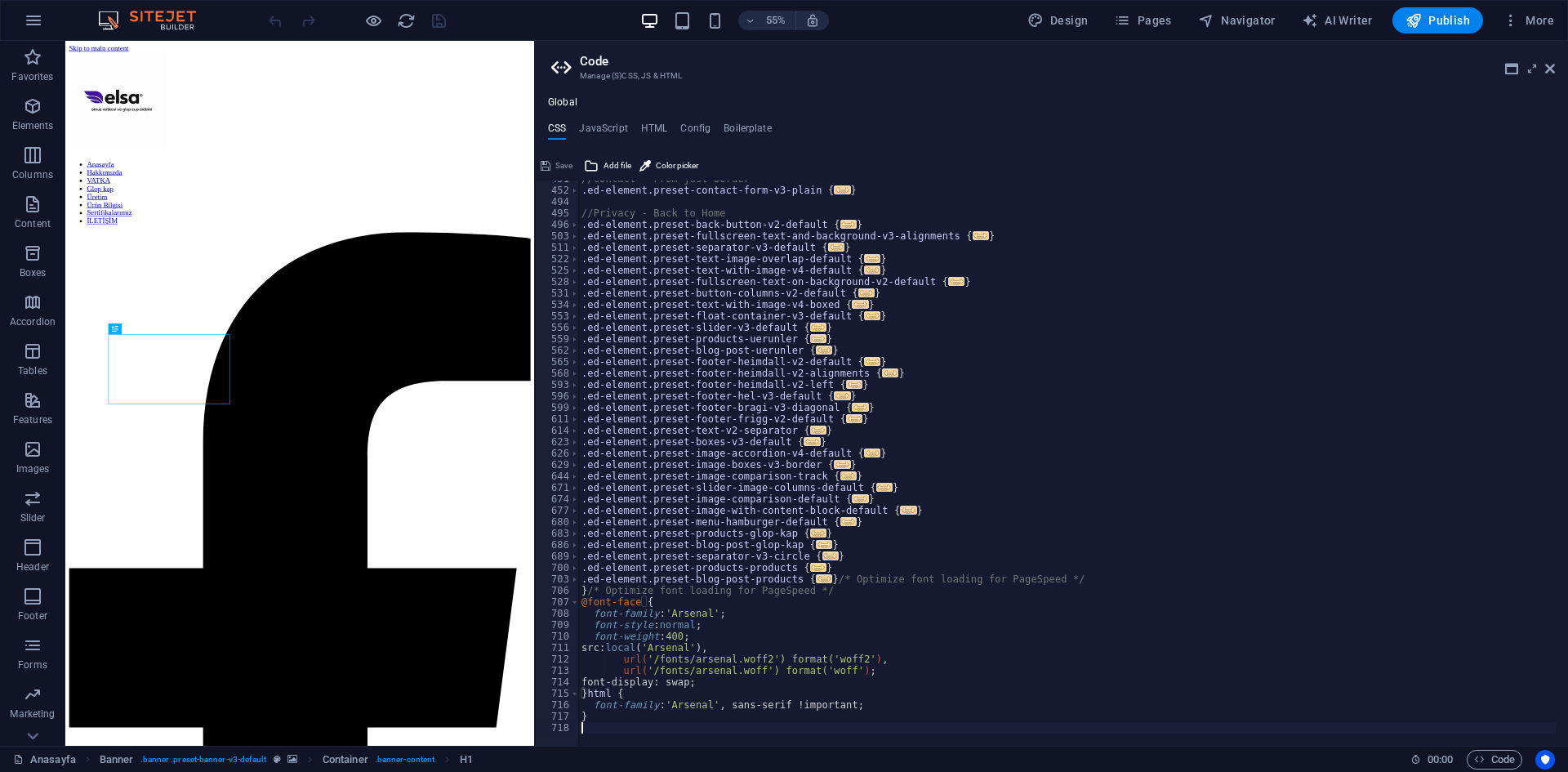
scroll to position [739, 0]
click at [1134, 639] on div "//Contact - From just border .ed-element.preset-contact-form-v3-plain { ... } /…" at bounding box center [1067, 461] width 978 height 575
click at [1010, 713] on div "//Contact - From just border .ed-element.preset-contact-form-v3-plain { ... } /…" at bounding box center [1067, 461] width 978 height 575
click at [981, 692] on div "//Contact - From just border .ed-element.preset-contact-form-v3-plain { ... } /…" at bounding box center [1067, 461] width 978 height 575
type textarea "}html {"
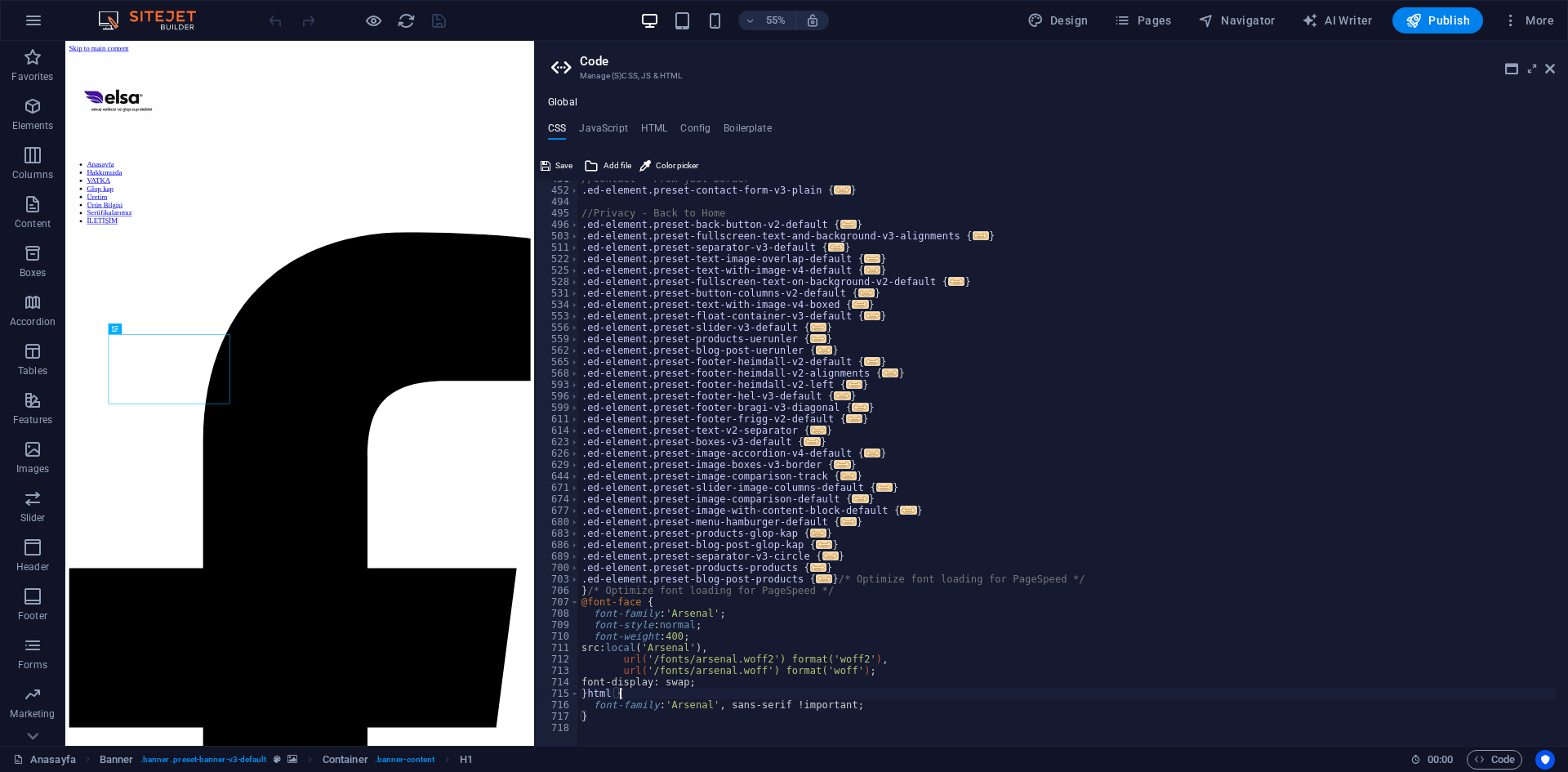
scroll to position [727, 0]
click at [449, 16] on div "55% Design Pages Navigator AI Writer Publish More" at bounding box center [913, 20] width 1295 height 26
click at [441, 17] on icon "save" at bounding box center [438, 21] width 19 height 19
click at [1435, 23] on span "Publish" at bounding box center [1437, 20] width 64 height 17
